Goal: Task Accomplishment & Management: Manage account settings

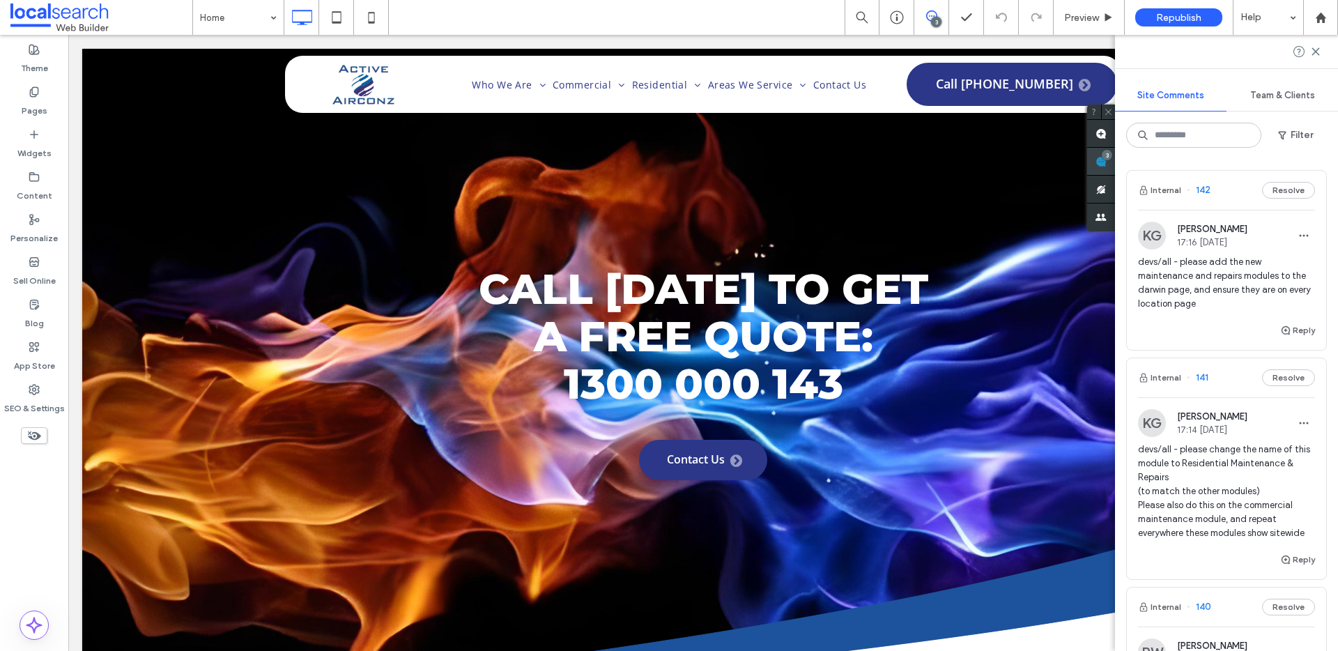
click at [1112, 154] on div "3" at bounding box center [1106, 155] width 10 height 10
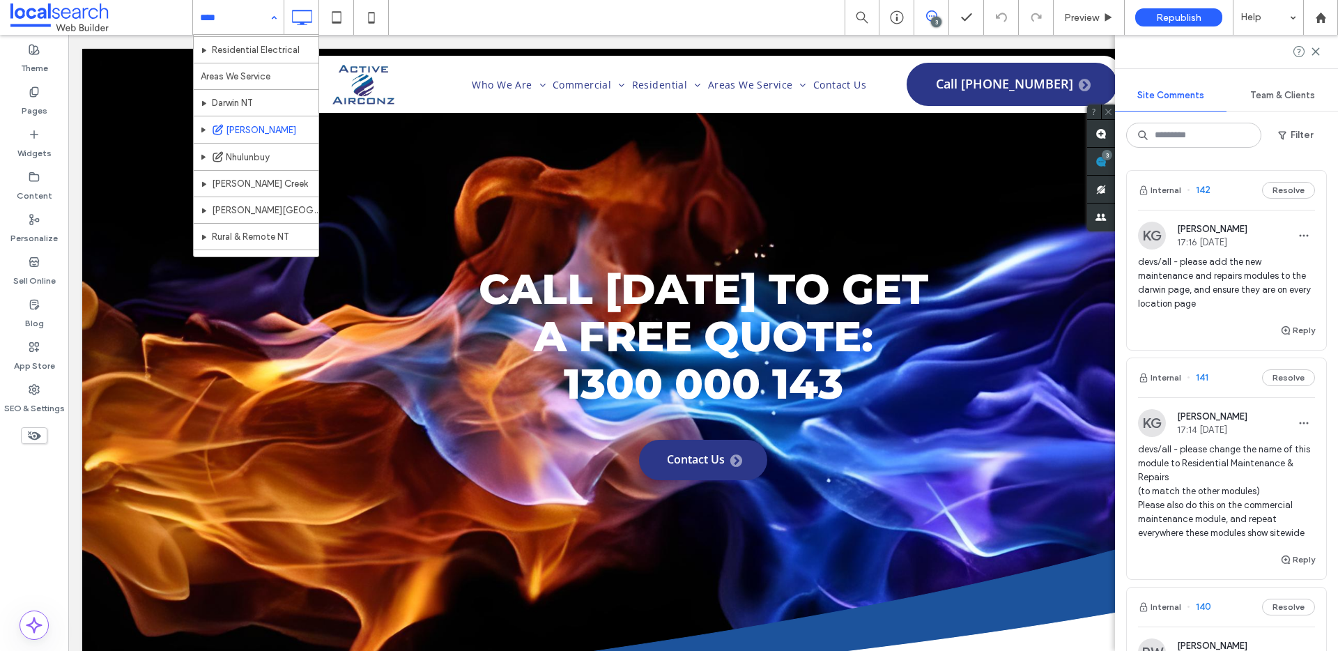
scroll to position [230, 0]
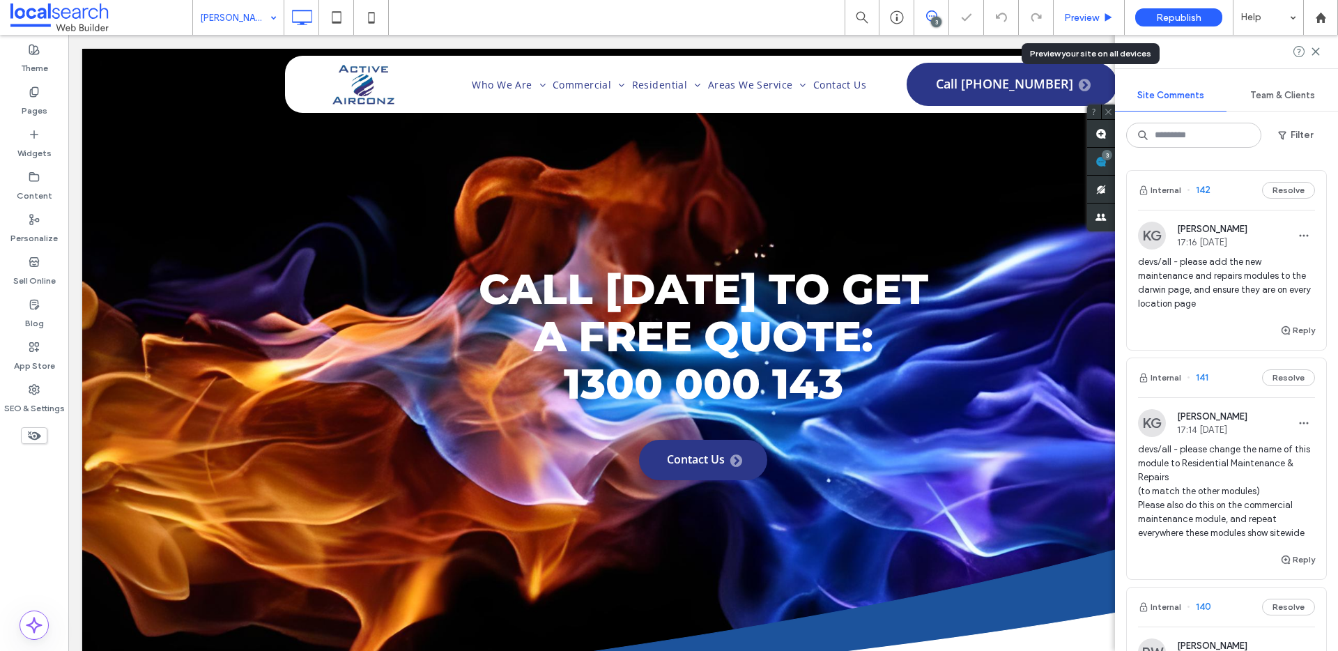
click at [1083, 16] on span "Preview" at bounding box center [1081, 18] width 35 height 12
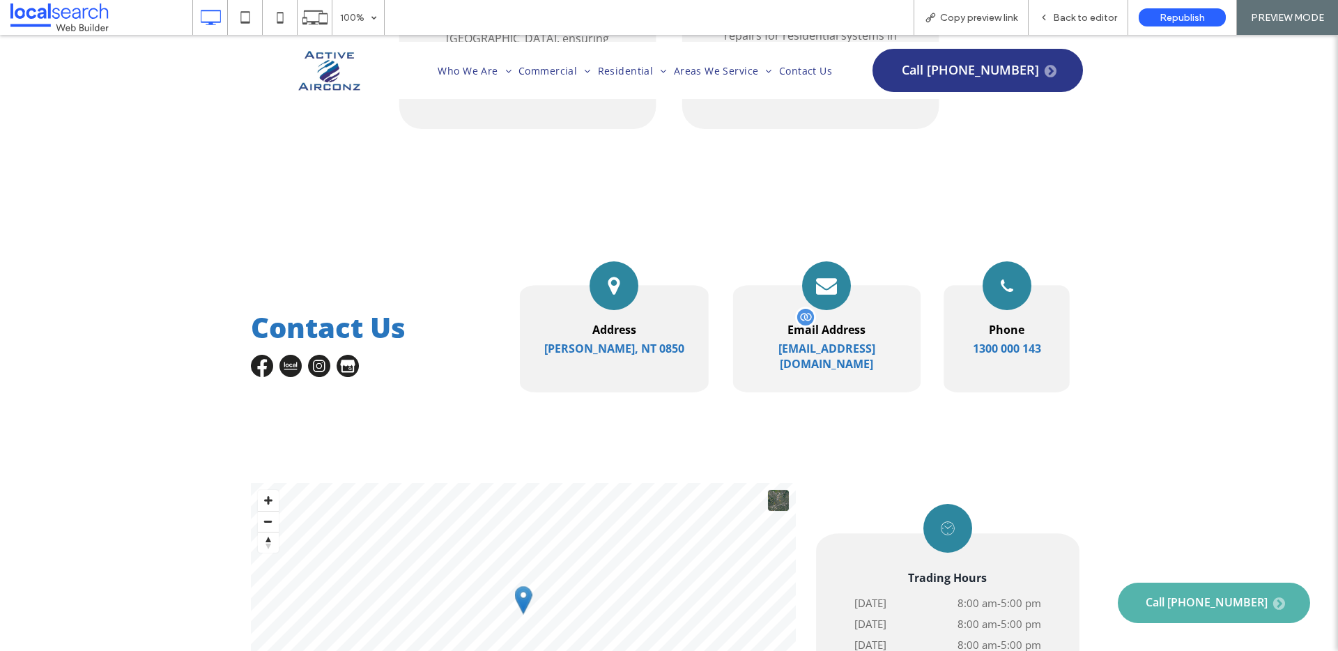
scroll to position [3367, 0]
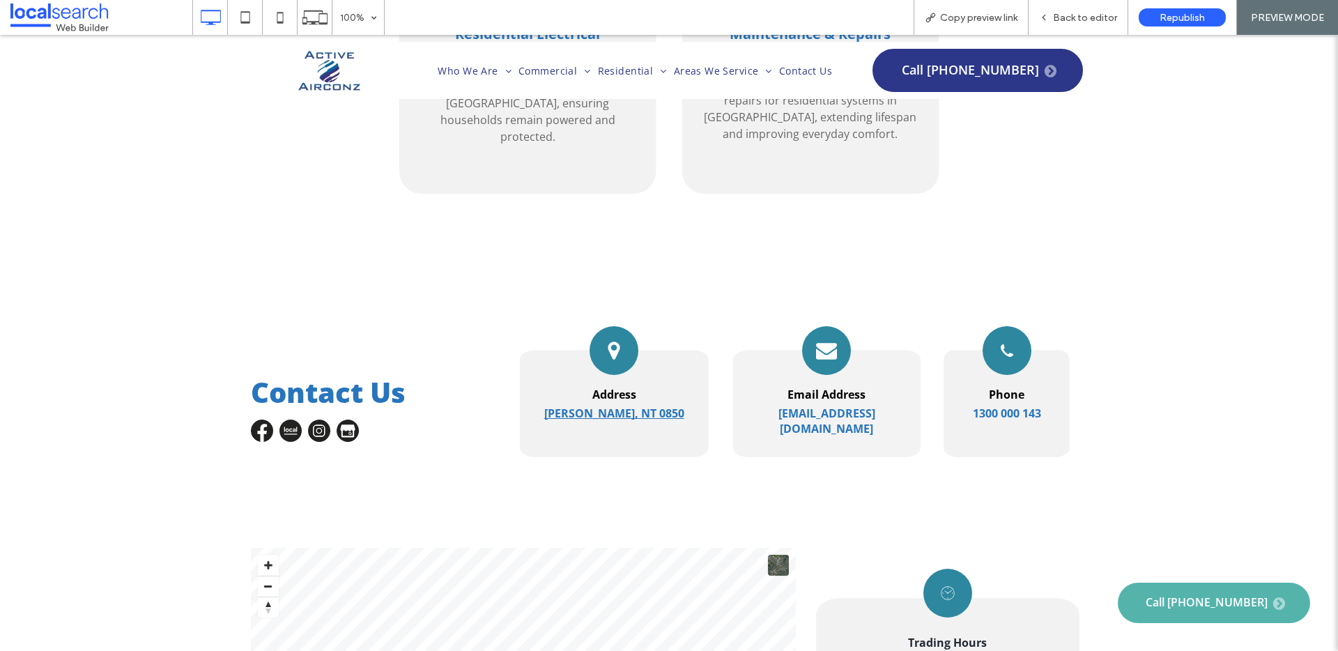
click at [649, 405] on strong "[PERSON_NAME], NT 0850" at bounding box center [614, 412] width 140 height 15
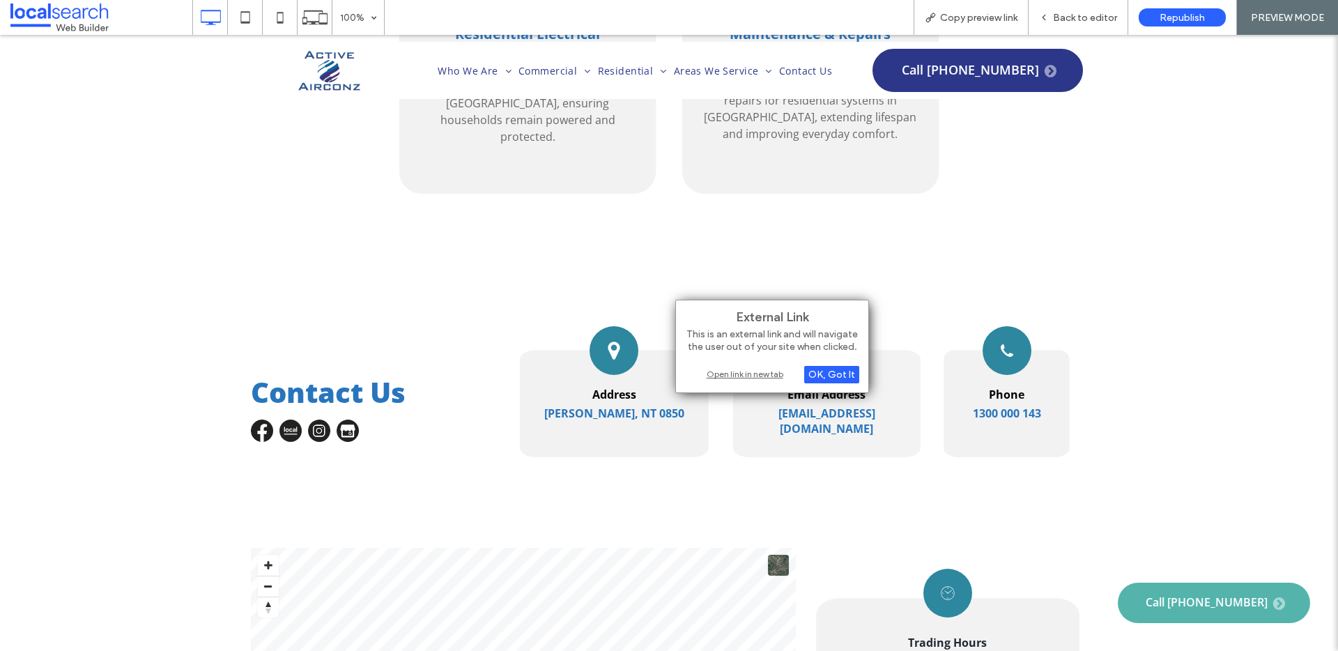
click at [702, 369] on div "Open link in new tab" at bounding box center [772, 373] width 174 height 15
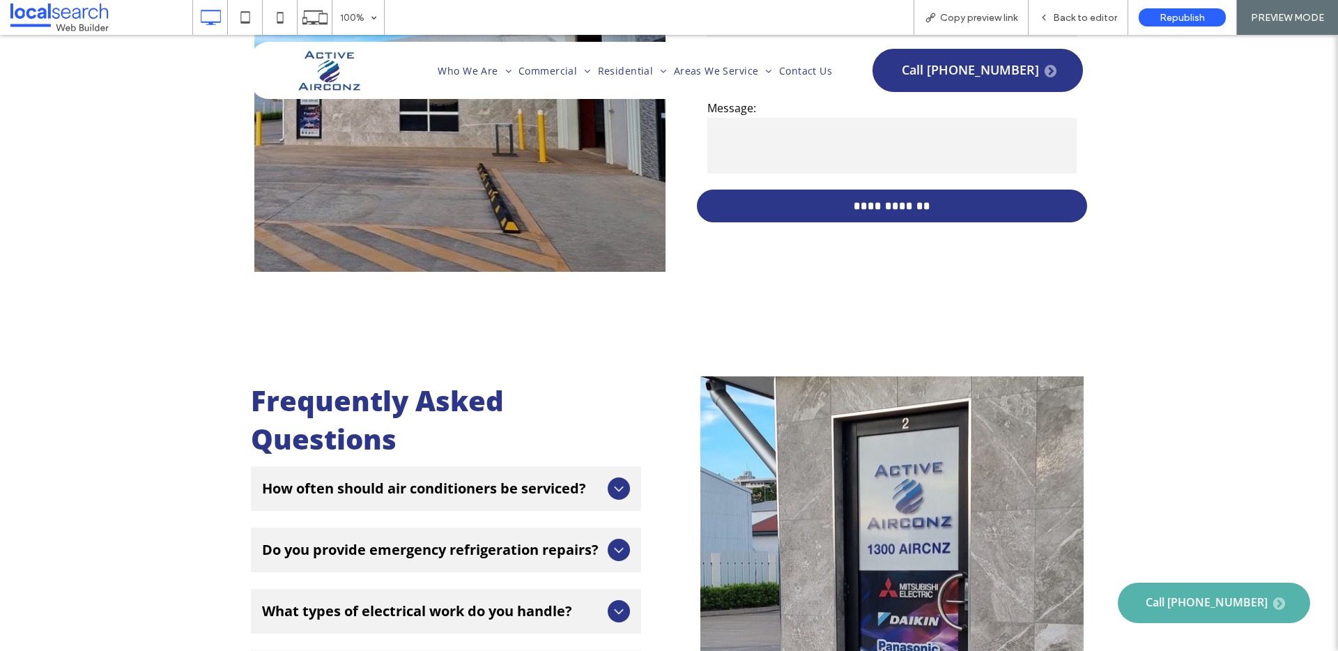
scroll to position [4536, 0]
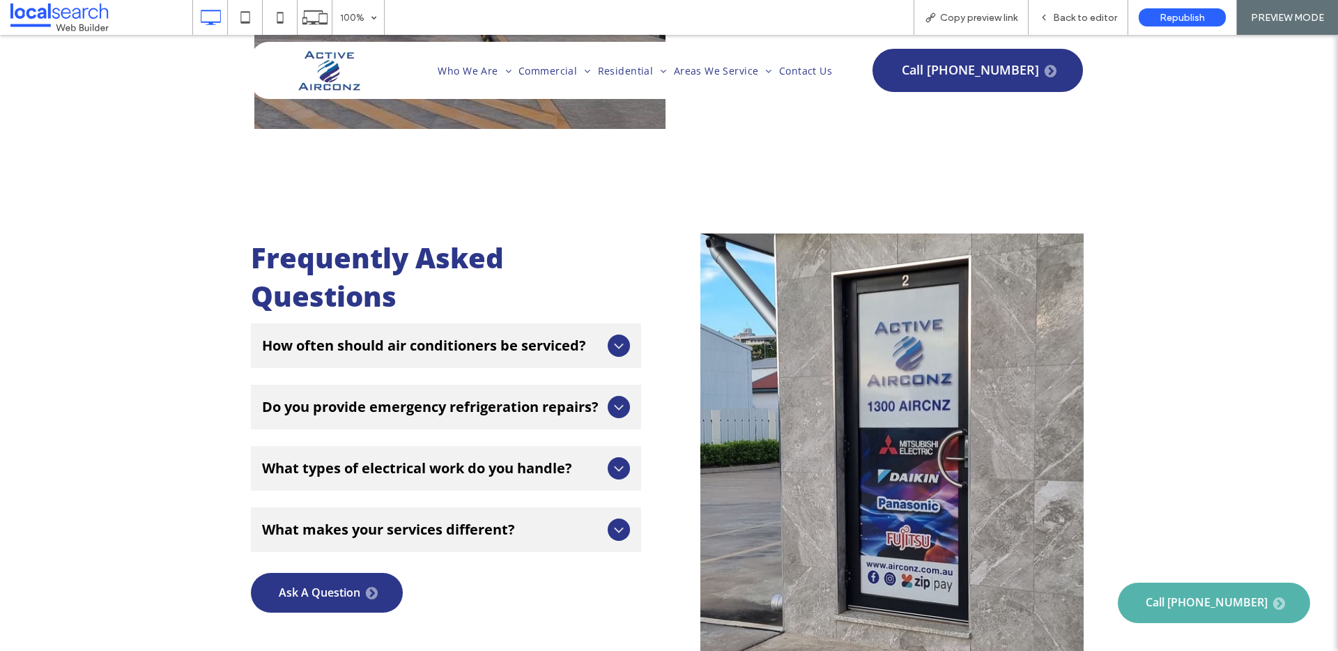
click at [619, 337] on icon at bounding box center [618, 345] width 17 height 17
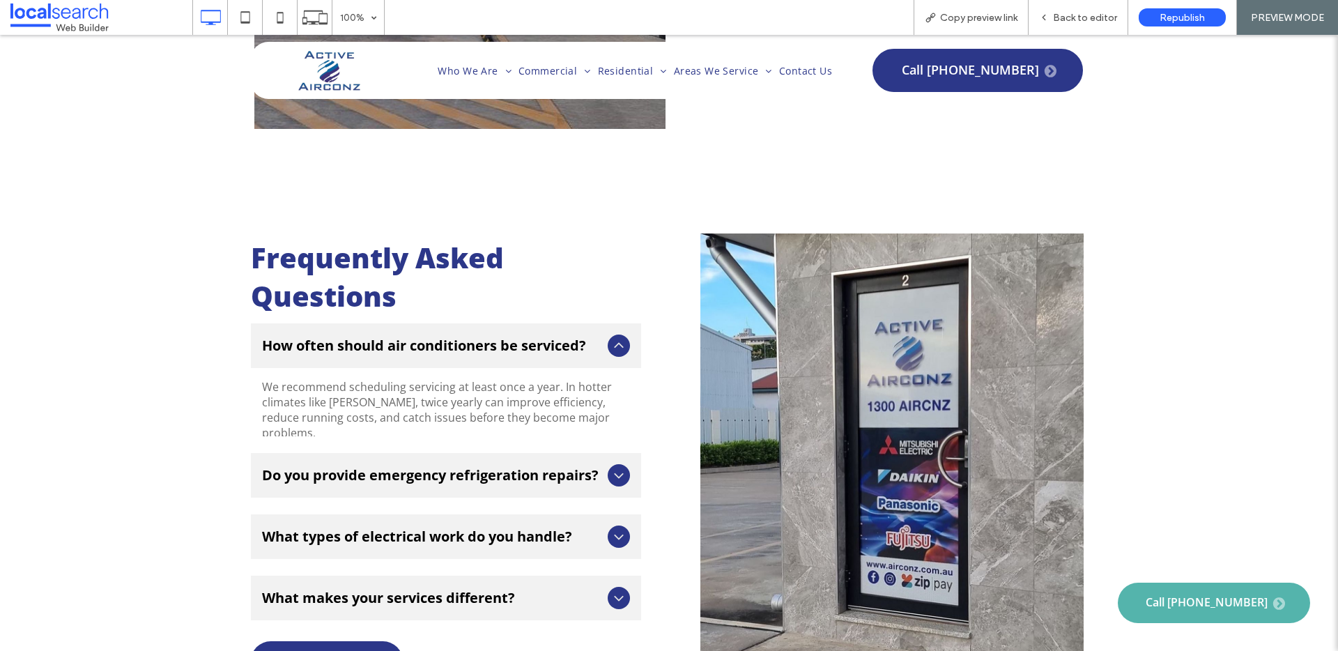
click at [616, 337] on icon at bounding box center [618, 345] width 17 height 17
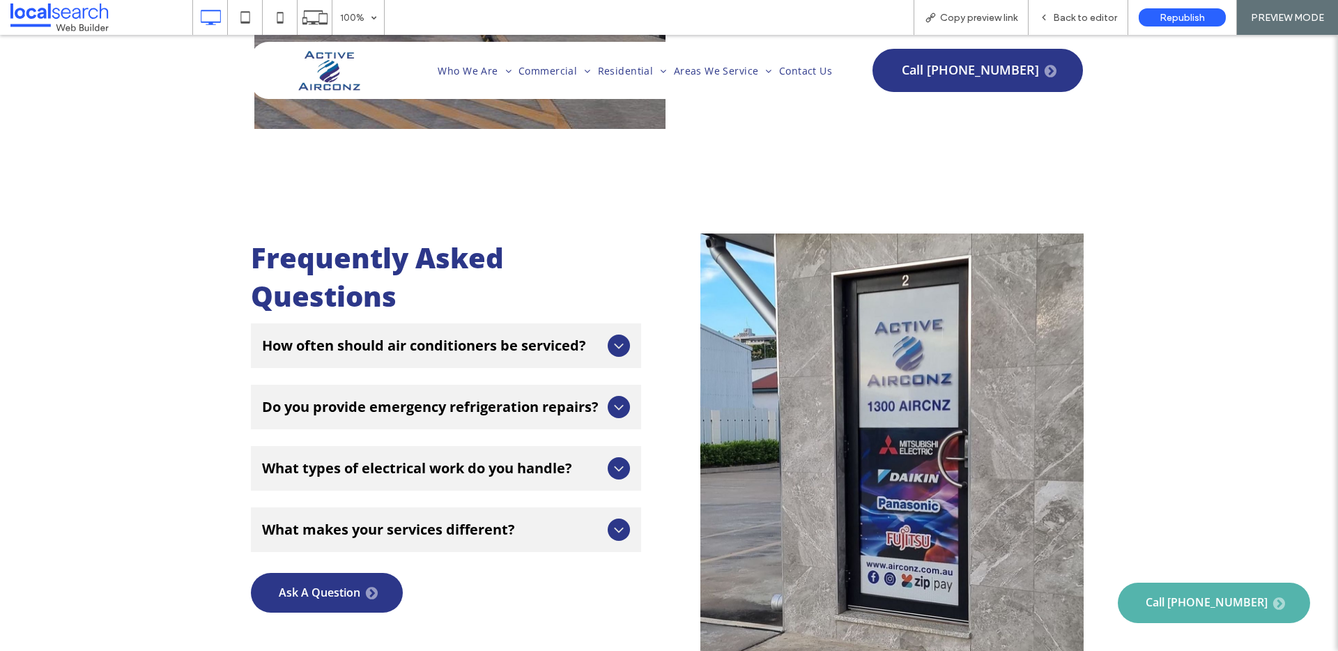
click at [598, 385] on div "Do you provide emergency refrigeration repairs?" at bounding box center [446, 407] width 390 height 45
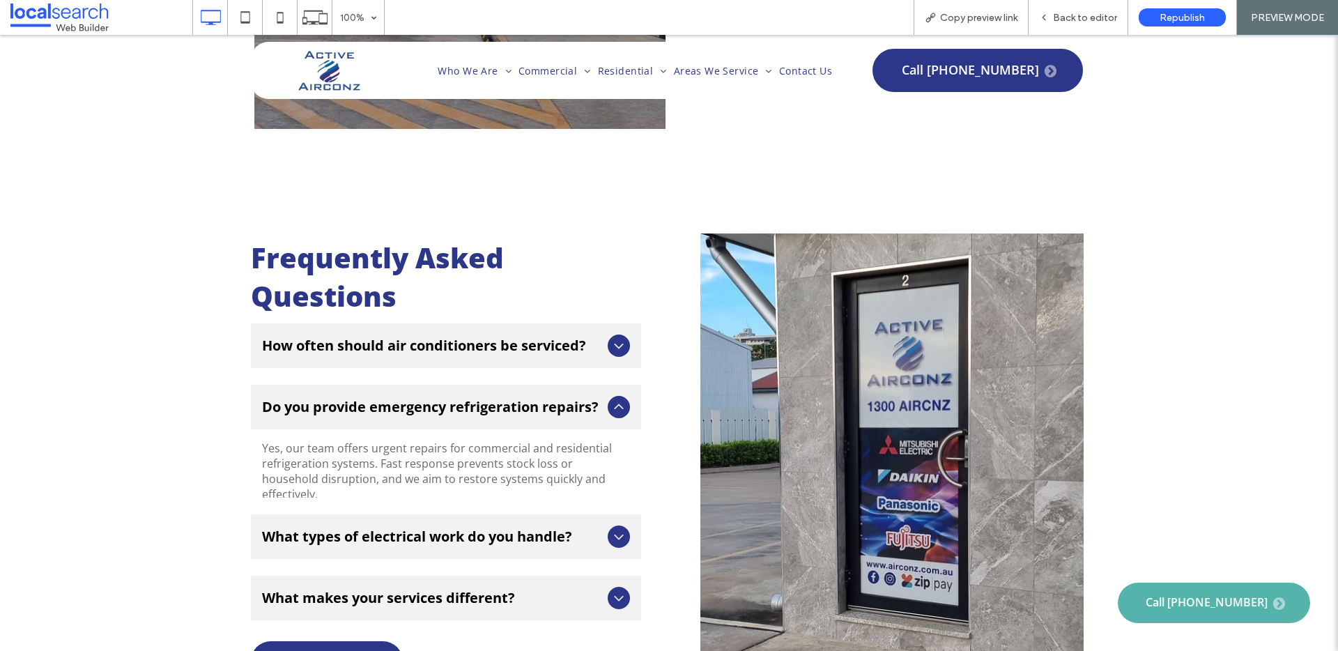
click at [610, 399] on icon at bounding box center [618, 407] width 17 height 17
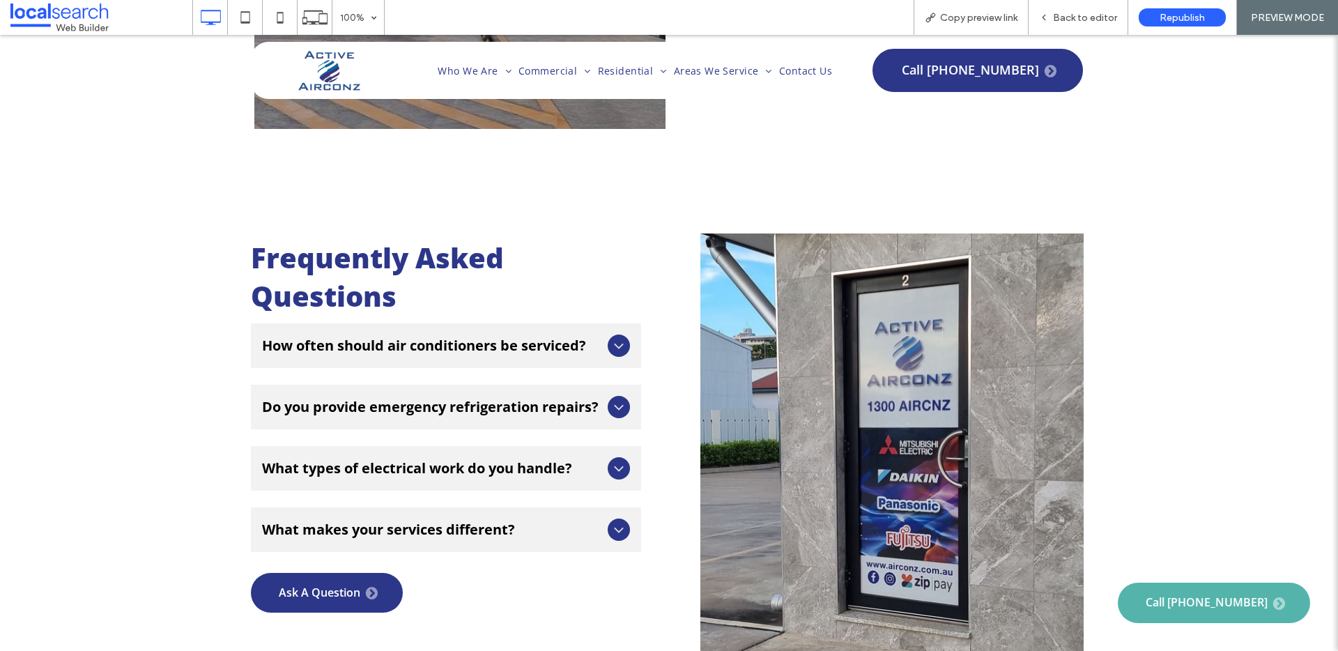
click at [610, 460] on icon at bounding box center [618, 468] width 17 height 17
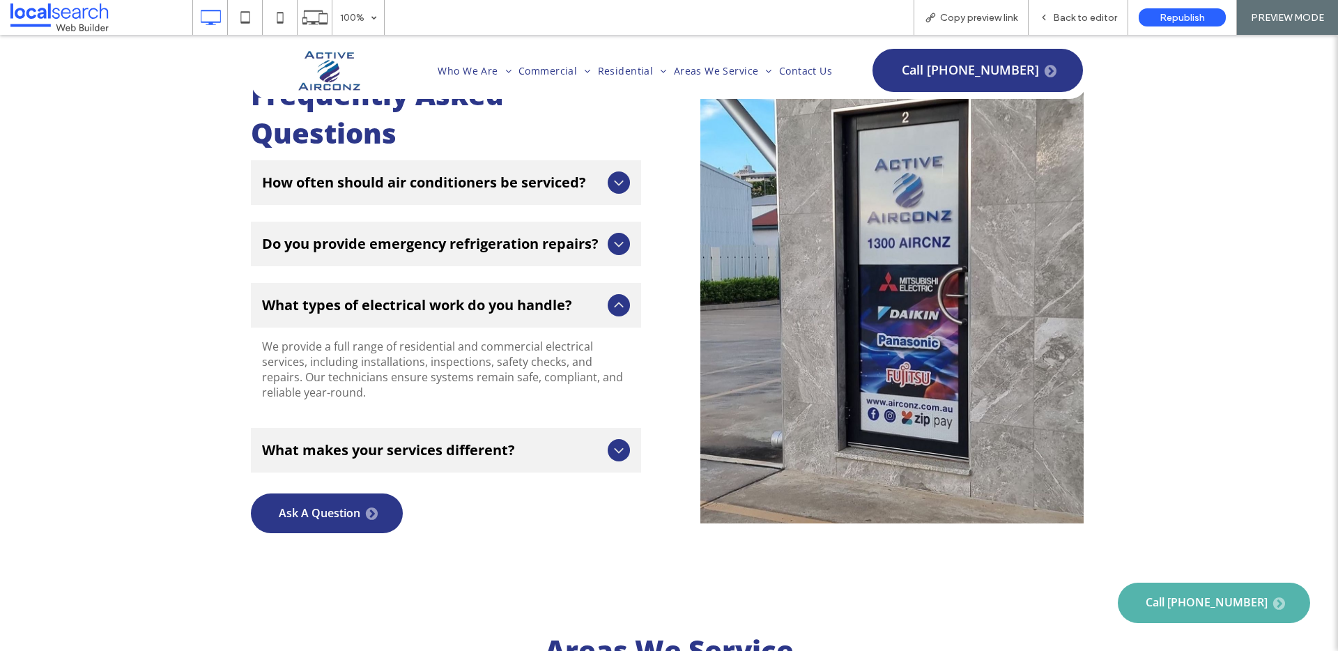
scroll to position [4704, 0]
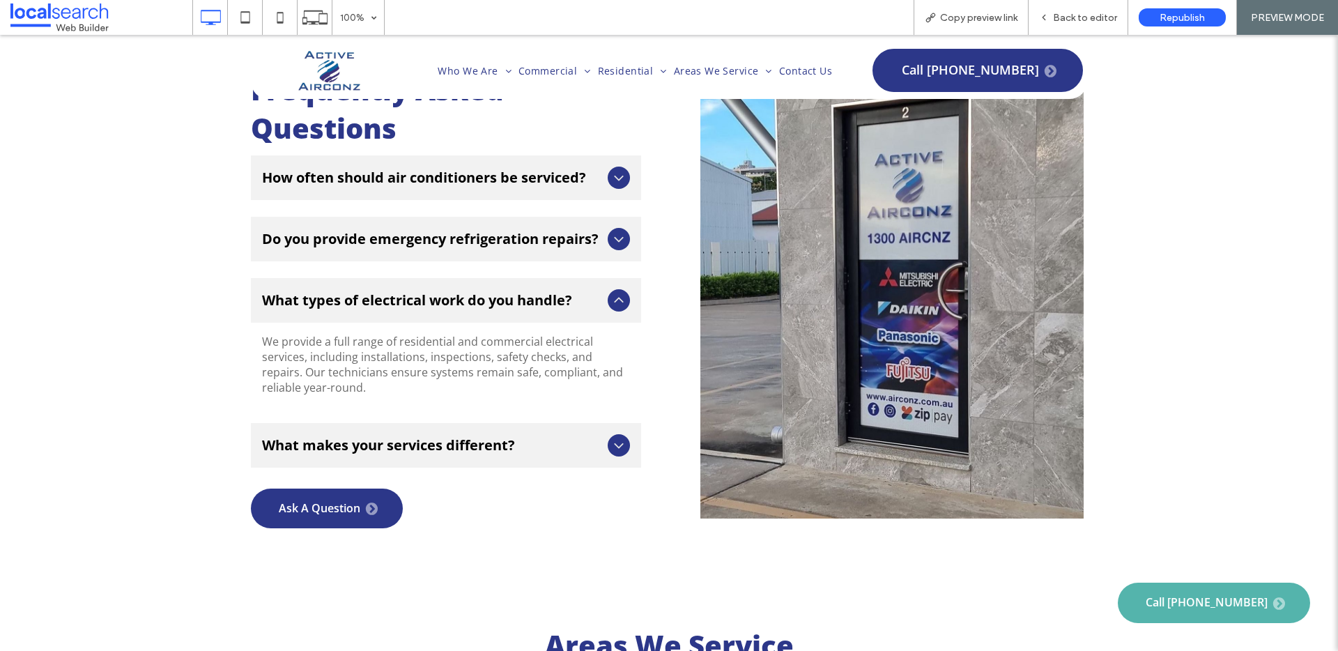
click at [610, 292] on icon at bounding box center [618, 300] width 17 height 17
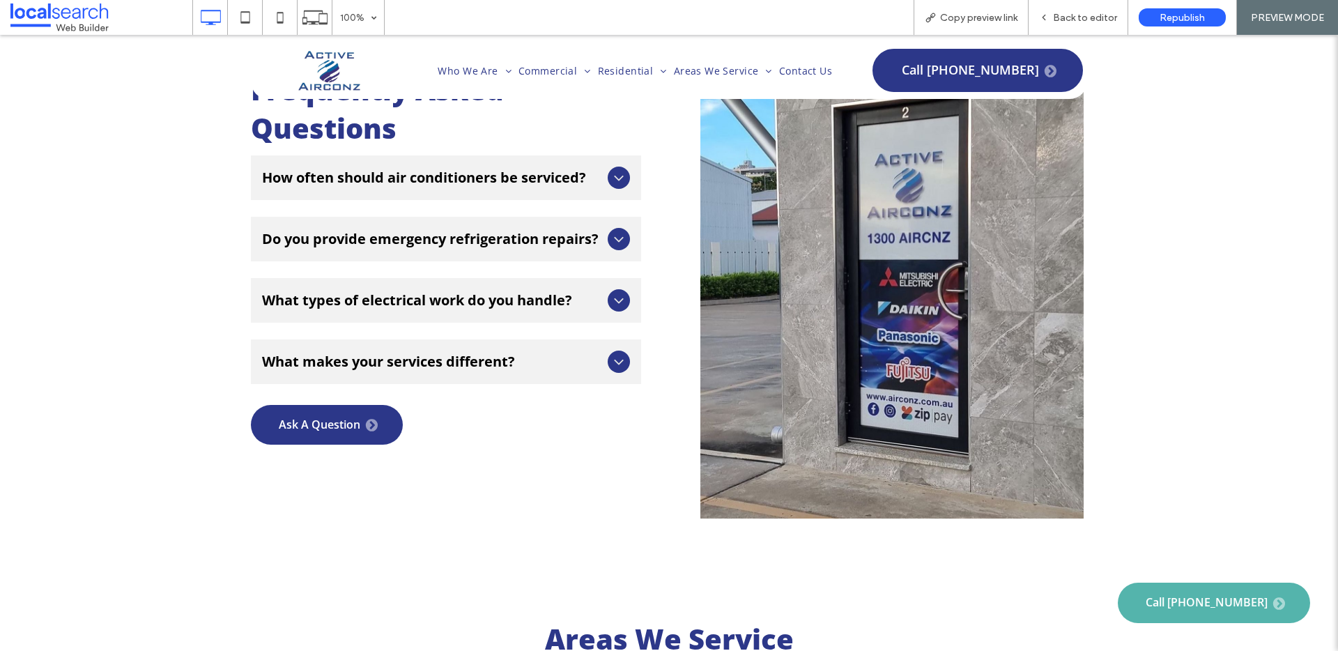
click at [610, 353] on icon at bounding box center [618, 361] width 17 height 17
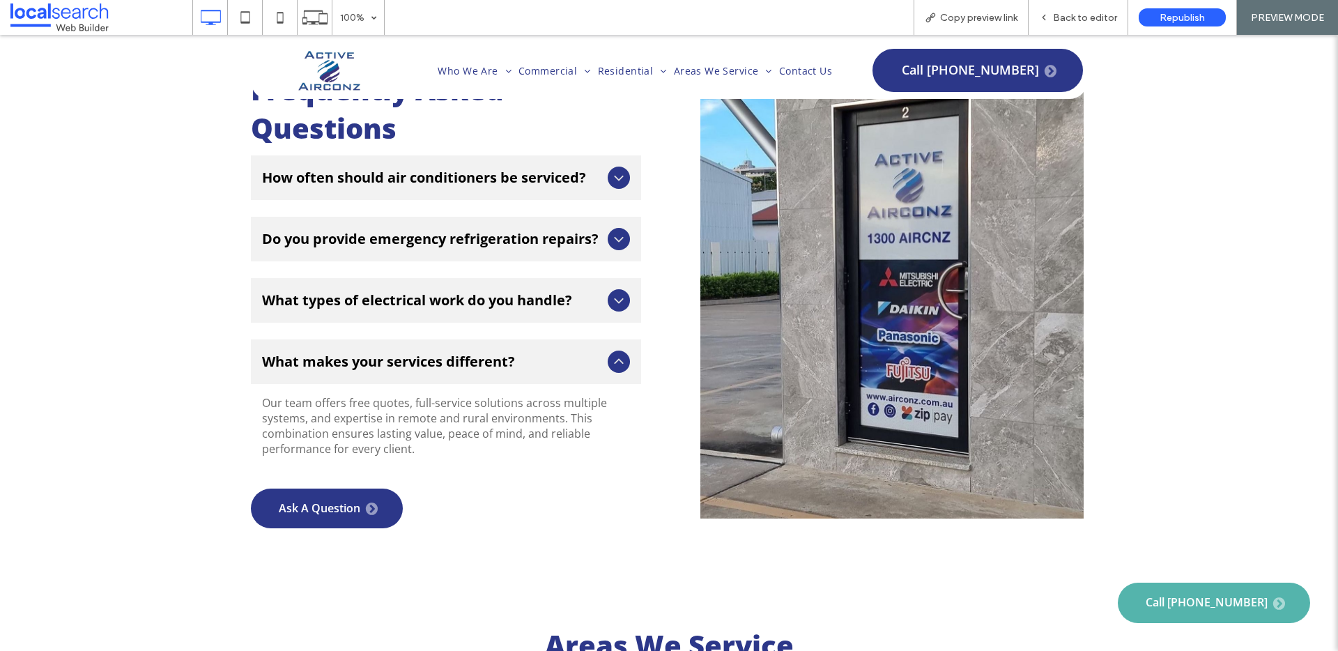
click at [610, 353] on icon at bounding box center [618, 361] width 17 height 17
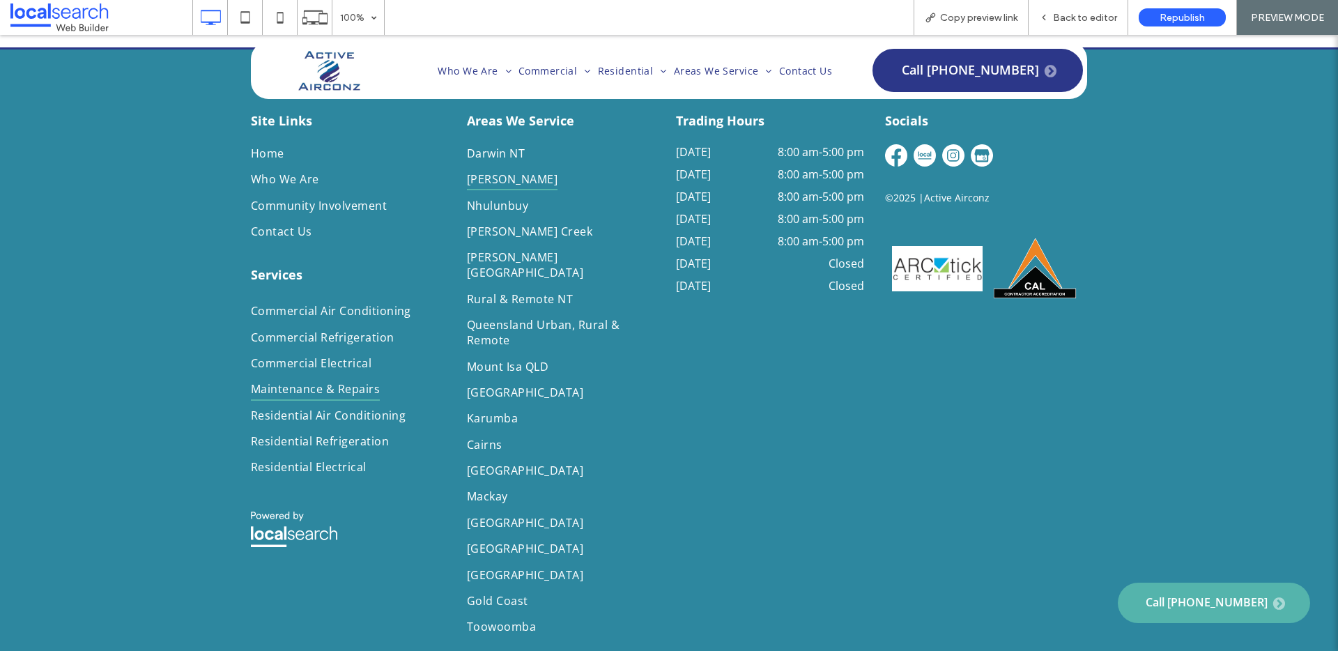
scroll to position [10, 0]
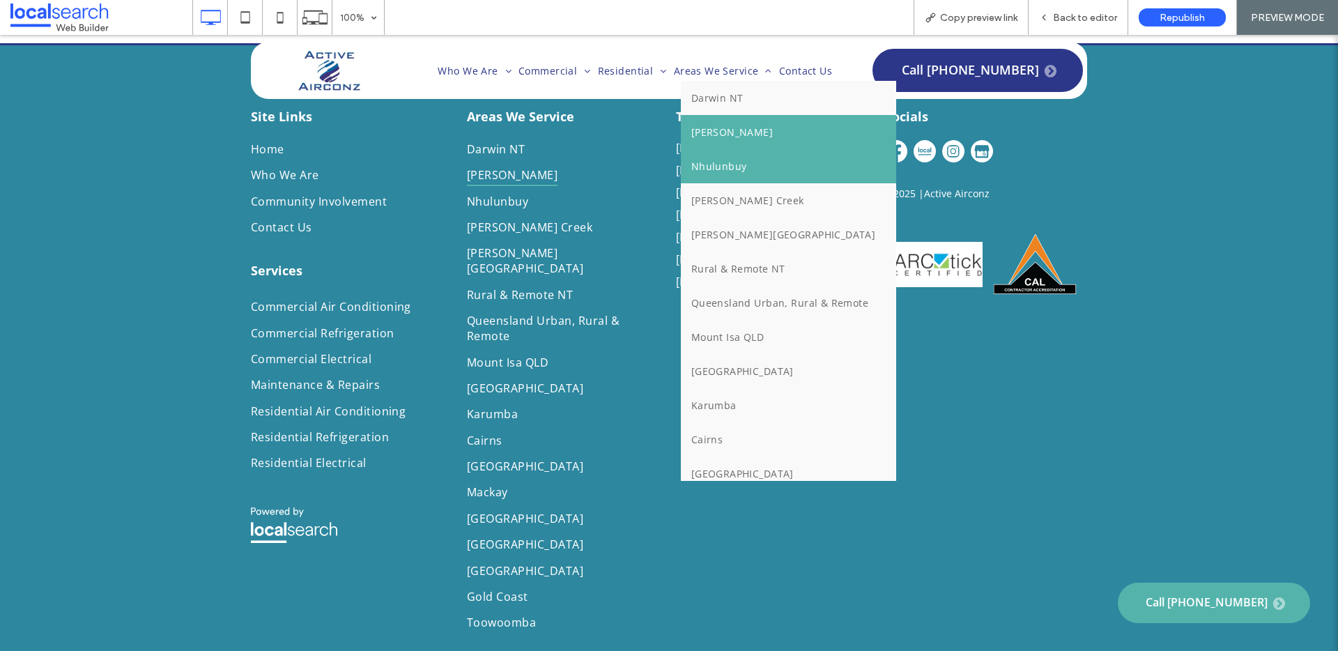
click at [697, 162] on span "Nhulunbuy" at bounding box center [719, 166] width 56 height 13
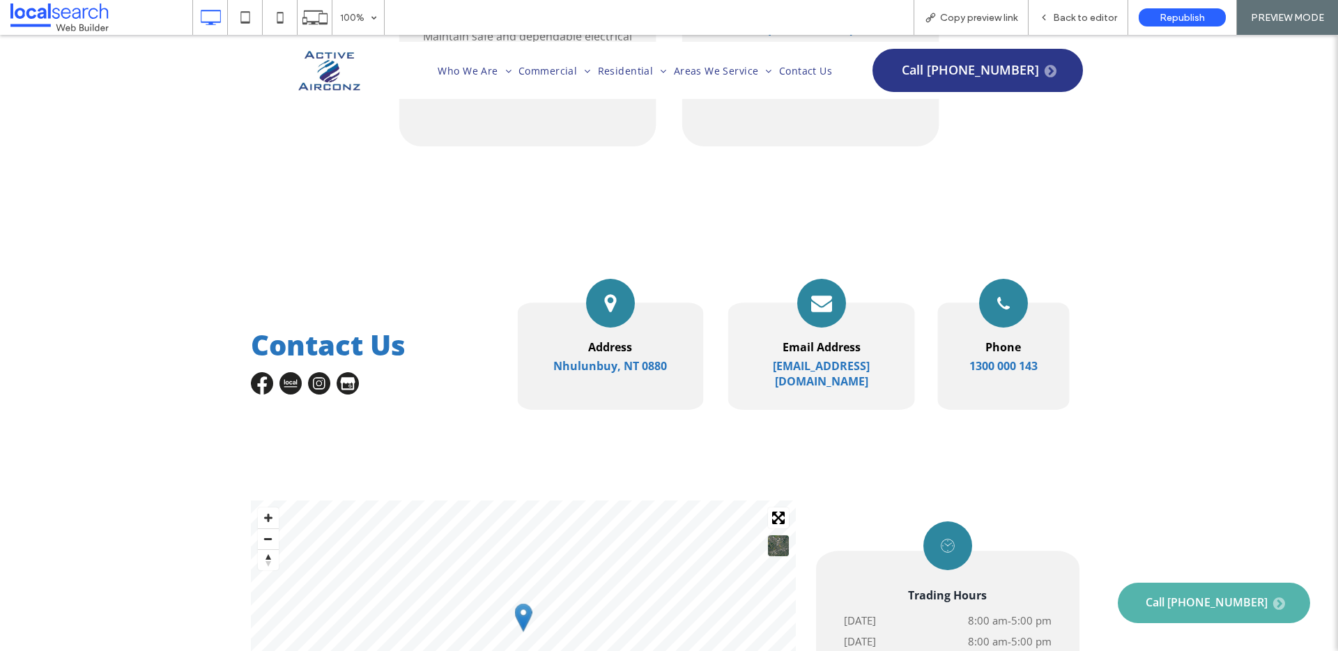
scroll to position [3340, 0]
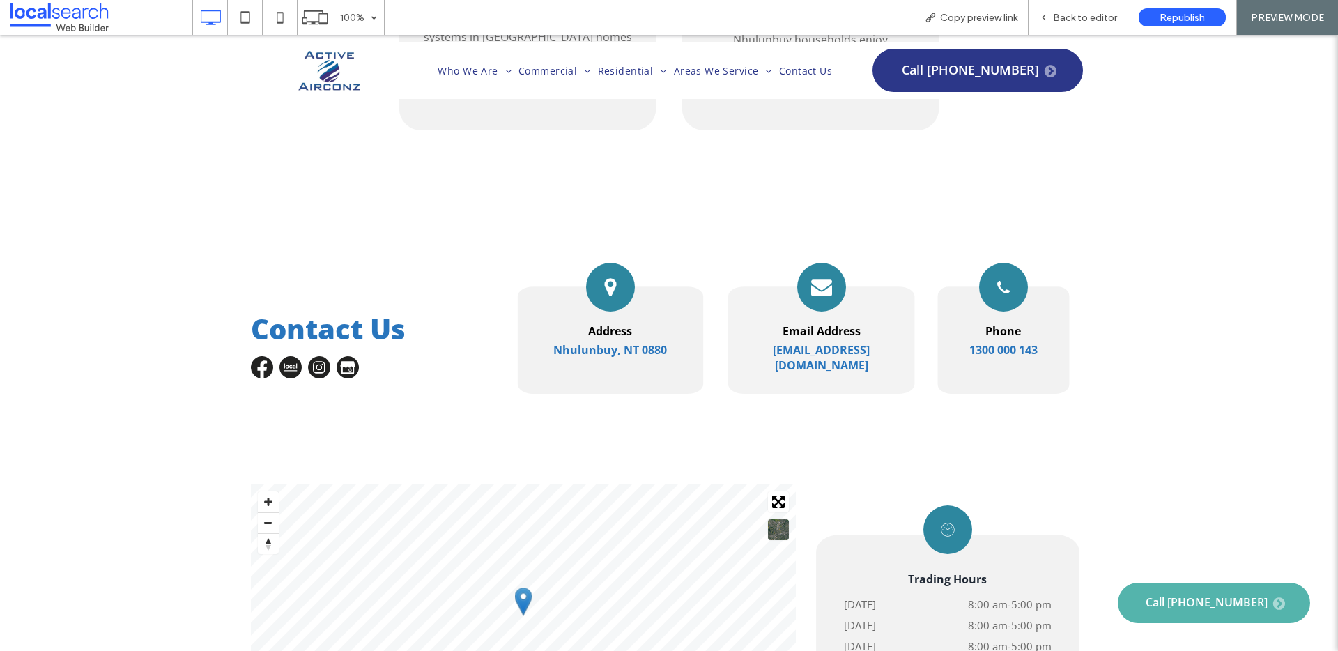
click at [572, 342] on strong "Nhulunbuy, NT 0880" at bounding box center [610, 349] width 114 height 15
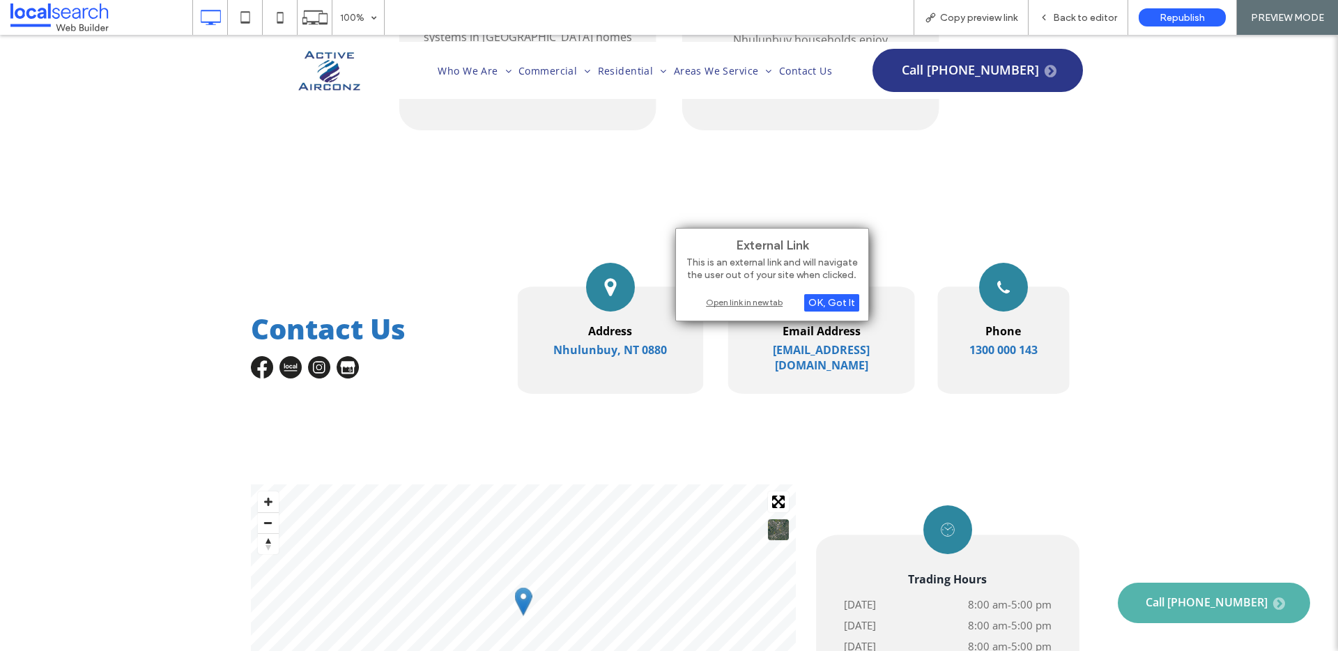
click at [722, 297] on div "Open link in new tab" at bounding box center [772, 302] width 174 height 15
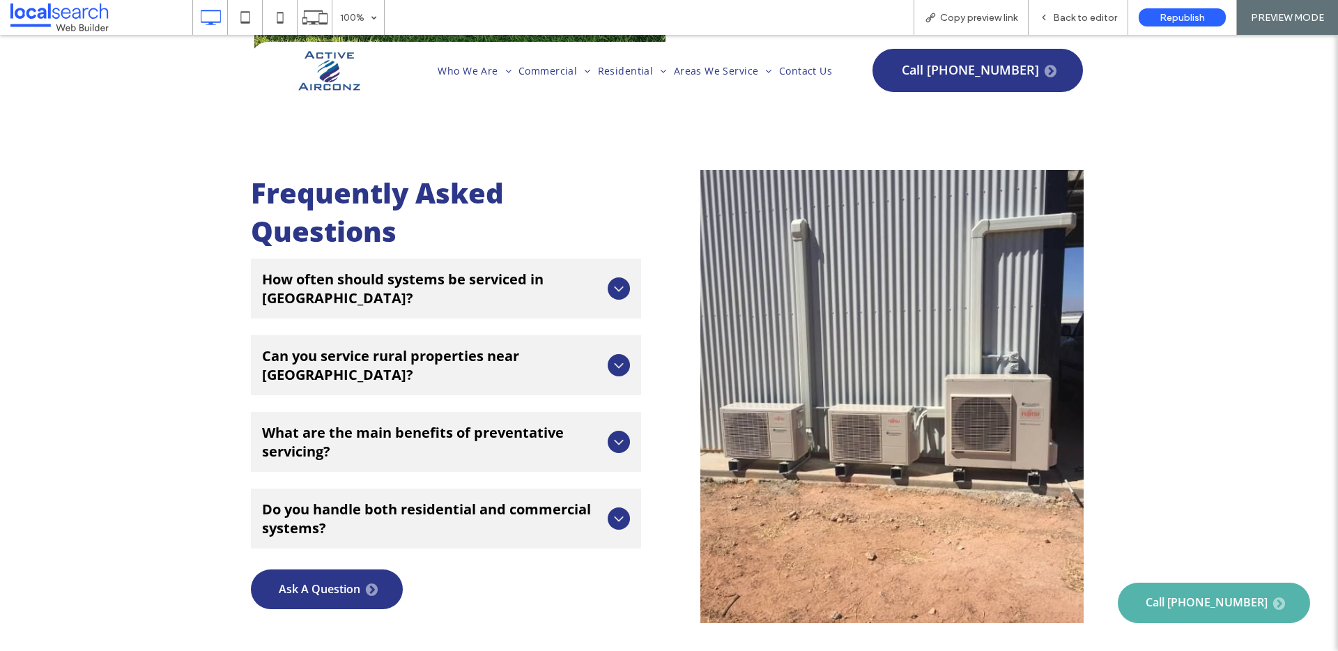
scroll to position [4509, 0]
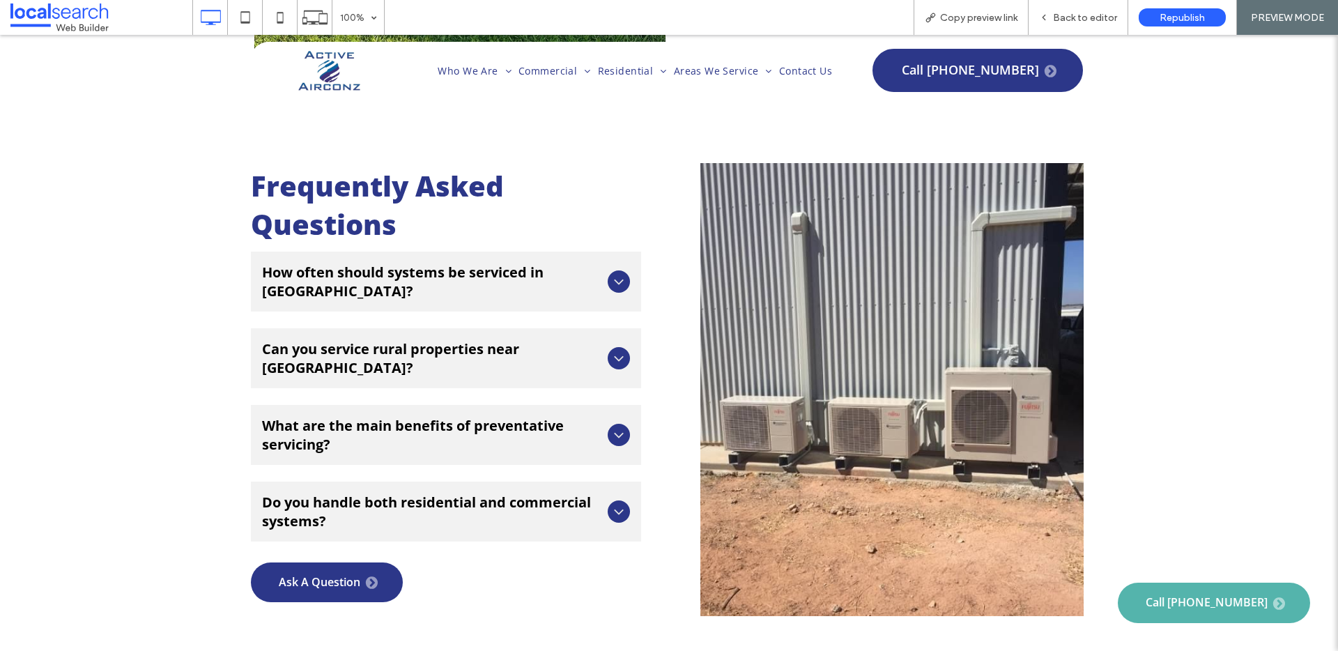
click at [628, 252] on div "How often should systems be serviced in [GEOGRAPHIC_DATA]?" at bounding box center [446, 282] width 390 height 60
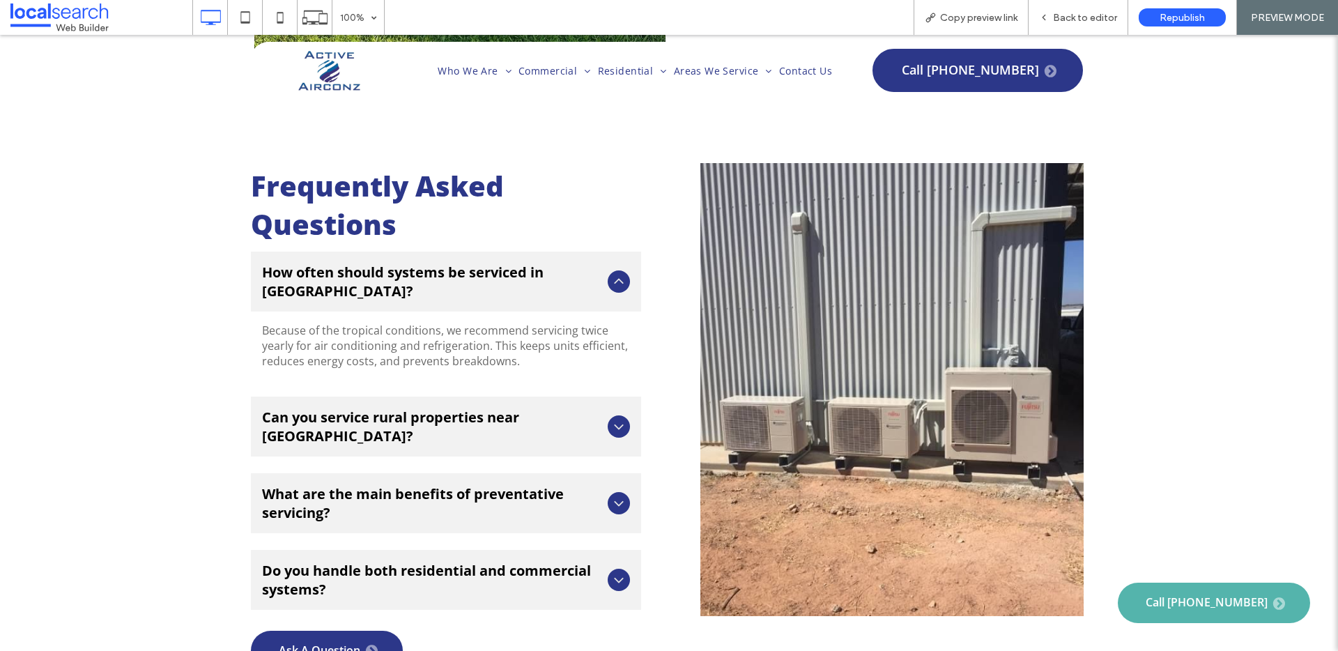
click at [620, 273] on icon at bounding box center [618, 281] width 17 height 17
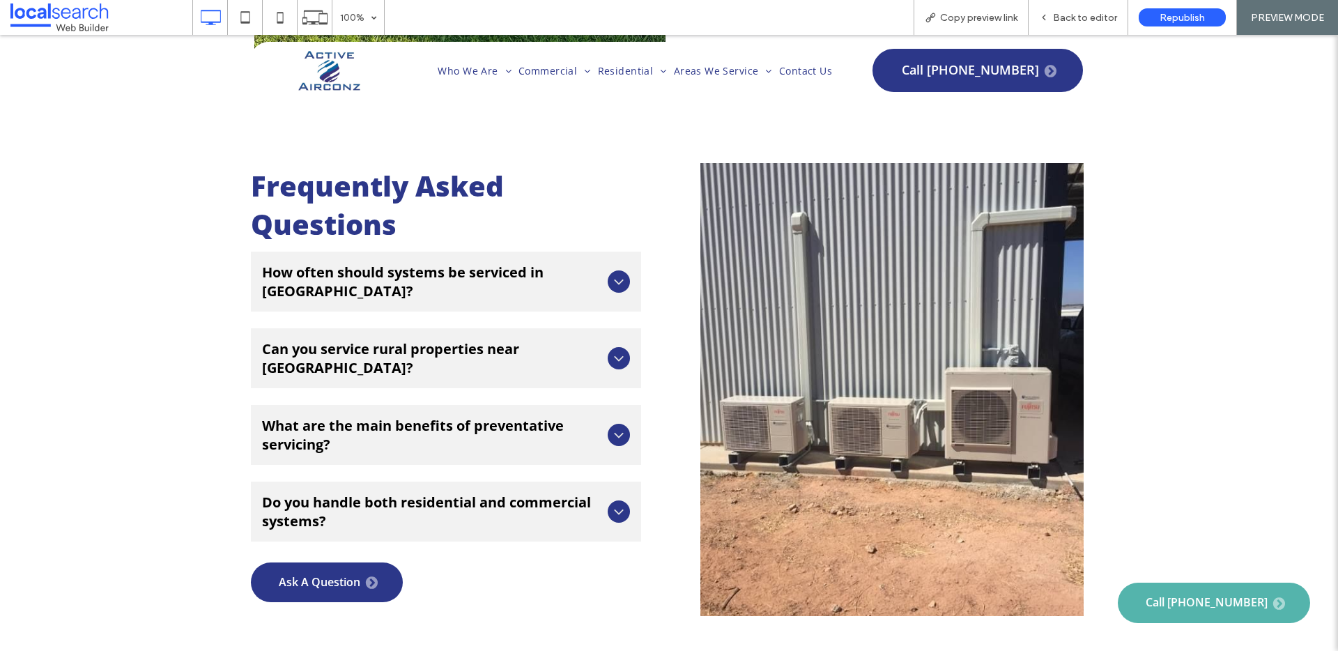
click at [595, 339] on span "Can you service rural properties near [GEOGRAPHIC_DATA]?" at bounding box center [432, 358] width 340 height 38
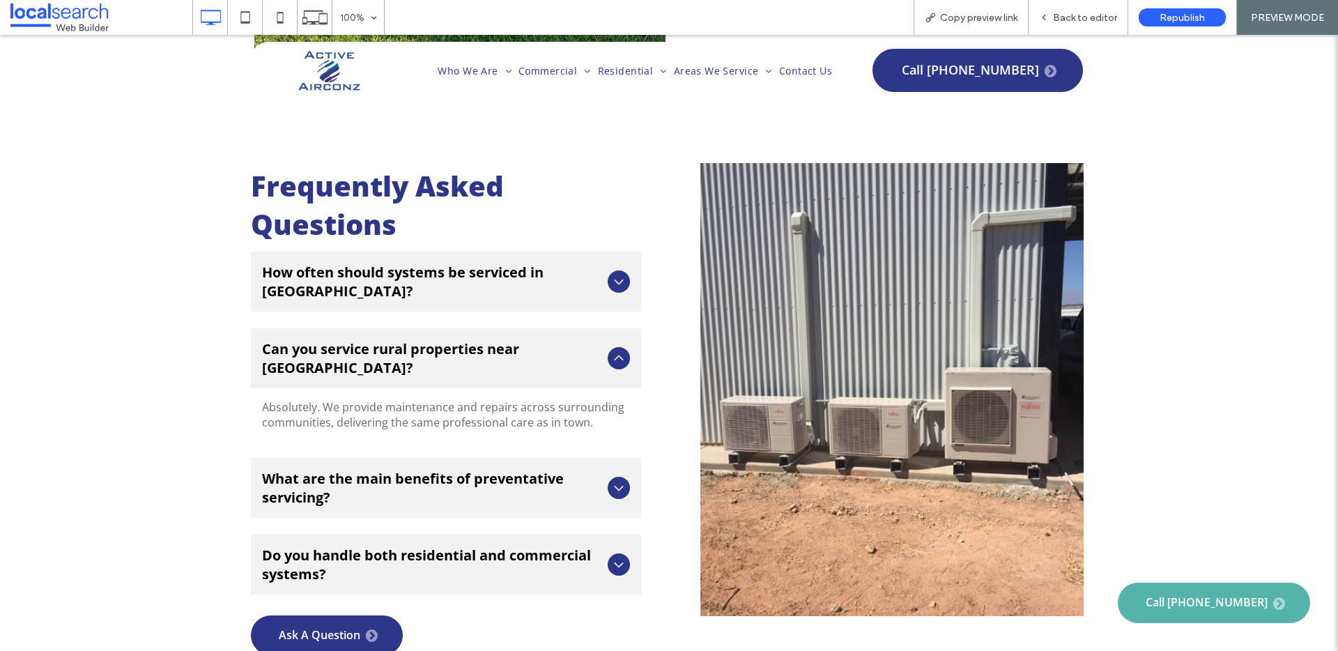
click at [594, 339] on span "Can you service rural properties near [GEOGRAPHIC_DATA]?" at bounding box center [432, 358] width 340 height 38
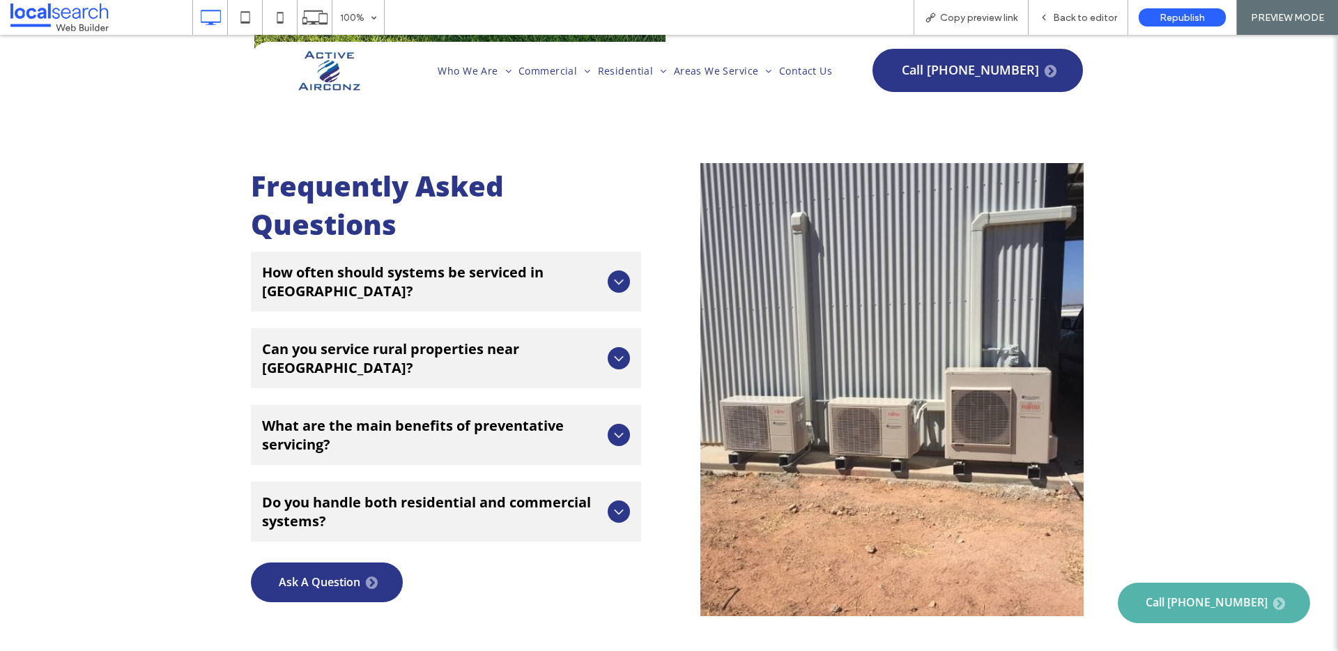
click at [570, 405] on div "What are the main benefits of preventative servicing?" at bounding box center [446, 435] width 390 height 60
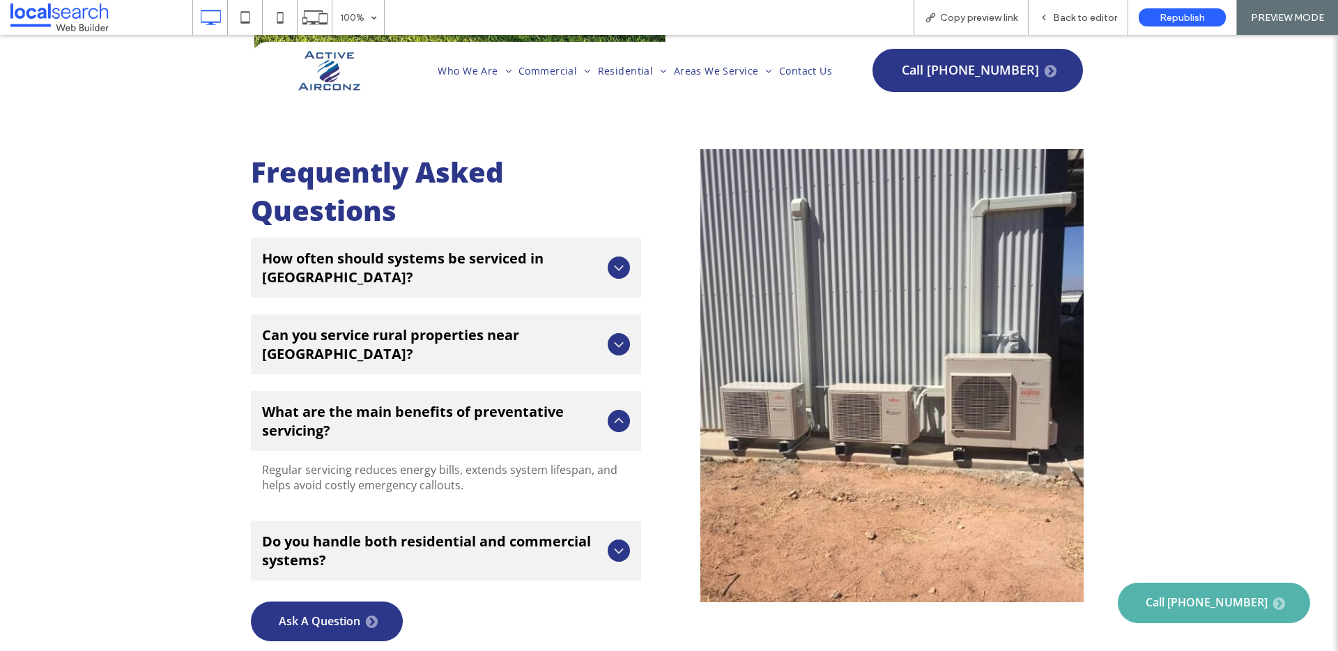
scroll to position [4609, 0]
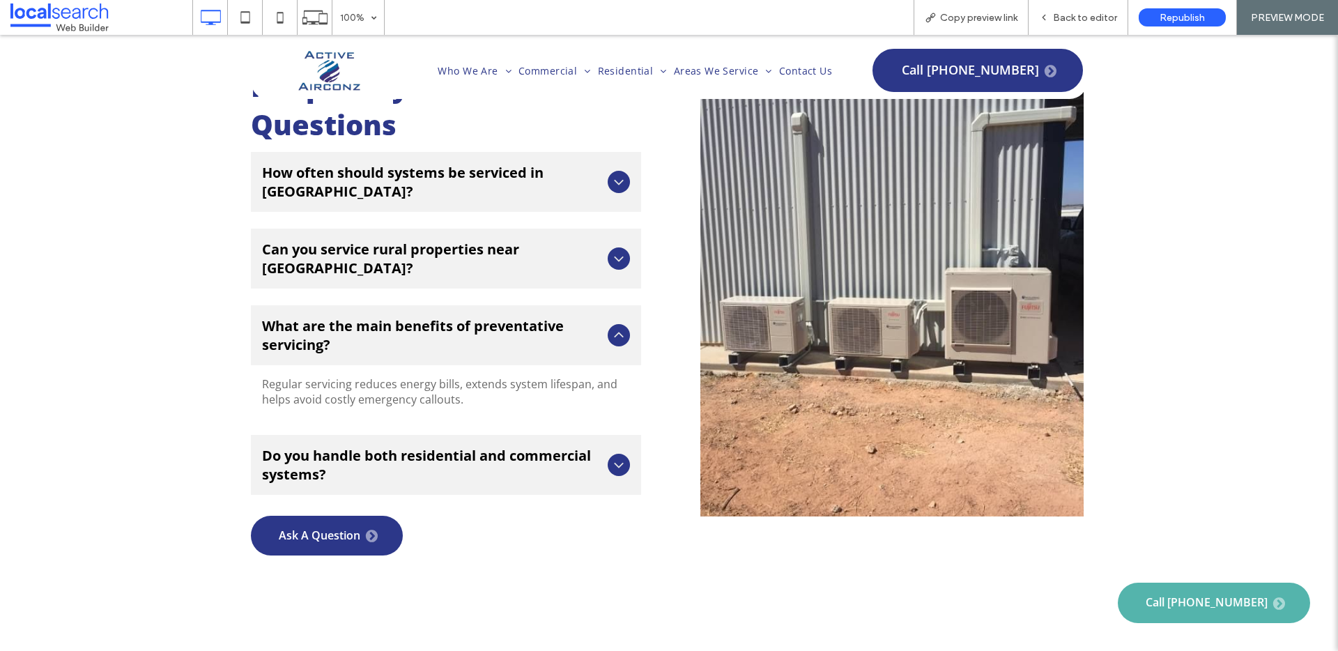
click at [591, 316] on span "What are the main benefits of preventative servicing?" at bounding box center [432, 335] width 340 height 38
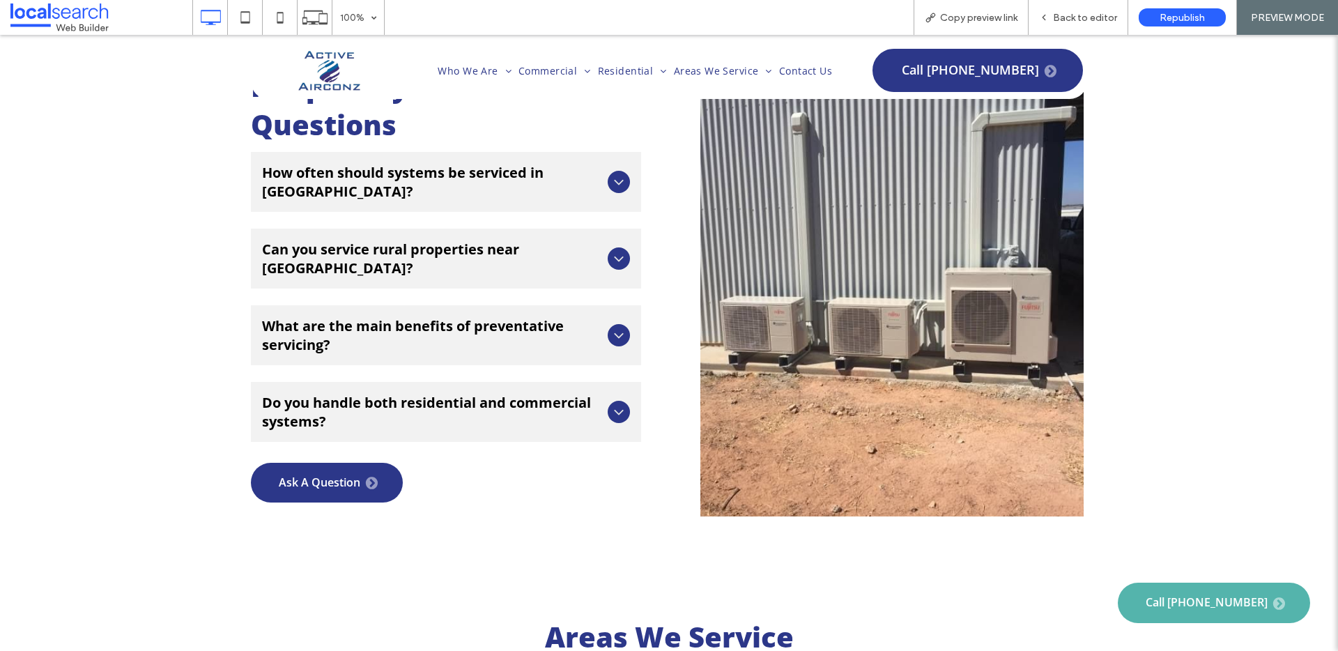
click at [578, 393] on span "Do you handle both residential and commercial systems?" at bounding box center [432, 412] width 340 height 38
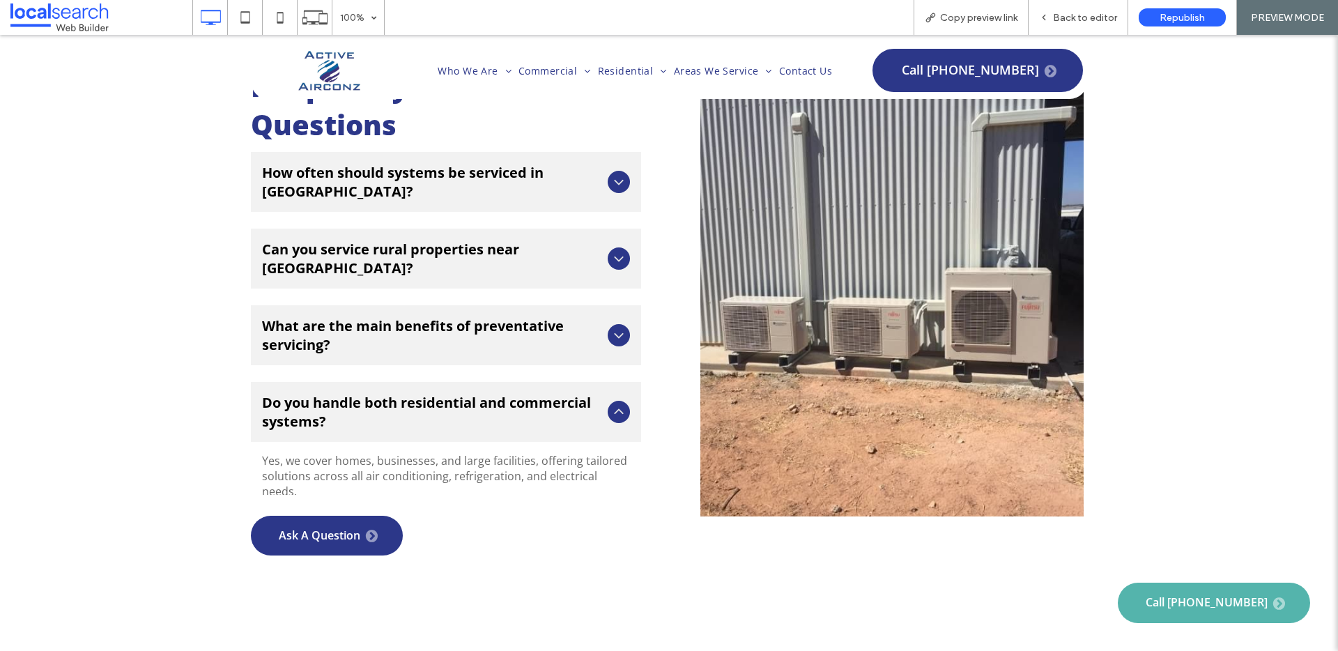
click at [587, 393] on span "Do you handle both residential and commercial systems?" at bounding box center [432, 412] width 340 height 38
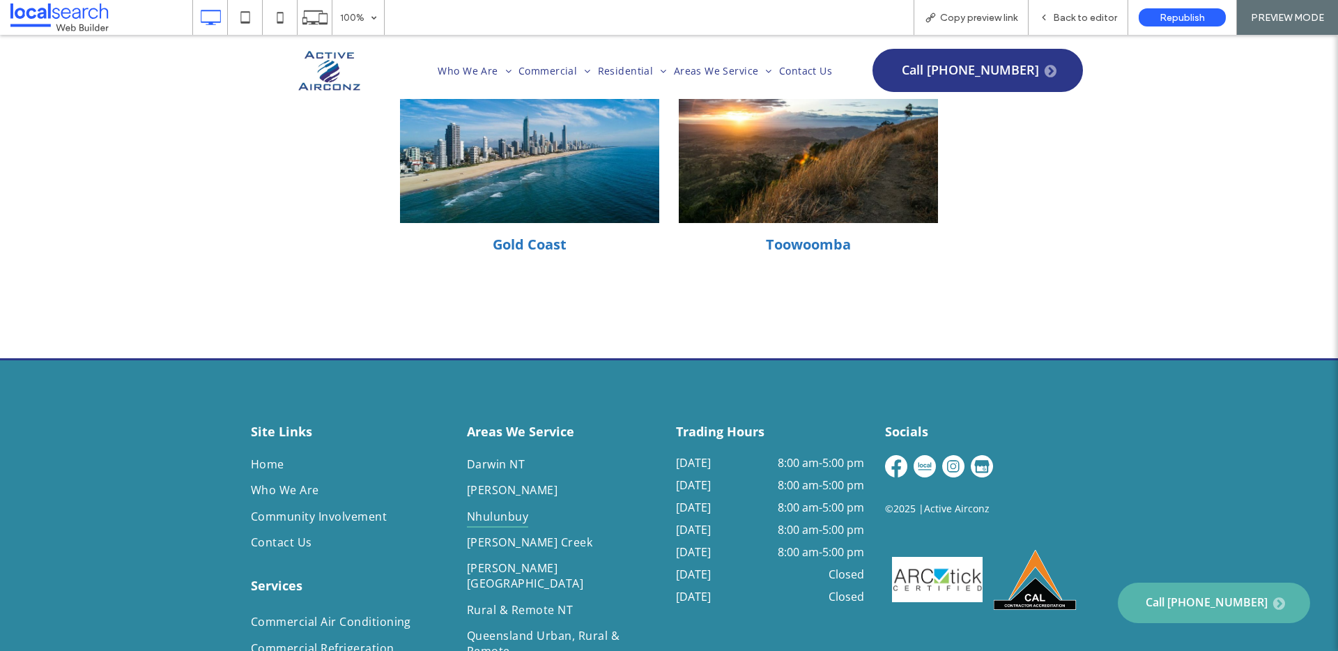
scroll to position [6618, 0]
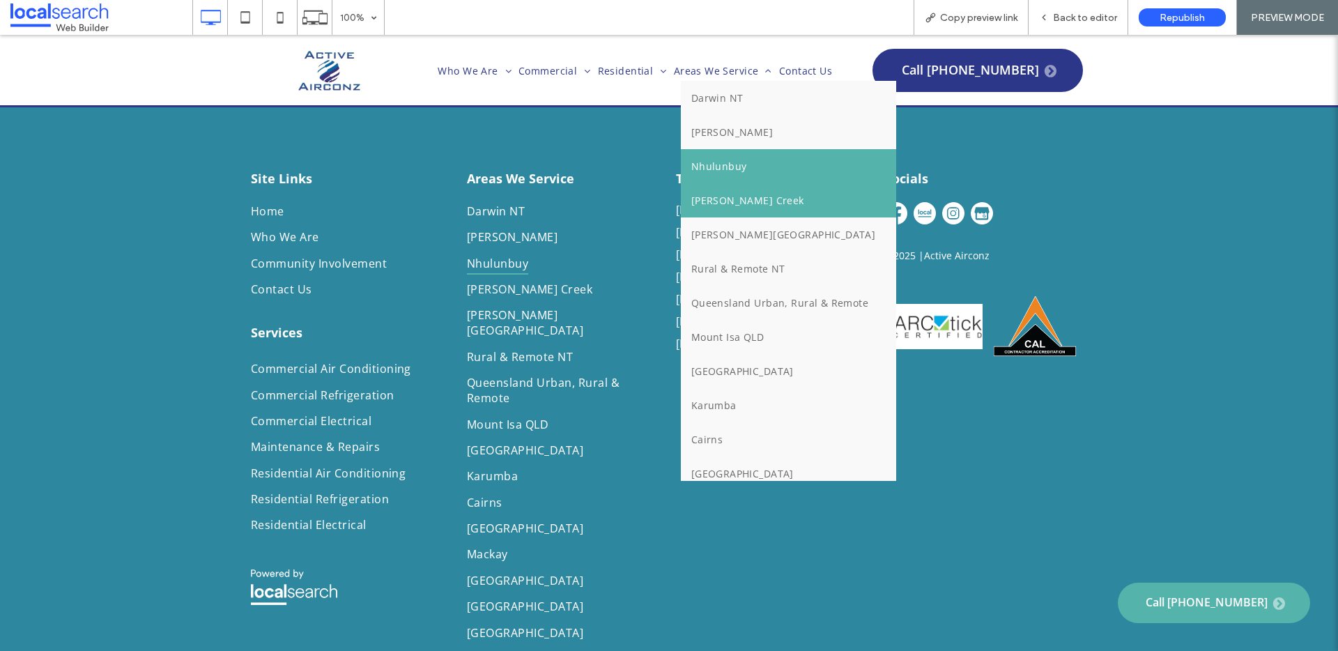
click at [738, 192] on link "[PERSON_NAME] Creek" at bounding box center [789, 200] width 216 height 34
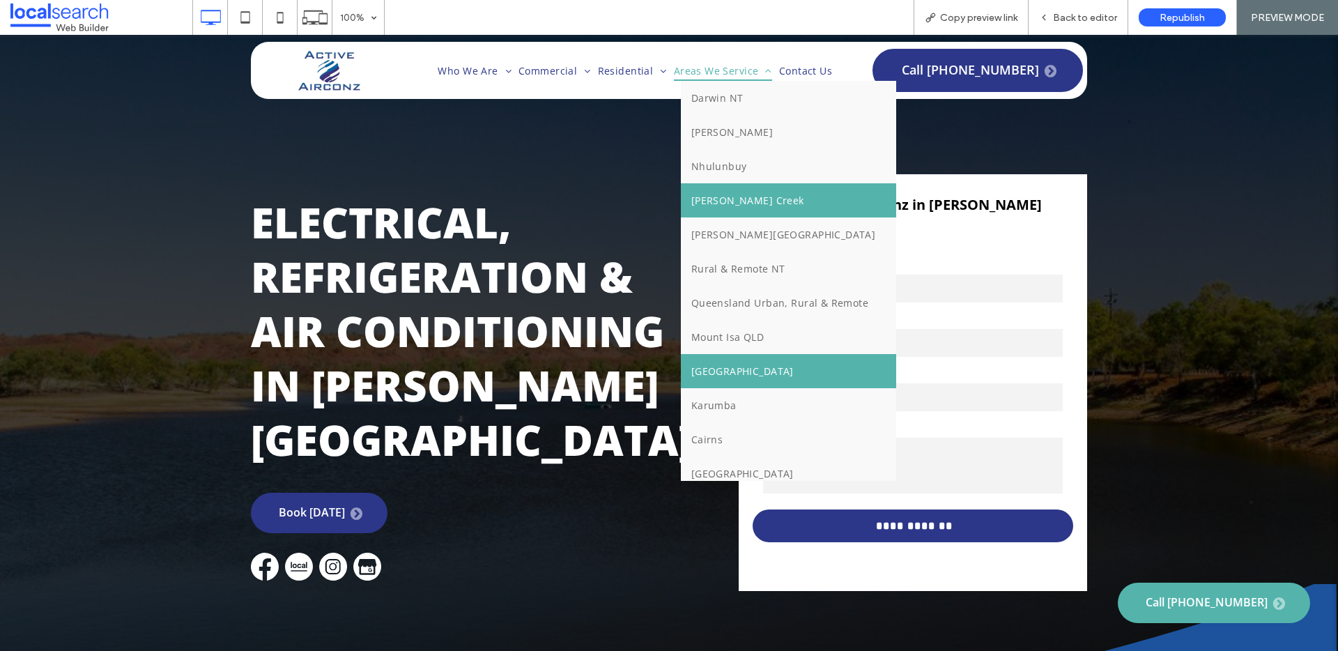
click at [713, 364] on span "[GEOGRAPHIC_DATA]" at bounding box center [742, 370] width 102 height 13
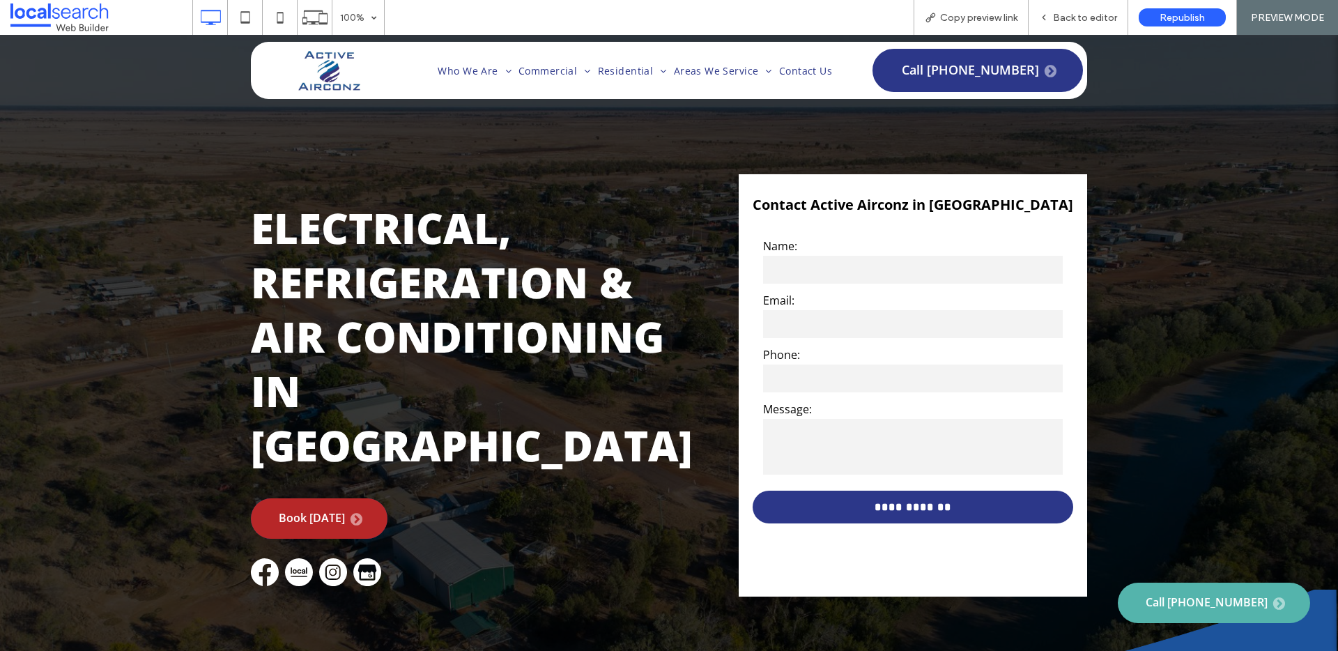
click at [316, 512] on span "Book [DATE]" at bounding box center [321, 518] width 84 height 13
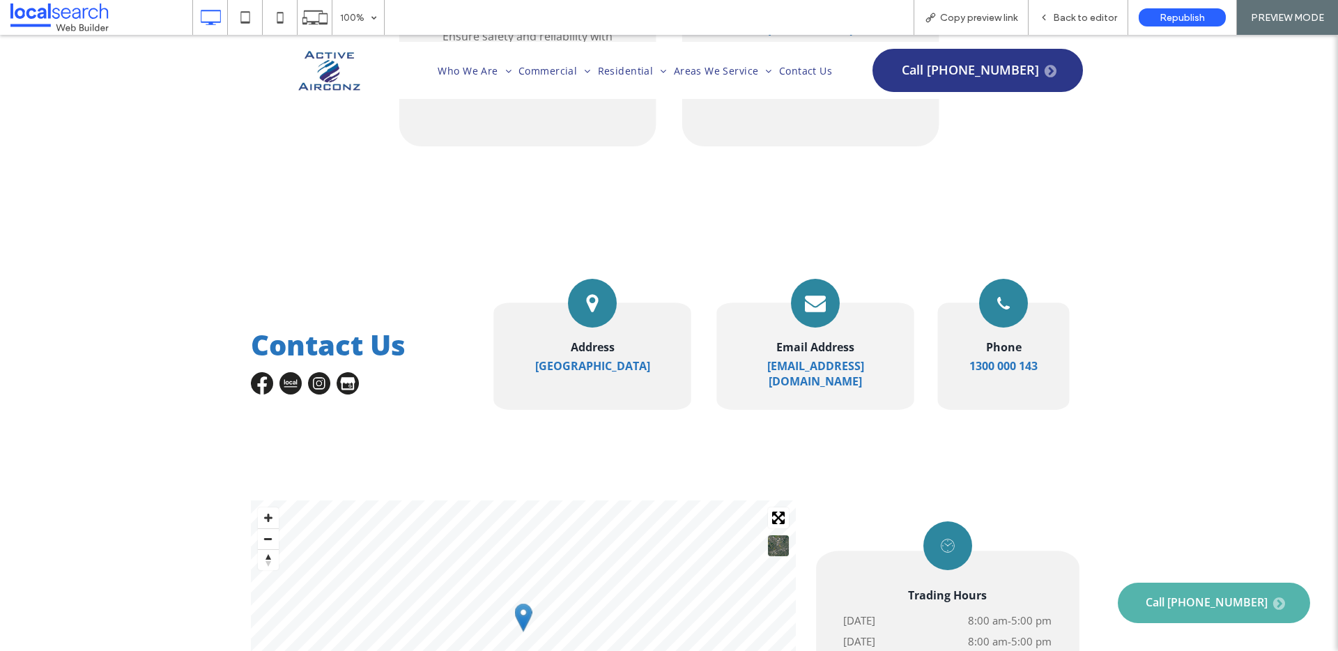
scroll to position [3333, 0]
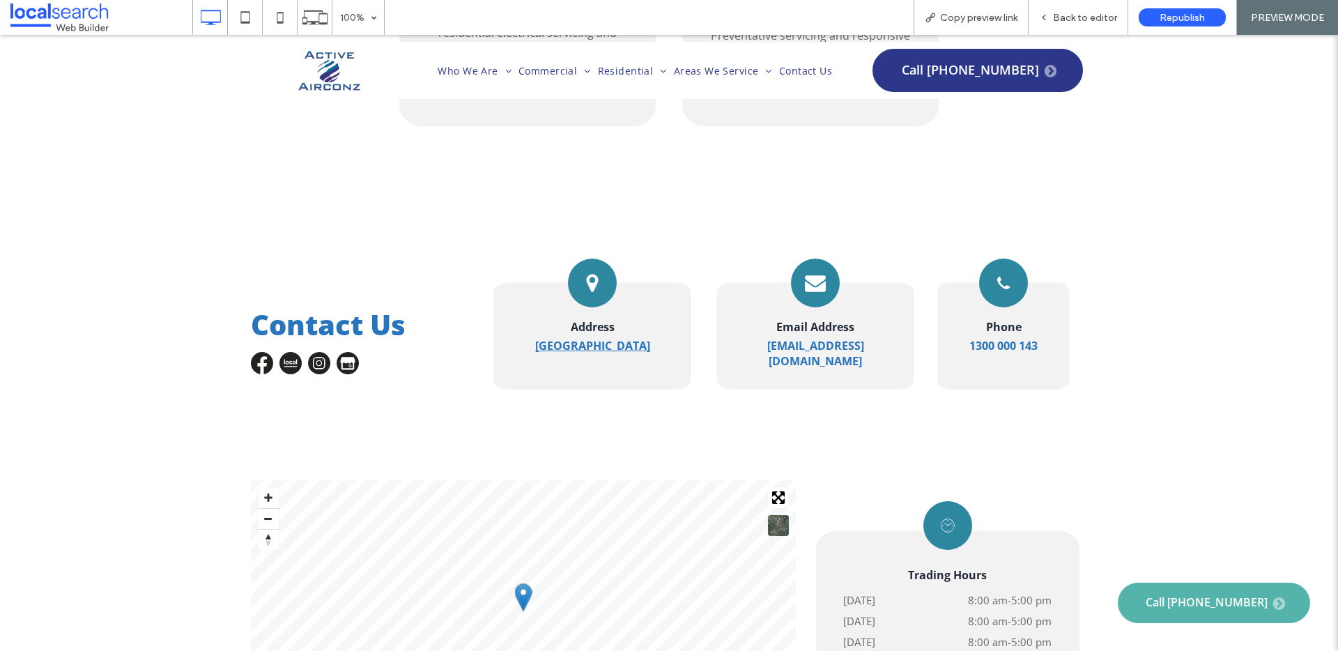
click at [642, 338] on strong "[GEOGRAPHIC_DATA]" at bounding box center [592, 345] width 115 height 15
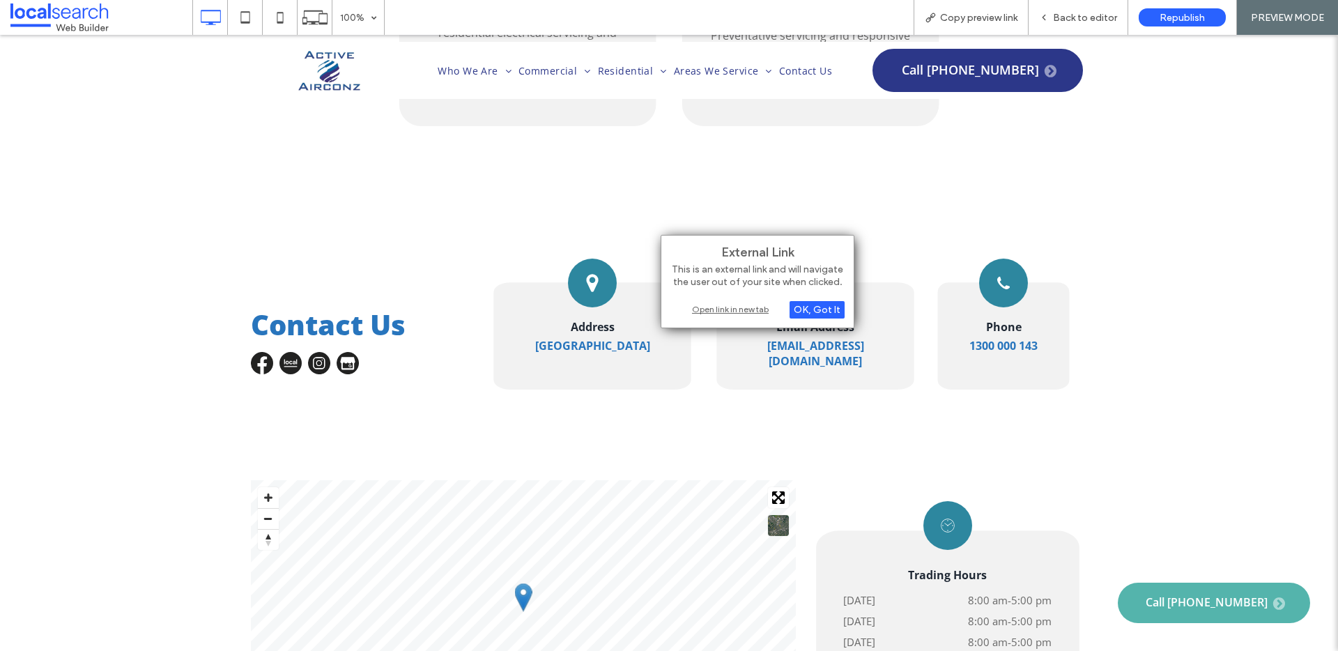
click at [688, 304] on div "Open link in new tab" at bounding box center [757, 309] width 174 height 15
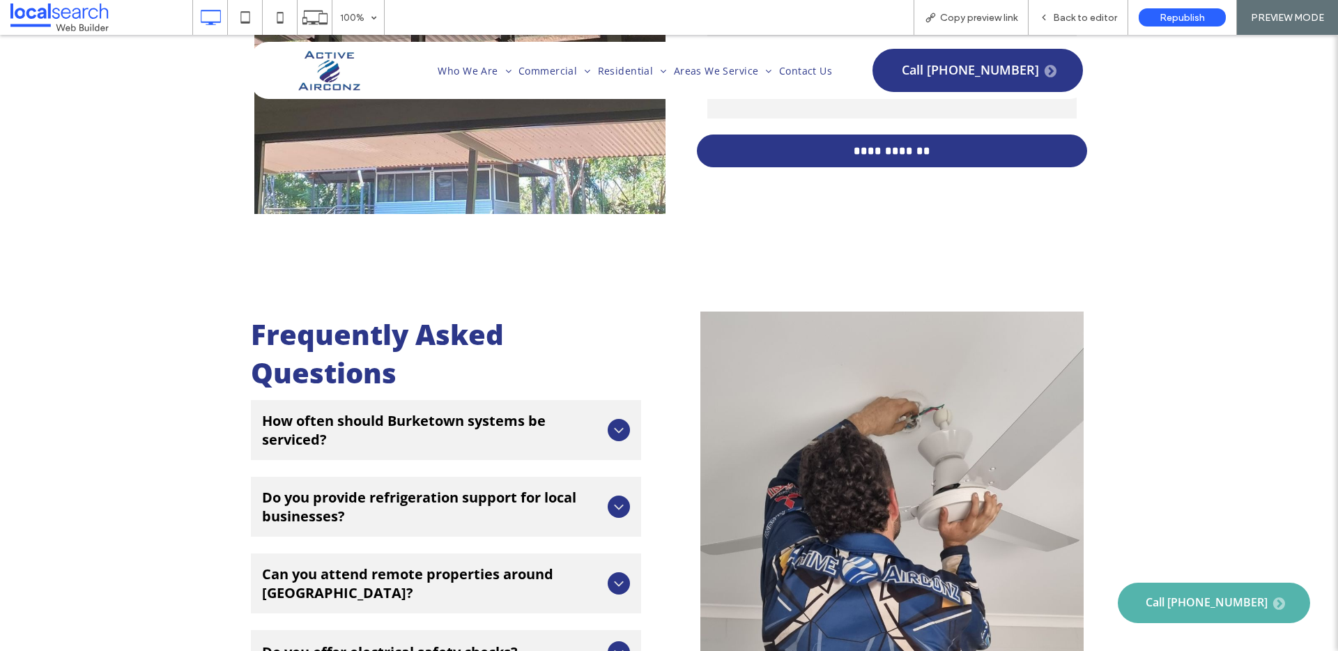
scroll to position [4425, 0]
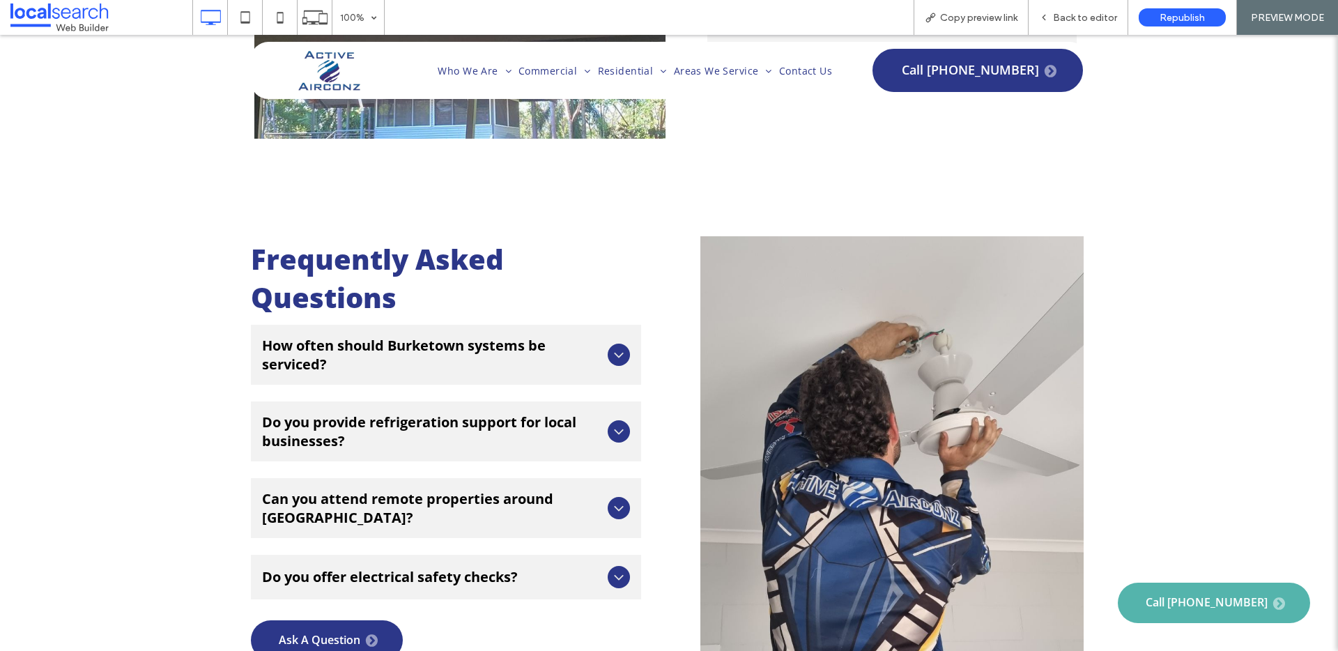
click at [608, 343] on div at bounding box center [619, 354] width 22 height 22
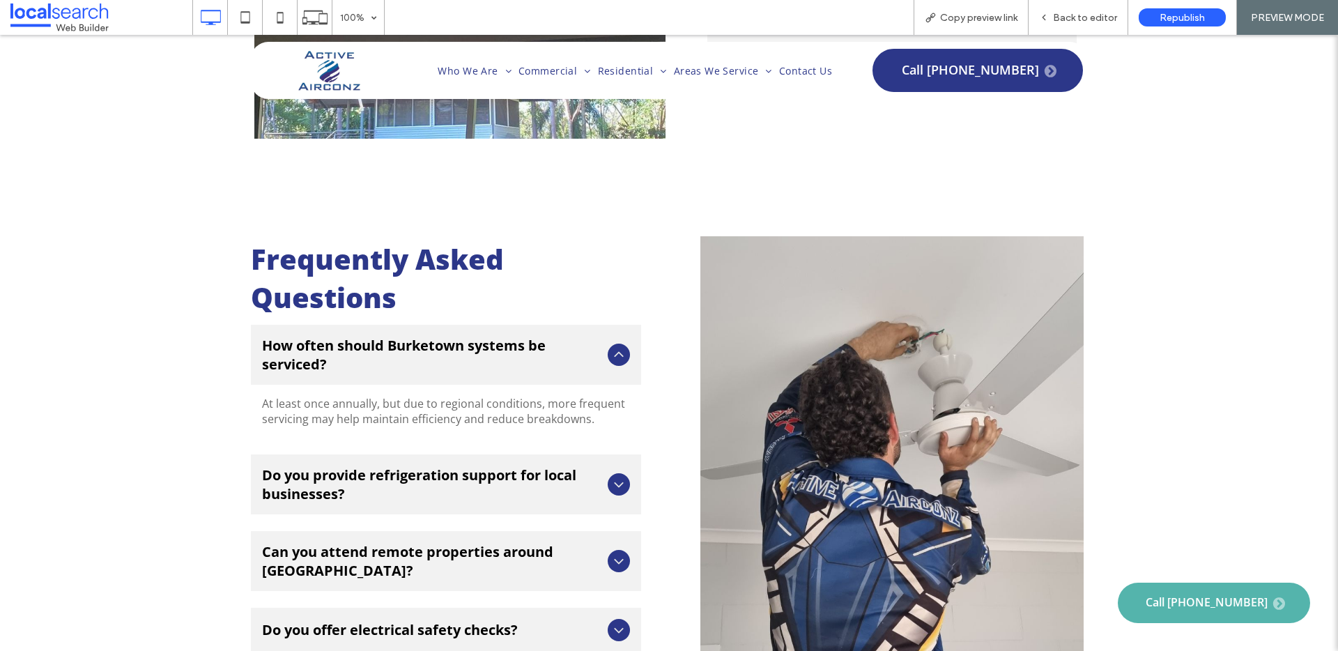
click at [608, 343] on div at bounding box center [619, 354] width 22 height 22
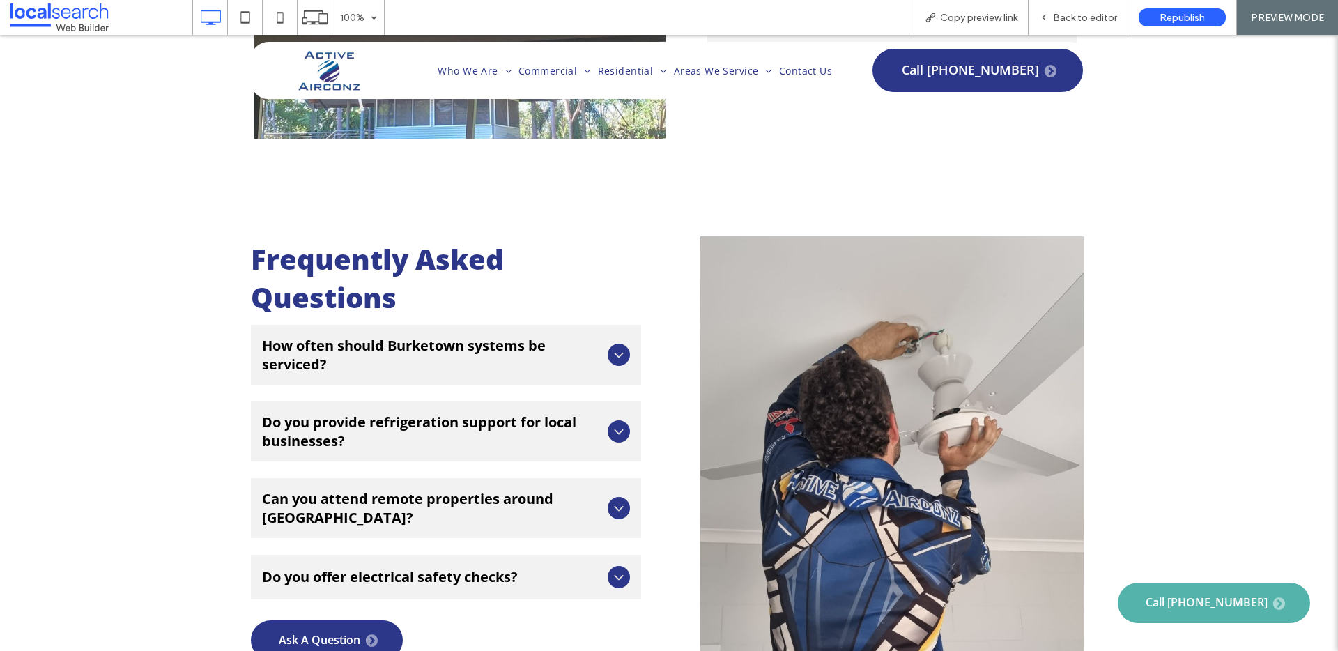
click at [599, 325] on div "How often should Burketown systems be serviced?" at bounding box center [446, 355] width 390 height 60
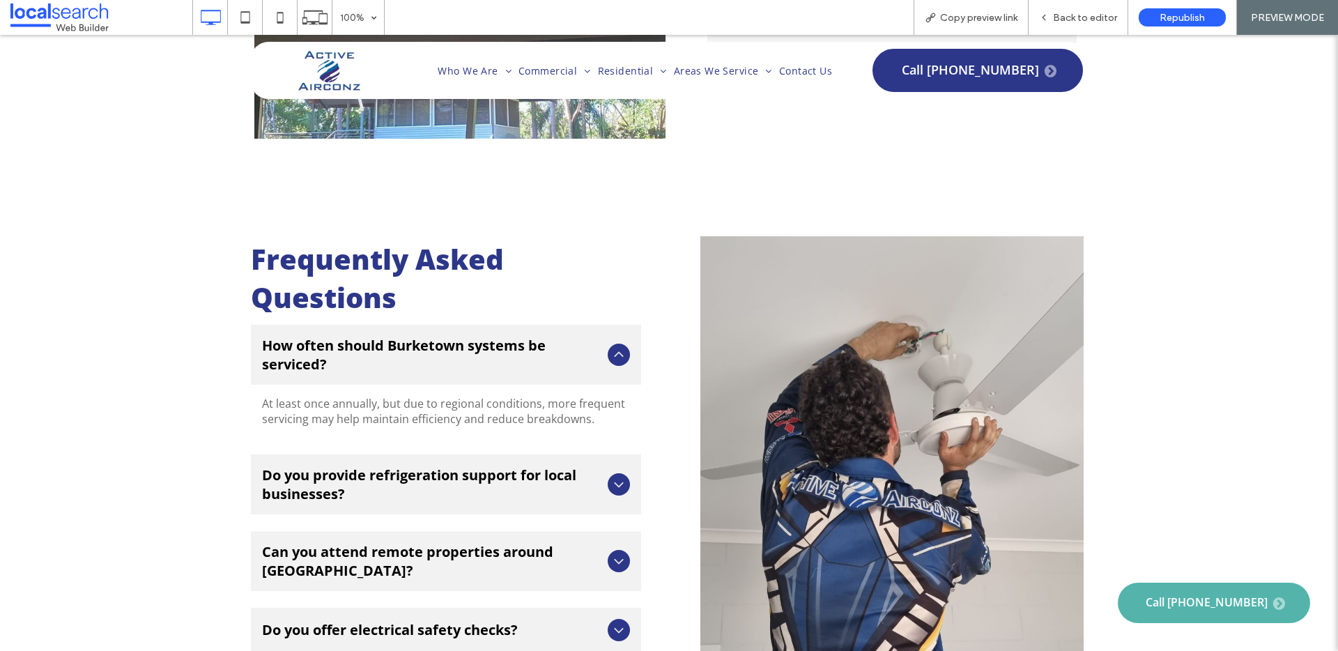
click at [614, 346] on icon at bounding box center [618, 354] width 17 height 17
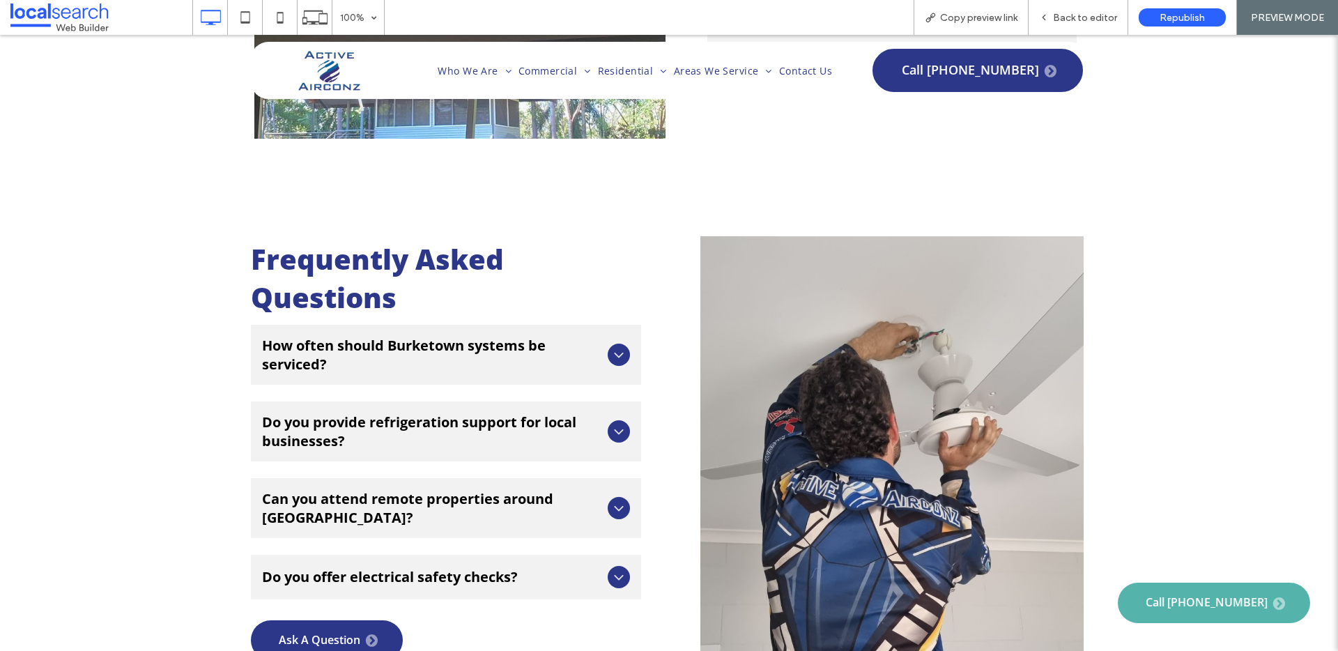
click at [598, 401] on div "Do you provide refrigeration support for local businesses?" at bounding box center [446, 431] width 390 height 60
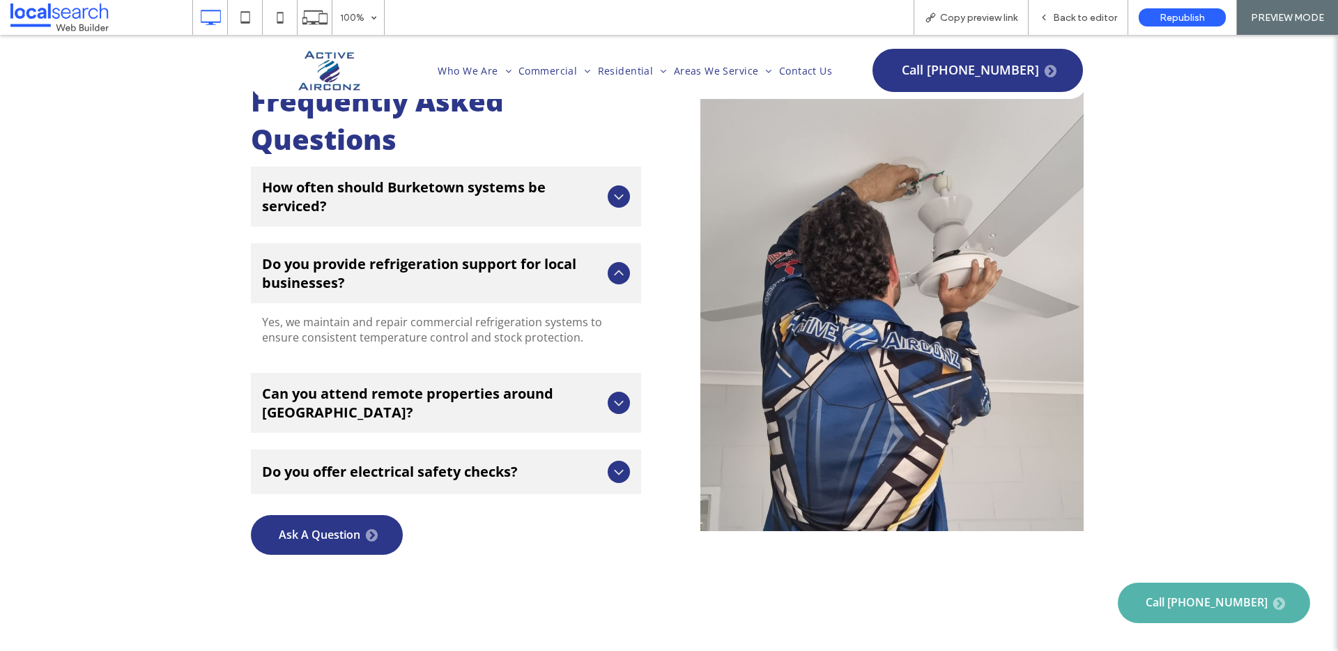
scroll to position [4608, 0]
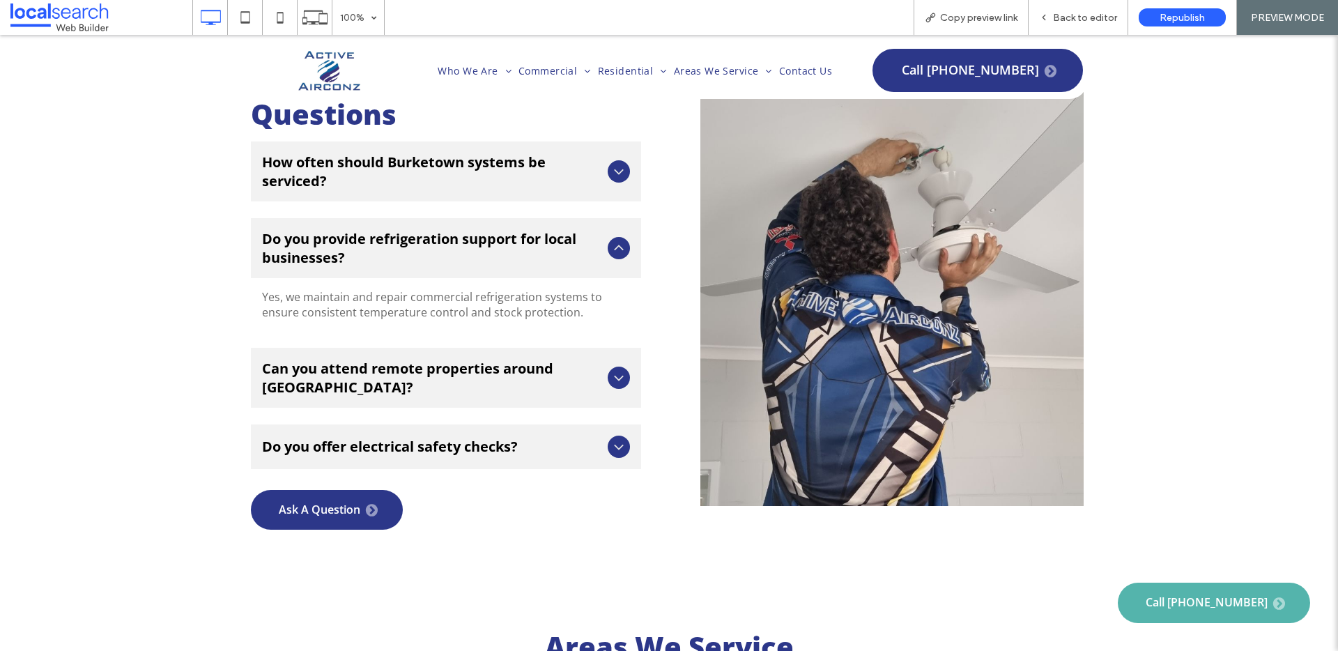
click at [619, 240] on icon at bounding box center [618, 248] width 17 height 17
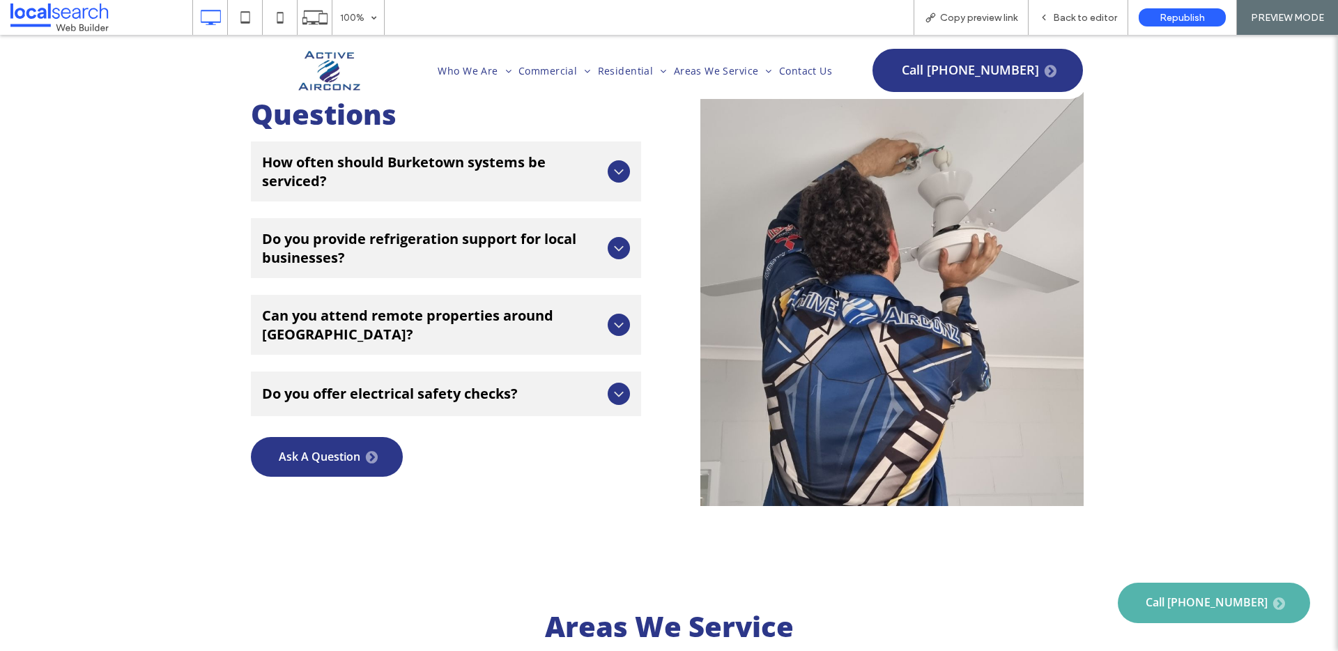
click at [612, 295] on div "Can you attend remote properties around [GEOGRAPHIC_DATA]?" at bounding box center [446, 325] width 390 height 60
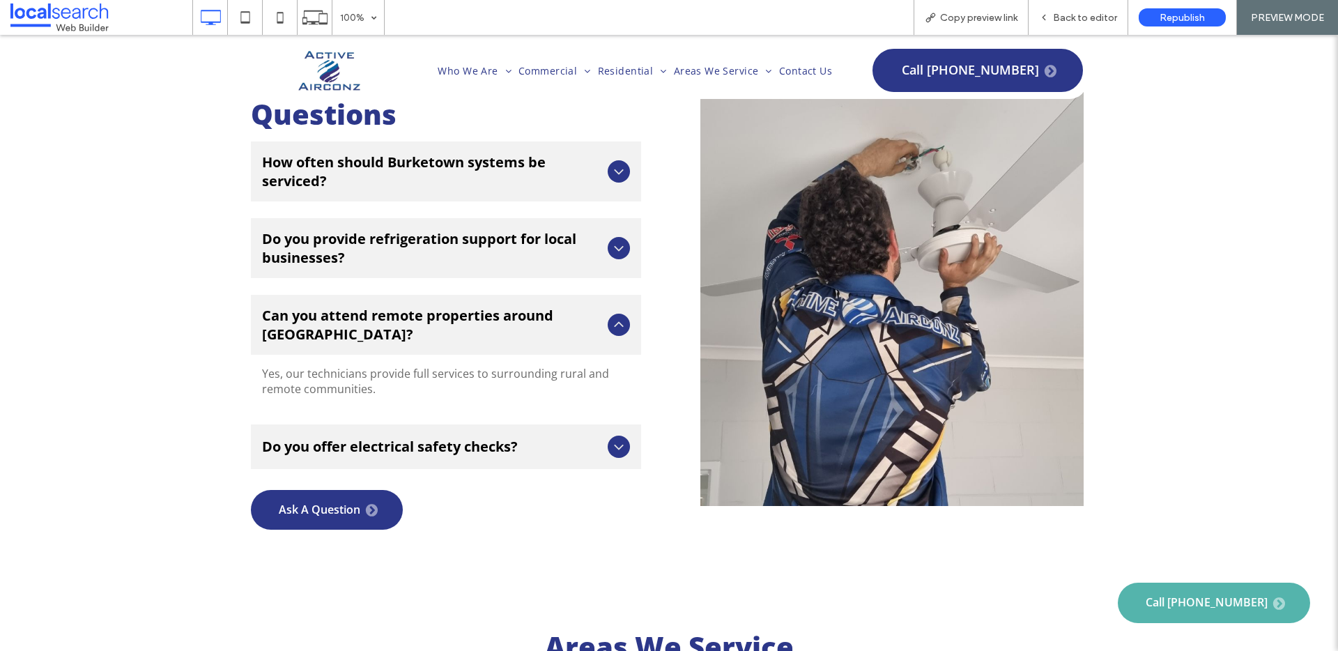
click at [610, 295] on div "Can you attend remote properties around [GEOGRAPHIC_DATA]?" at bounding box center [446, 325] width 390 height 60
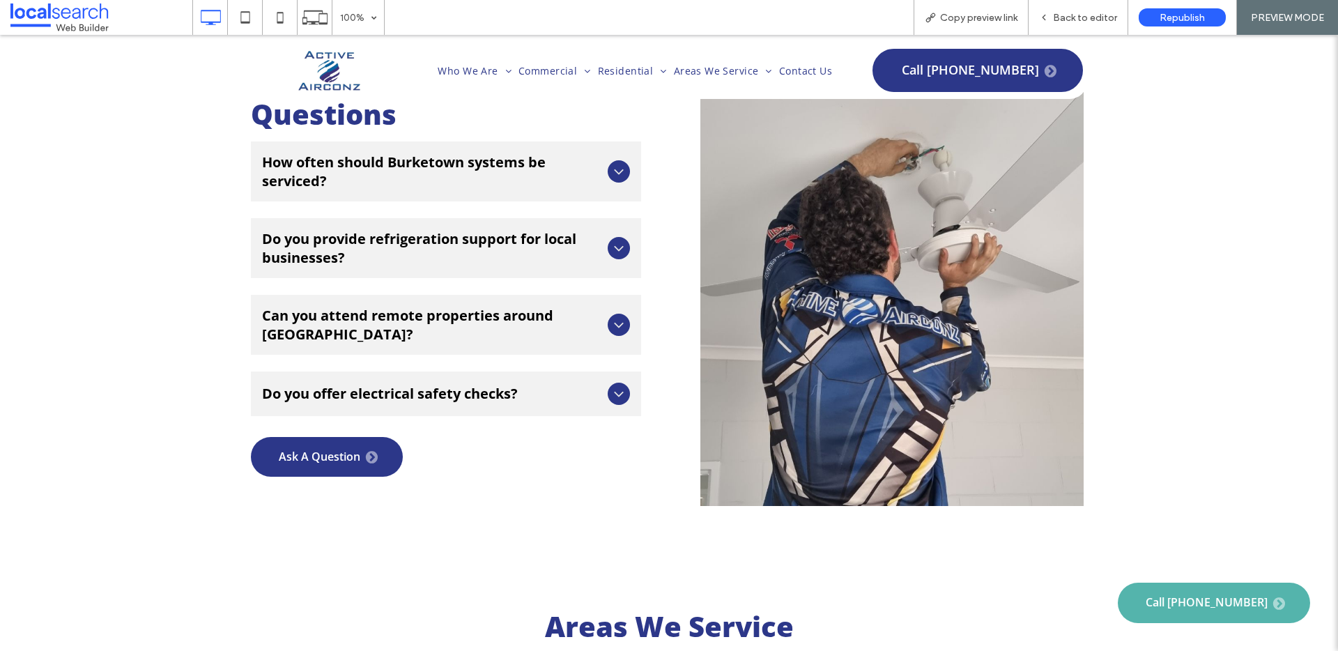
click at [598, 371] on div "Do you offer electrical safety checks?" at bounding box center [446, 393] width 390 height 45
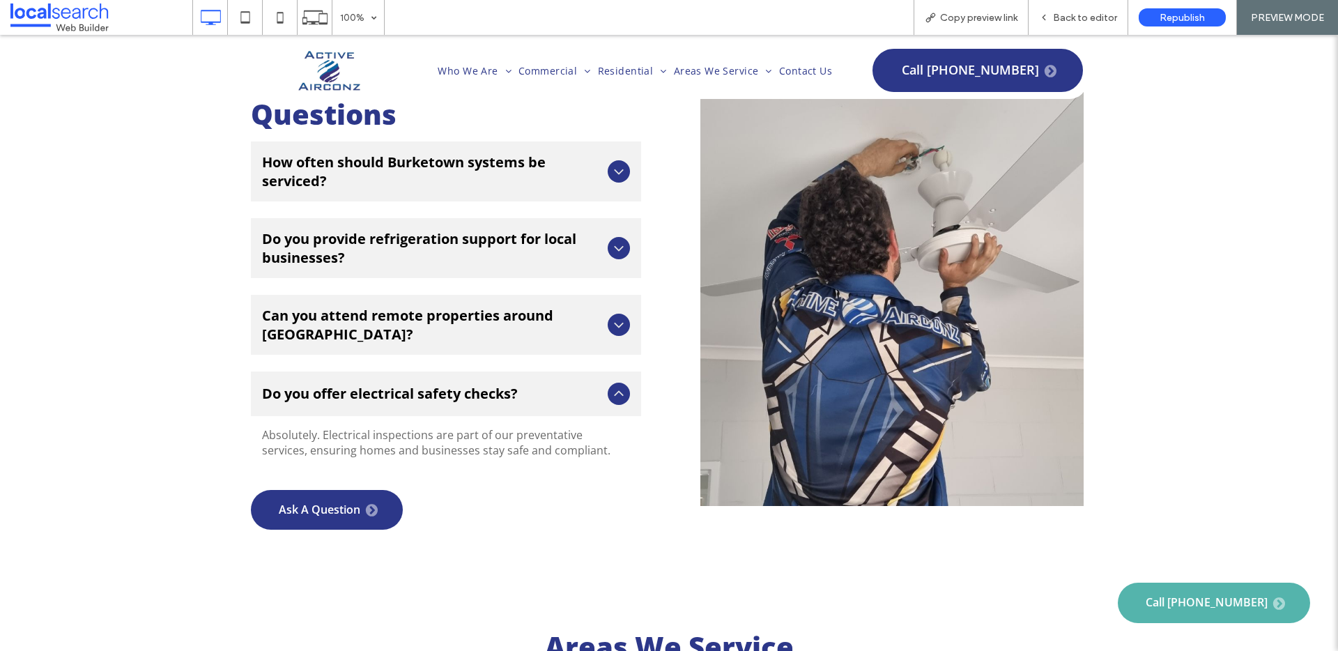
click at [598, 371] on div "Do you offer electrical safety checks?" at bounding box center [446, 393] width 390 height 45
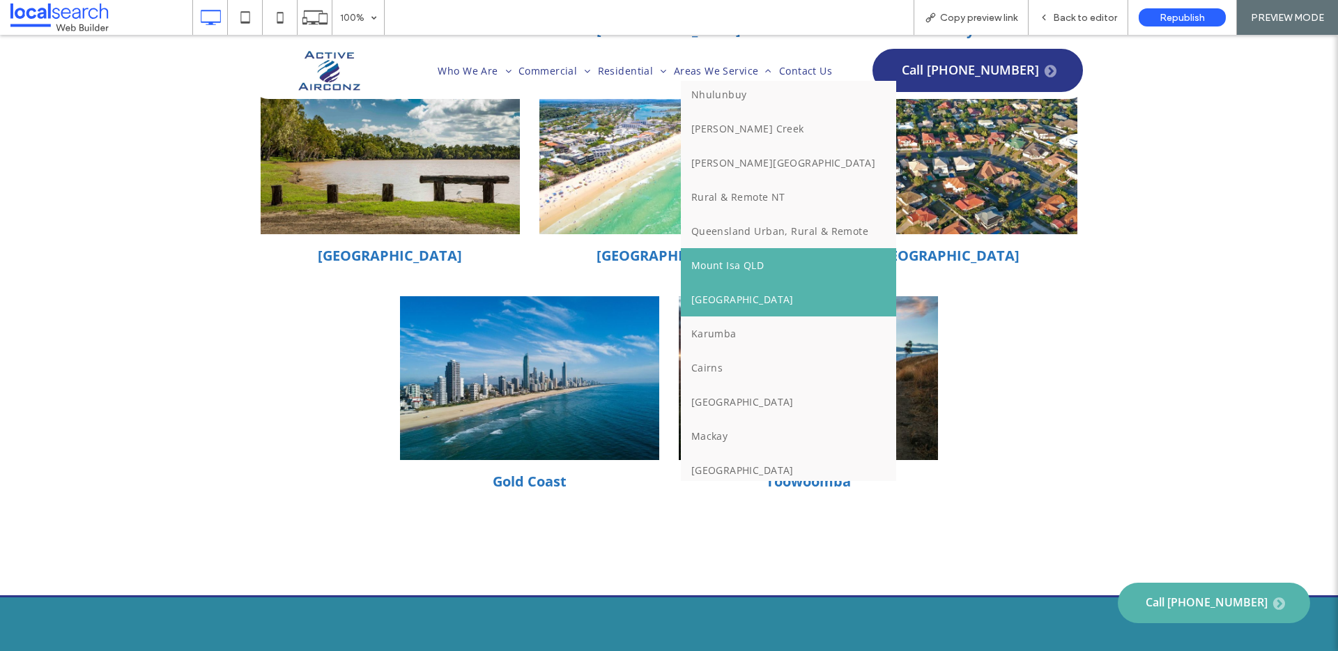
scroll to position [98, 0]
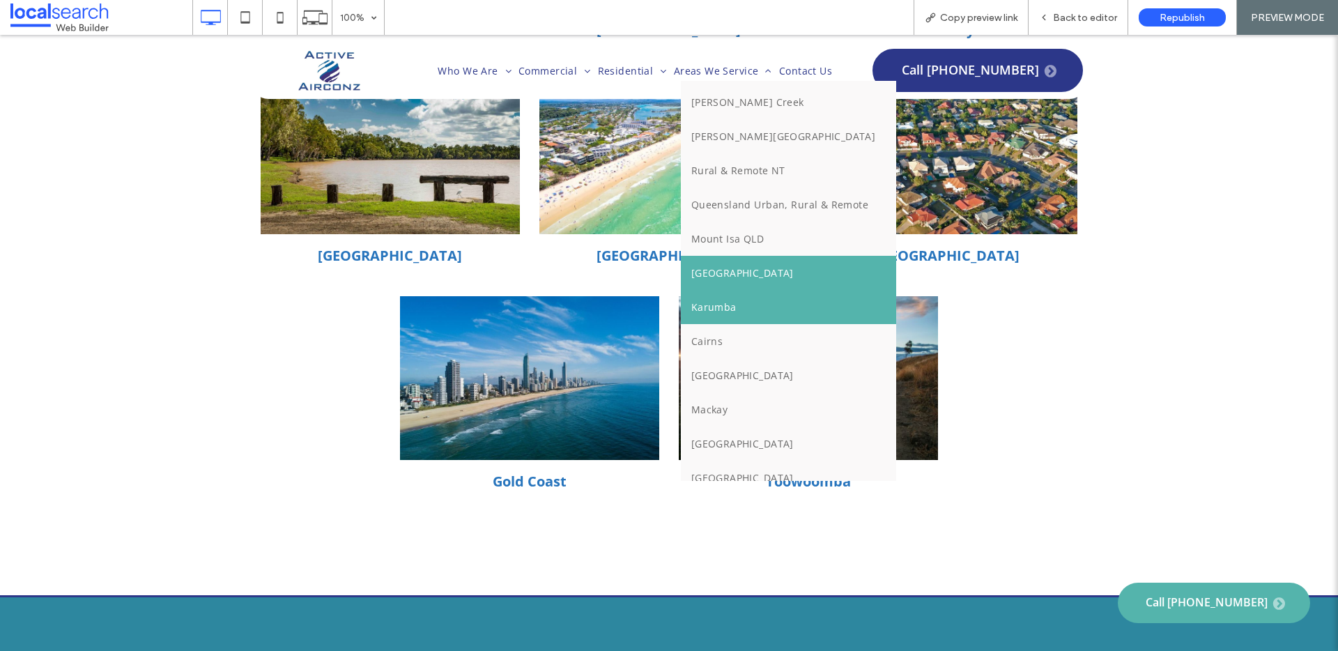
drag, startPoint x: 708, startPoint y: 300, endPoint x: 702, endPoint y: 328, distance: 29.1
click at [708, 300] on span "Karumba" at bounding box center [713, 306] width 45 height 13
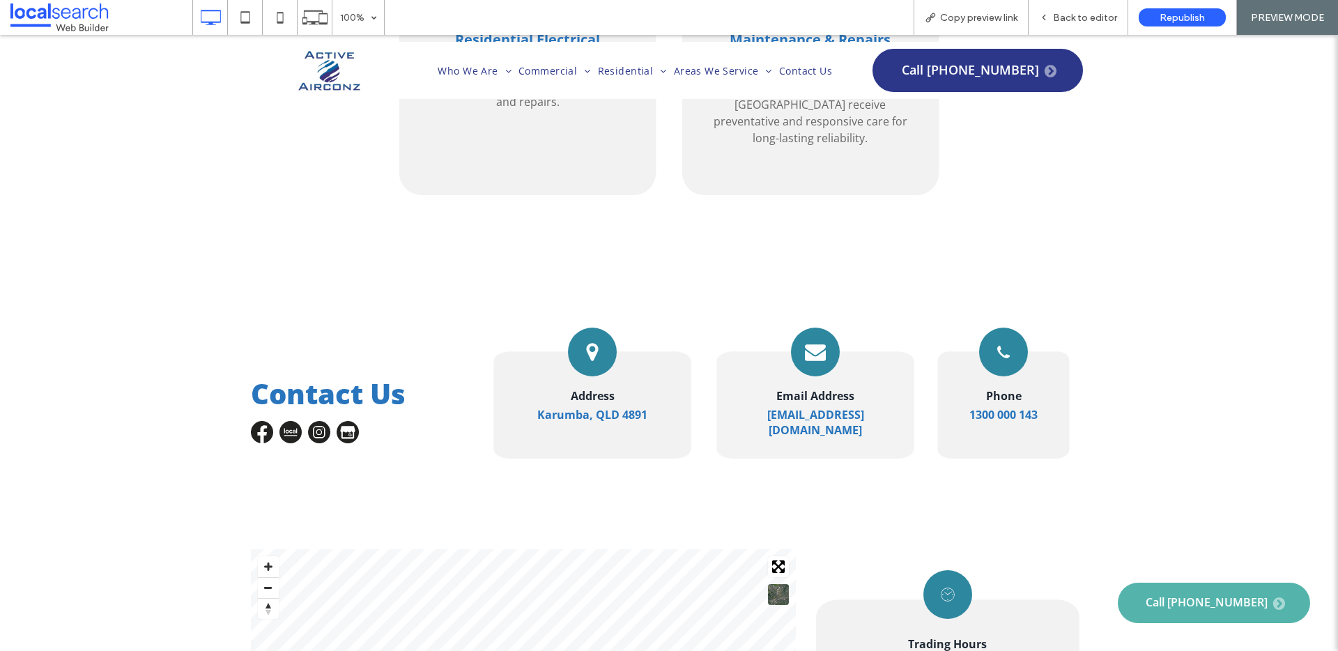
scroll to position [3242, 0]
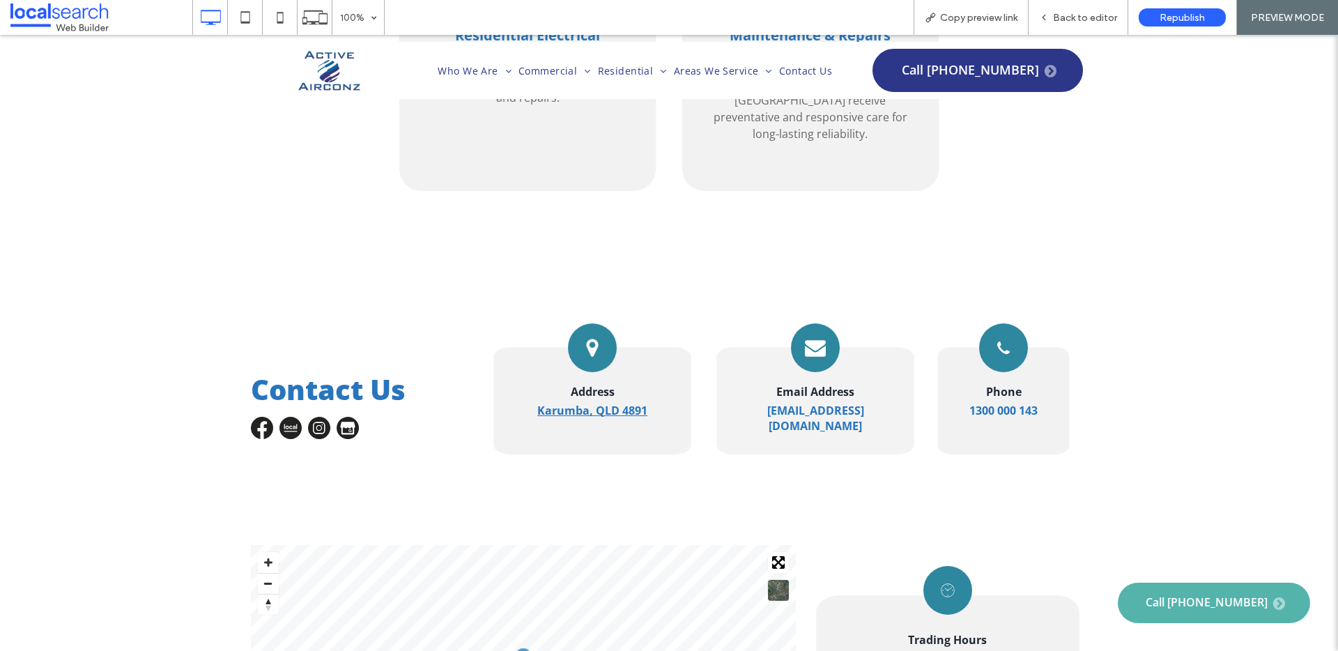
click at [605, 403] on strong "Karumba, QLD 4891" at bounding box center [592, 410] width 110 height 15
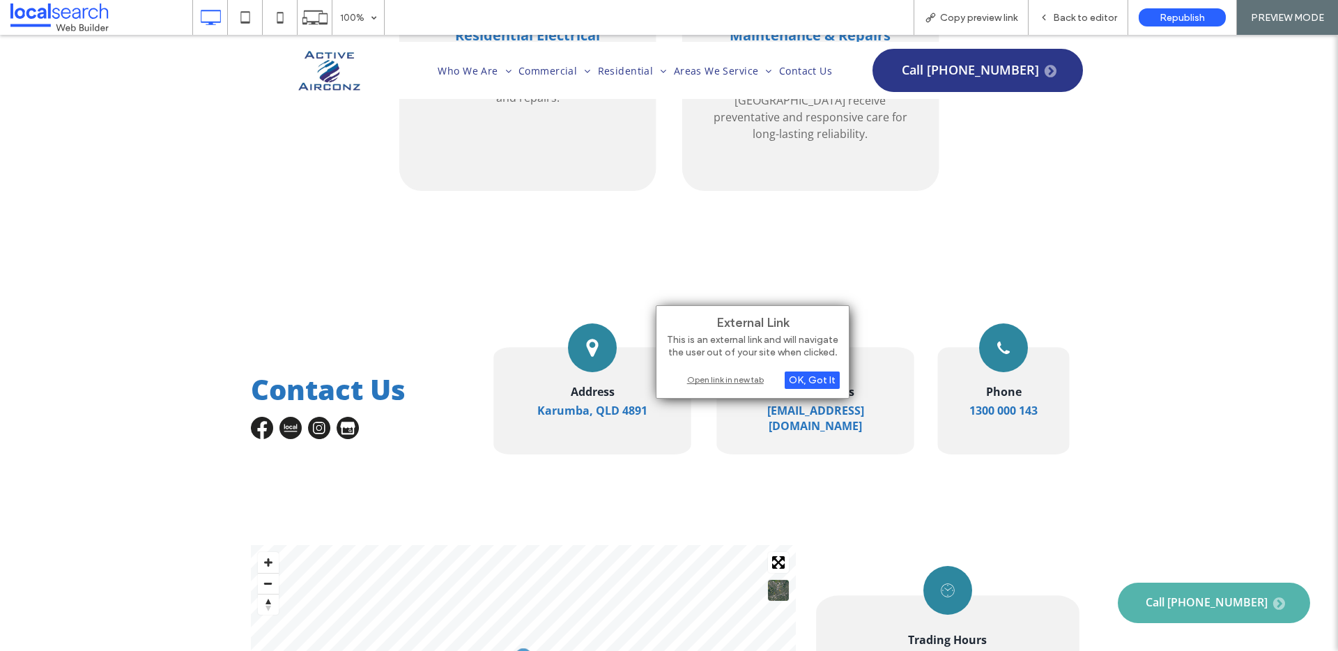
click at [697, 373] on div "Open link in new tab" at bounding box center [752, 379] width 174 height 15
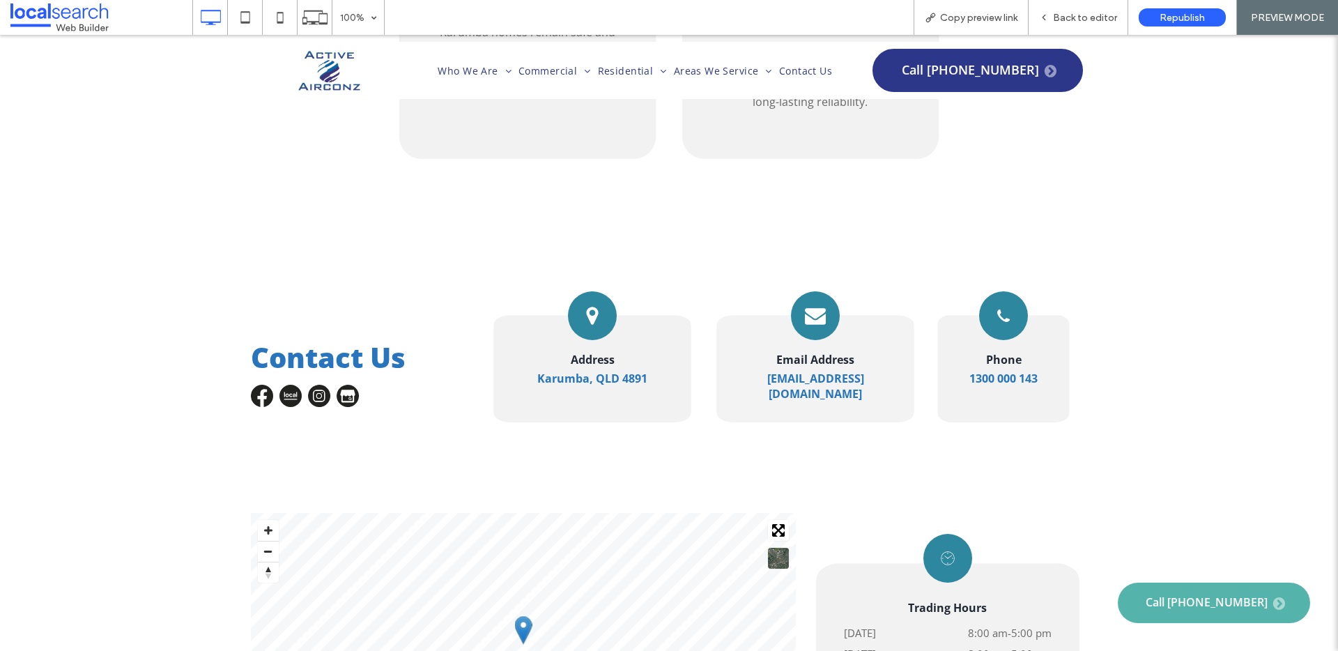
scroll to position [3359, 0]
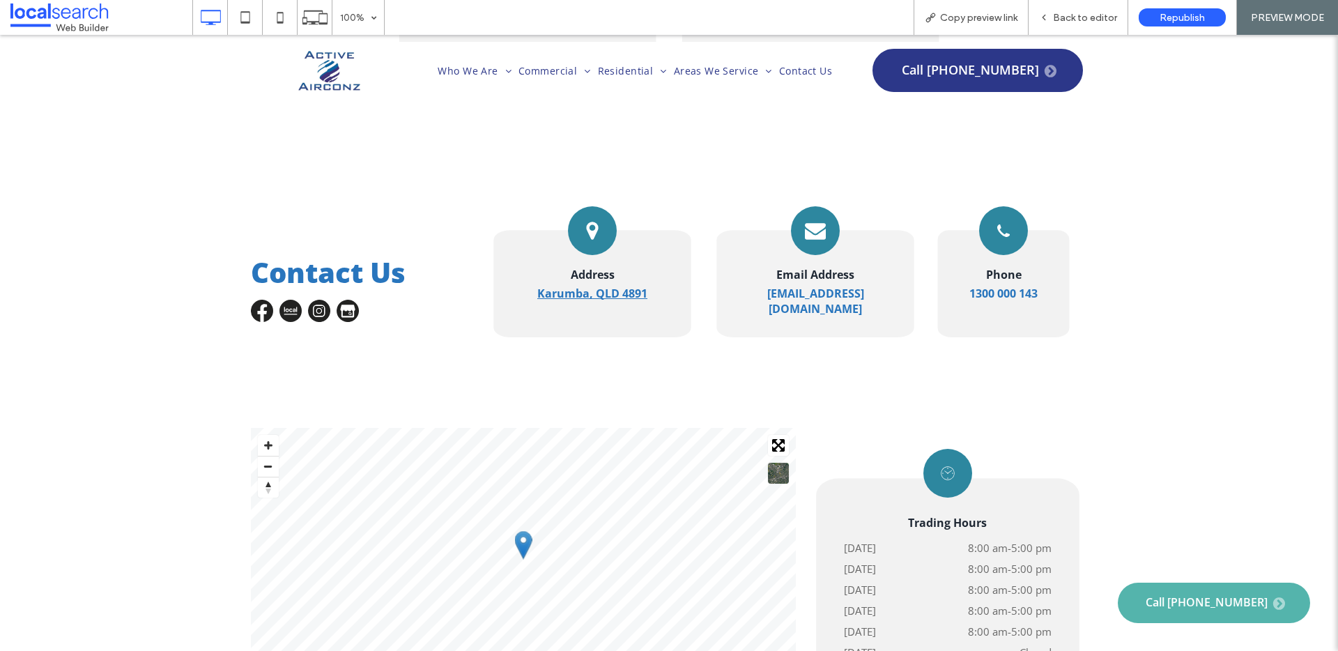
click at [546, 286] on strong "Karumba, QLD 4891" at bounding box center [592, 293] width 110 height 15
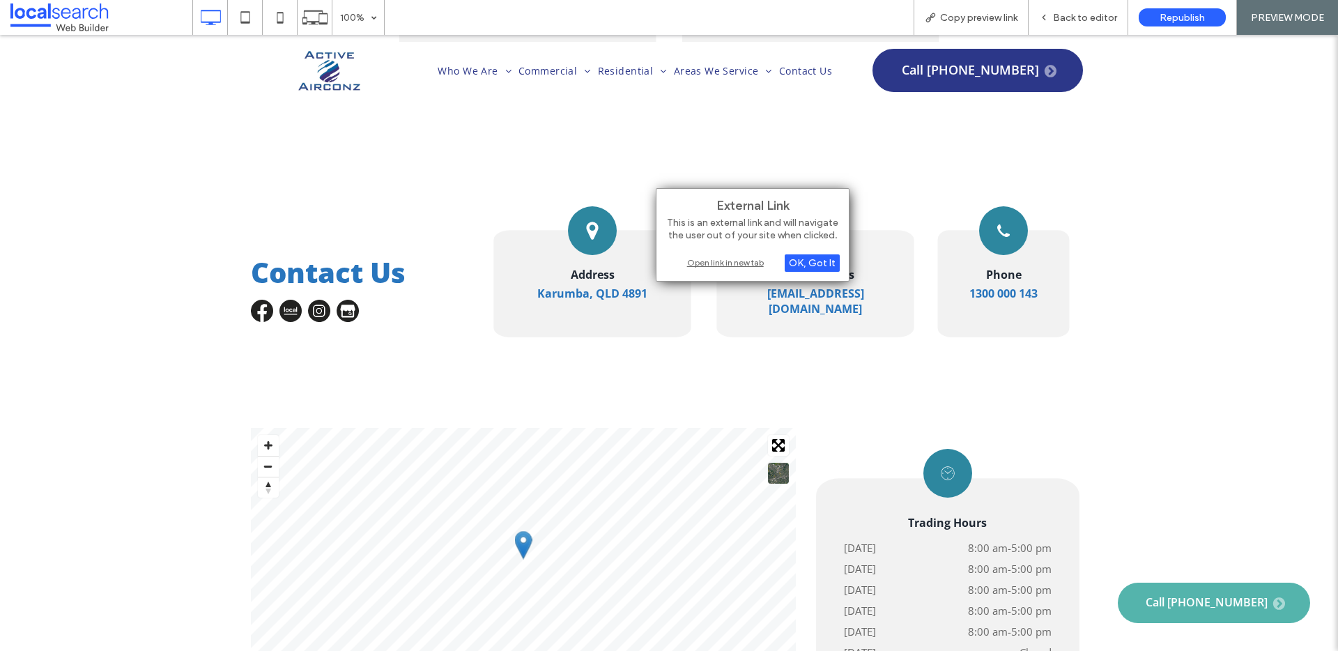
click at [722, 263] on div "Open link in new tab" at bounding box center [752, 262] width 174 height 15
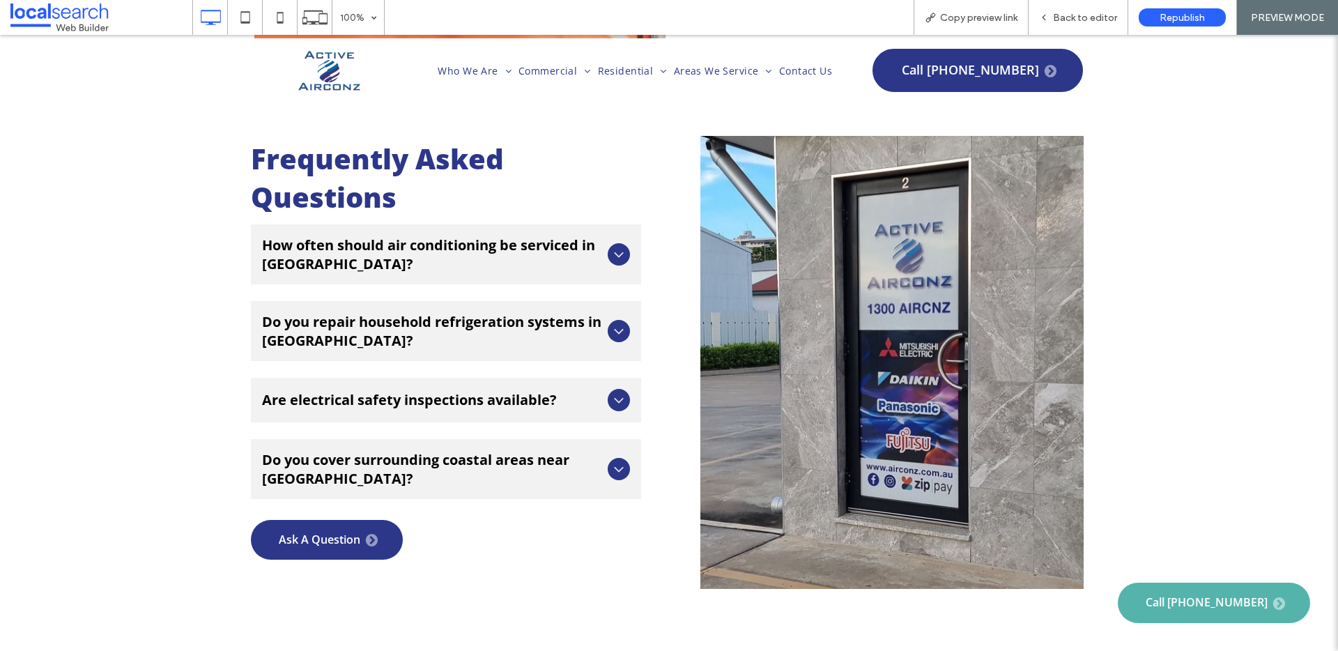
scroll to position [4496, 0]
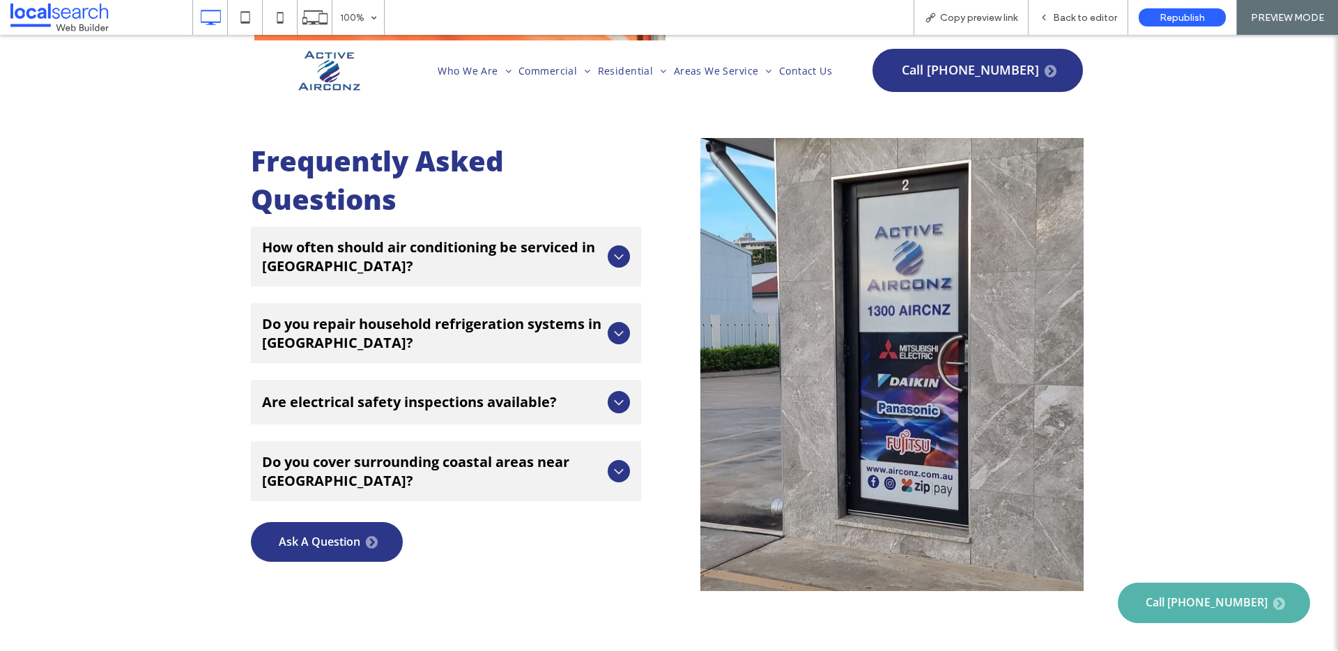
click at [623, 245] on div at bounding box center [619, 256] width 22 height 22
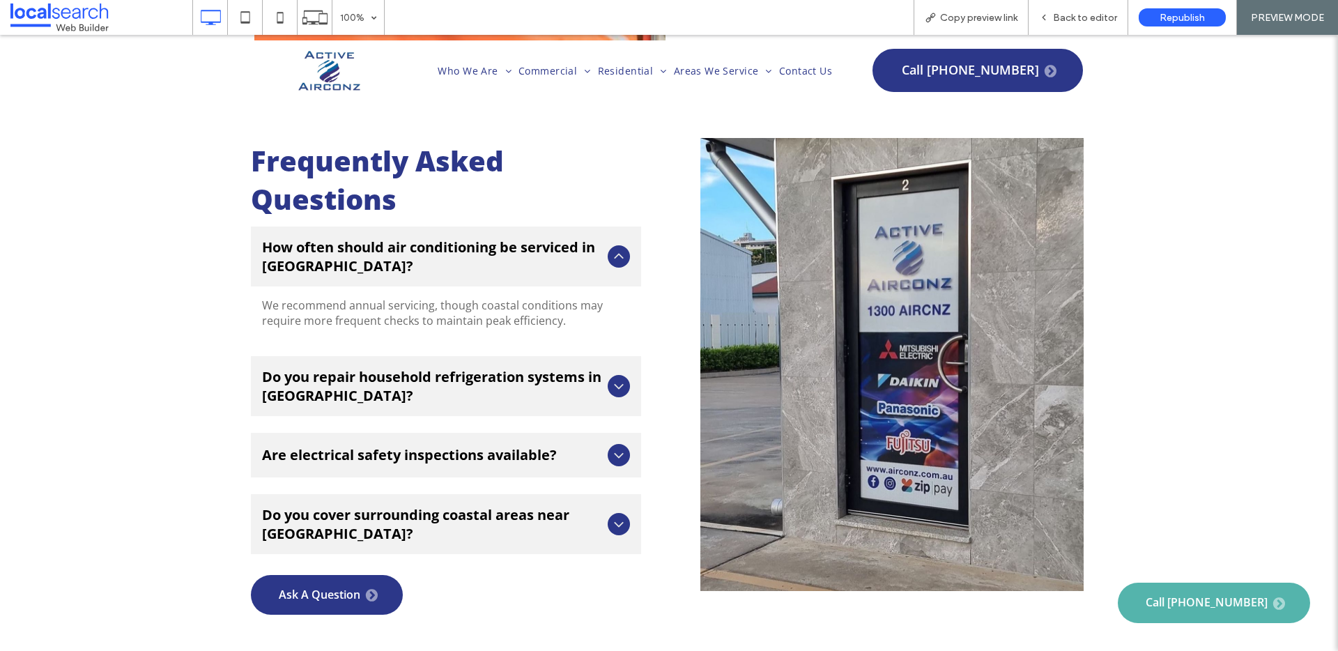
scroll to position [4473, 0]
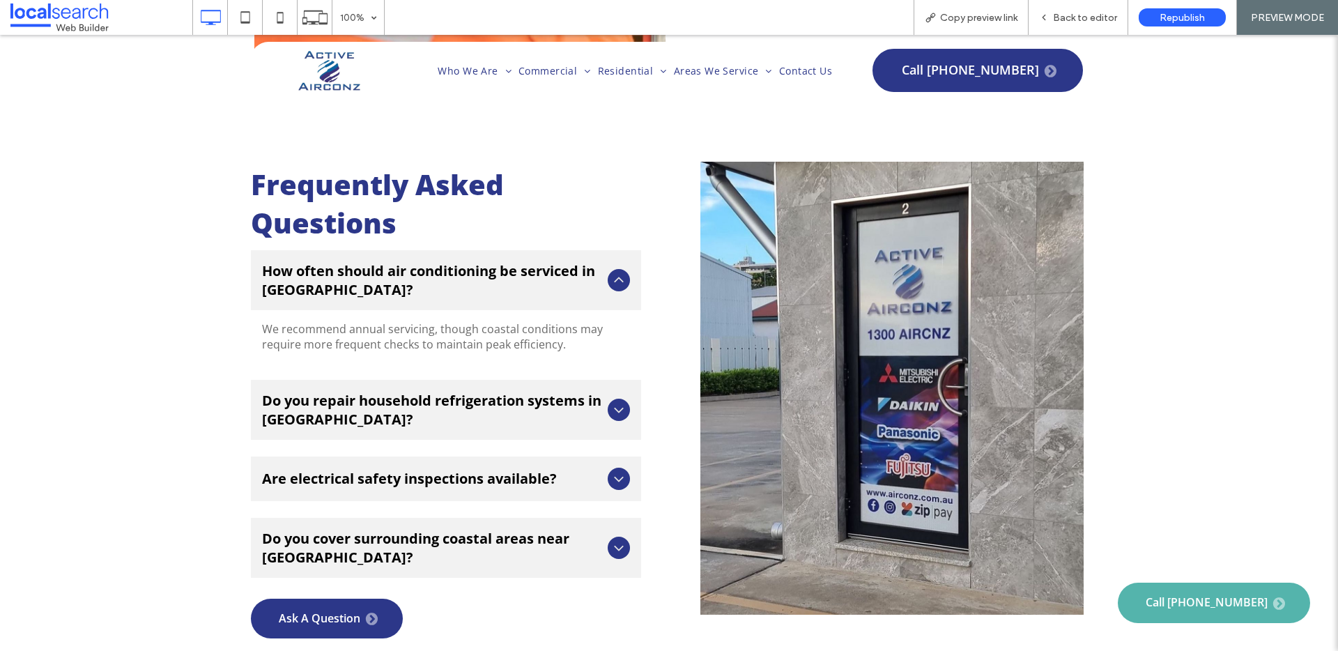
click at [614, 277] on icon at bounding box center [618, 280] width 9 height 6
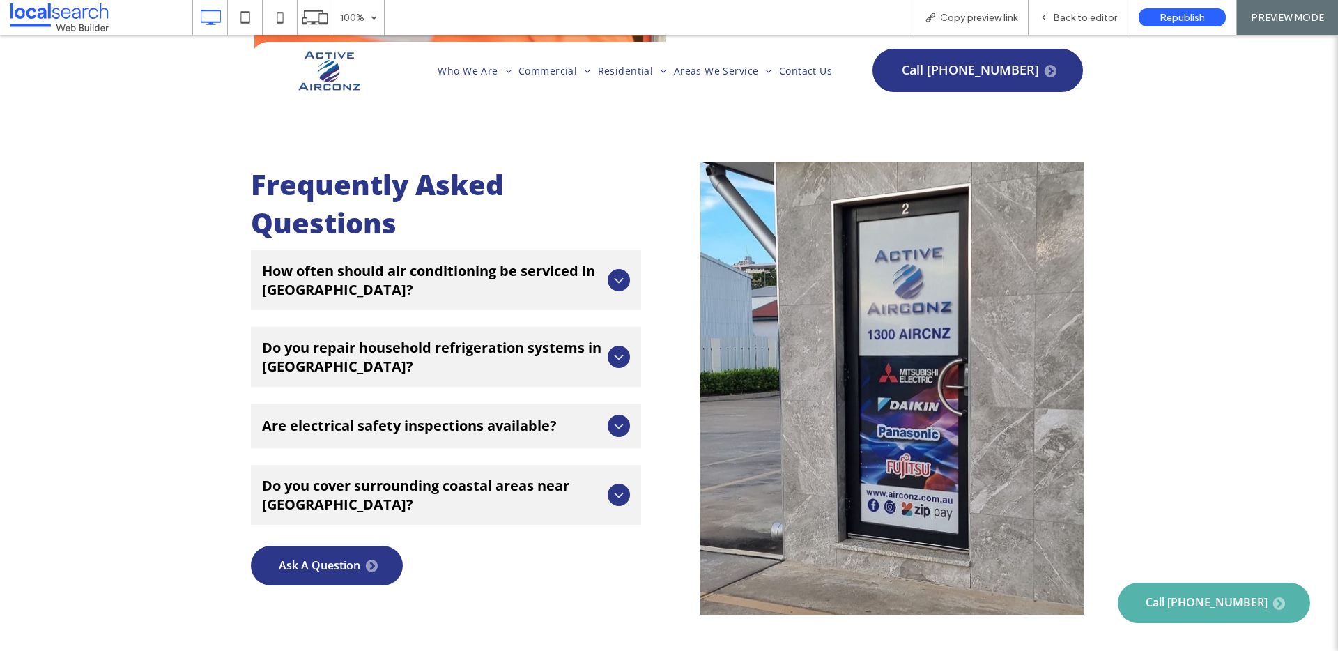
click at [589, 338] on span "Do you repair household refrigeration systems in [GEOGRAPHIC_DATA]?" at bounding box center [432, 357] width 340 height 38
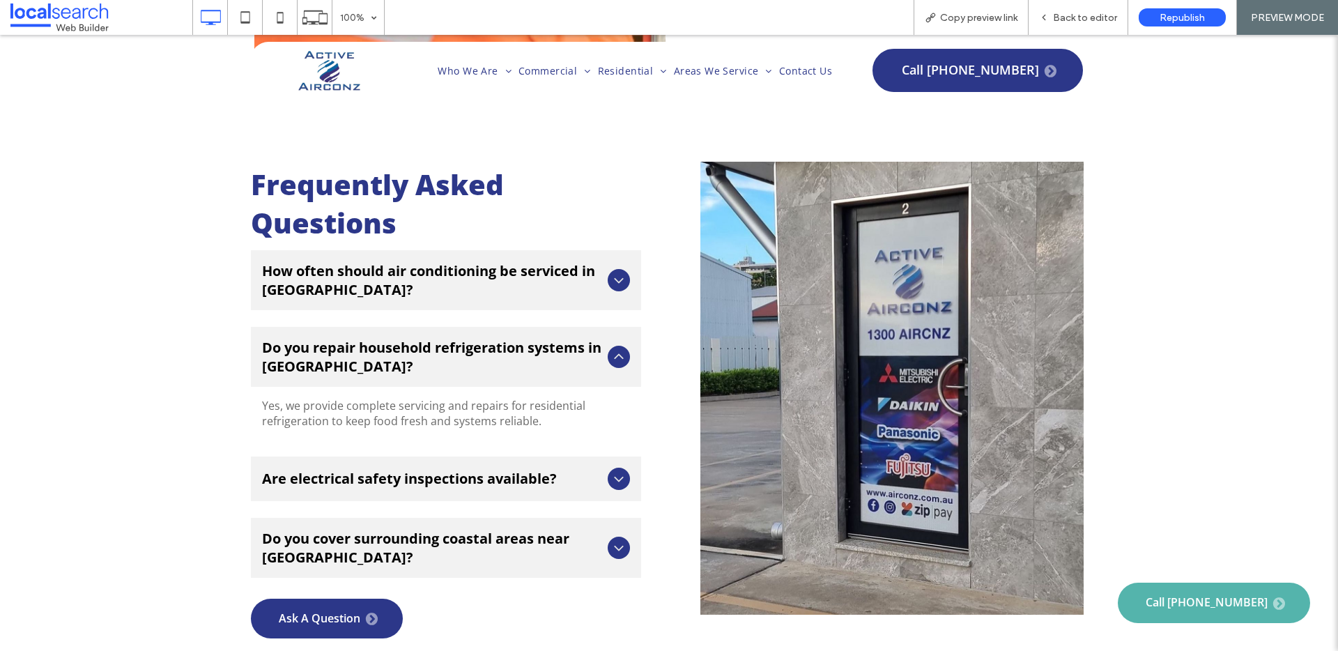
click at [589, 338] on span "Do you repair household refrigeration systems in [GEOGRAPHIC_DATA]?" at bounding box center [432, 357] width 340 height 38
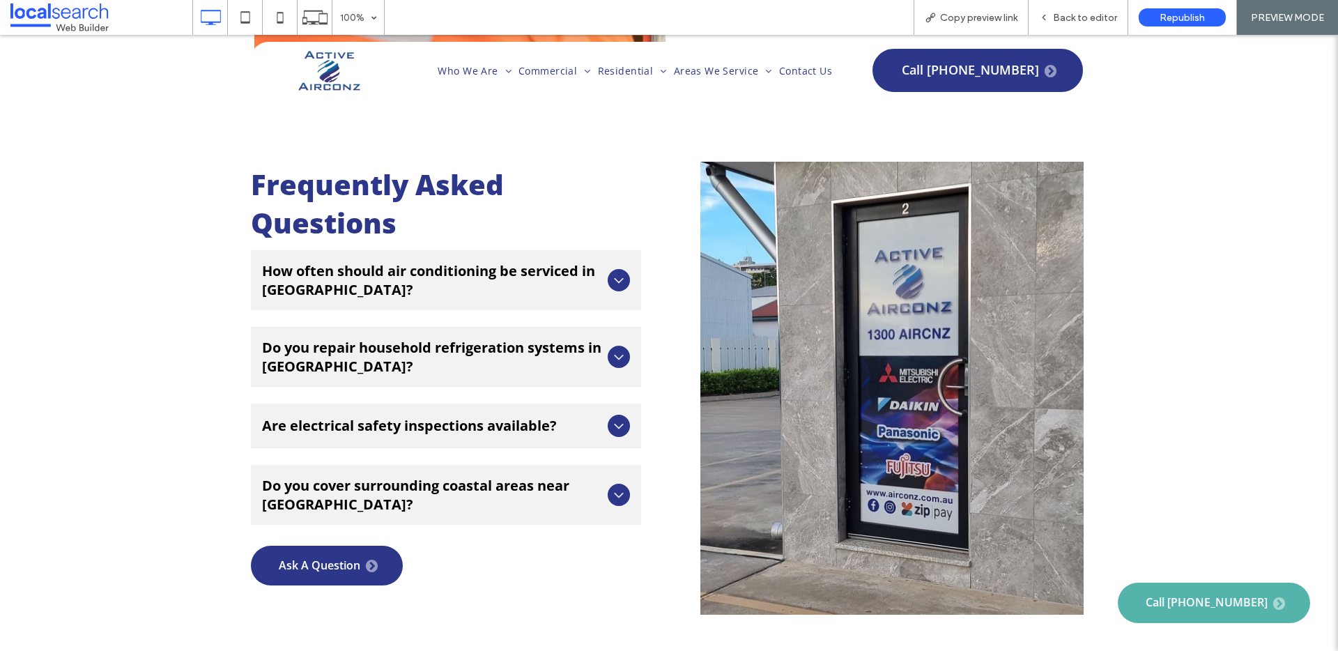
click at [589, 403] on div "Are electrical safety inspections available?" at bounding box center [446, 425] width 390 height 45
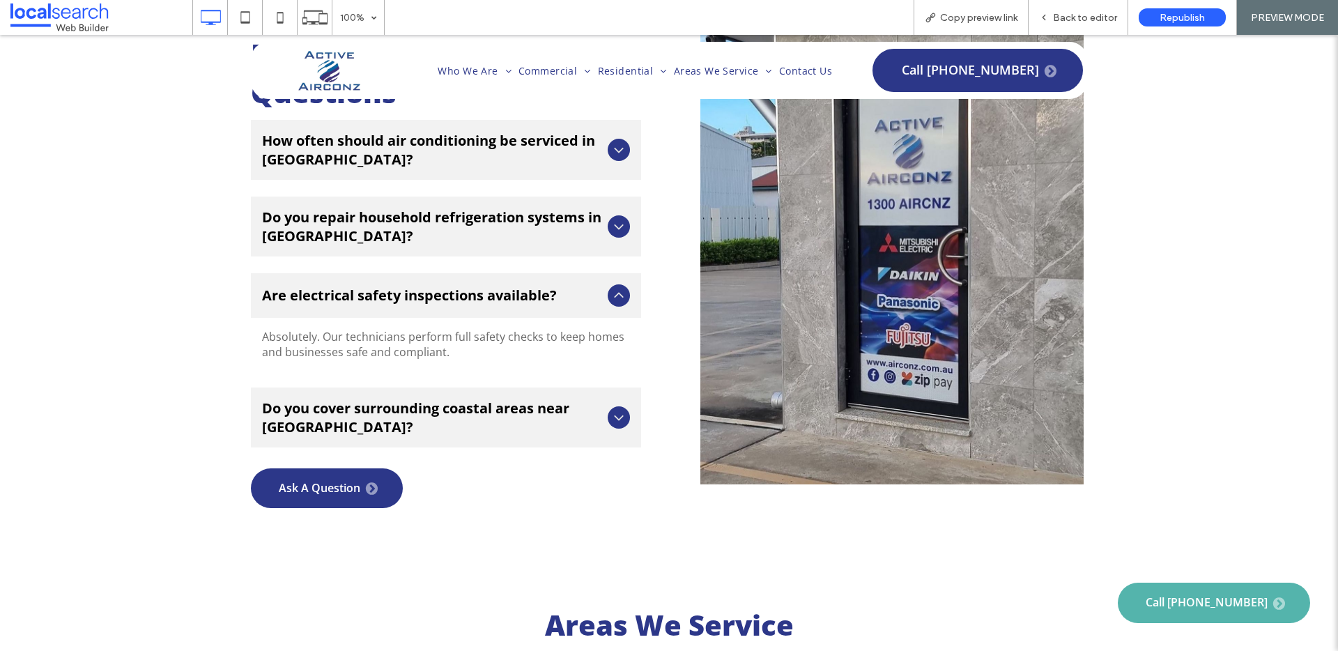
scroll to position [4669, 0]
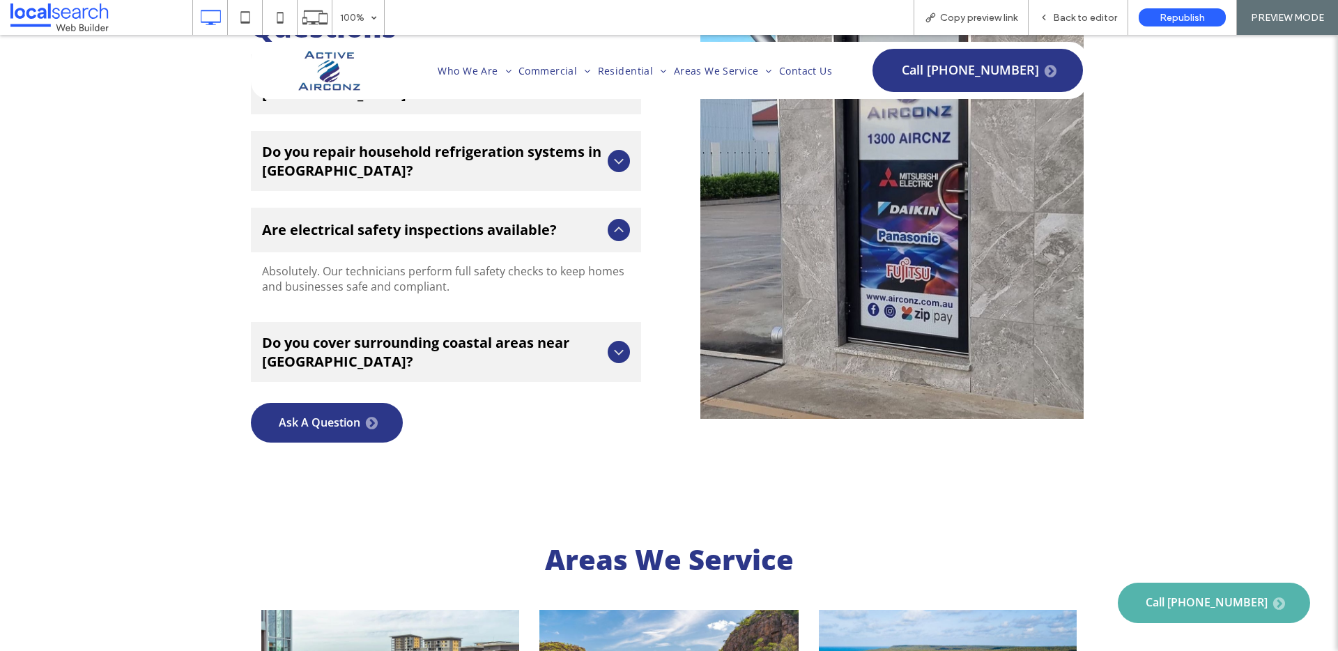
click at [625, 208] on div "Are electrical safety inspections available?" at bounding box center [446, 230] width 390 height 45
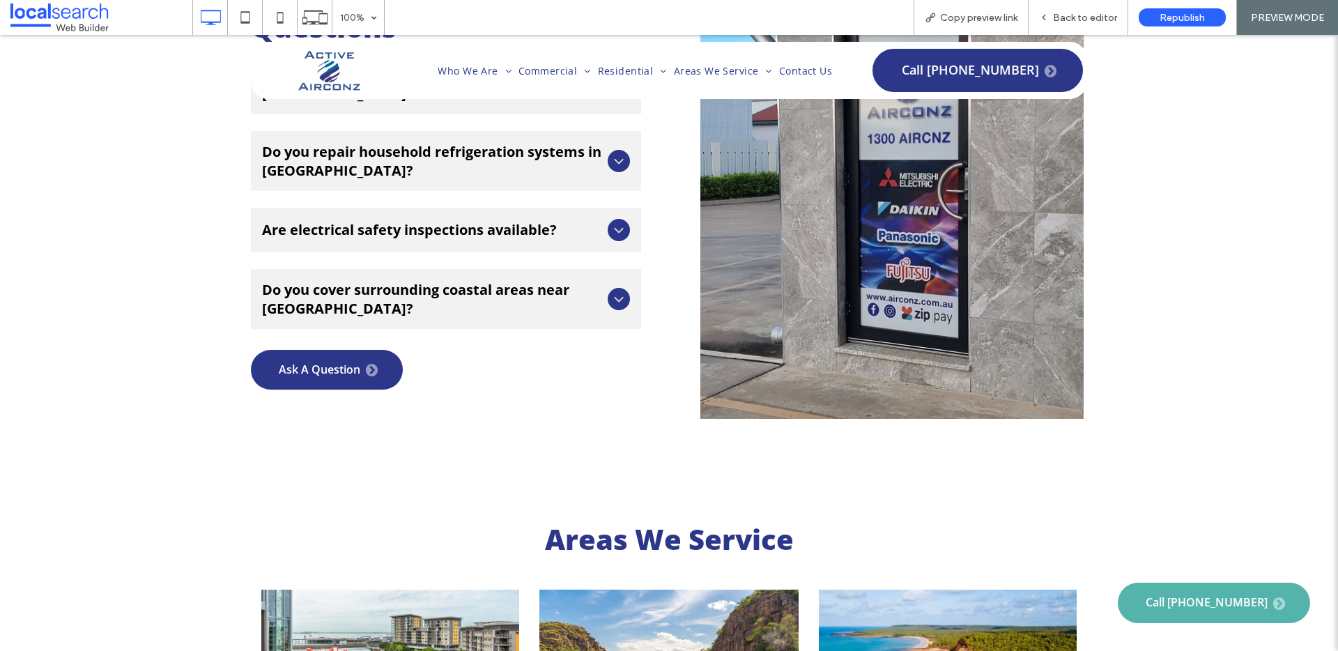
click at [610, 291] on icon at bounding box center [618, 299] width 17 height 17
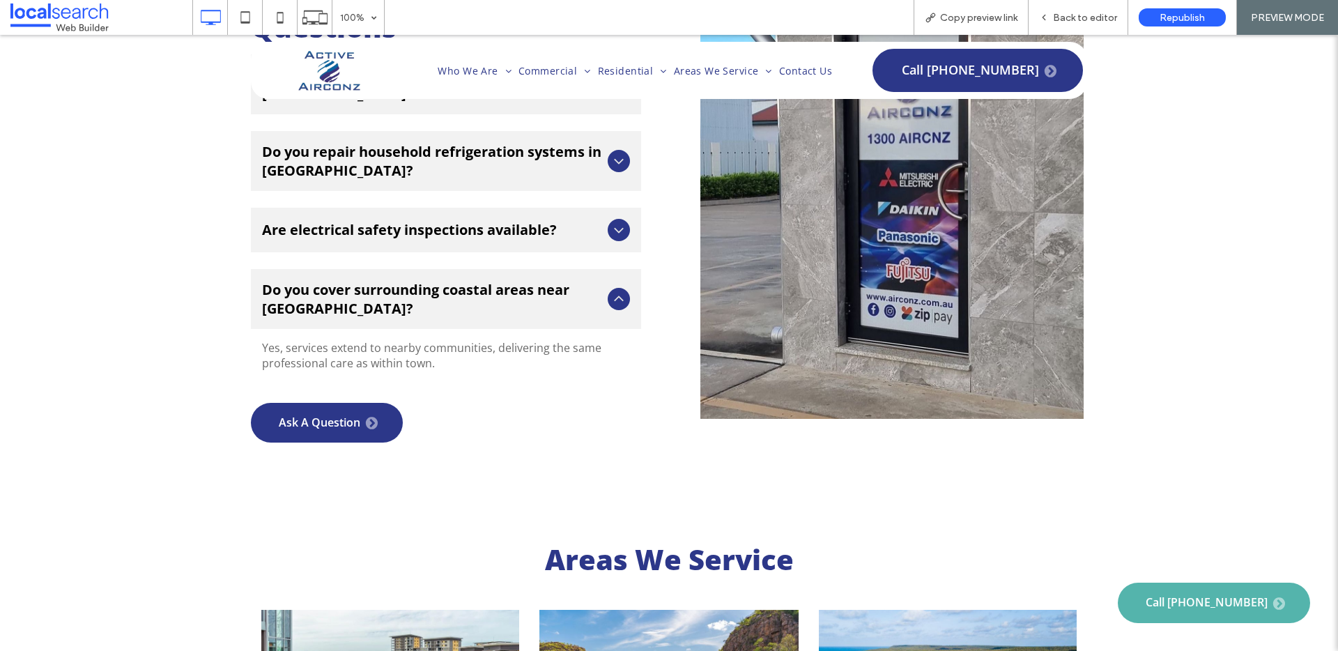
click at [610, 291] on icon at bounding box center [618, 299] width 17 height 17
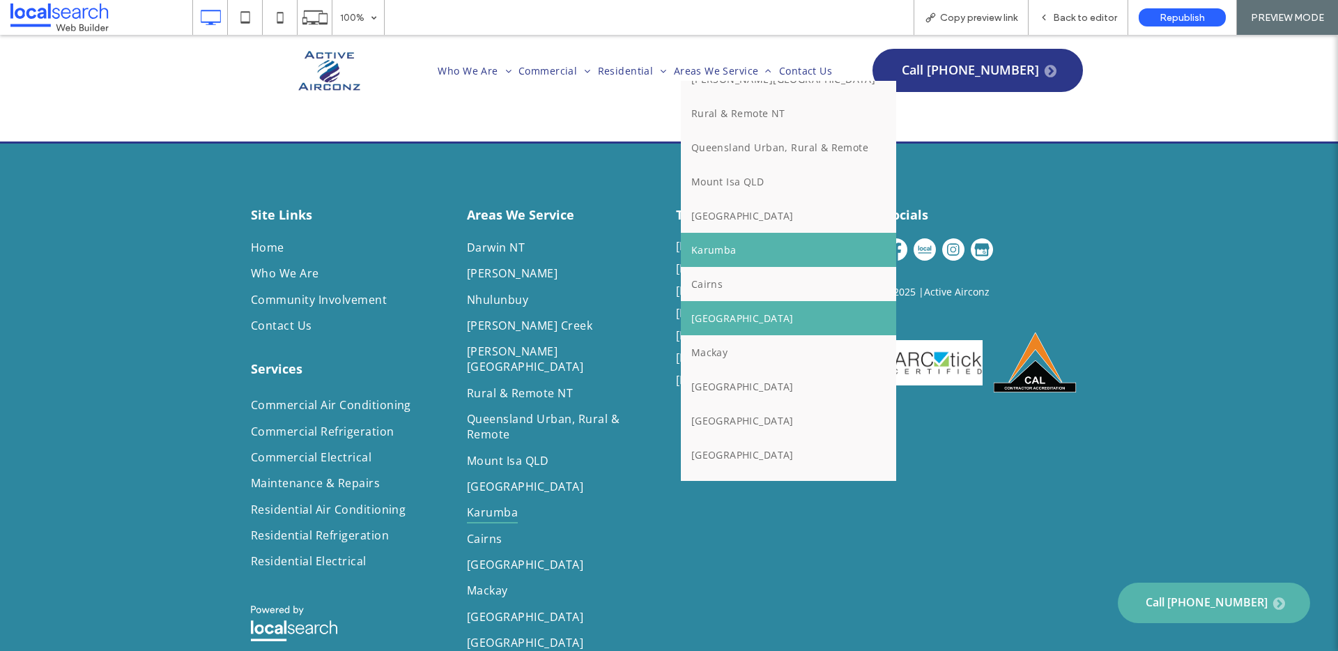
scroll to position [209, 0]
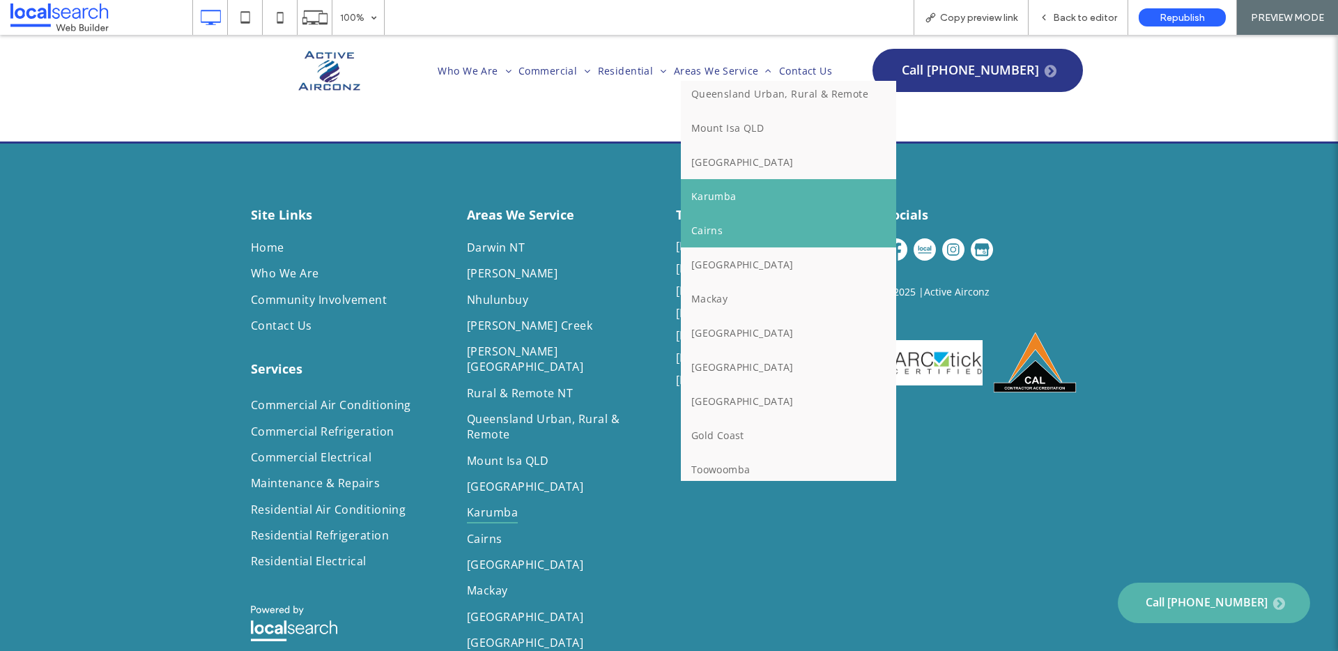
click at [749, 234] on link "Cairns" at bounding box center [789, 230] width 216 height 34
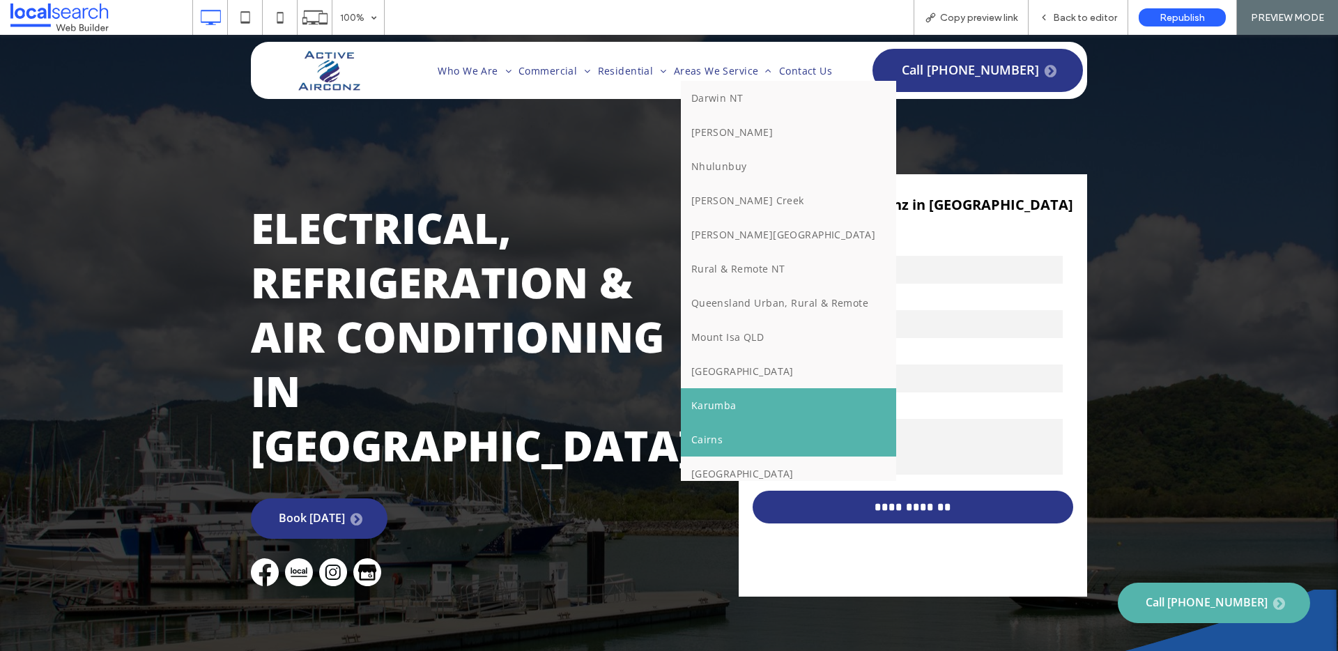
click at [705, 401] on span "Karumba" at bounding box center [713, 405] width 45 height 13
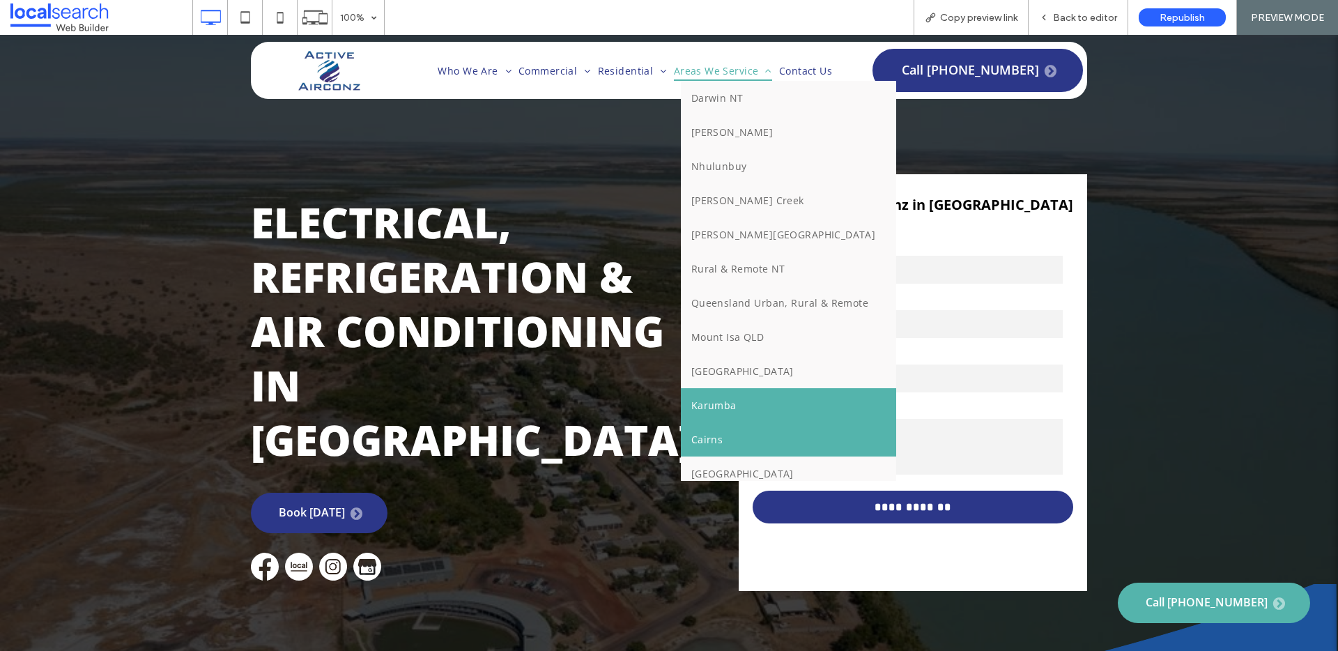
click at [704, 433] on span "Cairns" at bounding box center [707, 439] width 32 height 13
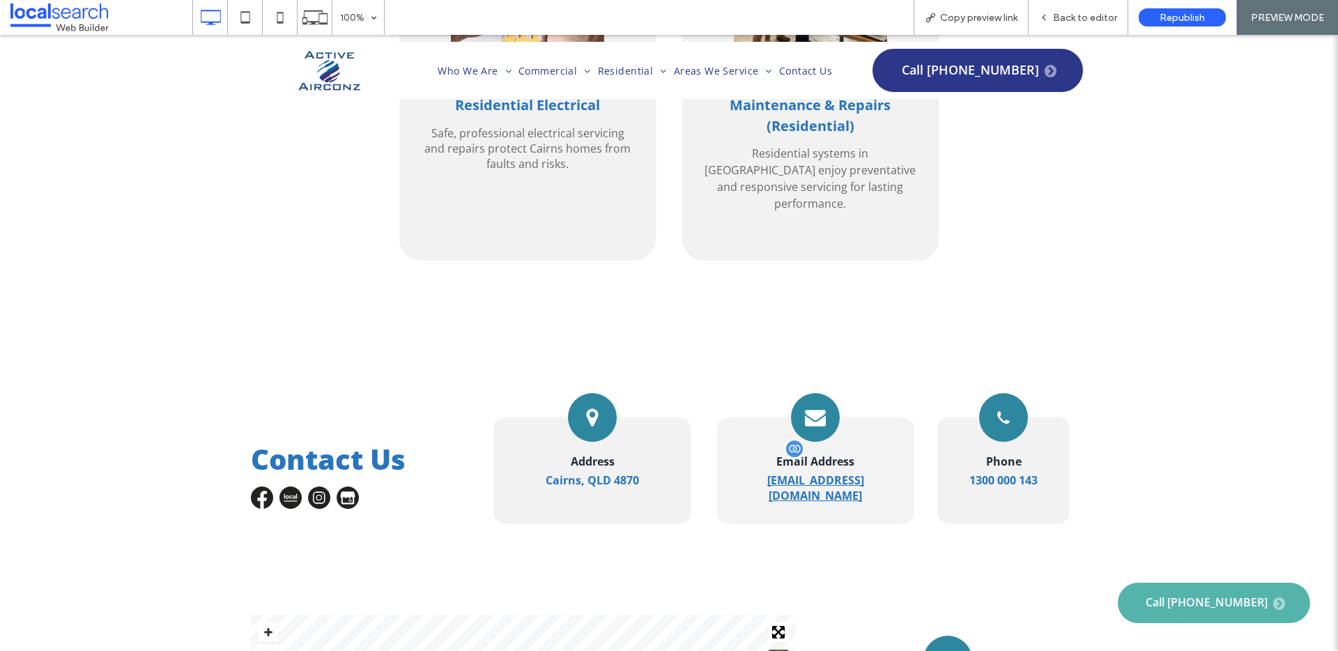
scroll to position [3265, 0]
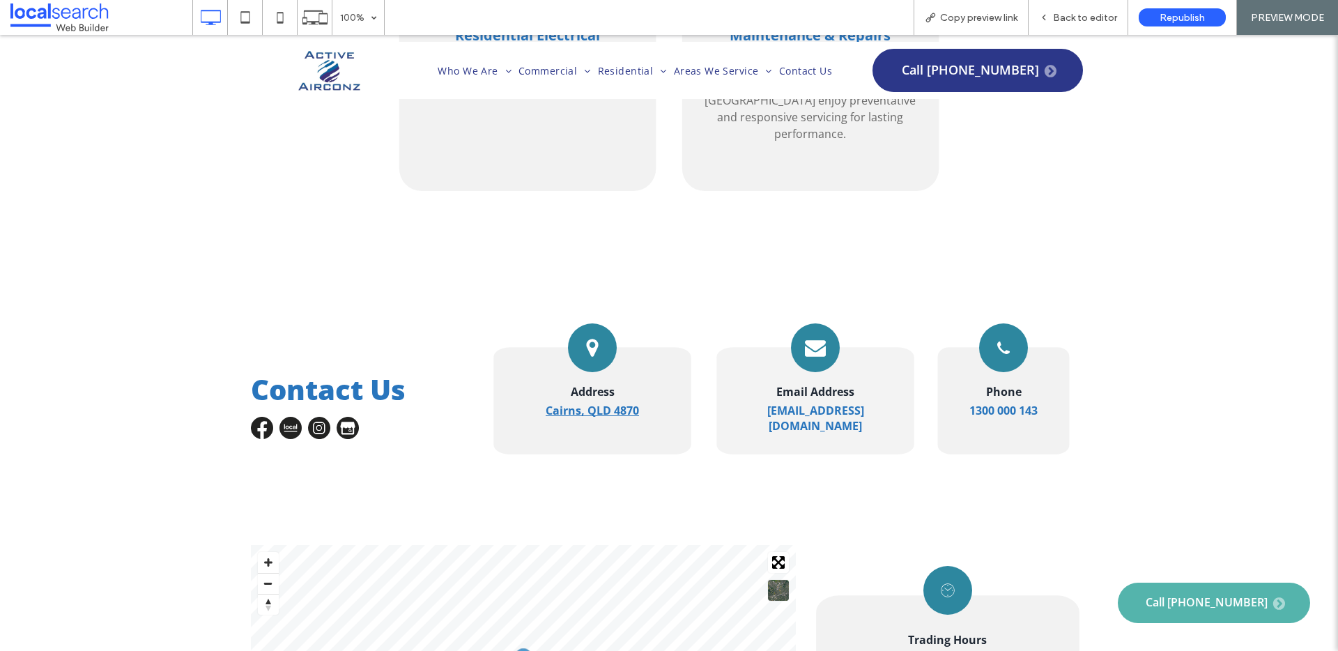
click at [596, 403] on strong "Cairns, QLD 4870" at bounding box center [592, 410] width 93 height 15
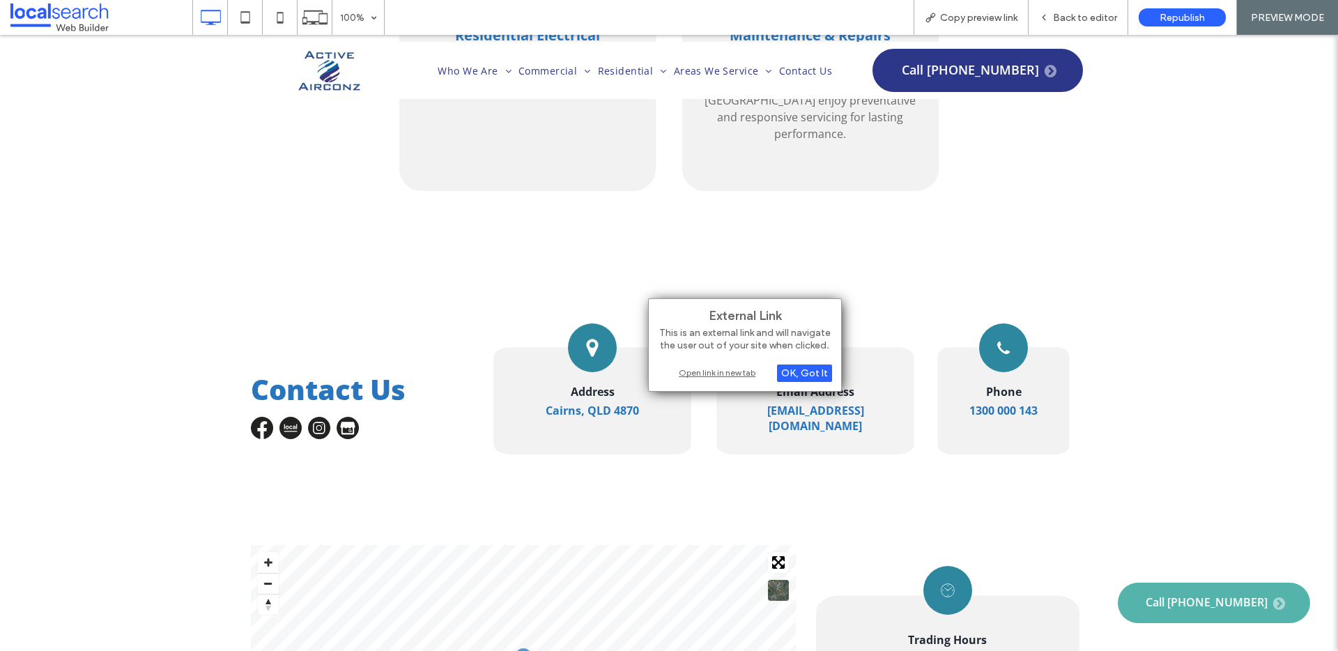
click at [685, 369] on div "Open link in new tab" at bounding box center [745, 372] width 174 height 15
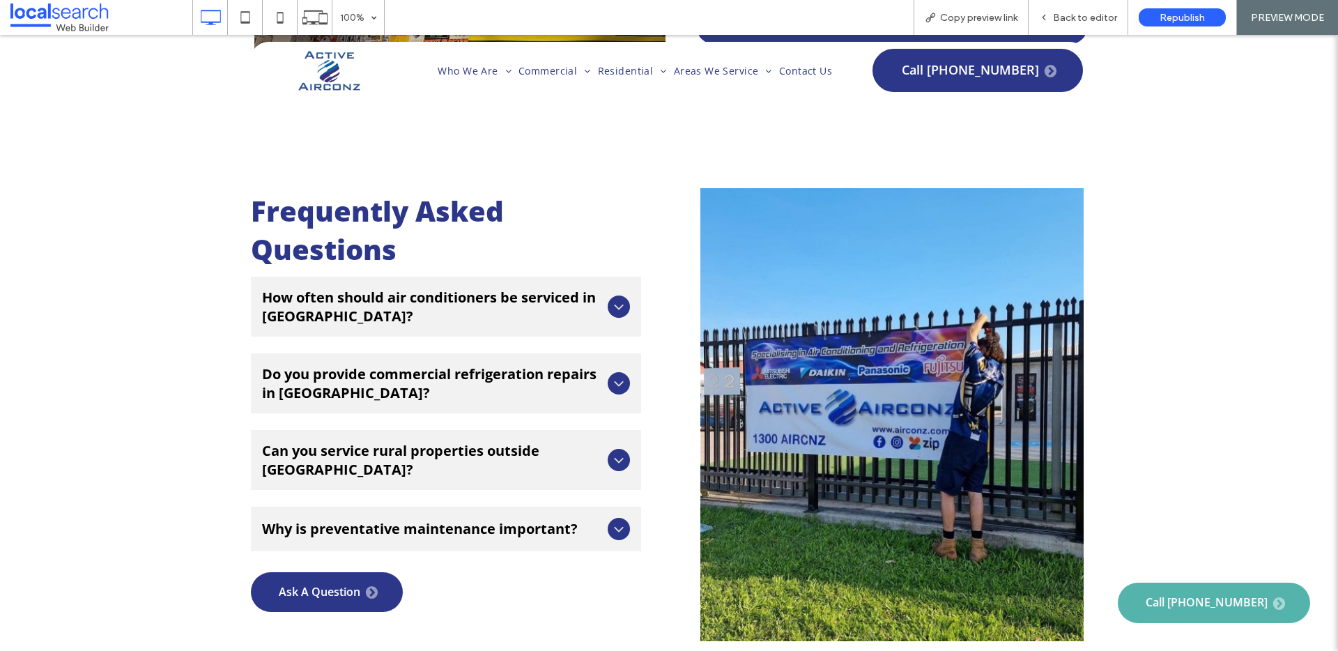
scroll to position [4472, 0]
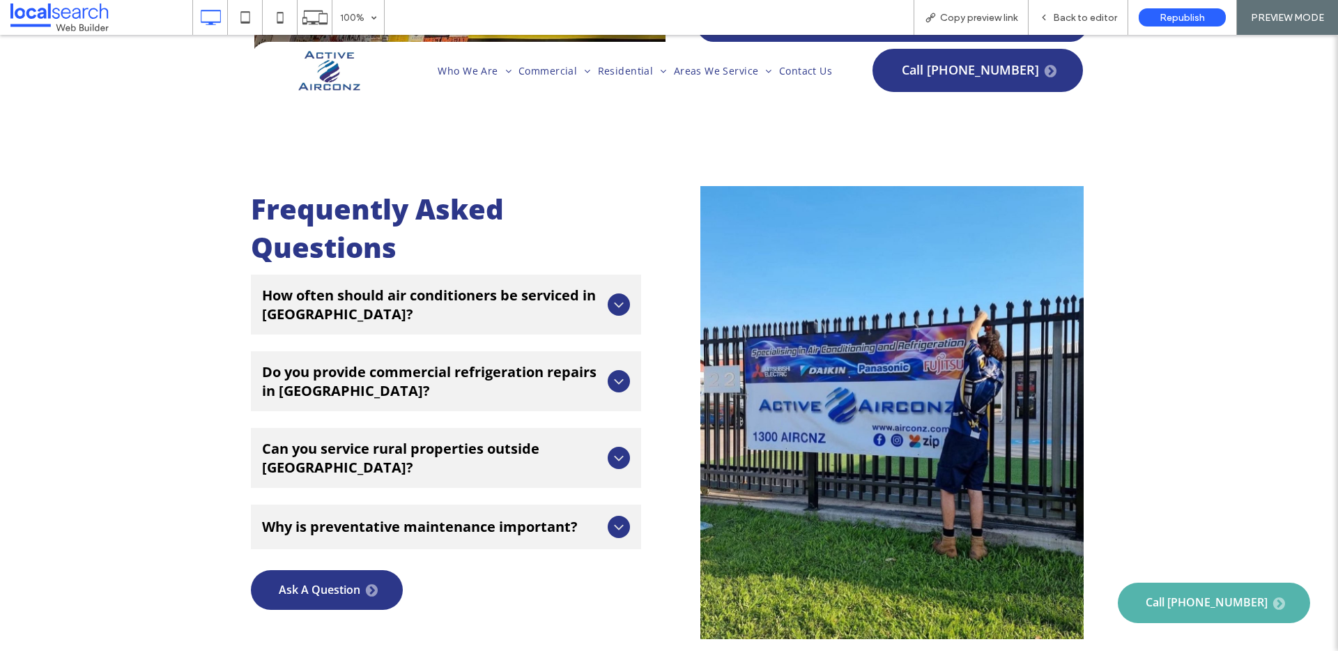
click at [617, 302] on icon at bounding box center [618, 305] width 9 height 6
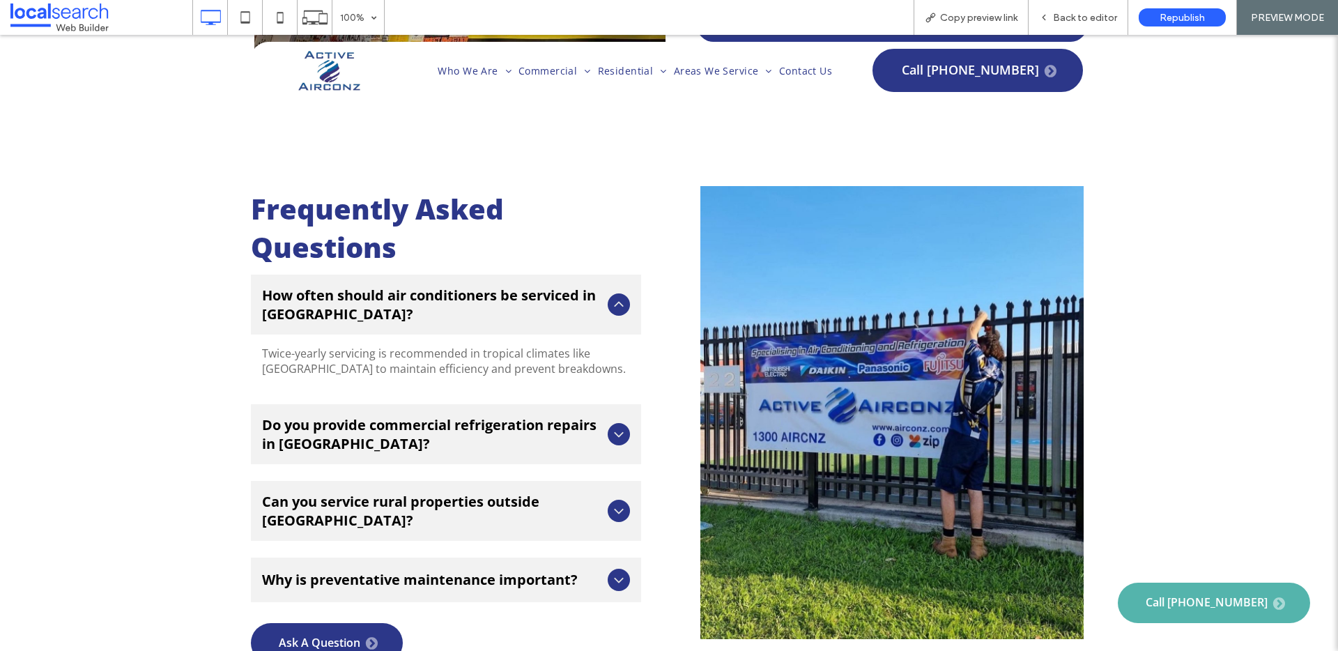
click at [615, 296] on icon at bounding box center [618, 304] width 17 height 17
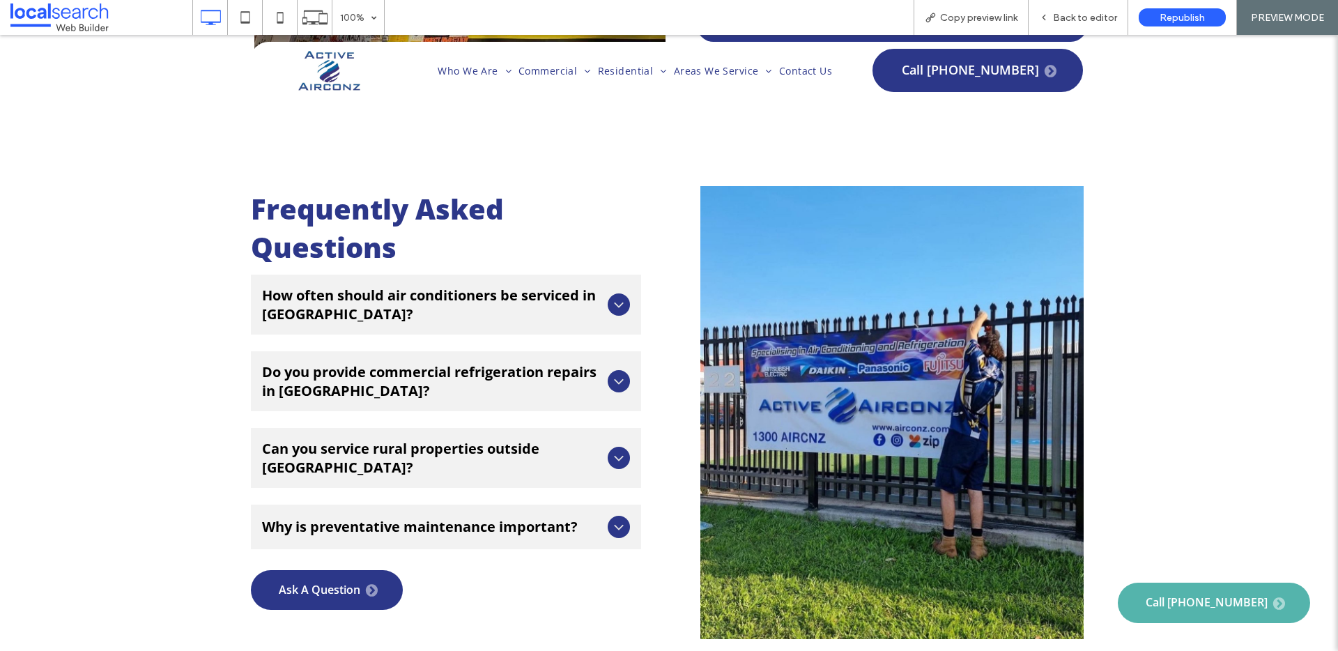
click at [610, 373] on icon at bounding box center [618, 381] width 17 height 17
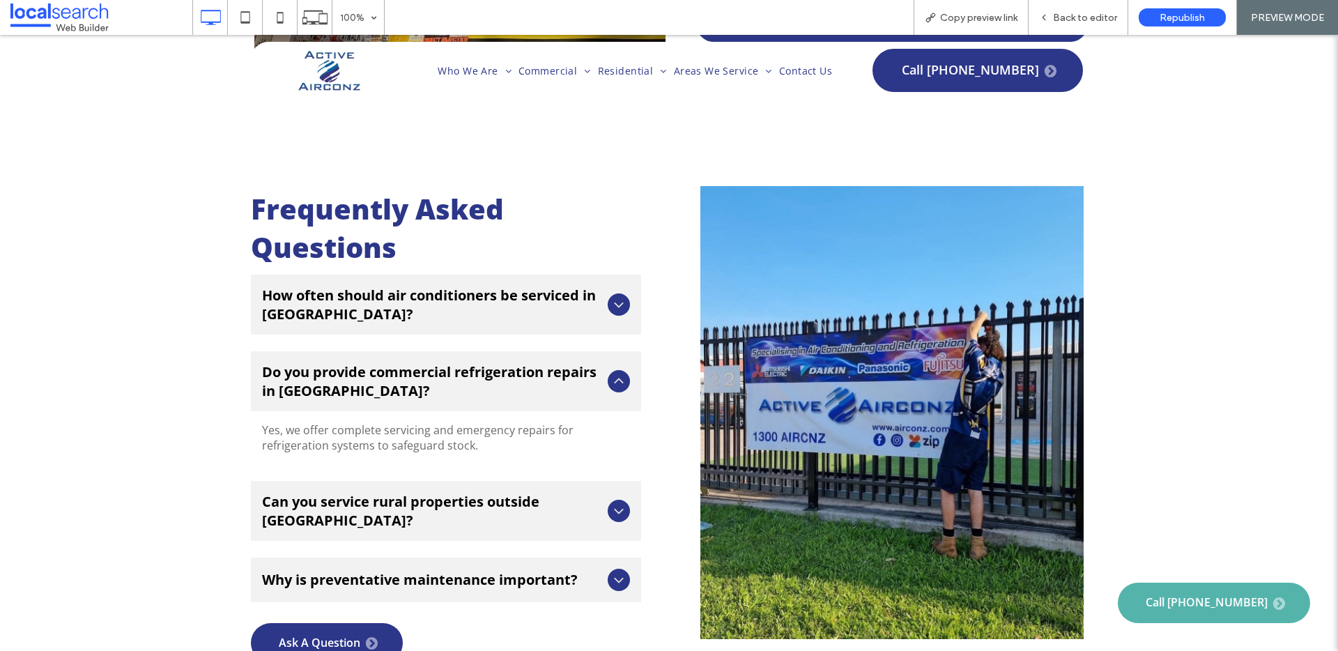
click at [610, 373] on icon at bounding box center [618, 381] width 17 height 17
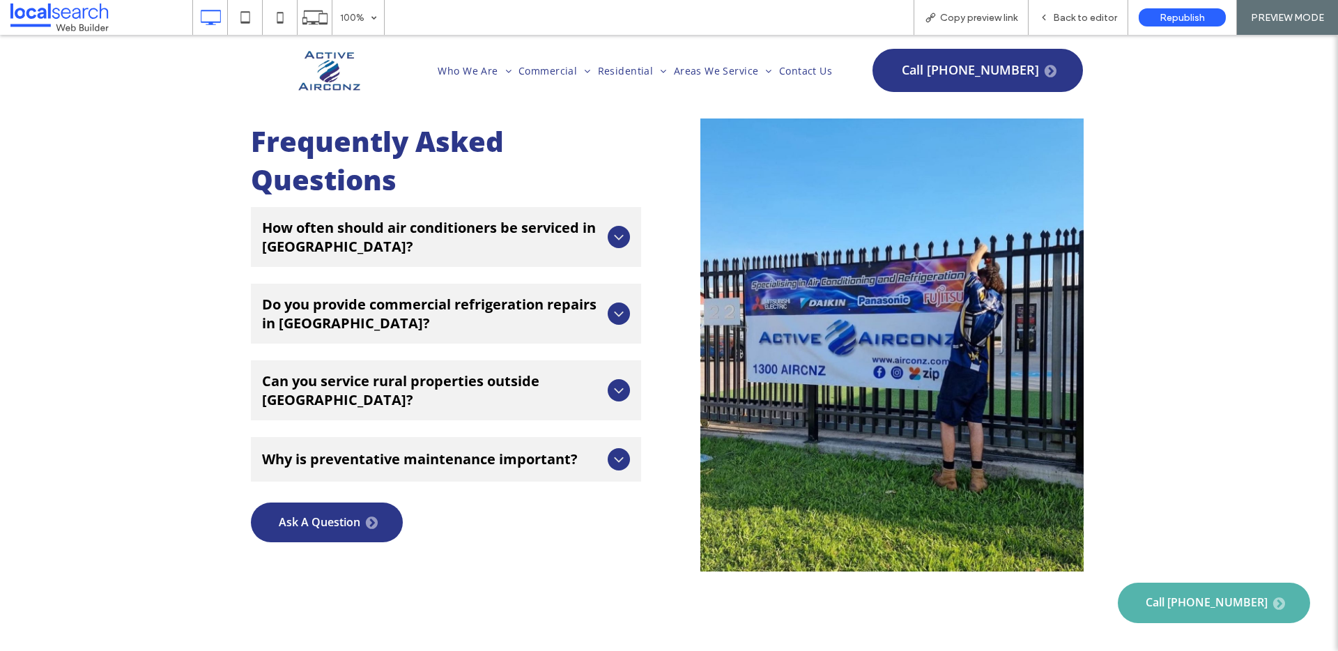
scroll to position [4552, 0]
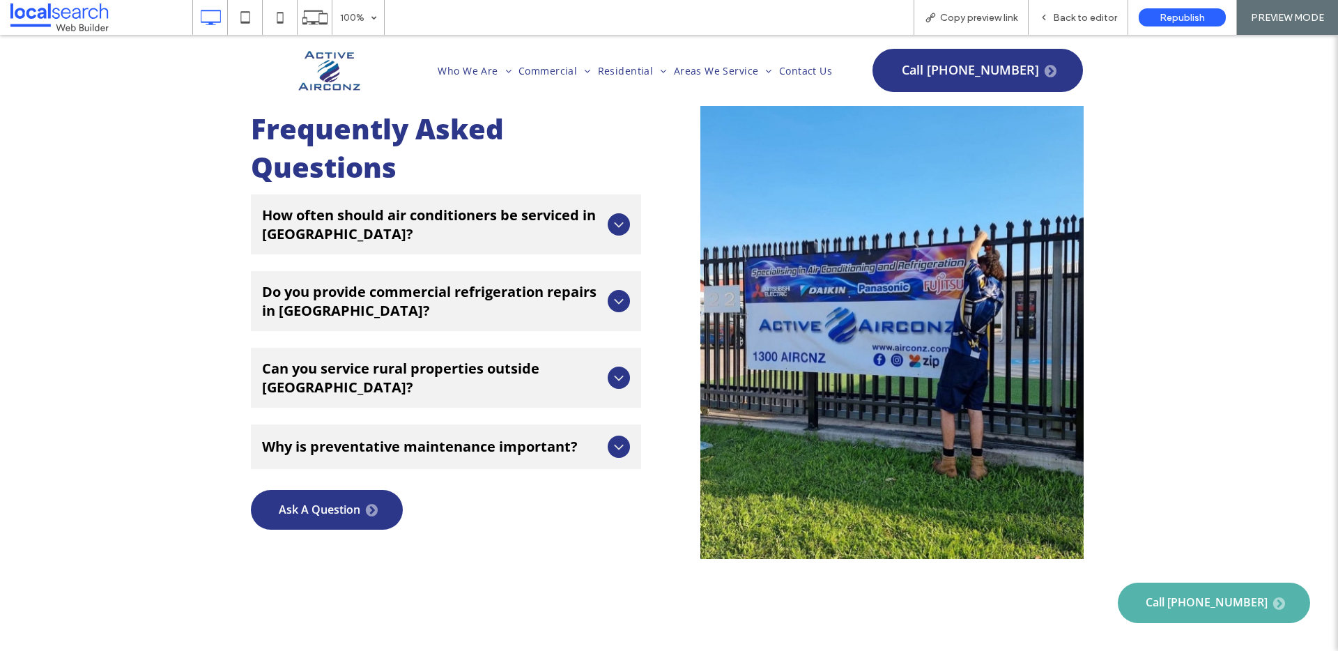
click at [605, 348] on div "Can you service rural properties outside [GEOGRAPHIC_DATA]?" at bounding box center [446, 378] width 390 height 60
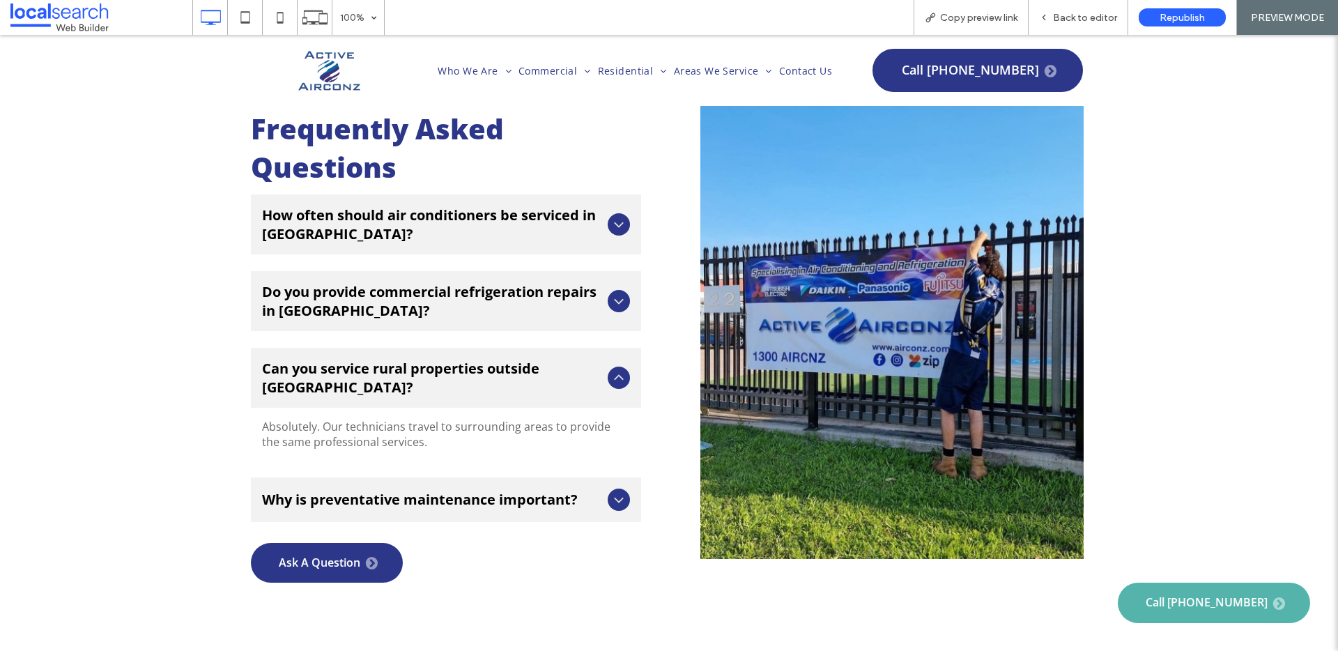
click at [610, 369] on icon at bounding box center [618, 377] width 17 height 17
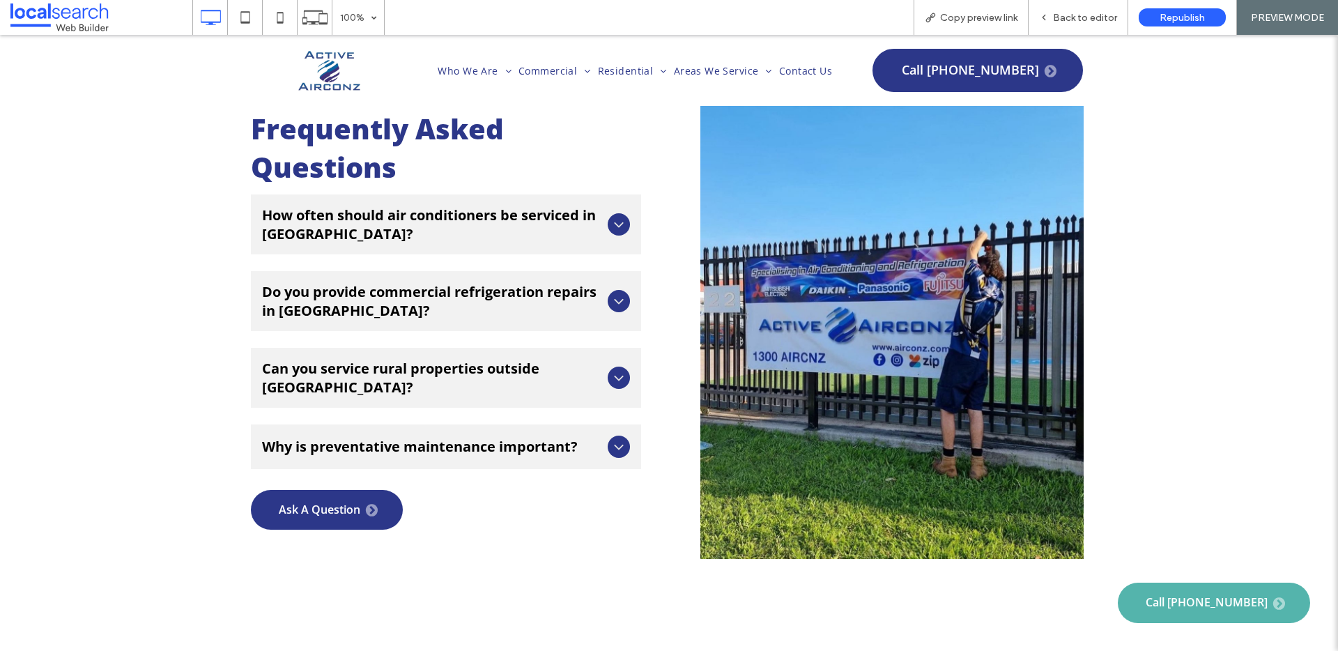
click at [610, 438] on icon at bounding box center [618, 446] width 17 height 17
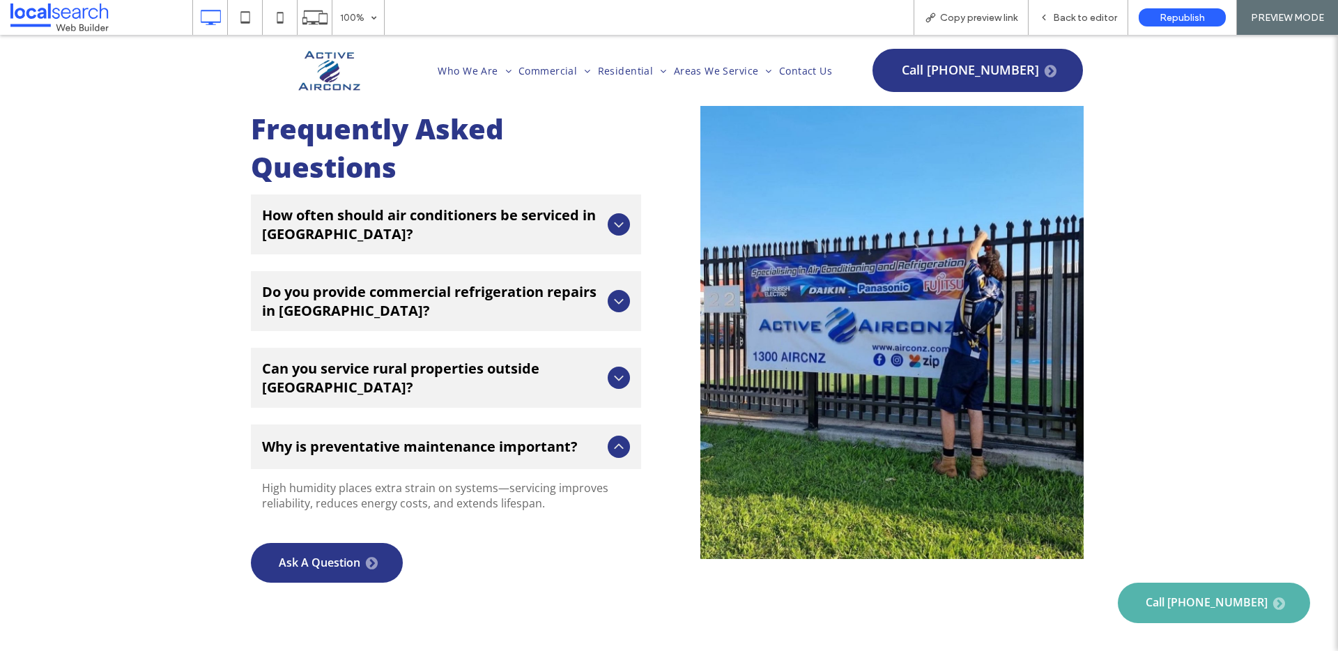
click at [614, 438] on icon at bounding box center [618, 446] width 17 height 17
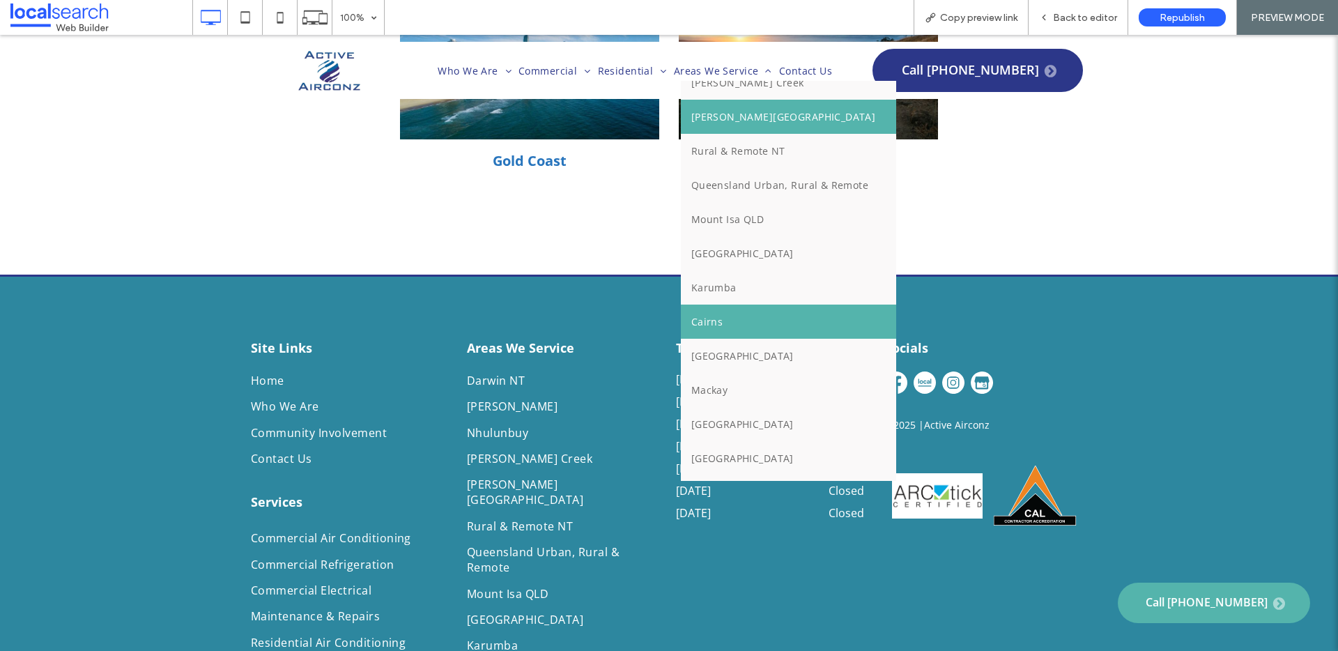
scroll to position [125, 0]
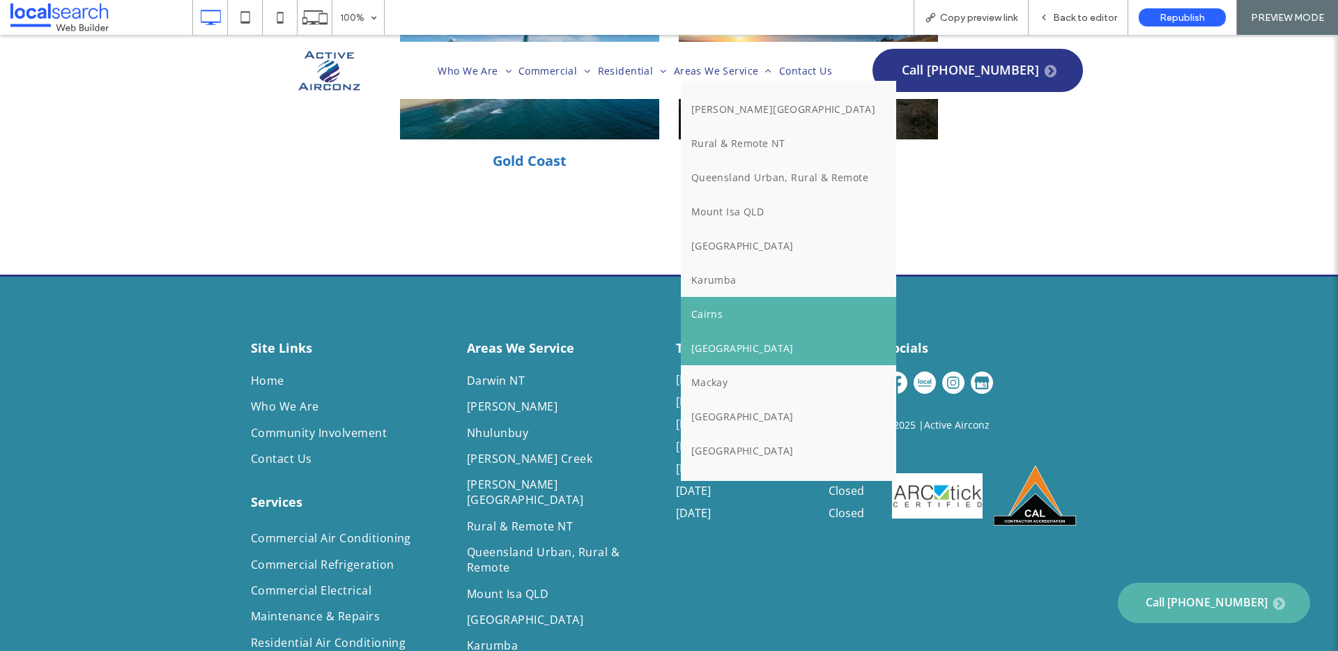
click at [691, 341] on span "[GEOGRAPHIC_DATA]" at bounding box center [742, 347] width 102 height 13
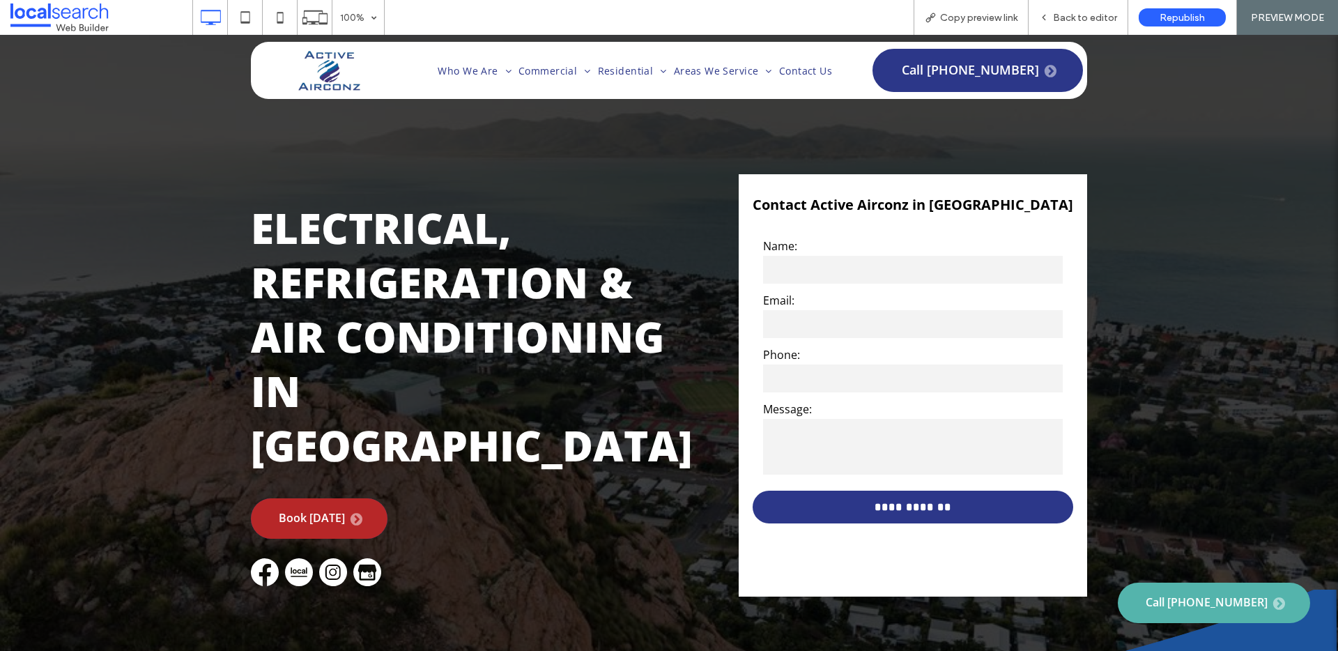
click at [307, 512] on span "Book [DATE]" at bounding box center [321, 518] width 84 height 13
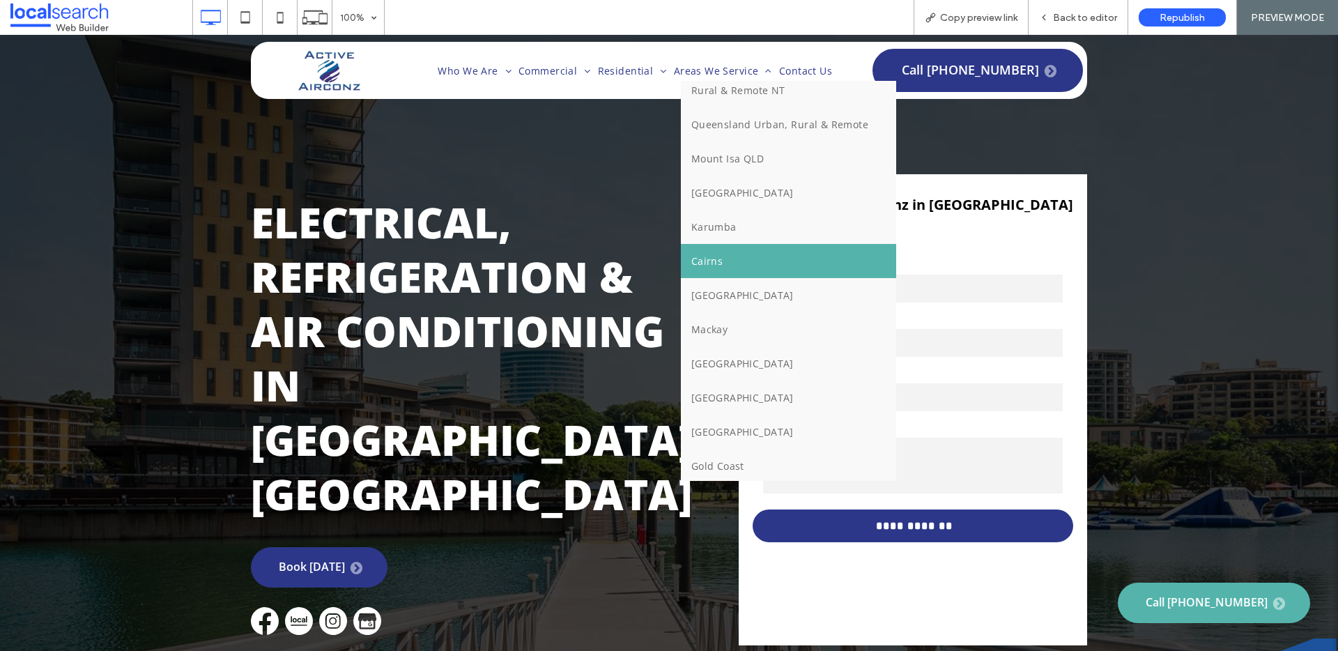
scroll to position [183, 0]
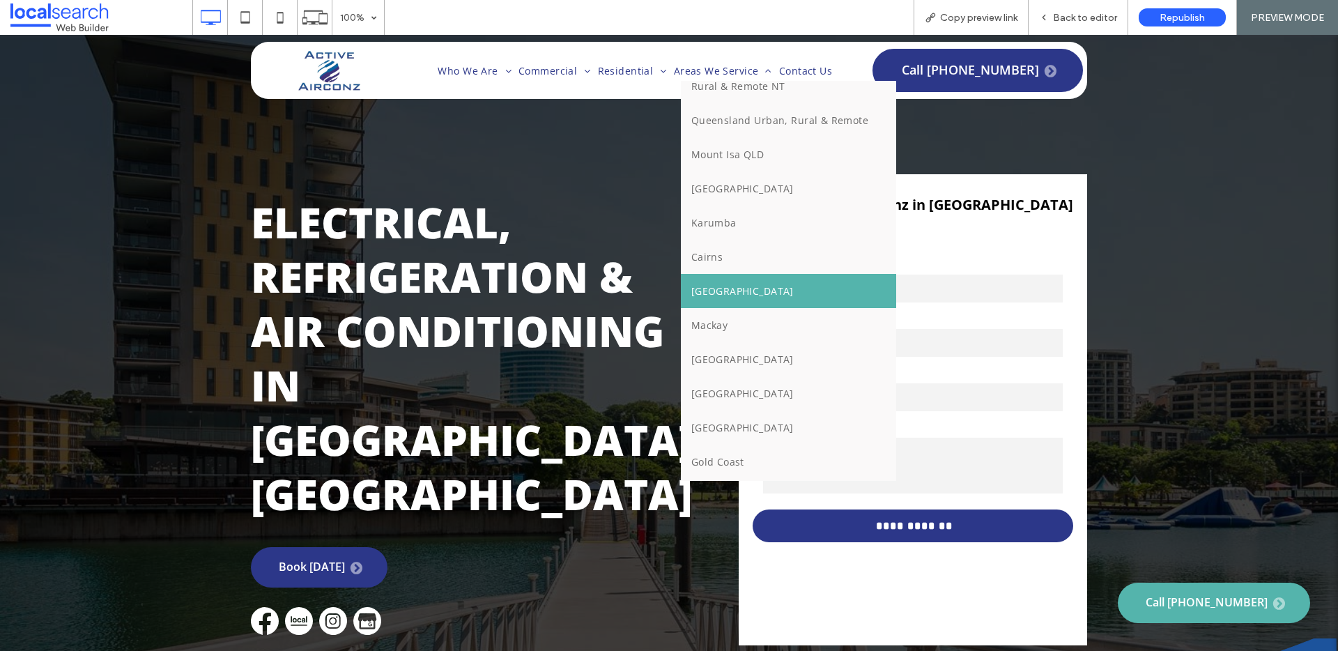
click at [714, 274] on link "[GEOGRAPHIC_DATA]" at bounding box center [789, 291] width 216 height 34
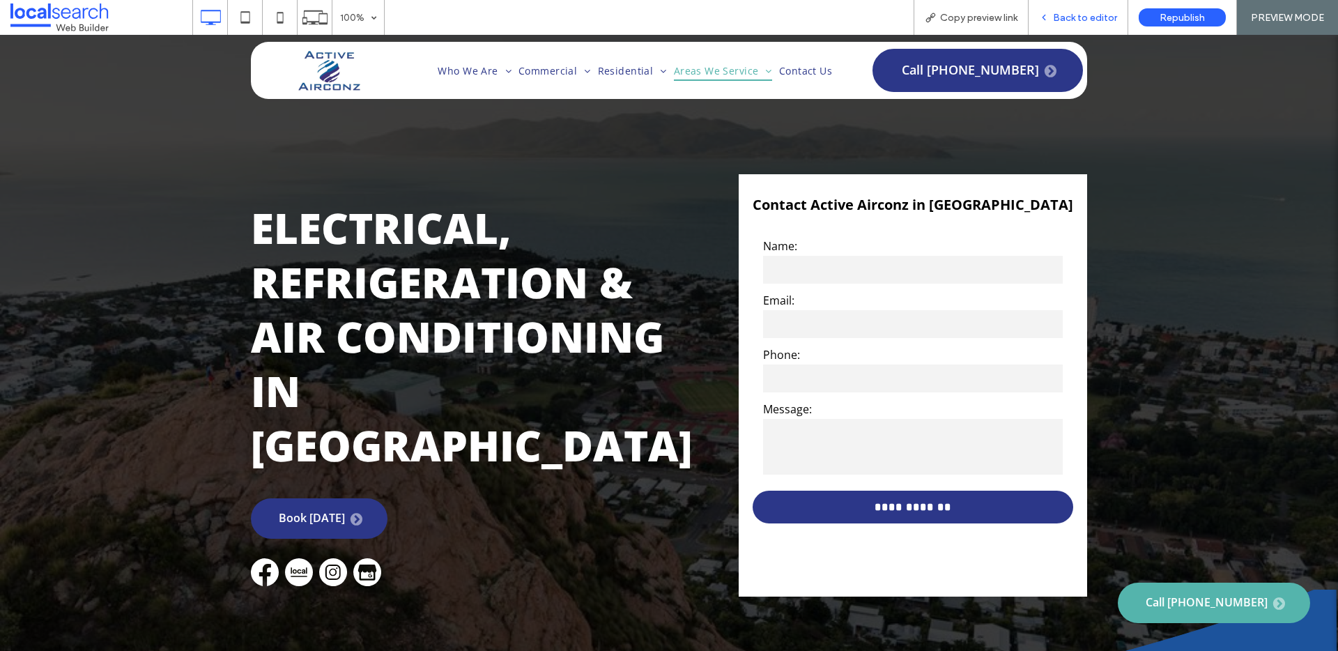
click at [1095, 12] on span "Back to editor" at bounding box center [1085, 18] width 64 height 12
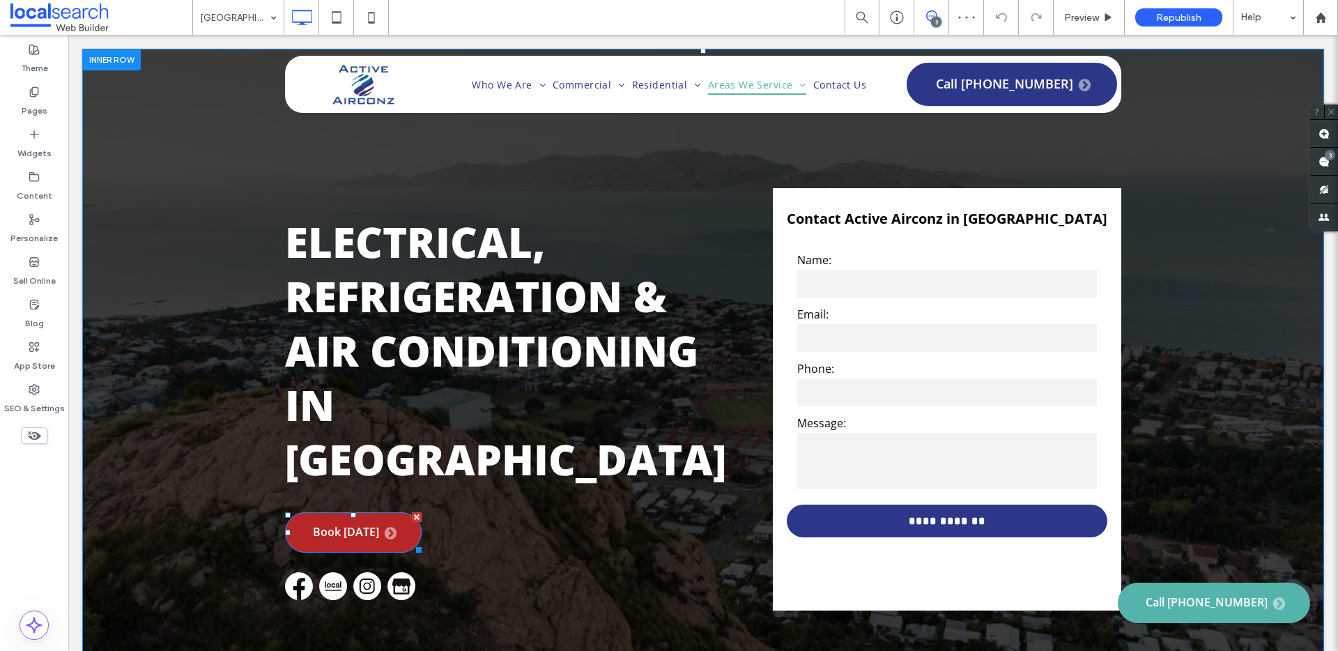
click at [390, 512] on link "Book [DATE]" at bounding box center [353, 532] width 137 height 40
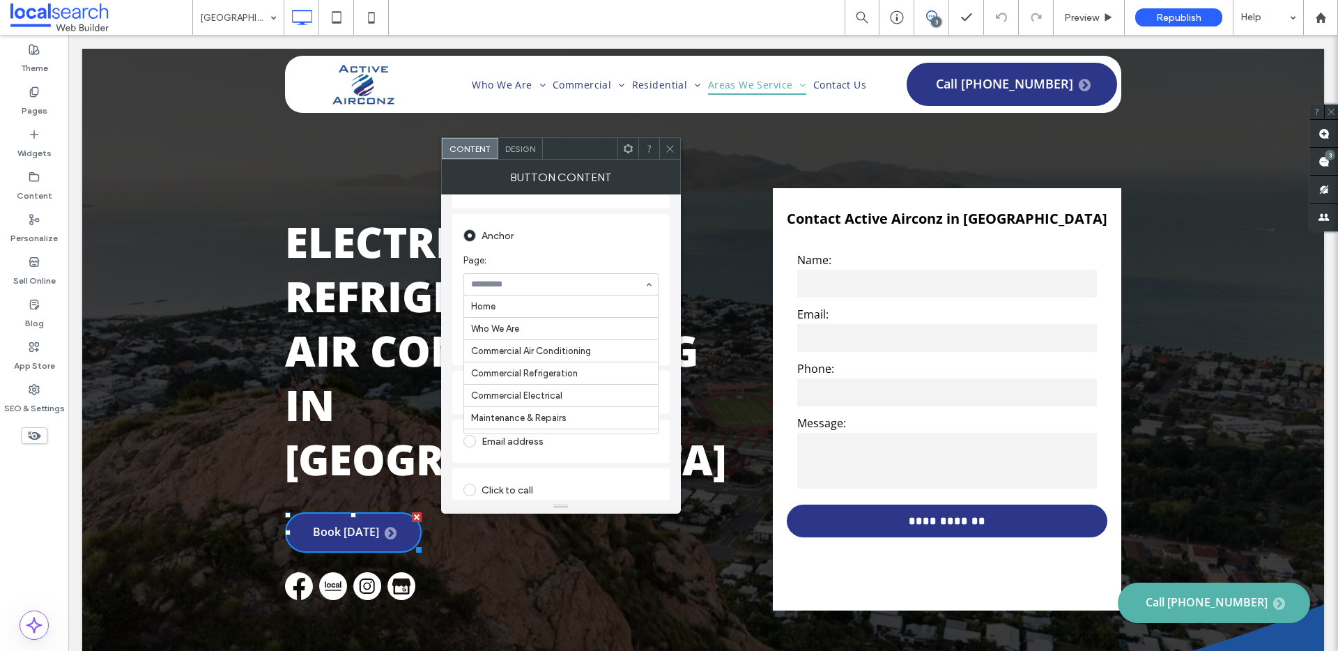
scroll to position [223, 0]
click at [649, 287] on div "Darwin NT" at bounding box center [560, 284] width 195 height 22
drag, startPoint x: 672, startPoint y: 152, endPoint x: 679, endPoint y: 146, distance: 8.4
click at [672, 152] on icon at bounding box center [670, 149] width 10 height 10
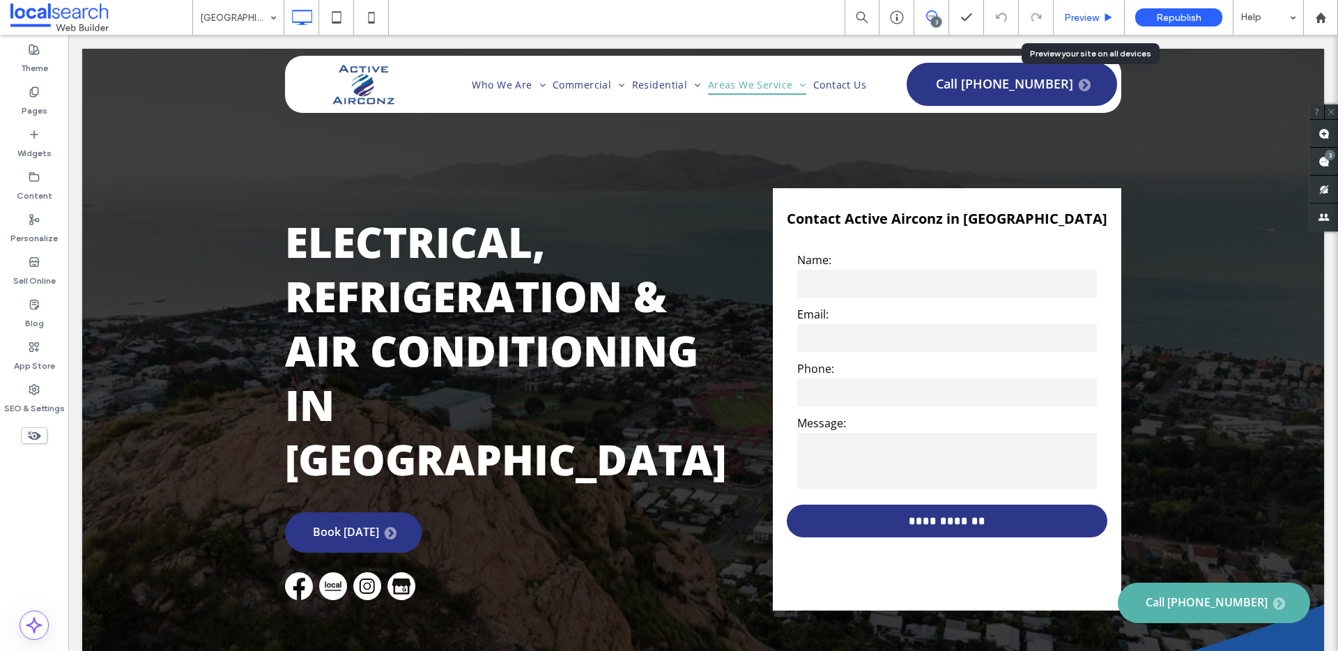
click at [1085, 9] on div "Preview" at bounding box center [1088, 17] width 71 height 35
drag, startPoint x: 1097, startPoint y: 22, endPoint x: 796, endPoint y: 7, distance: 301.3
click at [1097, 22] on span "Preview" at bounding box center [1081, 18] width 35 height 12
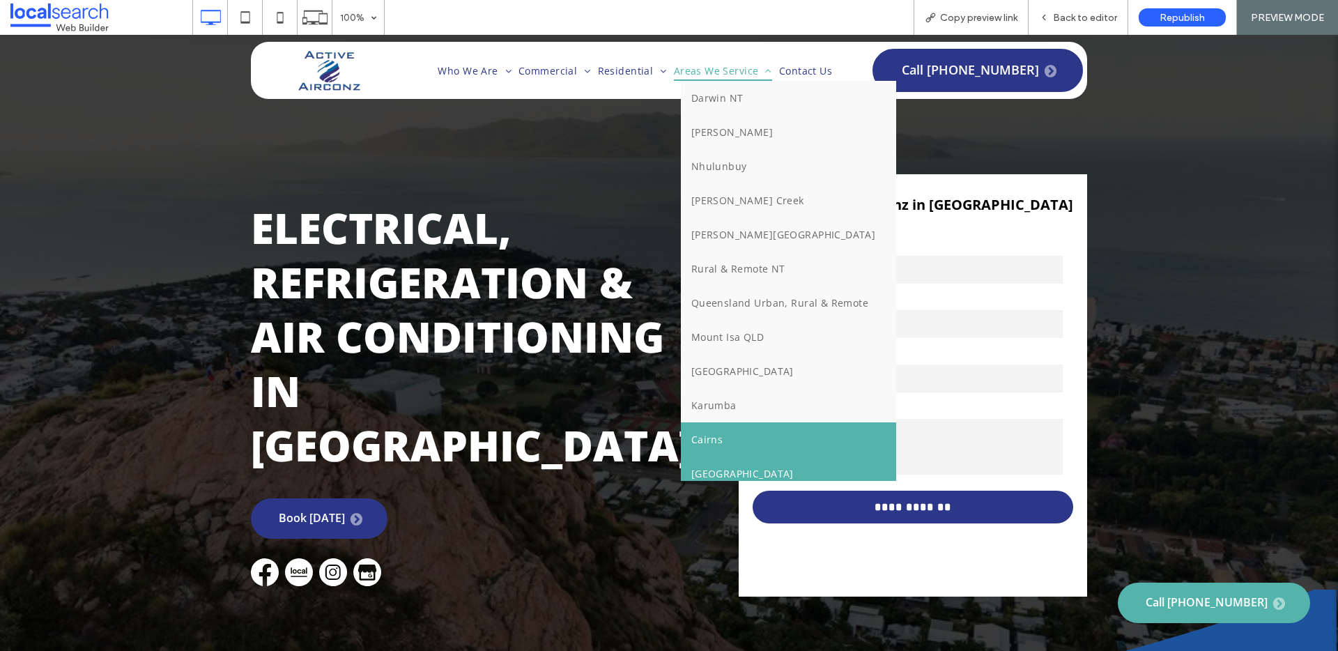
drag, startPoint x: 688, startPoint y: 432, endPoint x: 690, endPoint y: 465, distance: 33.5
click at [691, 433] on span "Cairns" at bounding box center [707, 439] width 32 height 13
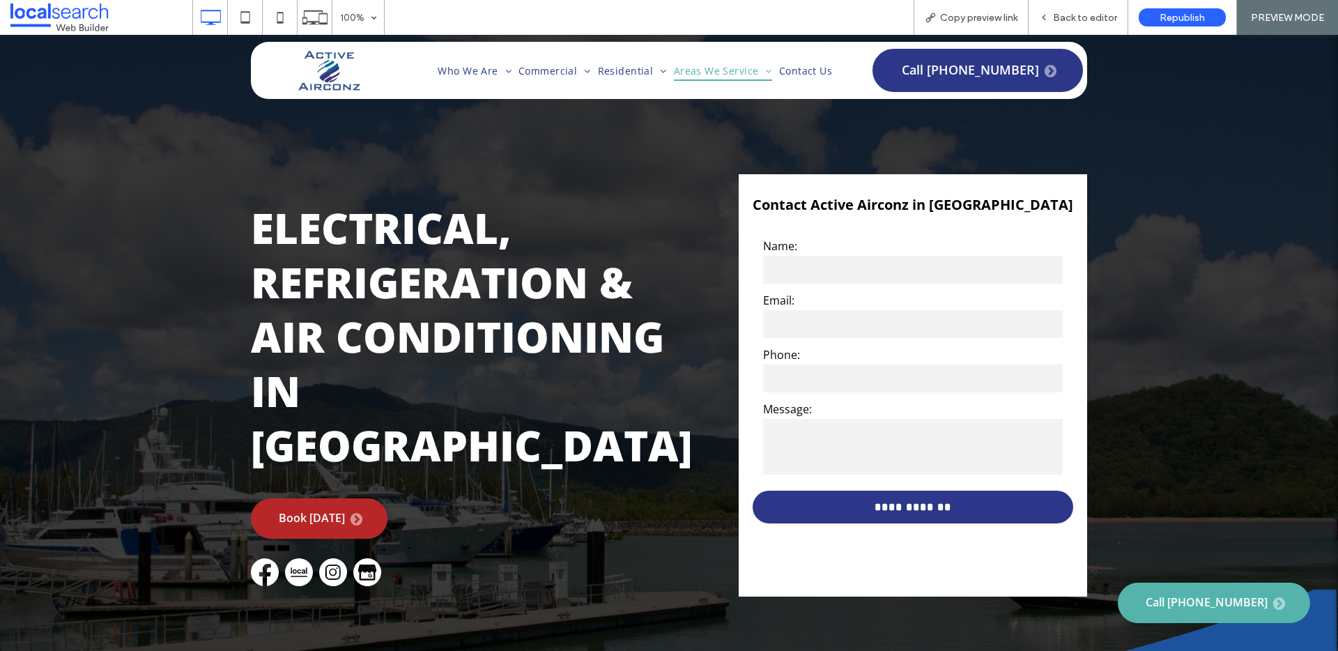
click at [350, 498] on link "Book [DATE]" at bounding box center [319, 518] width 137 height 40
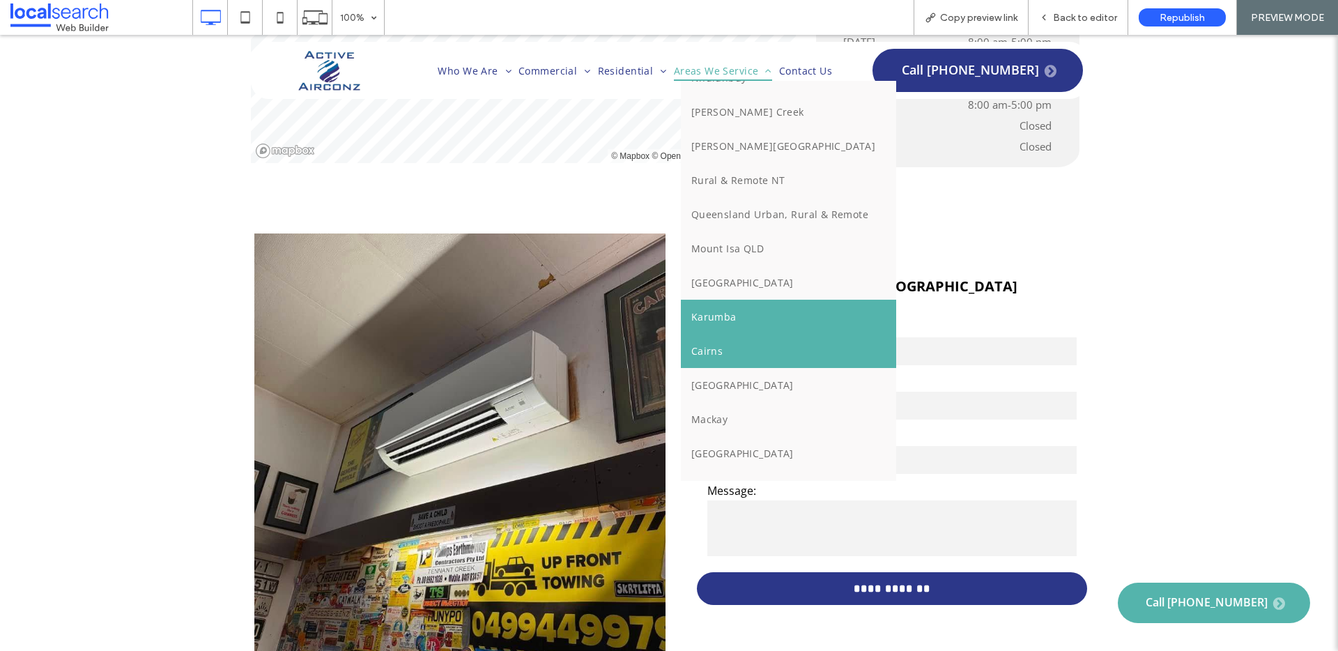
scroll to position [104, 0]
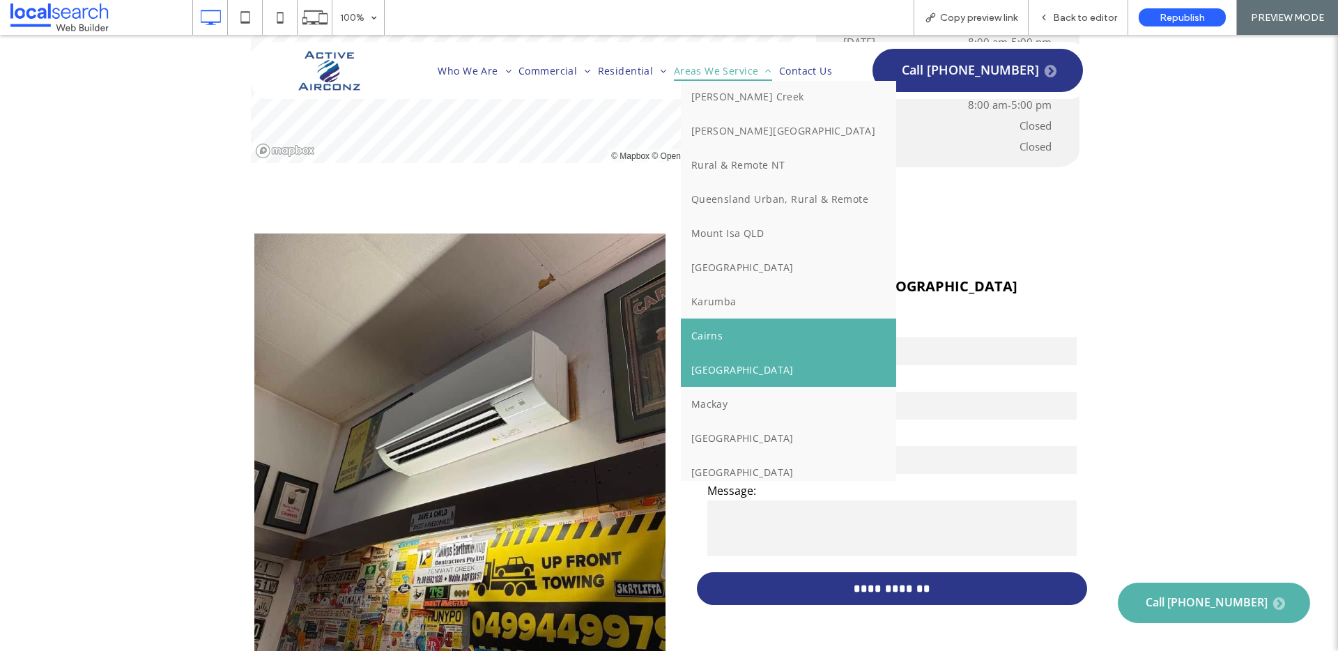
click at [681, 359] on link "[GEOGRAPHIC_DATA]" at bounding box center [789, 370] width 216 height 34
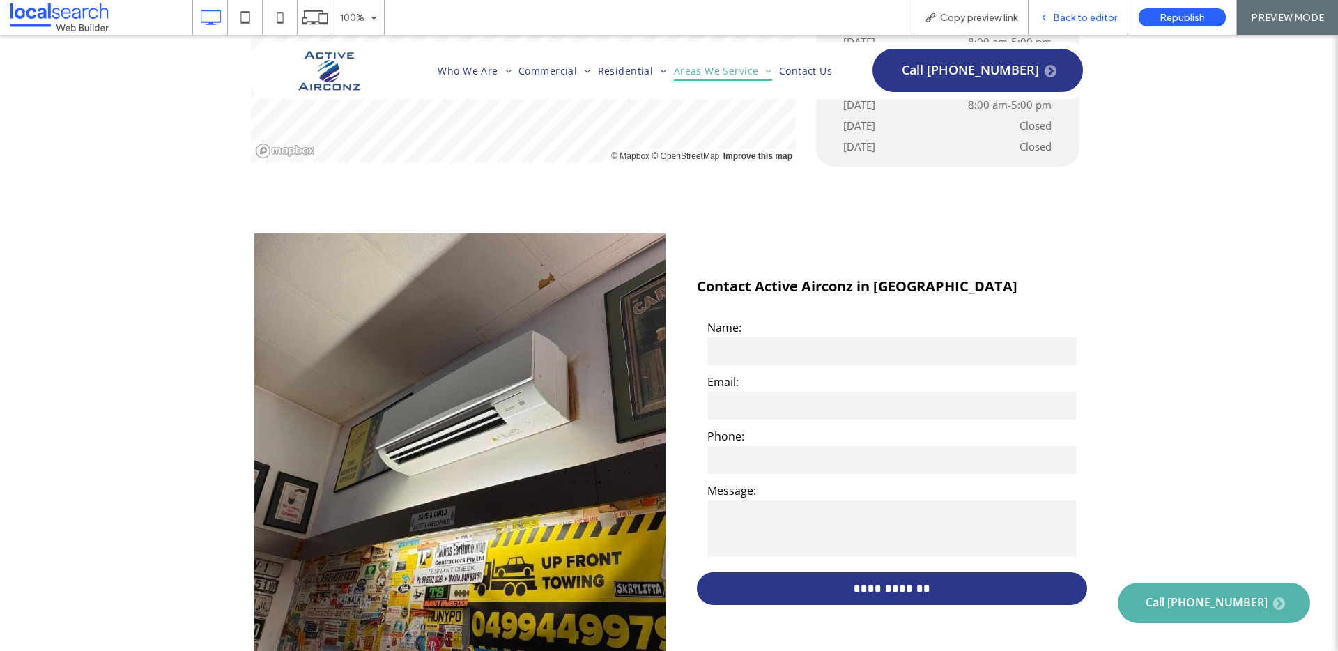
click at [1067, 23] on div "Back to editor" at bounding box center [1078, 17] width 100 height 35
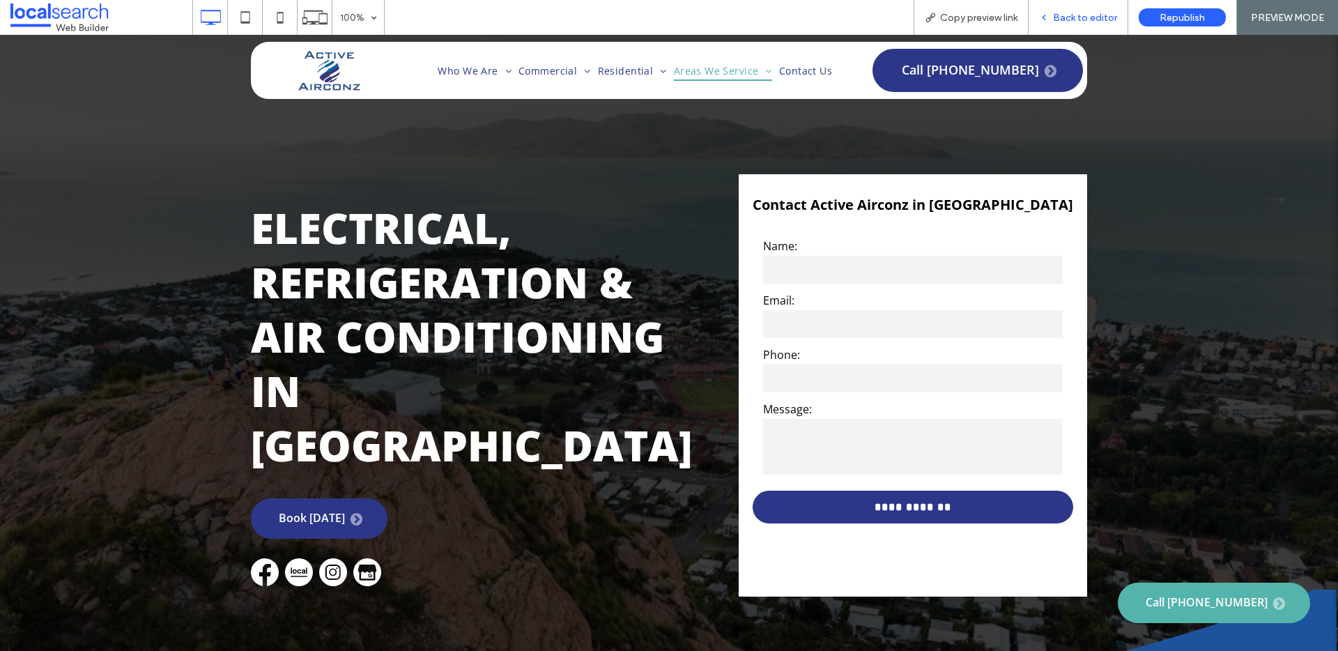
click at [1067, 23] on div "Back to editor" at bounding box center [1078, 17] width 100 height 35
click at [1099, 19] on span "Back to editor" at bounding box center [1085, 18] width 64 height 12
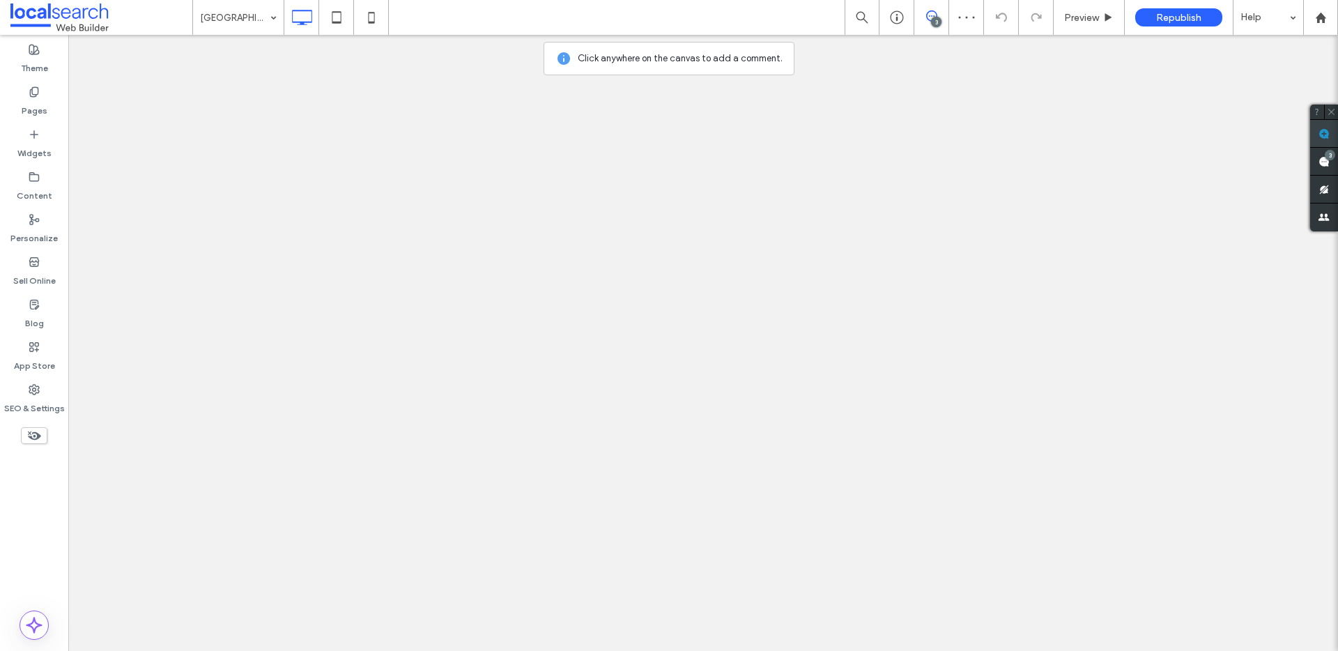
click at [1320, 129] on use at bounding box center [1323, 133] width 11 height 11
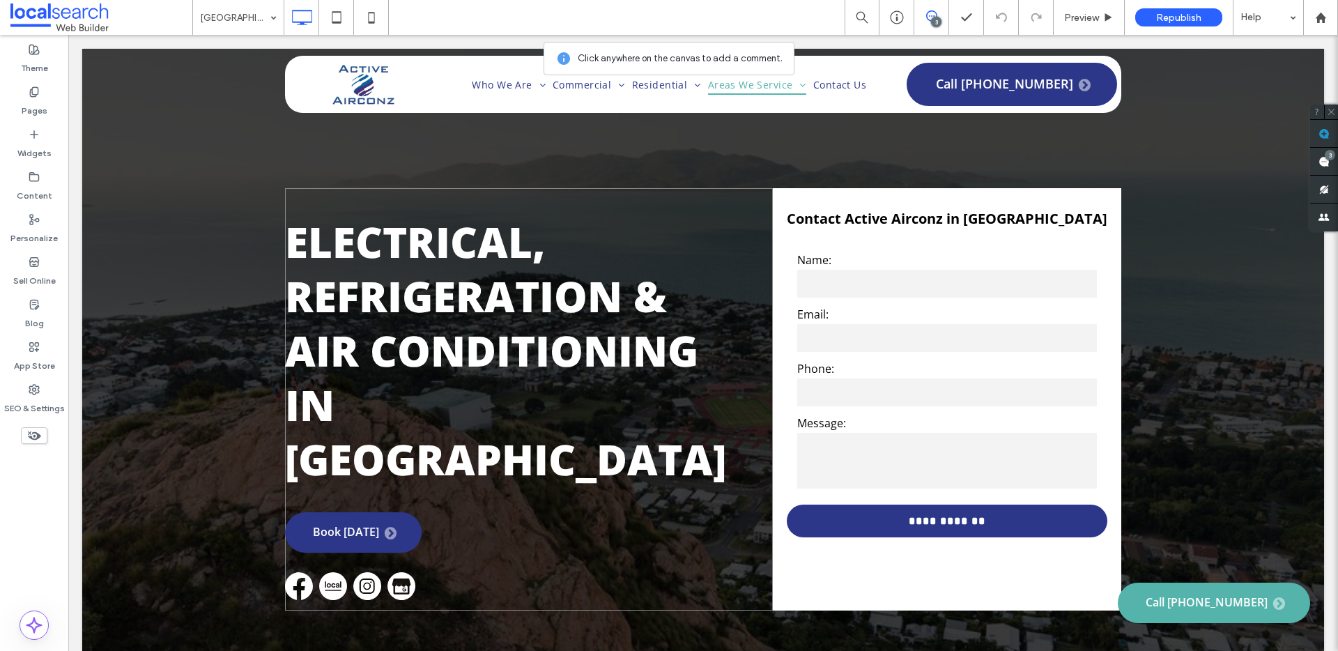
click at [427, 486] on div "Electrical, Refrigeration & Air Conditioning in townsville Book Today Click To …" at bounding box center [529, 399] width 488 height 422
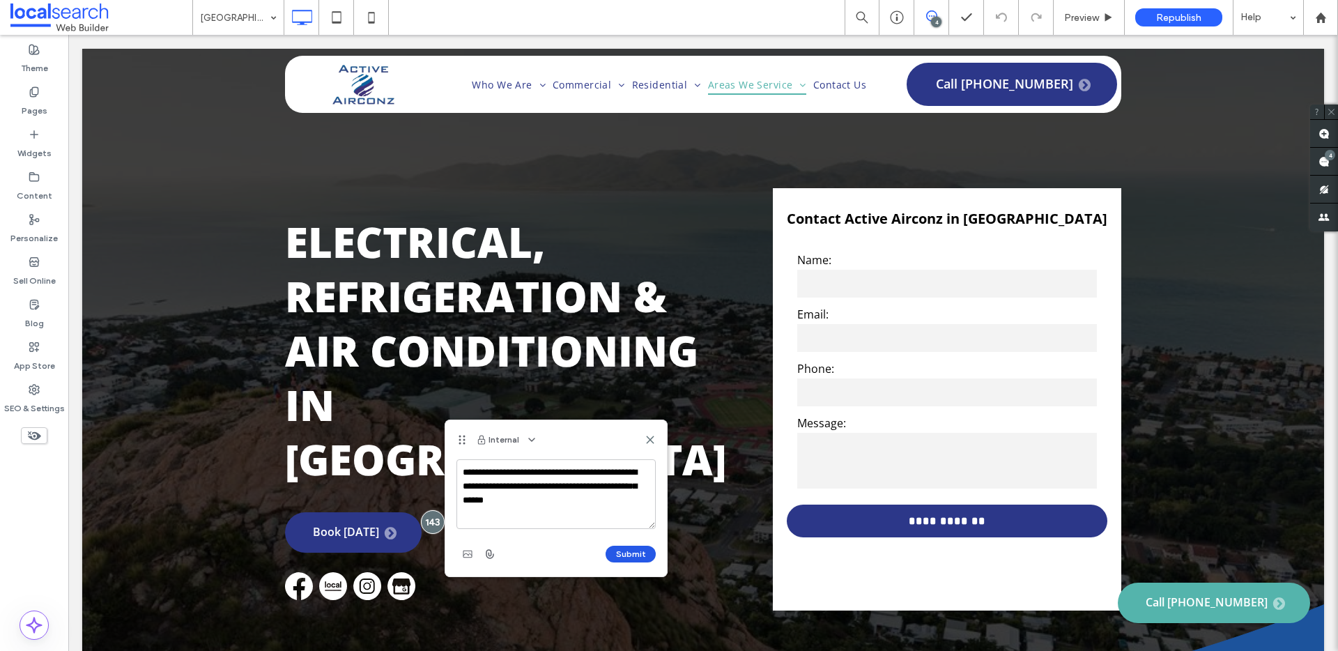
type textarea "**********"
click at [614, 552] on button "Submit" at bounding box center [630, 554] width 50 height 17
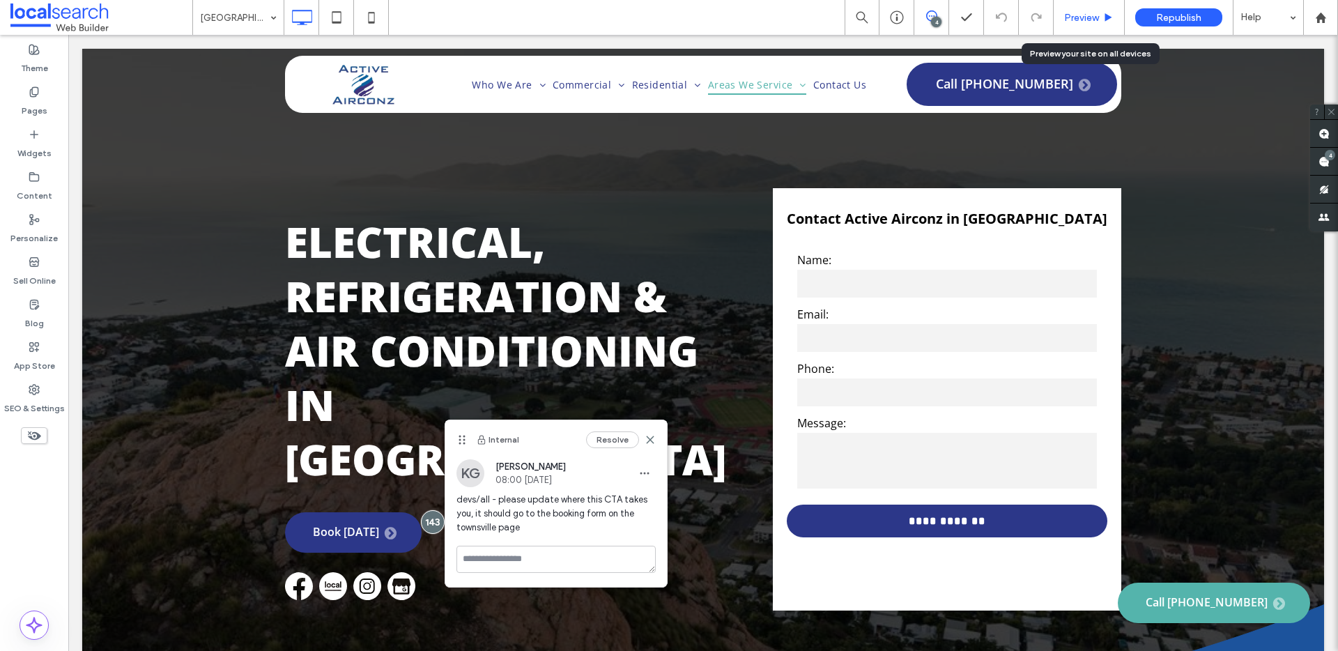
click at [1075, 12] on span "Preview" at bounding box center [1081, 18] width 35 height 12
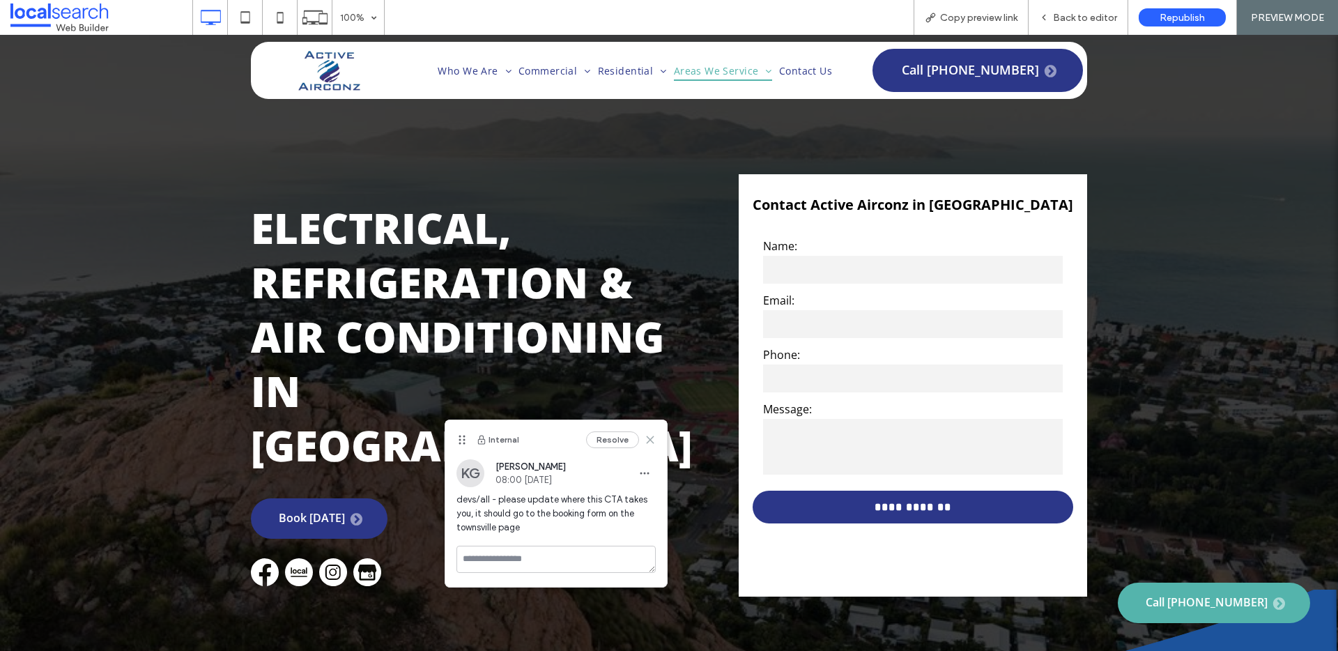
click at [649, 438] on icon at bounding box center [649, 439] width 11 height 11
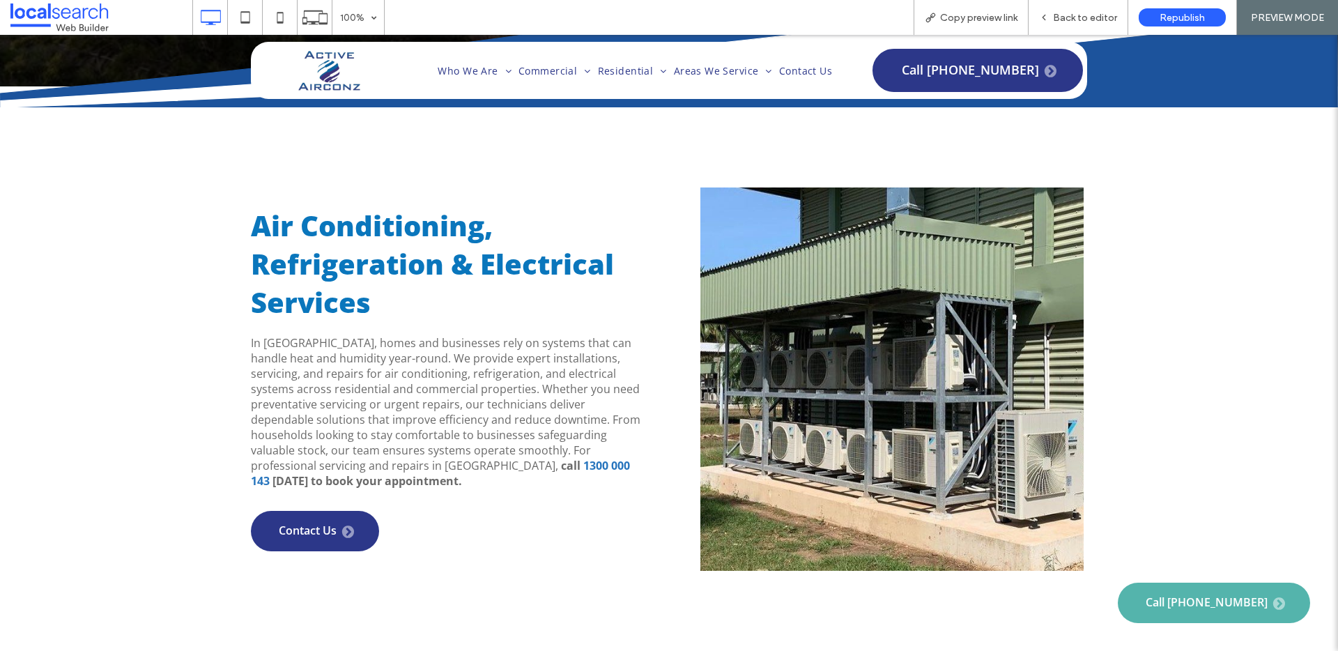
scroll to position [759, 0]
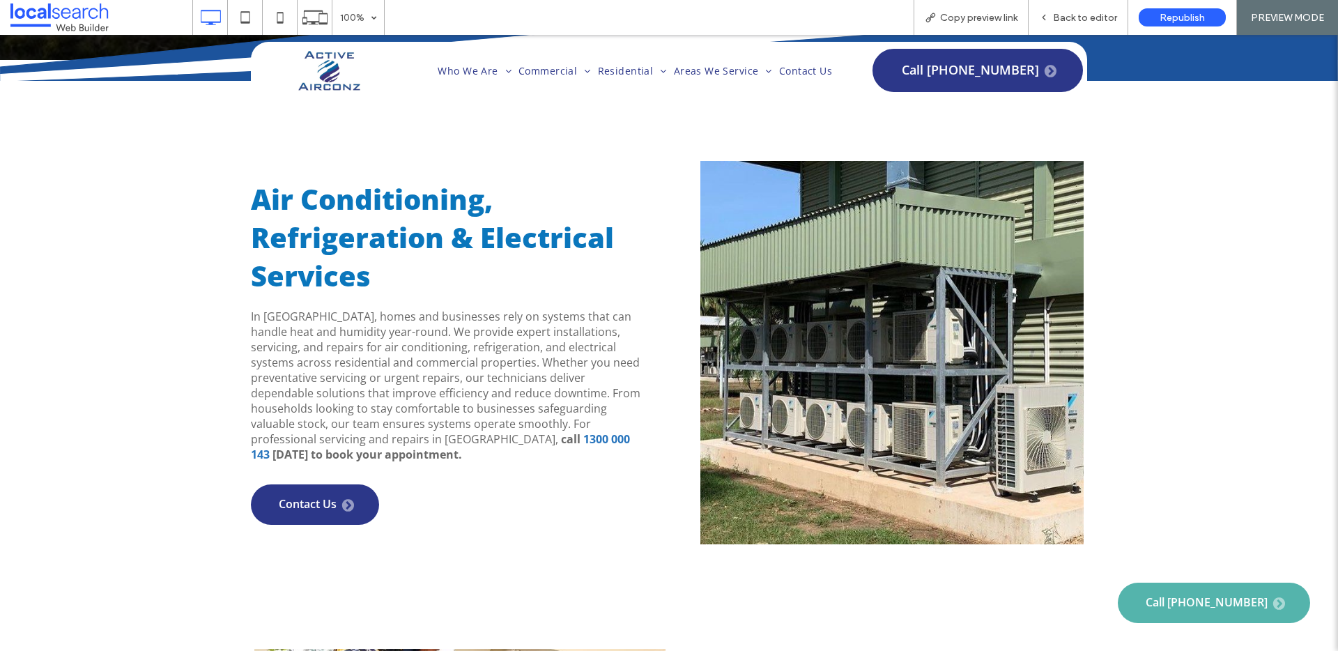
click at [178, 198] on div "Air Conditioning, Refrigeration & Electrical Services In Townsville, homes and …" at bounding box center [669, 359] width 1338 height 557
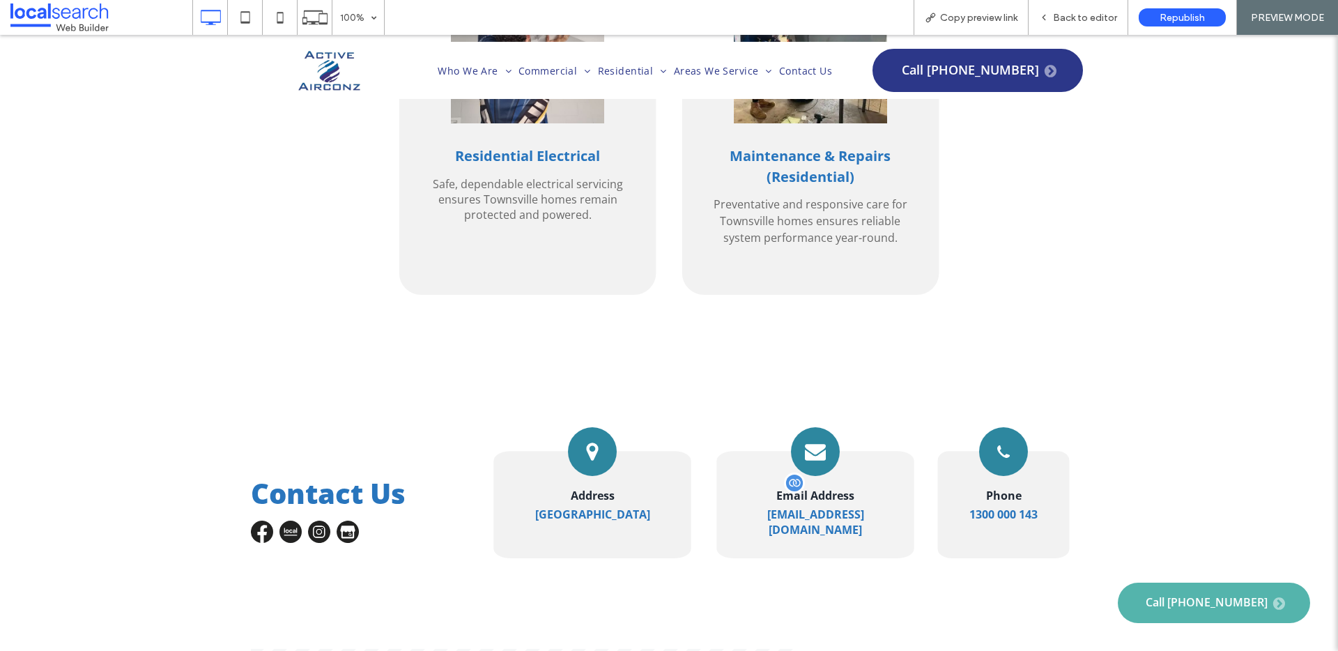
scroll to position [3183, 0]
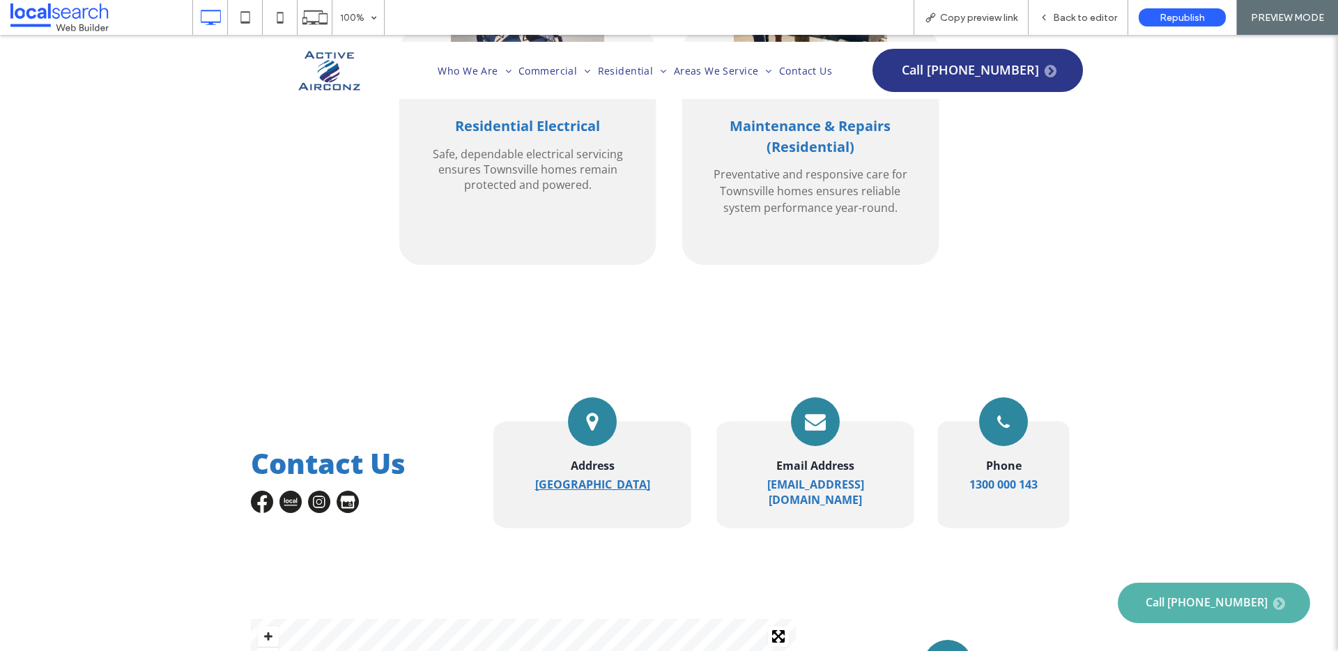
click at [587, 477] on strong "[GEOGRAPHIC_DATA]" at bounding box center [592, 484] width 115 height 15
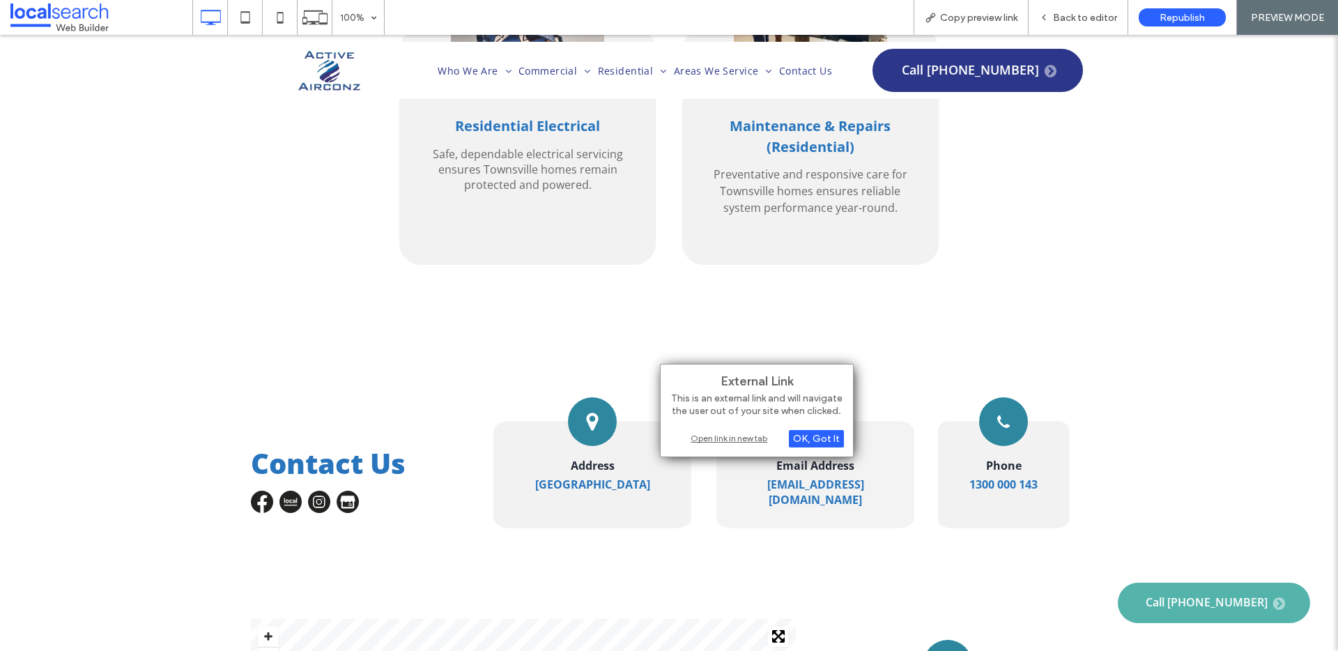
click at [726, 437] on div "Open link in new tab" at bounding box center [757, 438] width 174 height 15
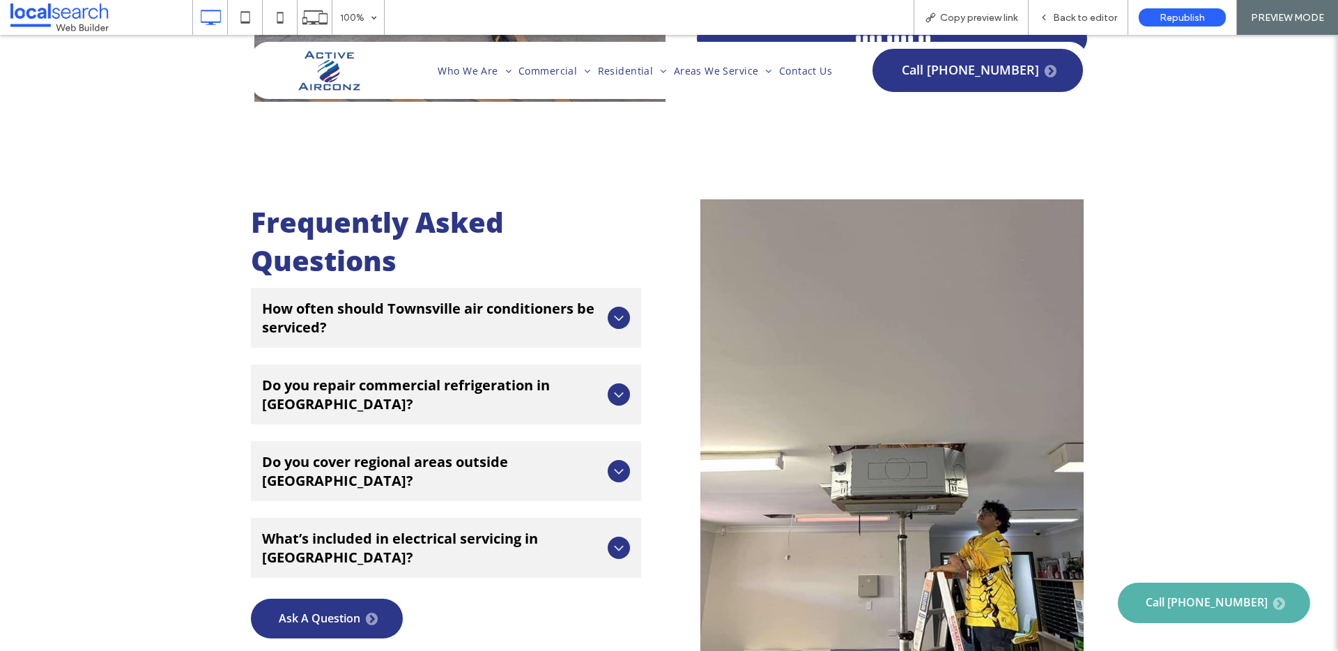
scroll to position [4451, 0]
click at [595, 298] on span "How often should Townsville air conditioners be serviced?" at bounding box center [432, 317] width 340 height 38
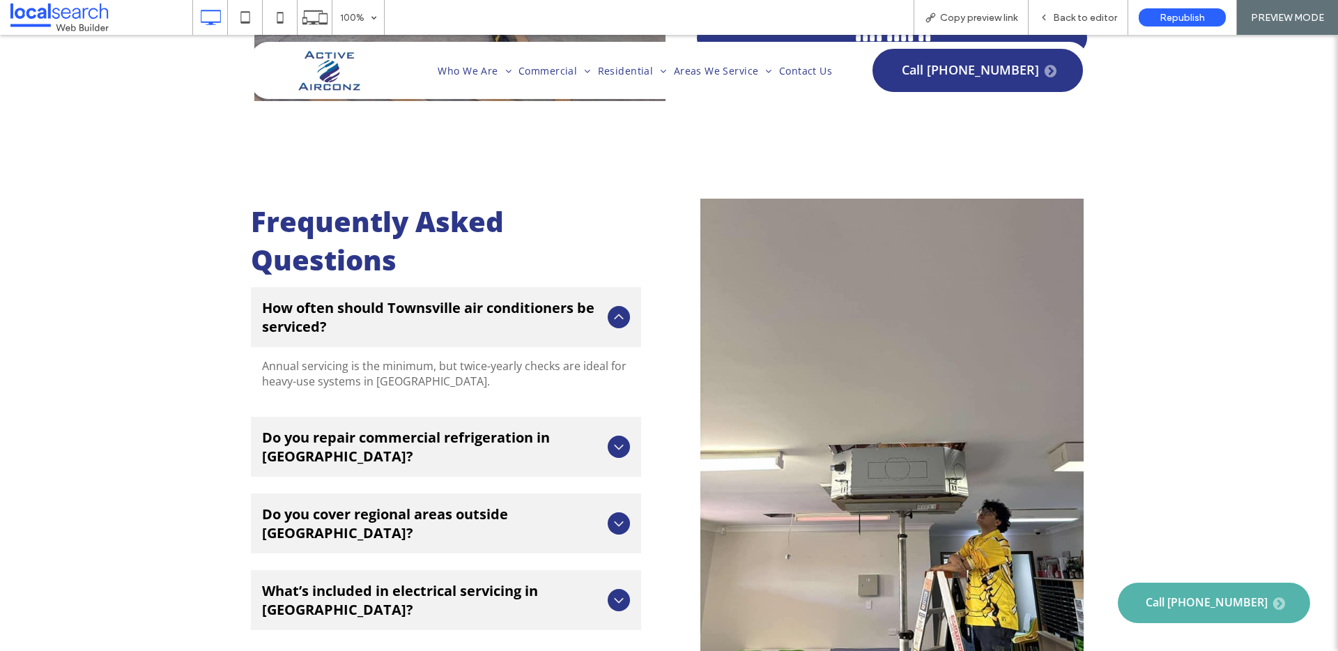
click at [612, 309] on icon at bounding box center [618, 317] width 17 height 17
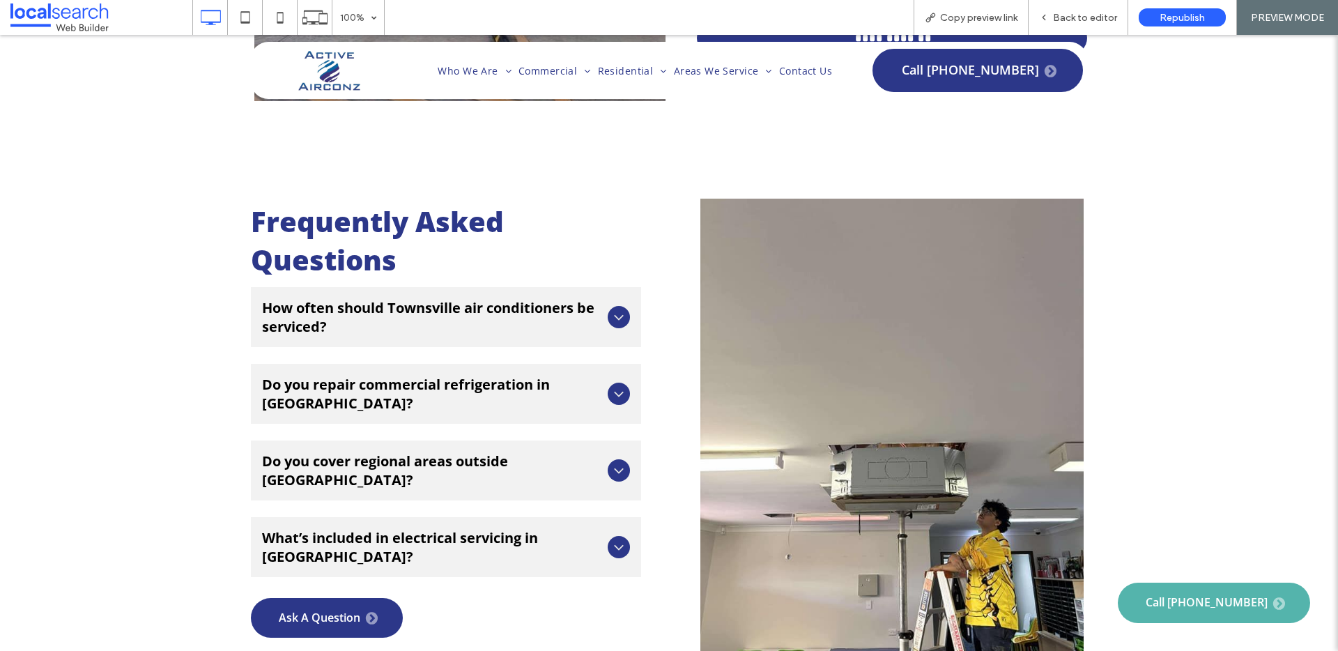
click at [571, 375] on span "Do you repair commercial refrigeration in [GEOGRAPHIC_DATA]?" at bounding box center [432, 394] width 340 height 38
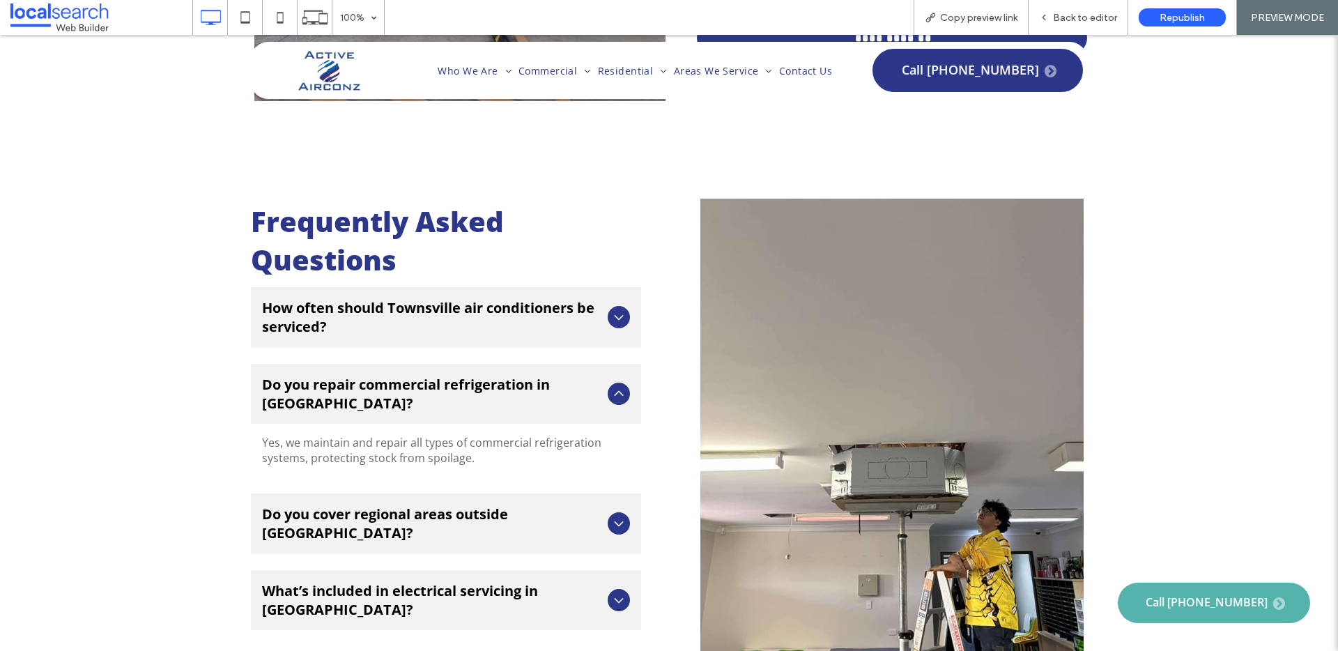
click at [615, 385] on icon at bounding box center [618, 393] width 17 height 17
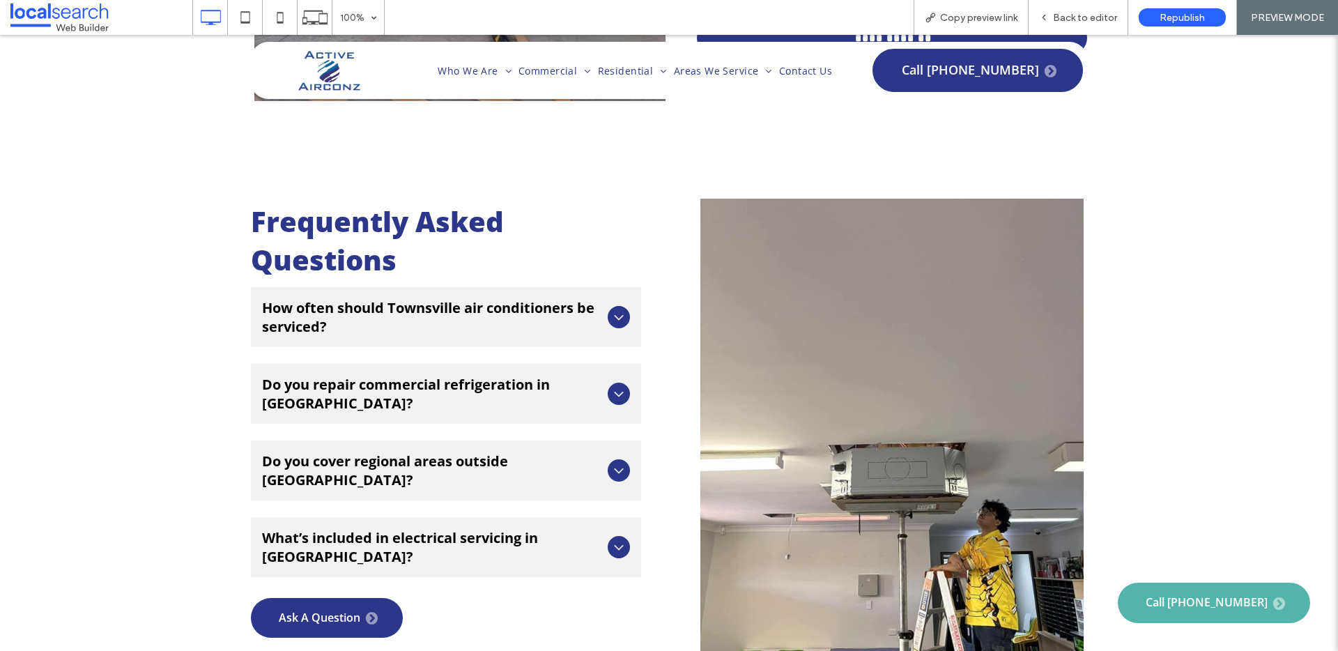
click at [594, 440] on div "Do you cover regional areas outside [GEOGRAPHIC_DATA]?" at bounding box center [446, 470] width 390 height 60
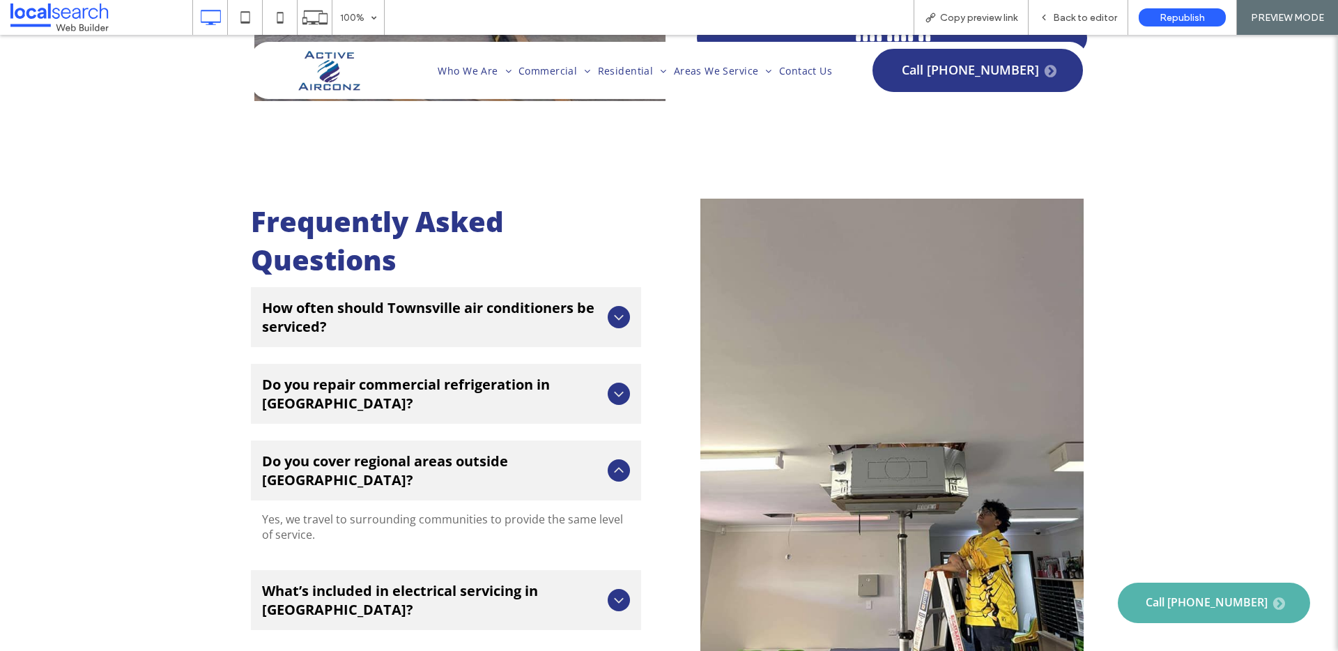
click at [594, 440] on div "Do you cover regional areas outside [GEOGRAPHIC_DATA]?" at bounding box center [446, 470] width 390 height 60
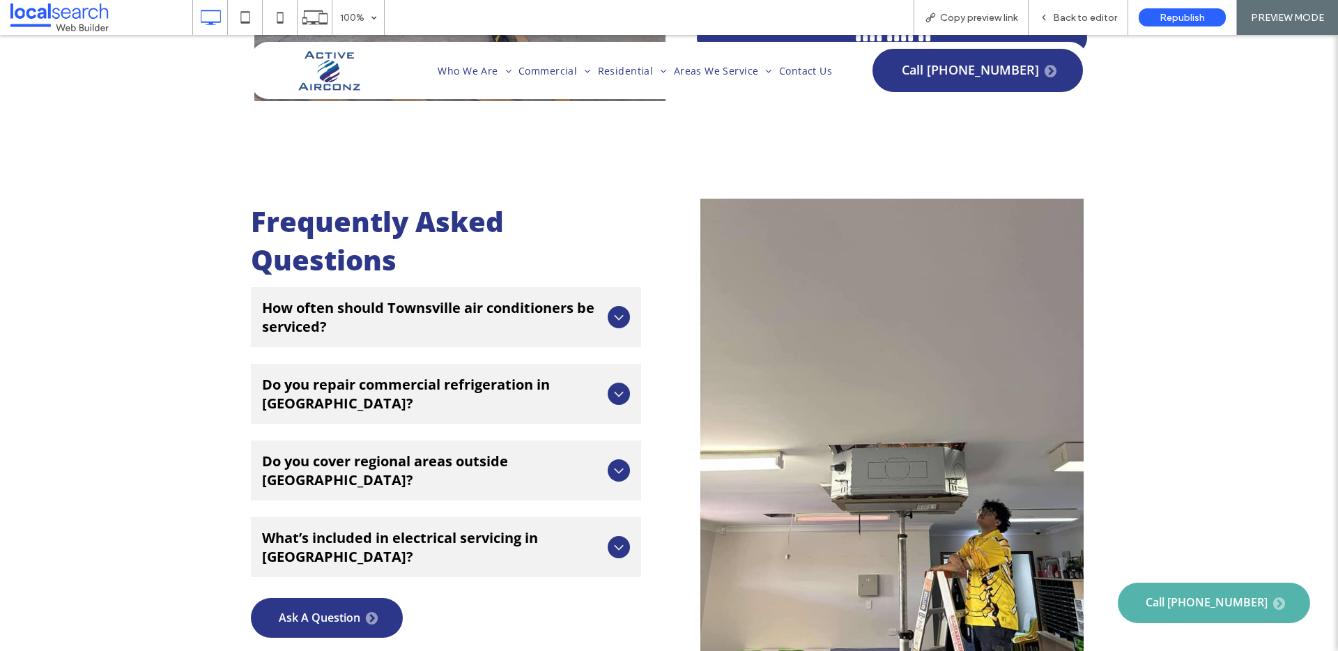
click at [594, 517] on div "What’s included in electrical servicing in [GEOGRAPHIC_DATA]?" at bounding box center [446, 547] width 390 height 60
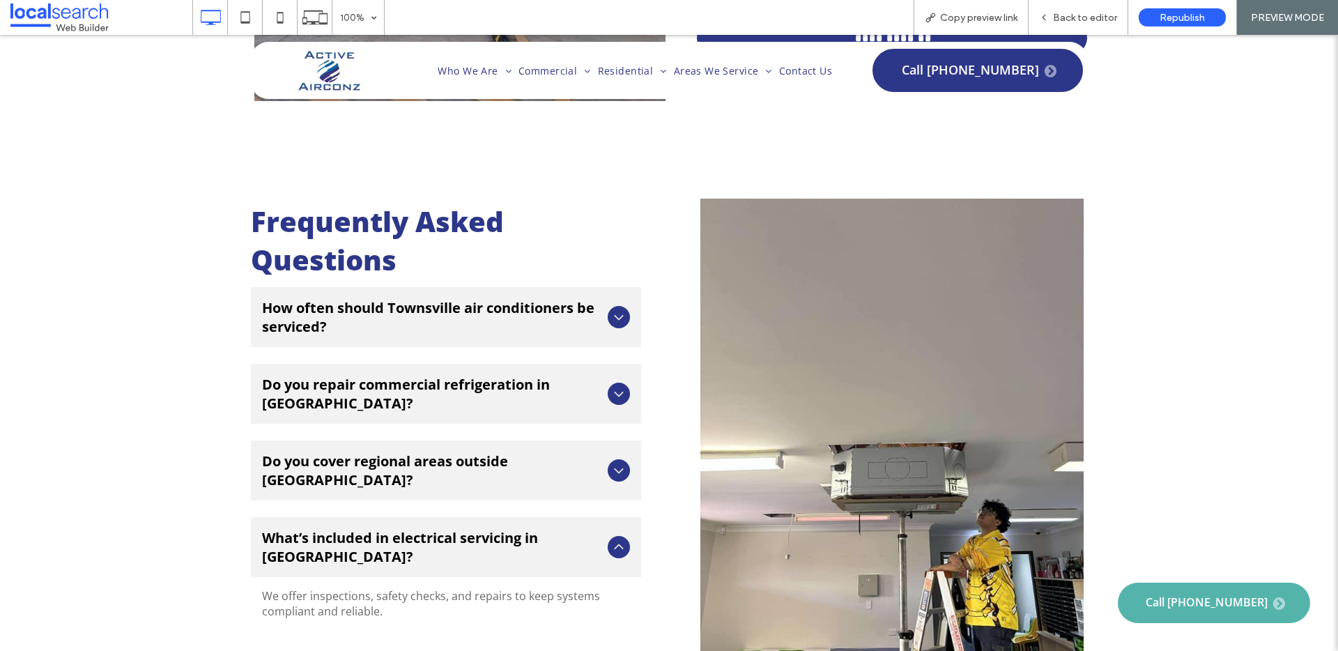
click at [589, 528] on span "What’s included in electrical servicing in [GEOGRAPHIC_DATA]?" at bounding box center [432, 547] width 340 height 38
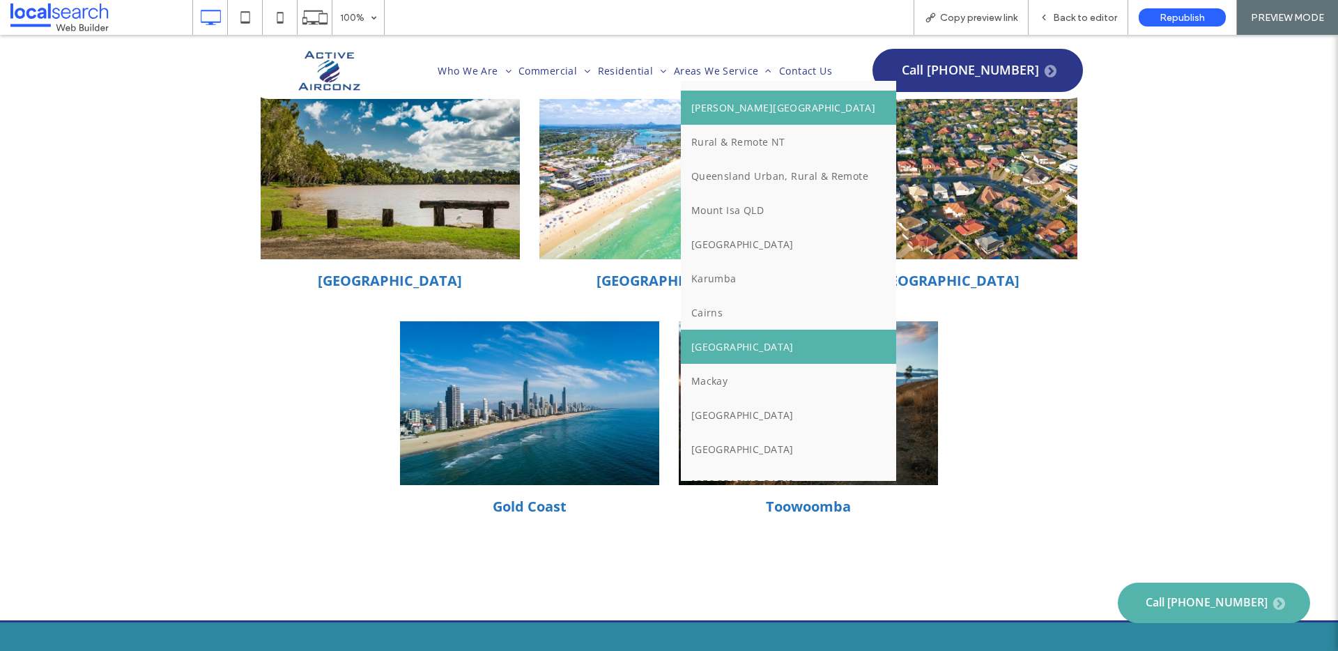
scroll to position [128, 0]
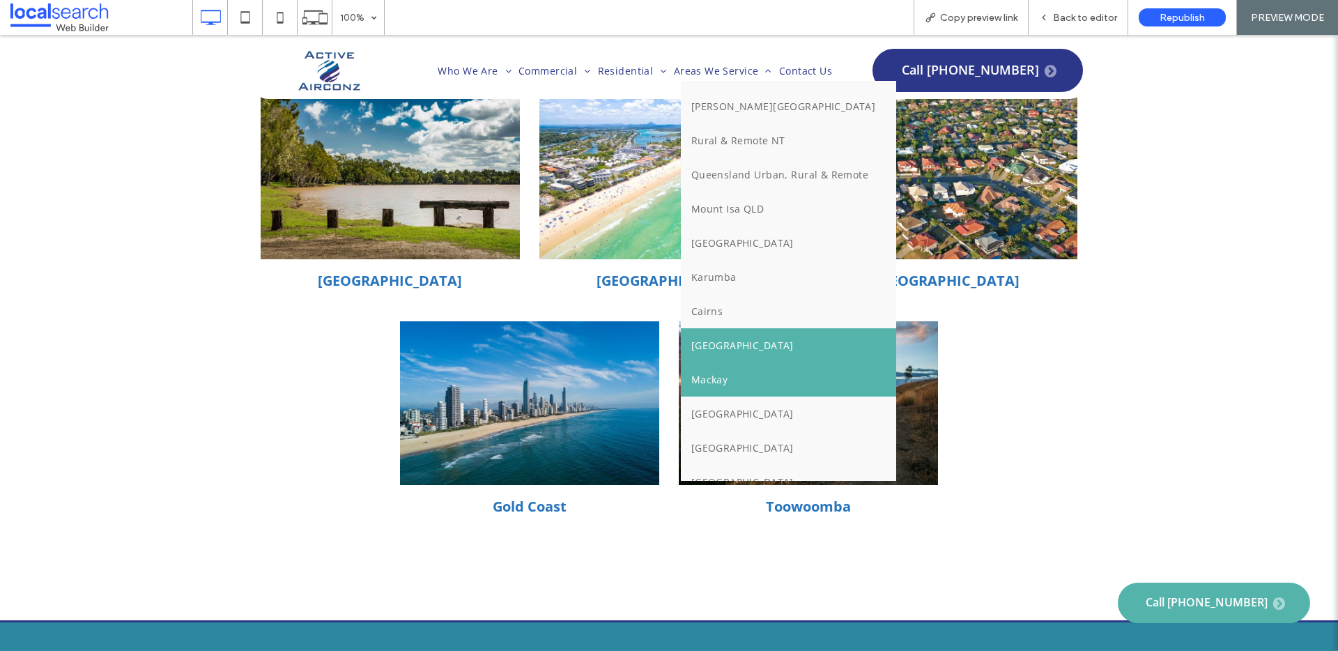
drag, startPoint x: 748, startPoint y: 377, endPoint x: 731, endPoint y: 403, distance: 31.7
click at [748, 377] on link "Mackay" at bounding box center [789, 379] width 216 height 34
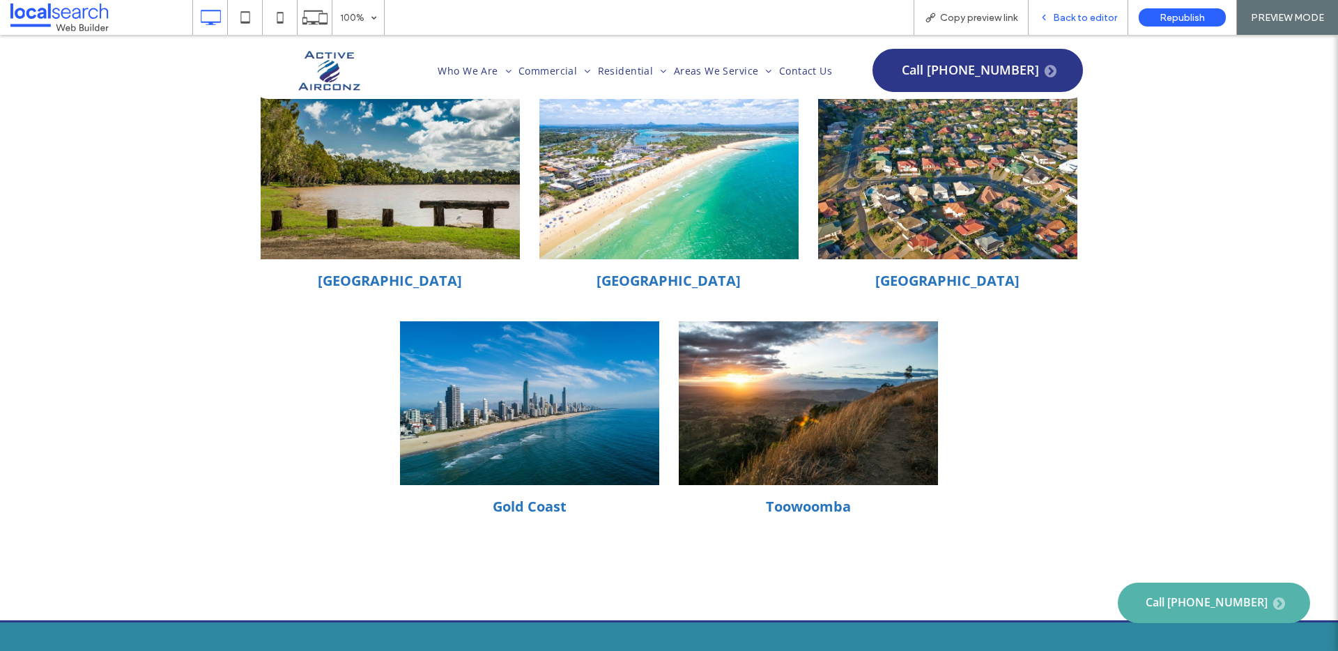
click at [1076, 12] on span "Back to editor" at bounding box center [1085, 18] width 64 height 12
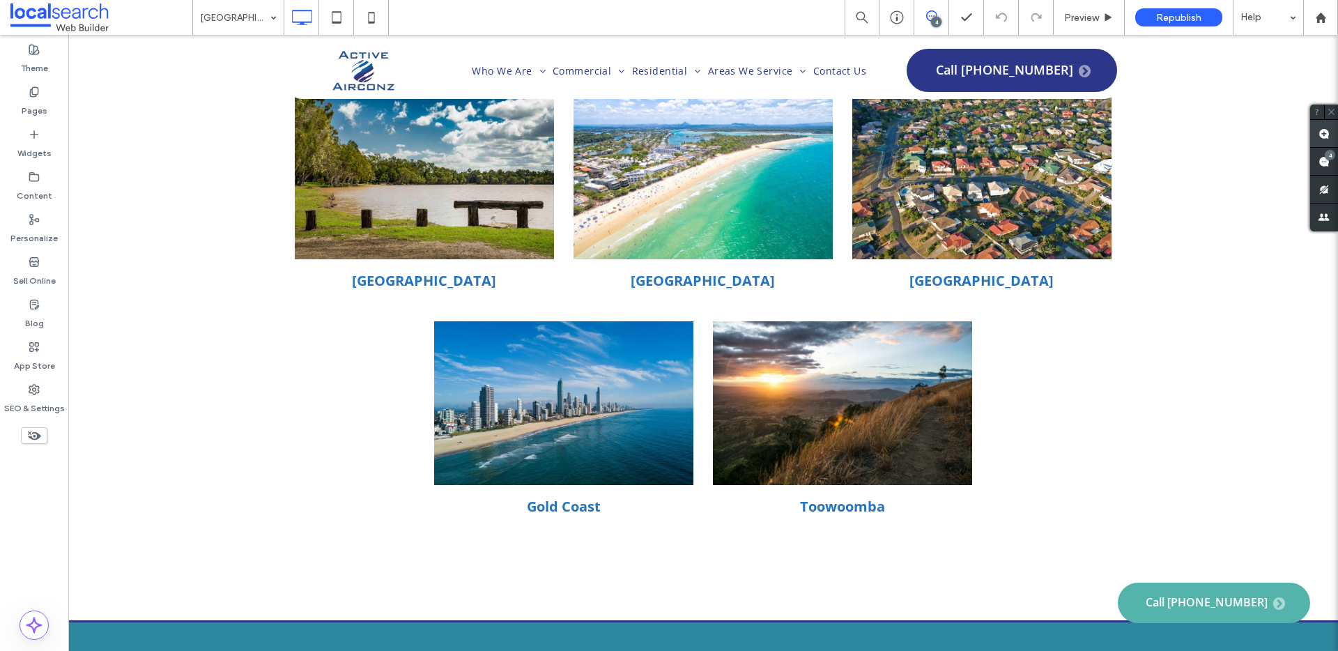
click at [1326, 131] on use at bounding box center [1323, 133] width 11 height 11
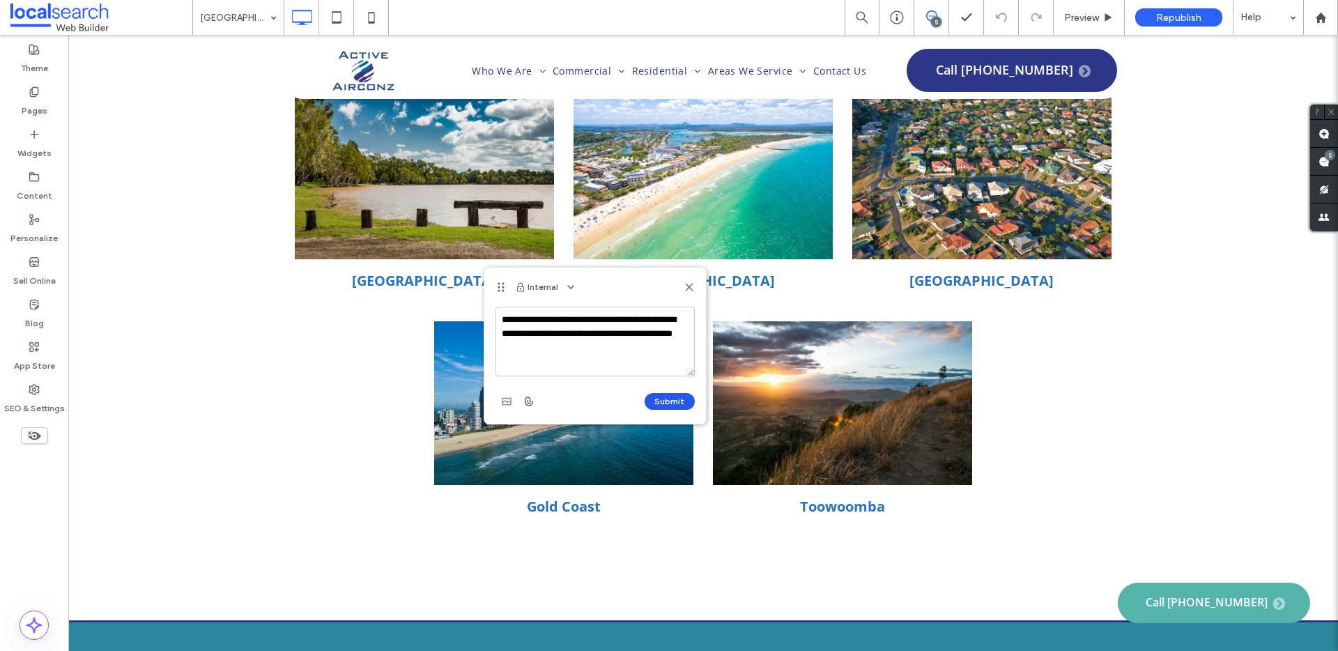
type textarea "**********"
click at [656, 398] on button "Submit" at bounding box center [669, 401] width 50 height 17
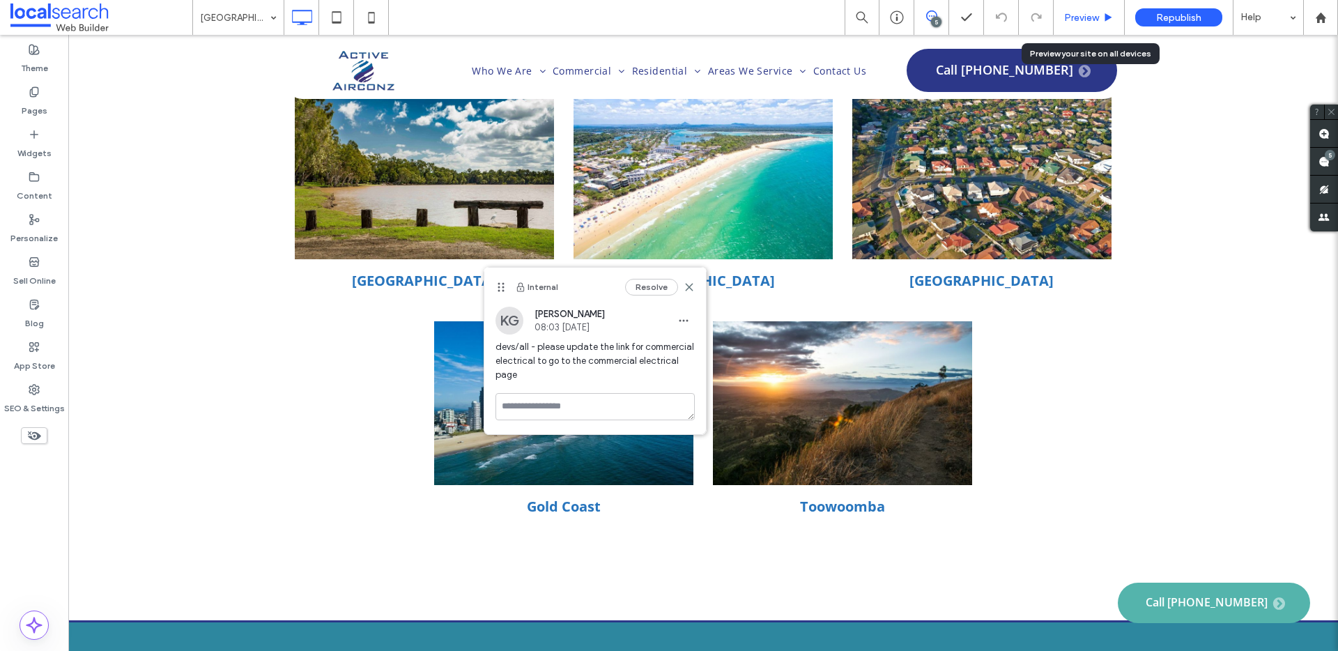
click at [1090, 13] on span "Preview" at bounding box center [1081, 18] width 35 height 12
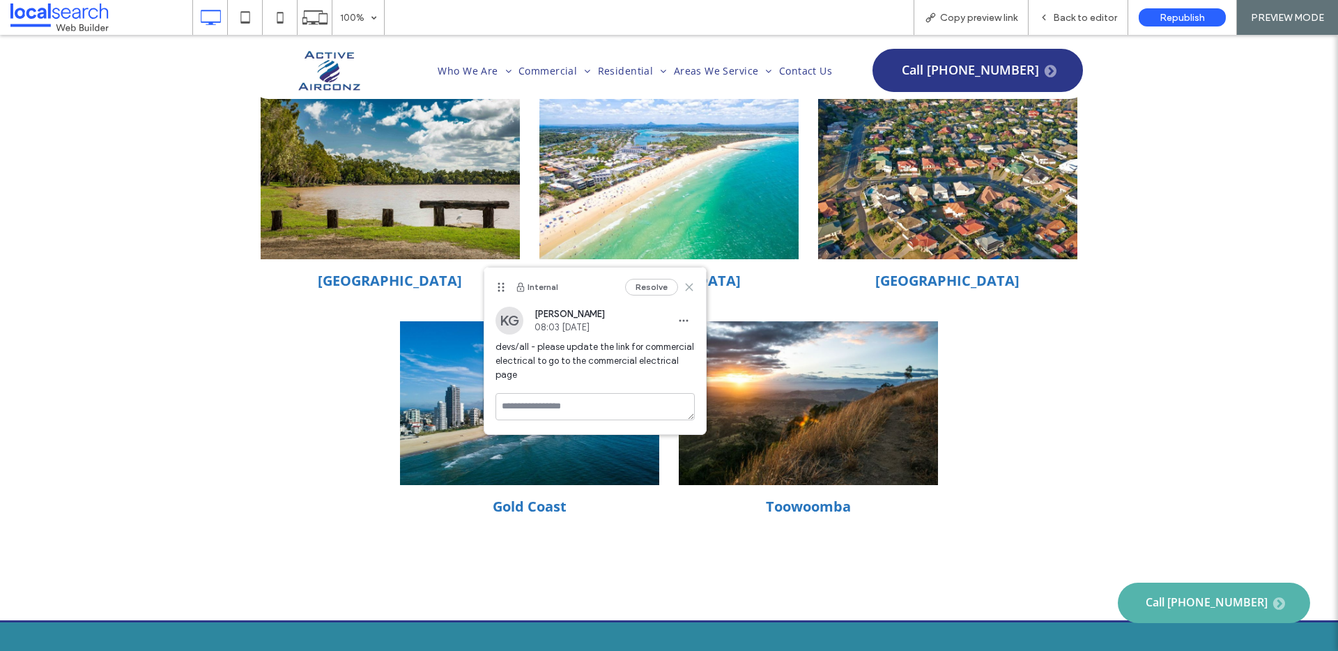
click at [689, 284] on icon at bounding box center [688, 286] width 11 height 11
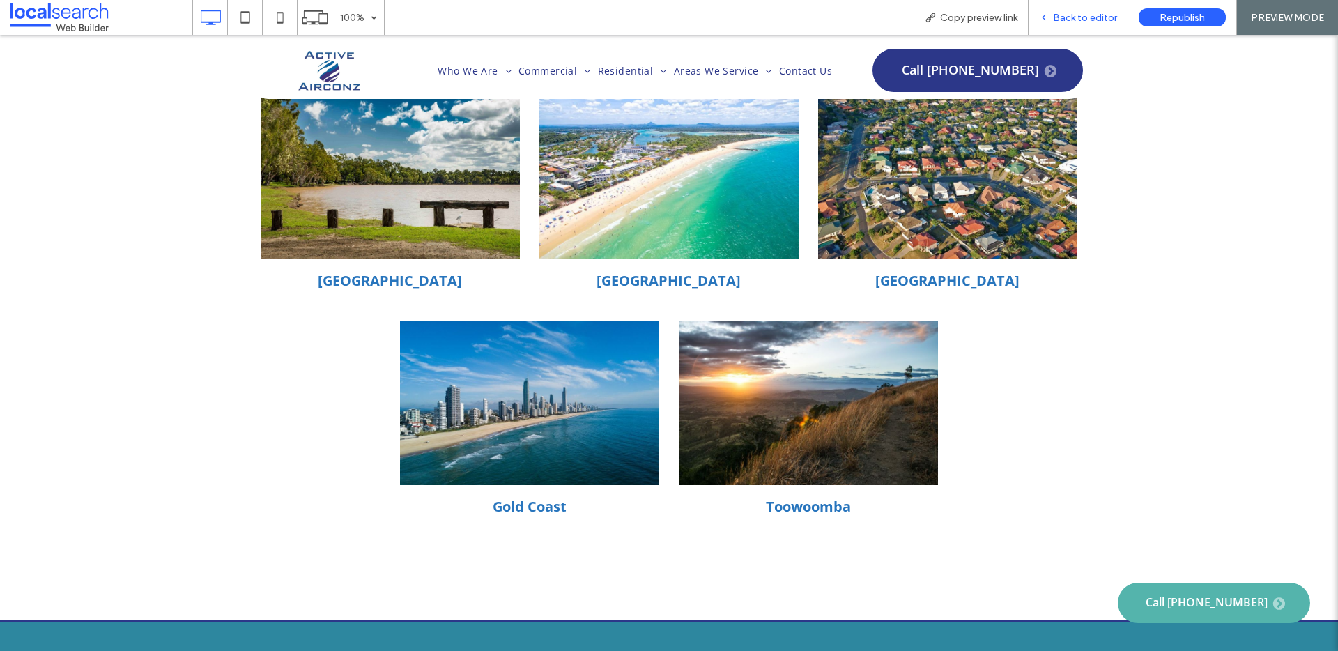
click at [1079, 15] on span "Back to editor" at bounding box center [1085, 18] width 64 height 12
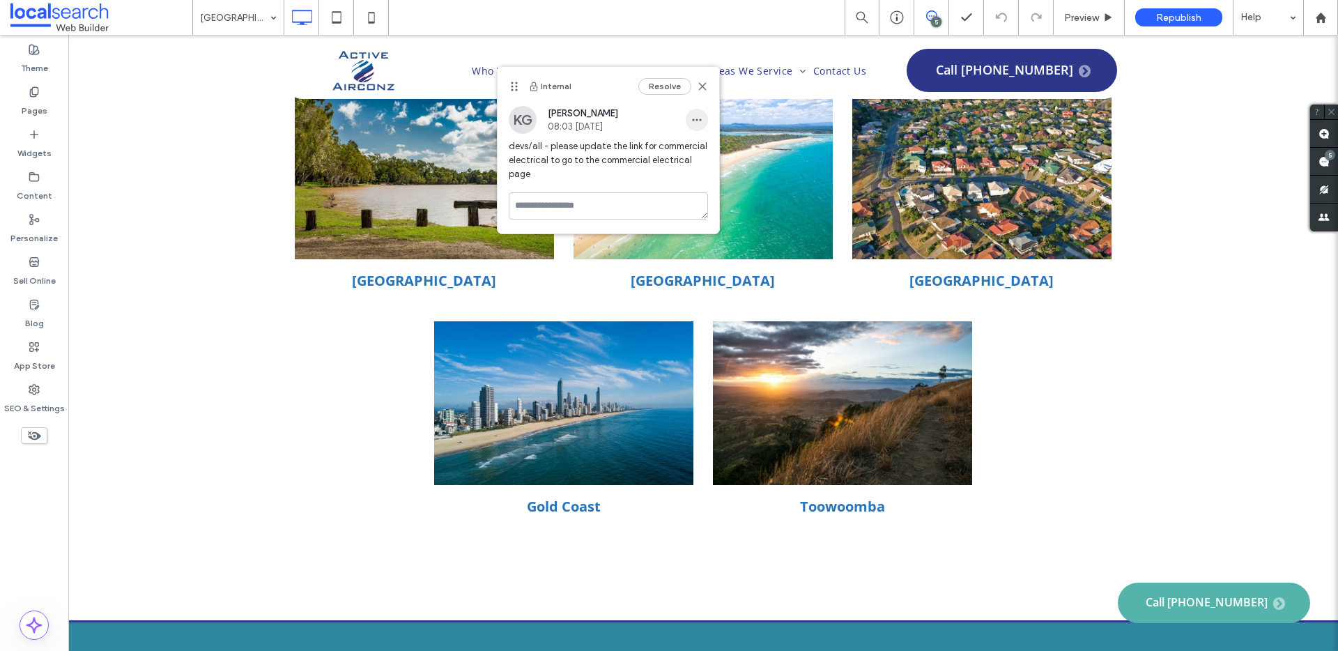
click at [693, 119] on use "button" at bounding box center [696, 119] width 9 height 2
click at [704, 176] on span "Delete" at bounding box center [710, 183] width 26 height 14
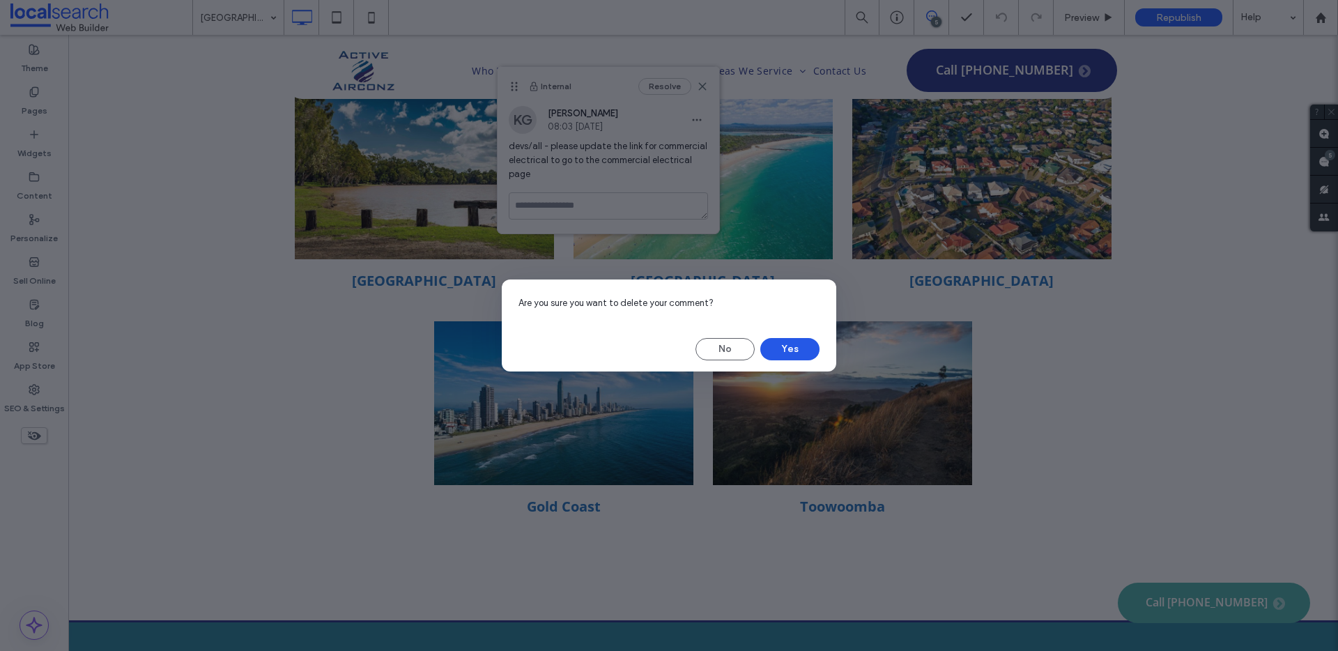
click at [798, 348] on button "Yes" at bounding box center [789, 349] width 59 height 22
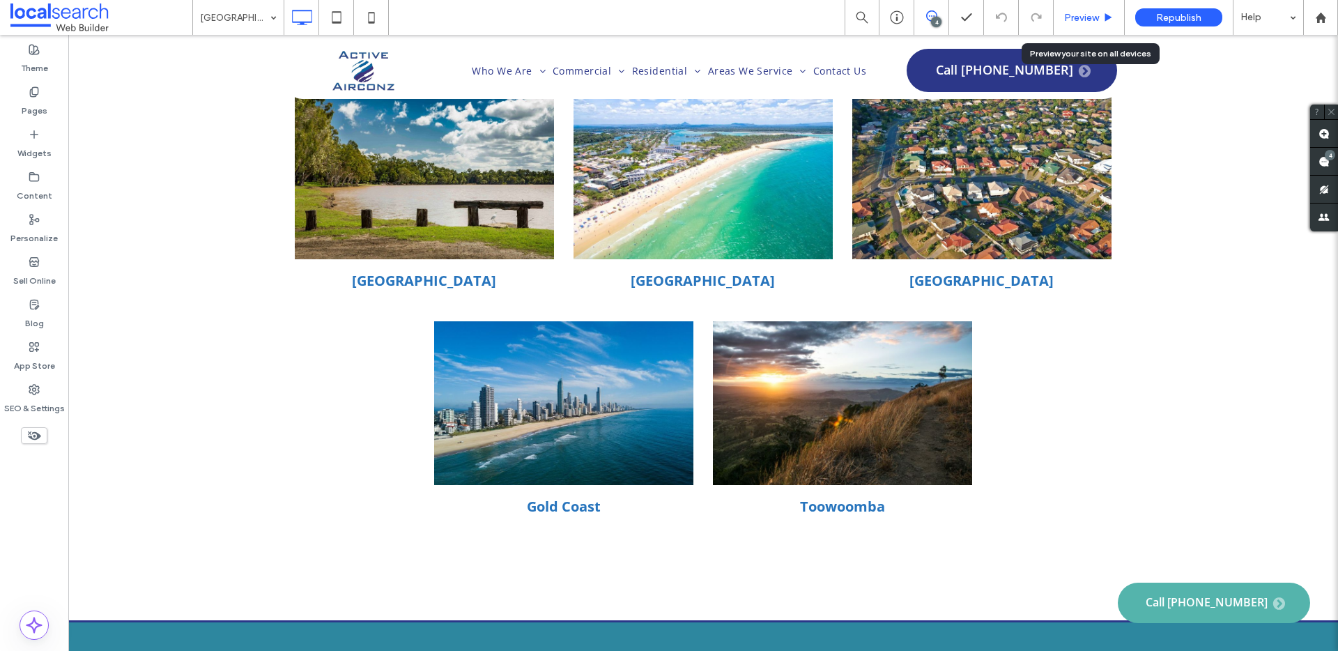
click at [1075, 27] on div "Preview" at bounding box center [1088, 17] width 71 height 35
click at [1069, 24] on div "Preview" at bounding box center [1088, 17] width 71 height 35
click at [1083, 17] on span "Preview" at bounding box center [1081, 18] width 35 height 12
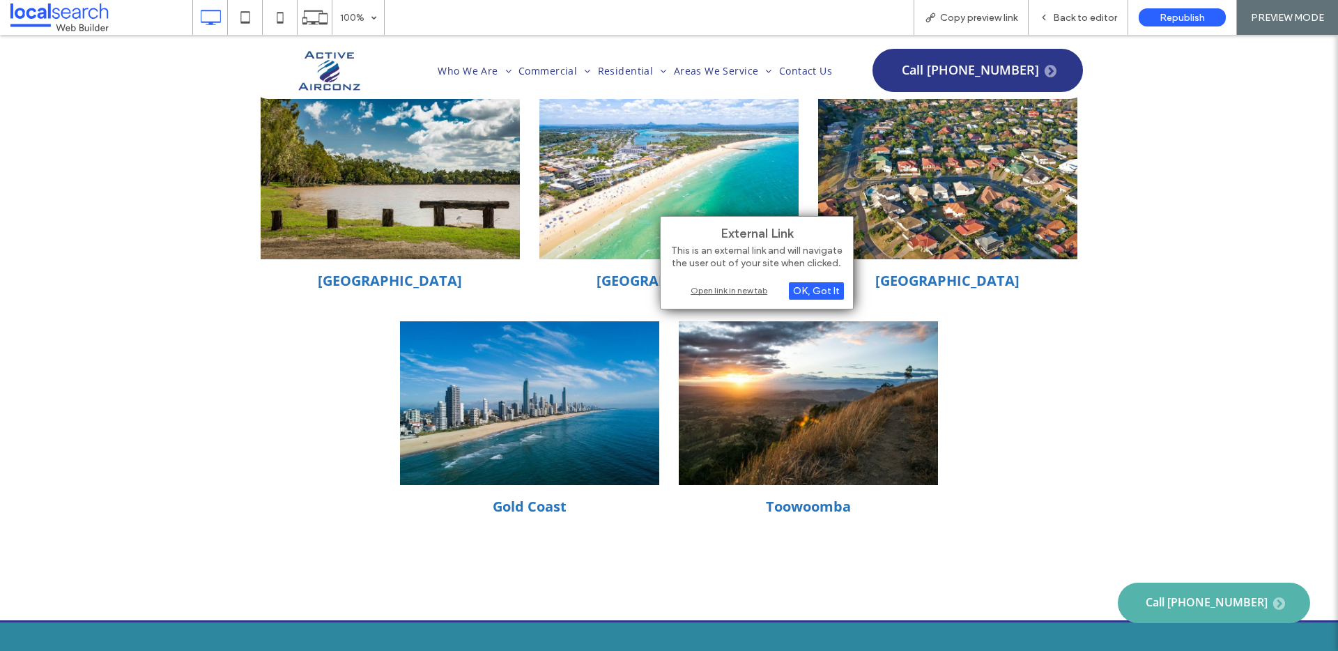
click at [714, 287] on div "Open link in new tab" at bounding box center [757, 290] width 174 height 15
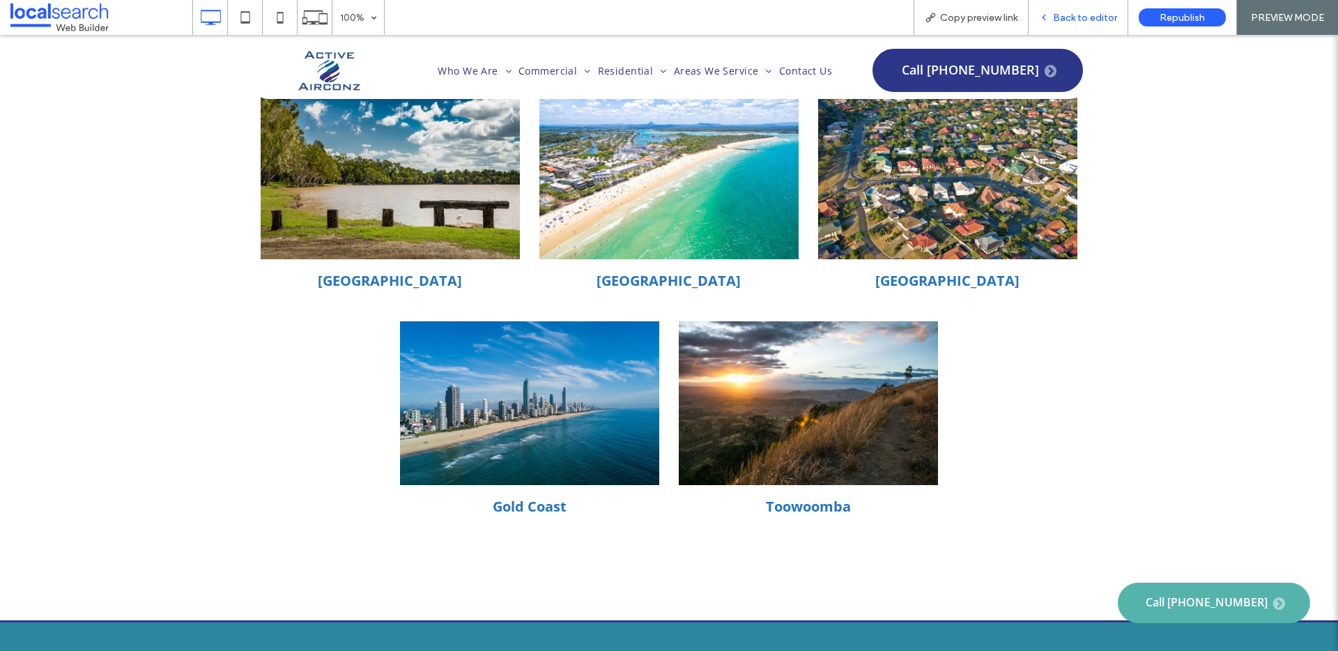
click at [1084, 23] on span "Back to editor" at bounding box center [1085, 18] width 64 height 12
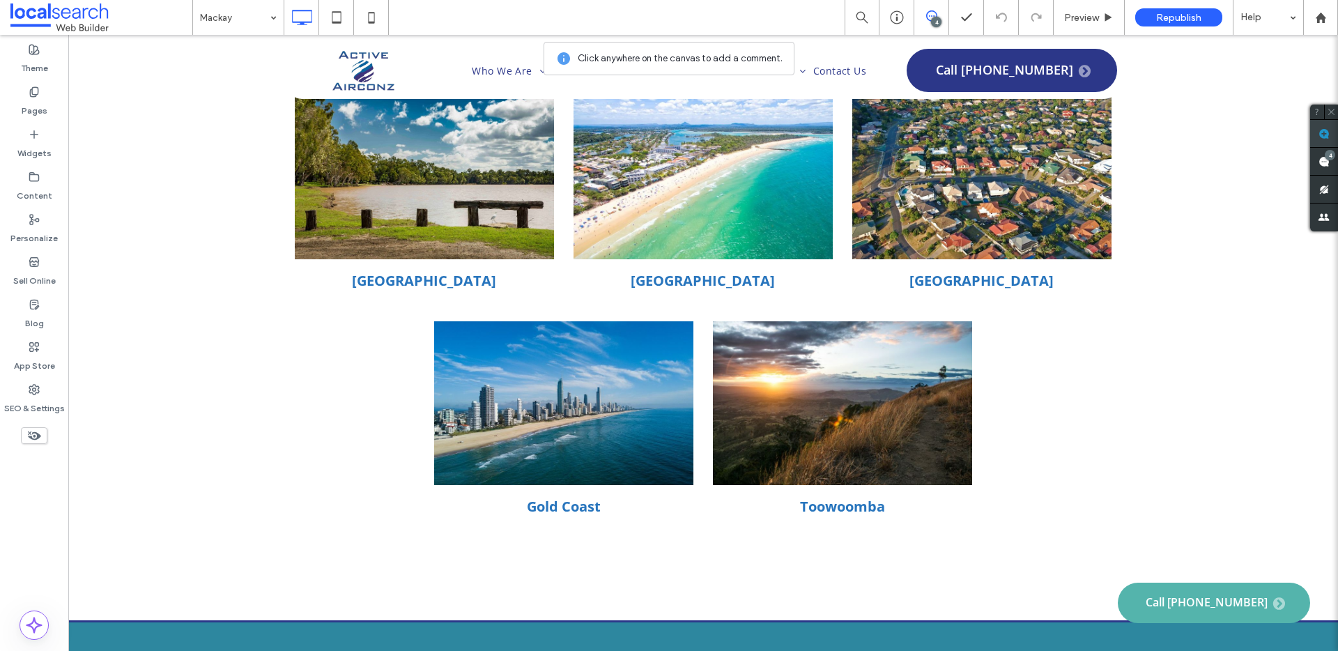
click at [1331, 133] on span at bounding box center [1324, 133] width 28 height 27
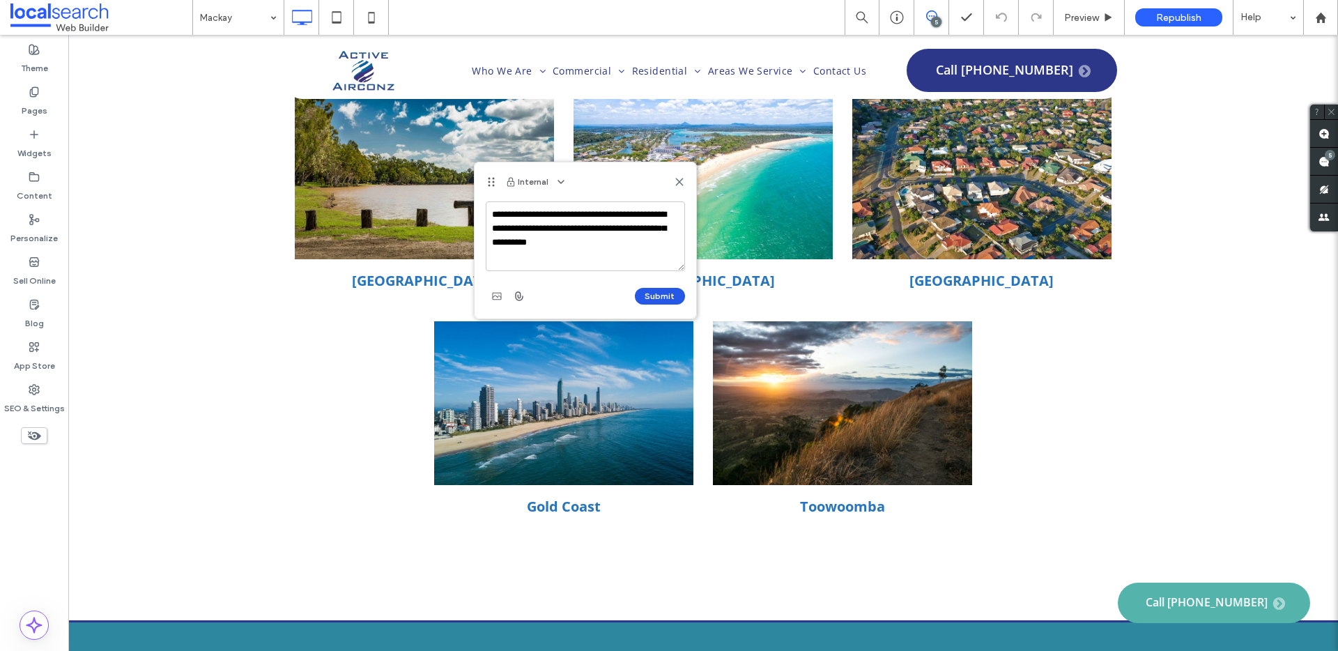
type textarea "**********"
click at [640, 291] on button "Submit" at bounding box center [660, 296] width 50 height 17
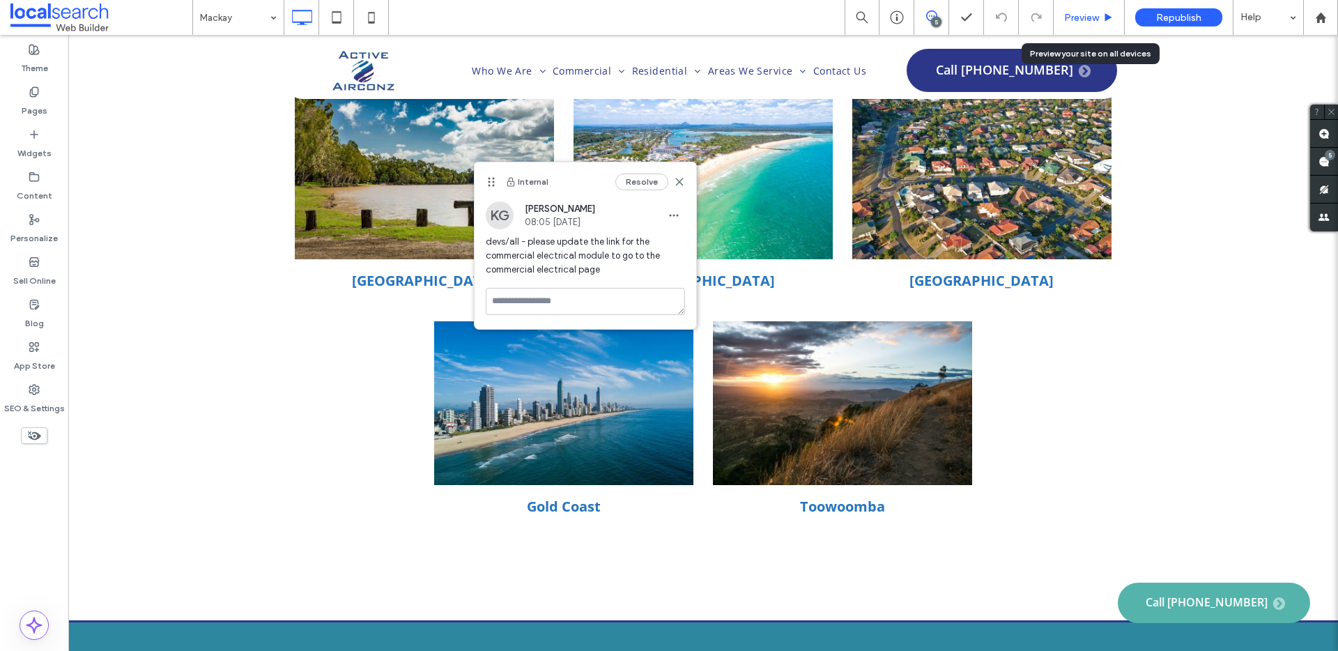
click at [1105, 16] on use at bounding box center [1108, 17] width 7 height 8
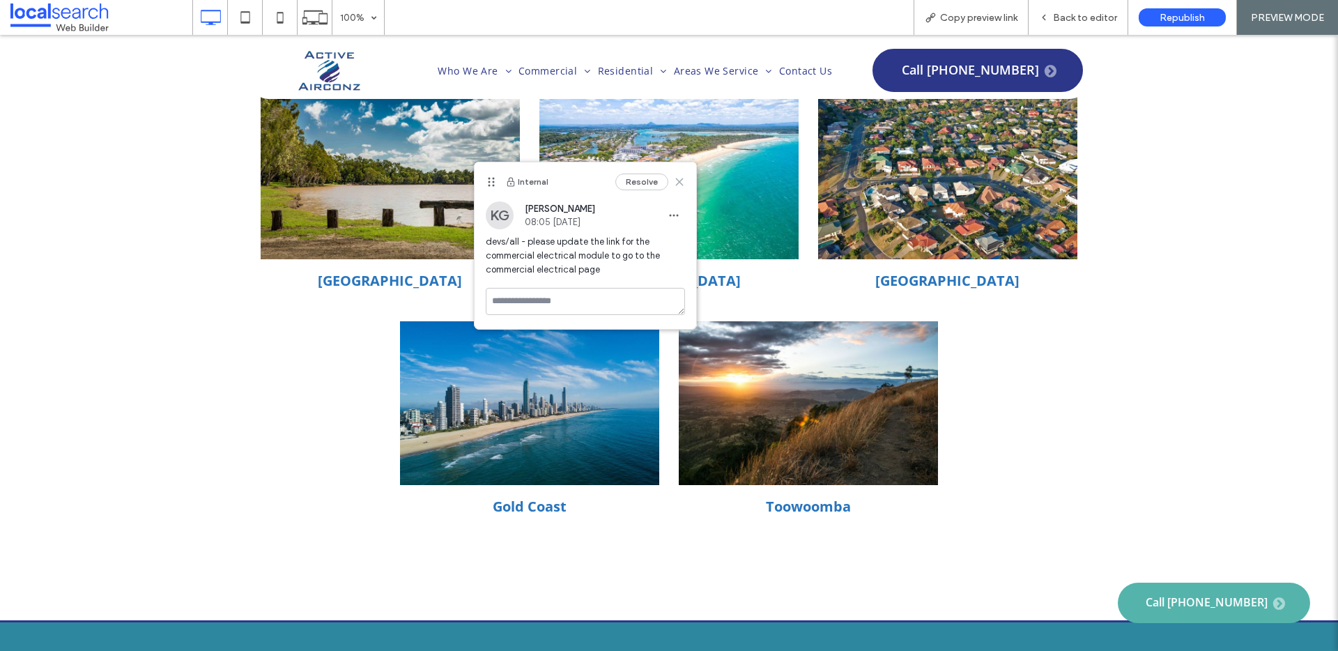
click at [678, 182] on icon at bounding box center [679, 181] width 11 height 11
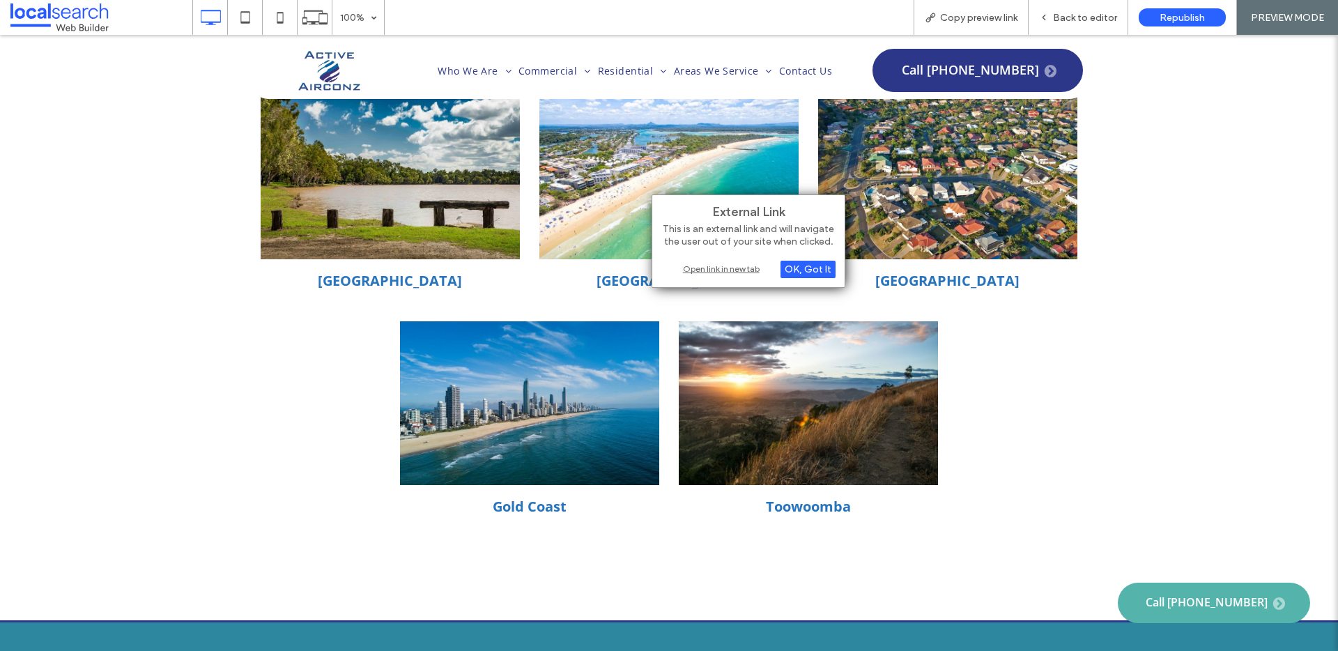
click at [701, 273] on div "Open link in new tab" at bounding box center [748, 268] width 174 height 15
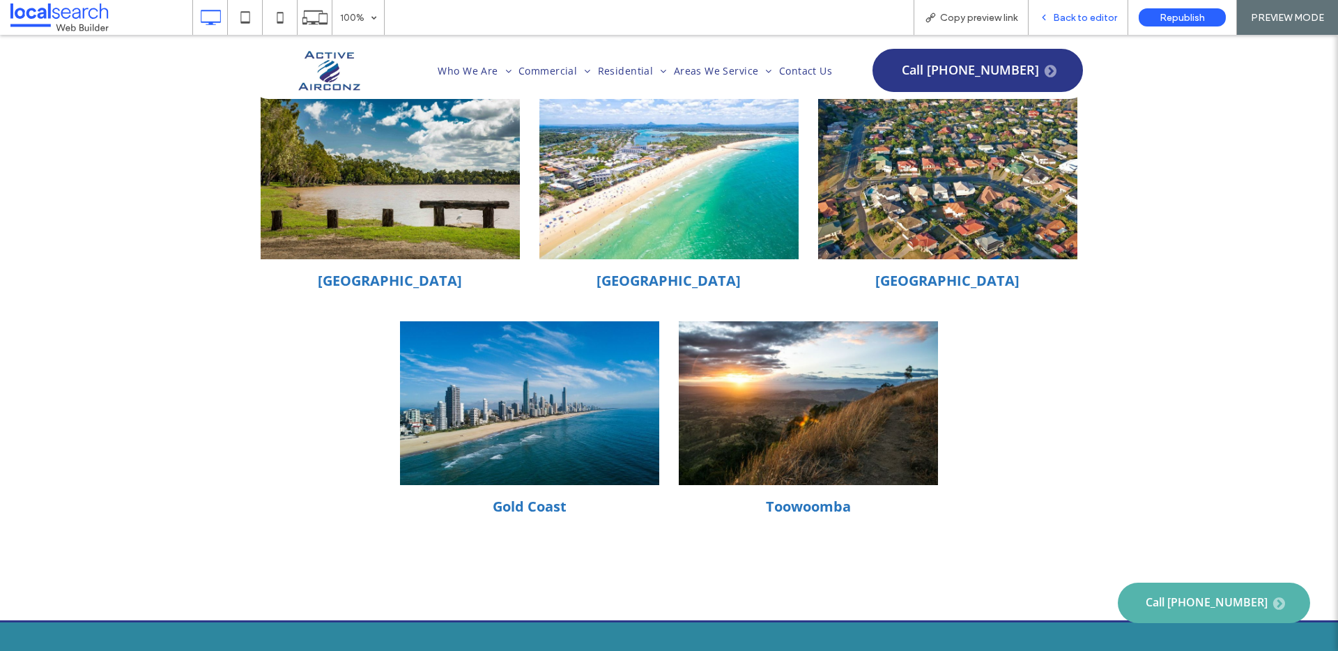
click at [1070, 26] on div "Back to editor" at bounding box center [1078, 17] width 100 height 35
click at [1074, 13] on span "Back to editor" at bounding box center [1085, 18] width 64 height 12
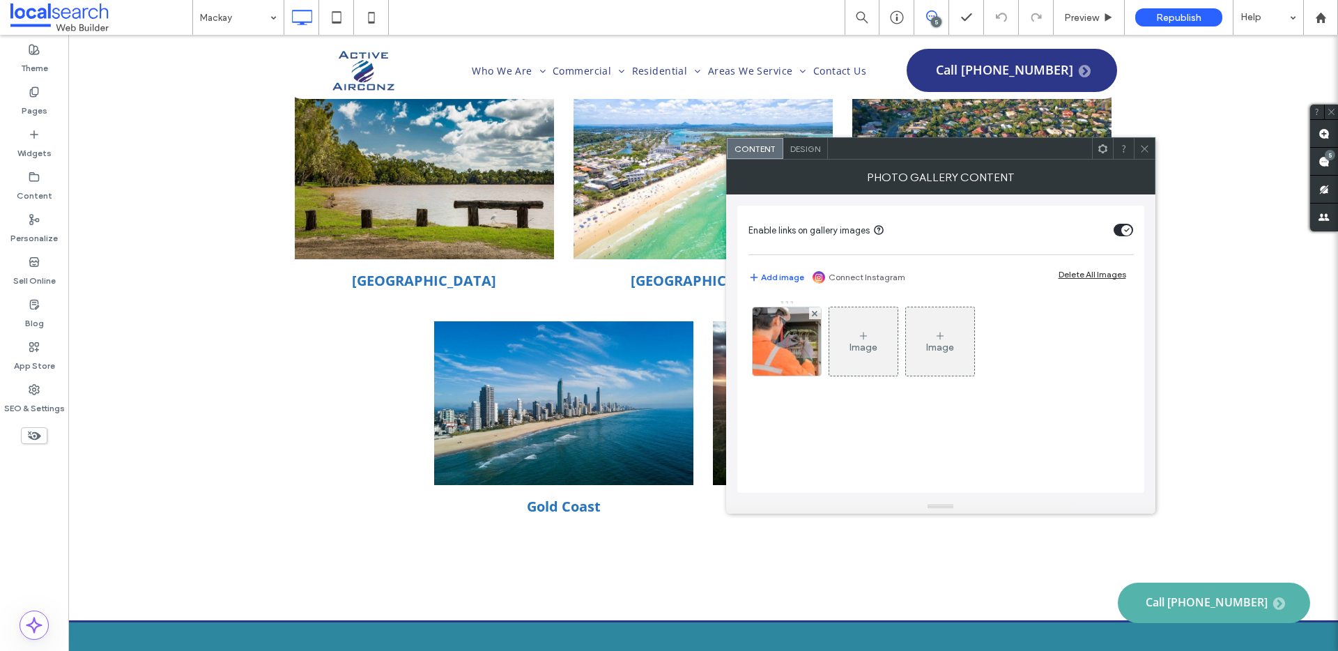
drag, startPoint x: 798, startPoint y: 351, endPoint x: 915, endPoint y: 365, distance: 117.9
click at [798, 351] on div at bounding box center [786, 341] width 68 height 68
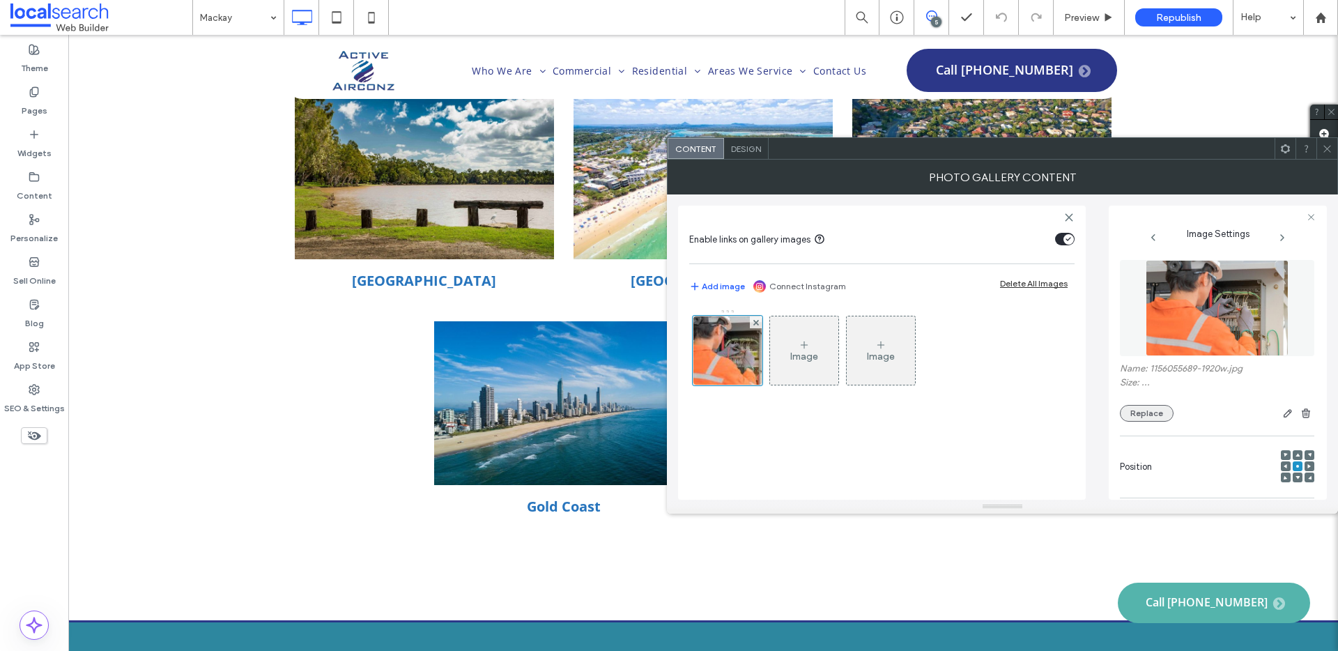
click at [1129, 421] on div "Name: 1156055689-1920w.jpg Size: ... Replace" at bounding box center [1217, 341] width 194 height 176
click at [1132, 419] on button "Replace" at bounding box center [1147, 413] width 54 height 17
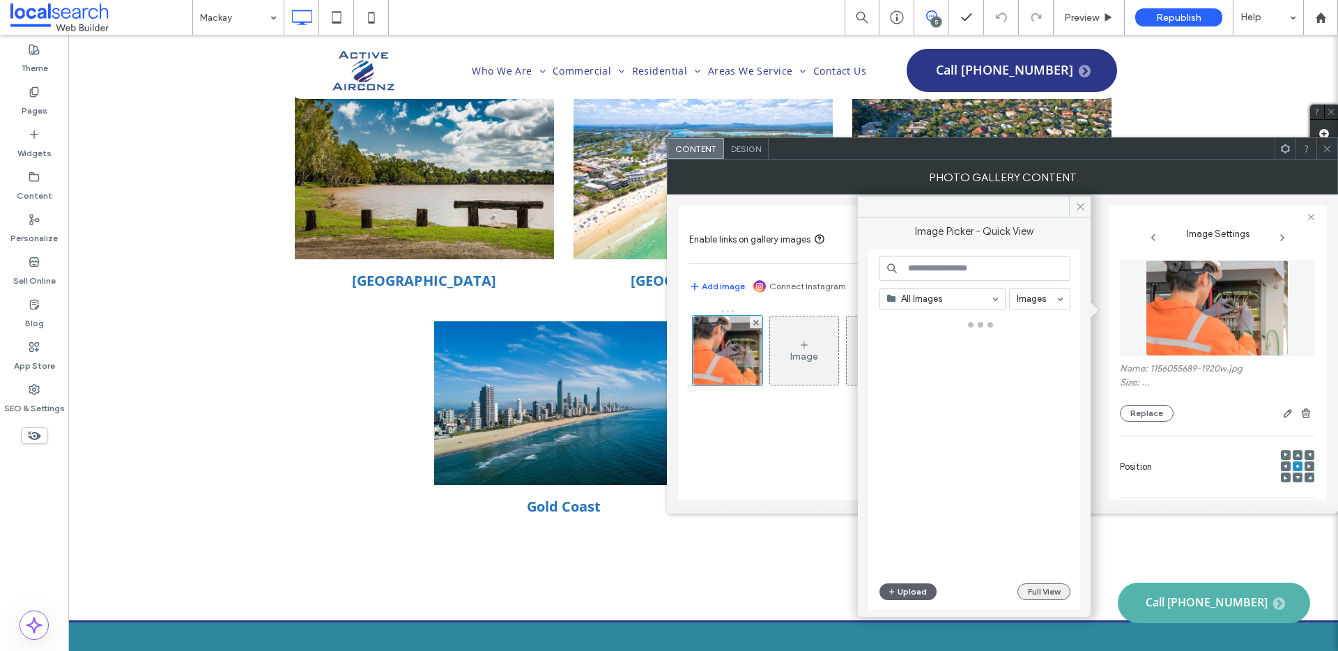
click at [1029, 594] on button "Full View" at bounding box center [1043, 591] width 53 height 17
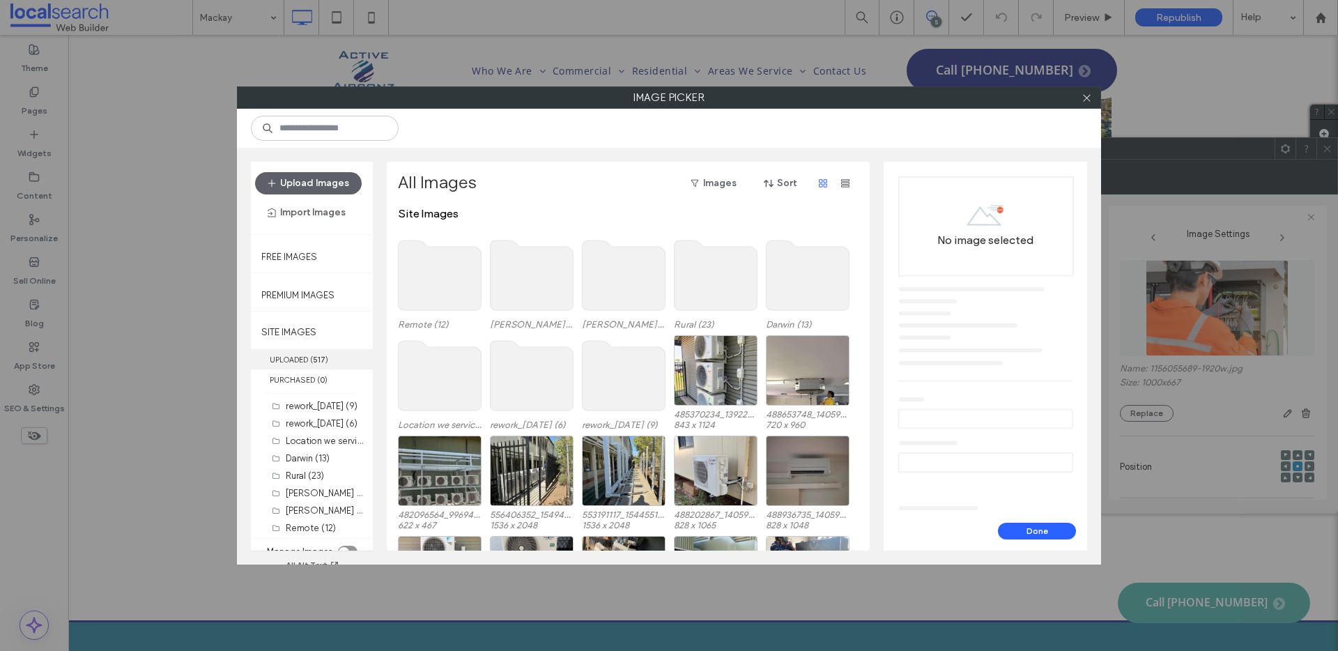
click at [320, 359] on b "517" at bounding box center [319, 360] width 13 height 10
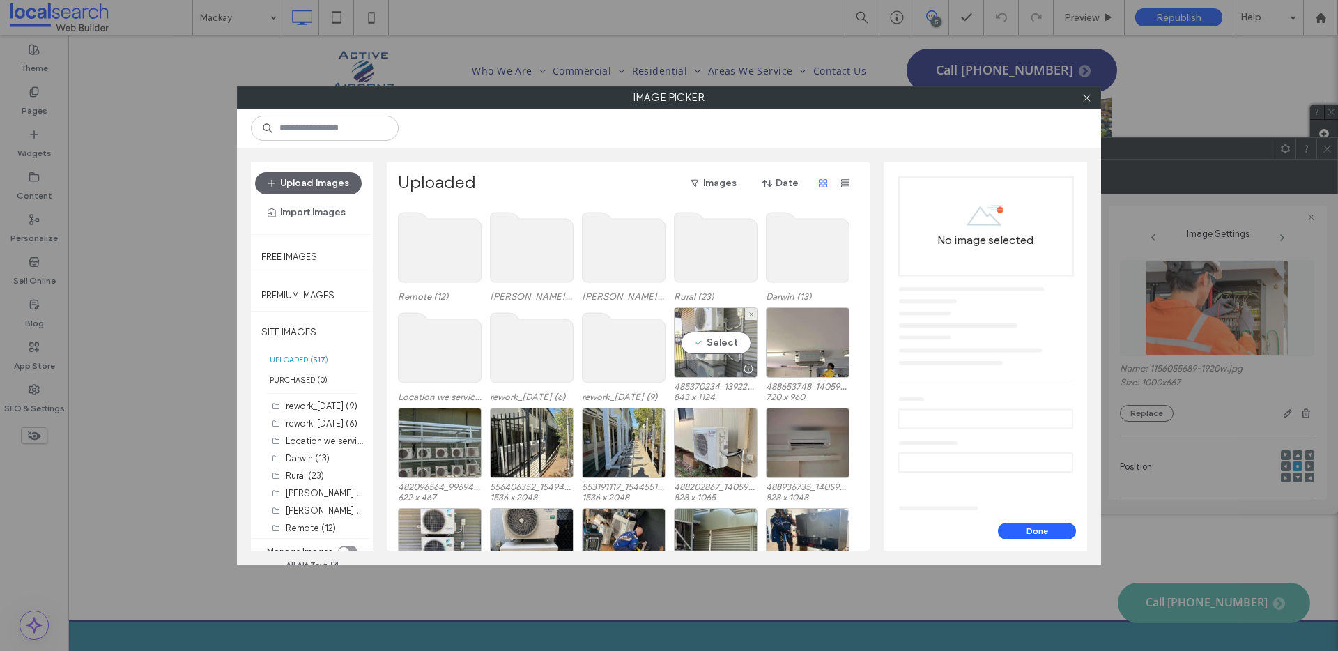
click at [727, 346] on div "Select" at bounding box center [716, 342] width 84 height 70
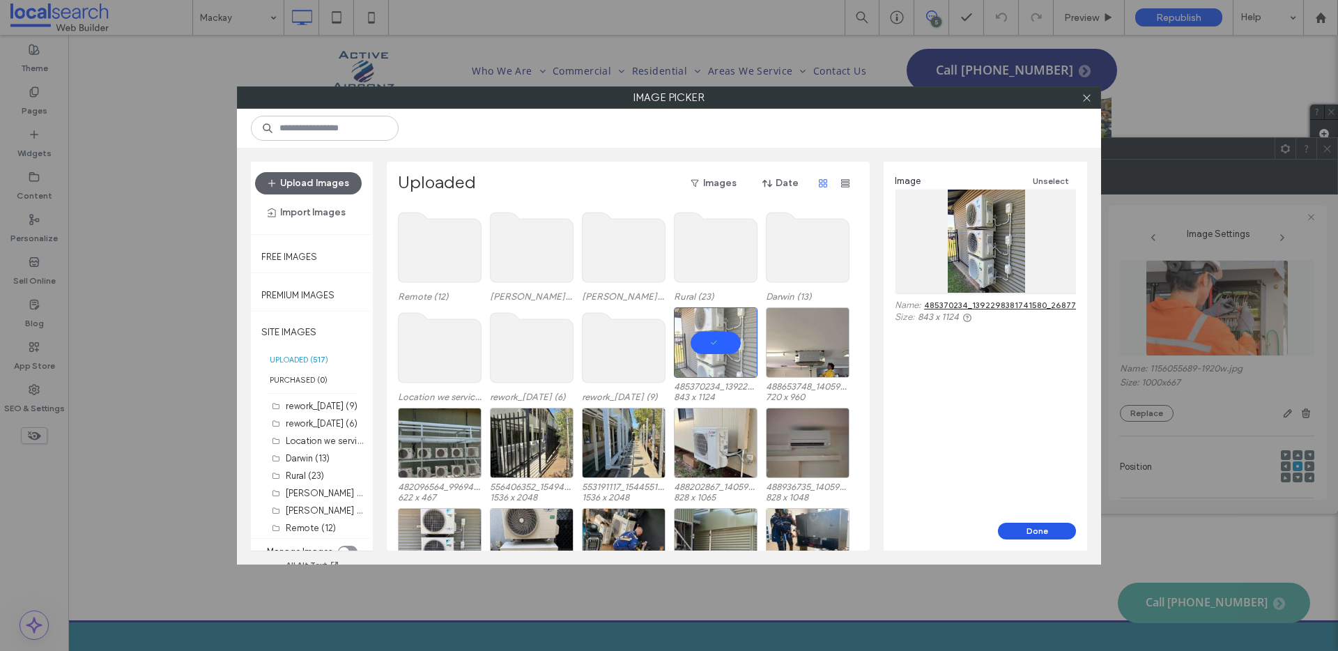
click at [1035, 532] on button "Done" at bounding box center [1037, 531] width 78 height 17
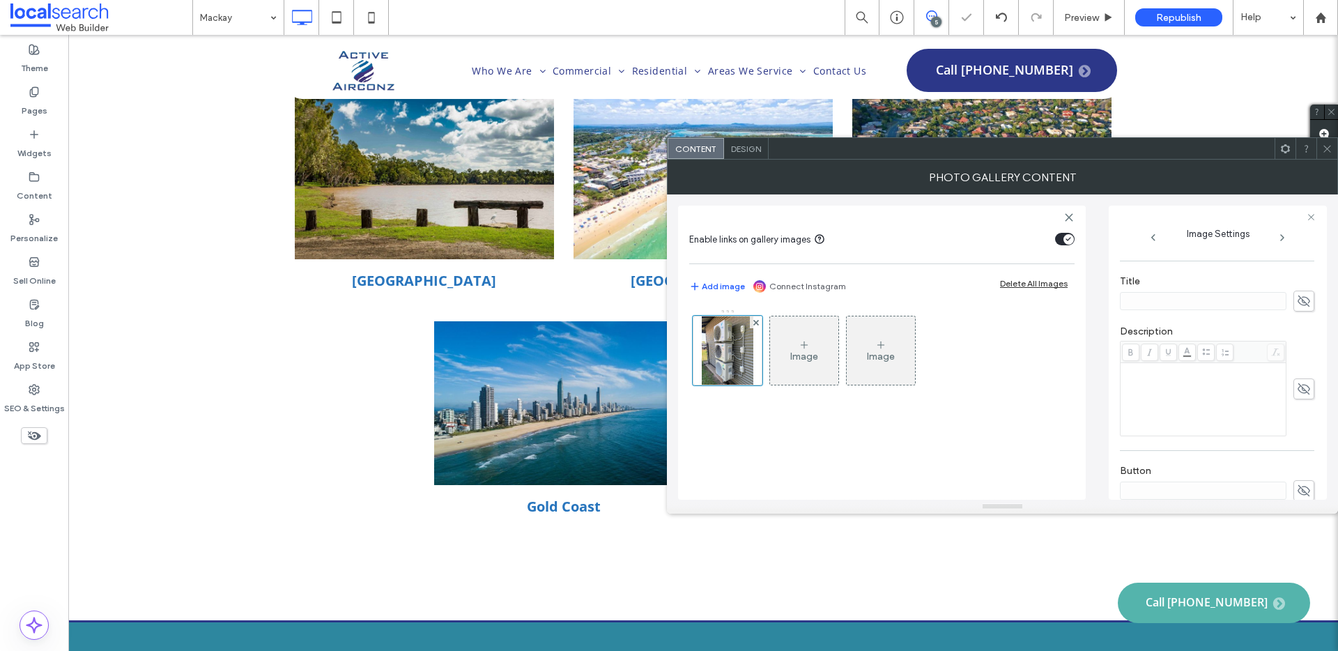
scroll to position [433, 0]
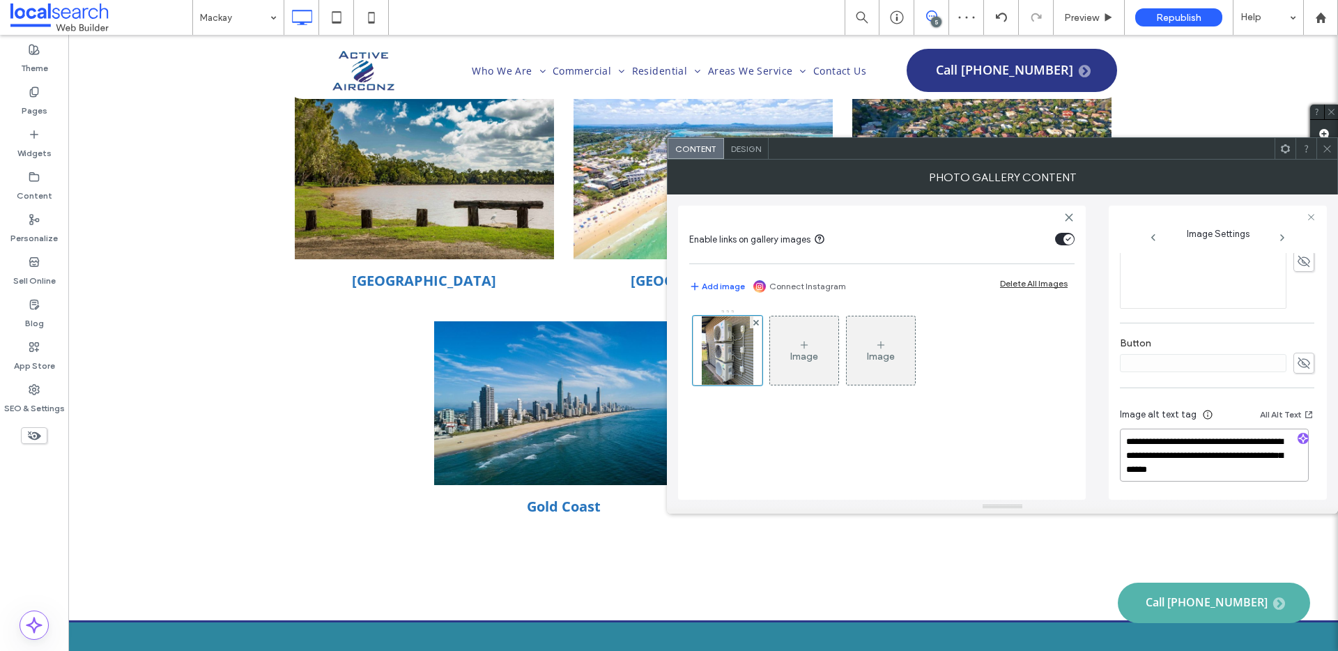
drag, startPoint x: 1255, startPoint y: 456, endPoint x: 1253, endPoint y: 485, distance: 28.7
click at [1253, 485] on div "**********" at bounding box center [1217, 446] width 194 height 103
click at [1298, 438] on icon "button" at bounding box center [1303, 438] width 10 height 10
click at [1283, 473] on textarea "**********" at bounding box center [1214, 454] width 189 height 53
paste textarea "**********"
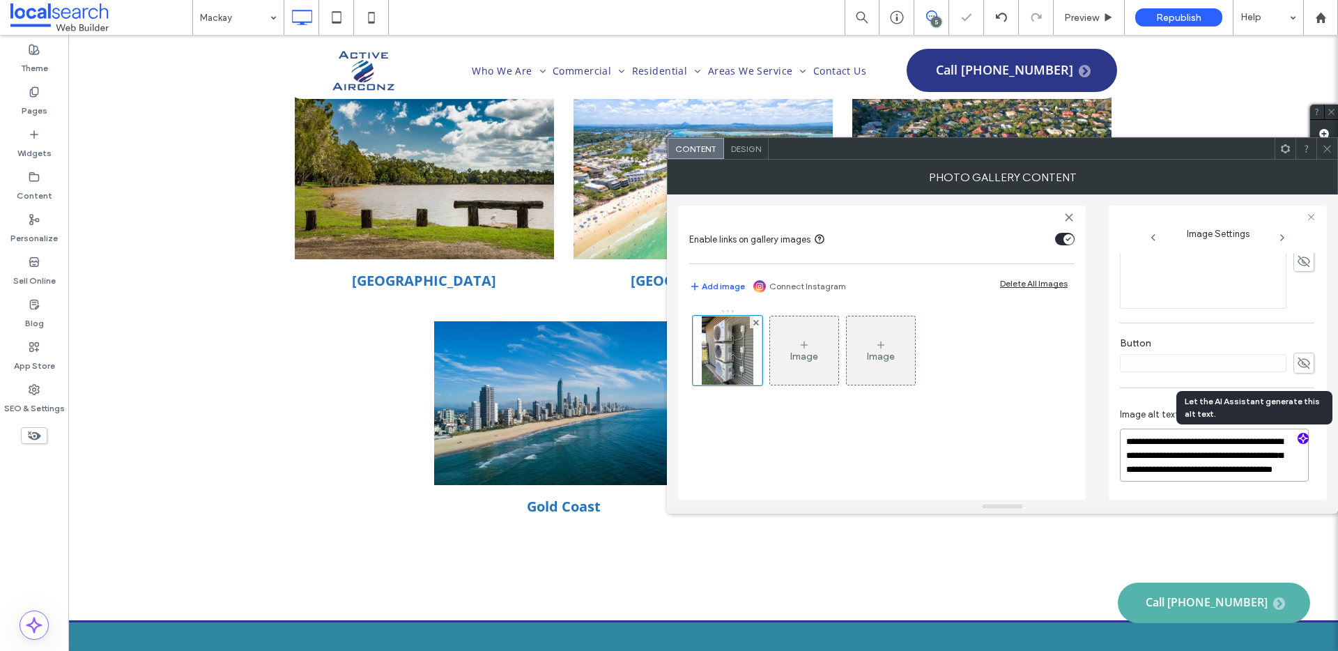
scroll to position [1, 0]
type textarea "**********"
drag, startPoint x: 1330, startPoint y: 149, endPoint x: 1322, endPoint y: 127, distance: 22.9
click at [1330, 149] on icon at bounding box center [1327, 149] width 10 height 10
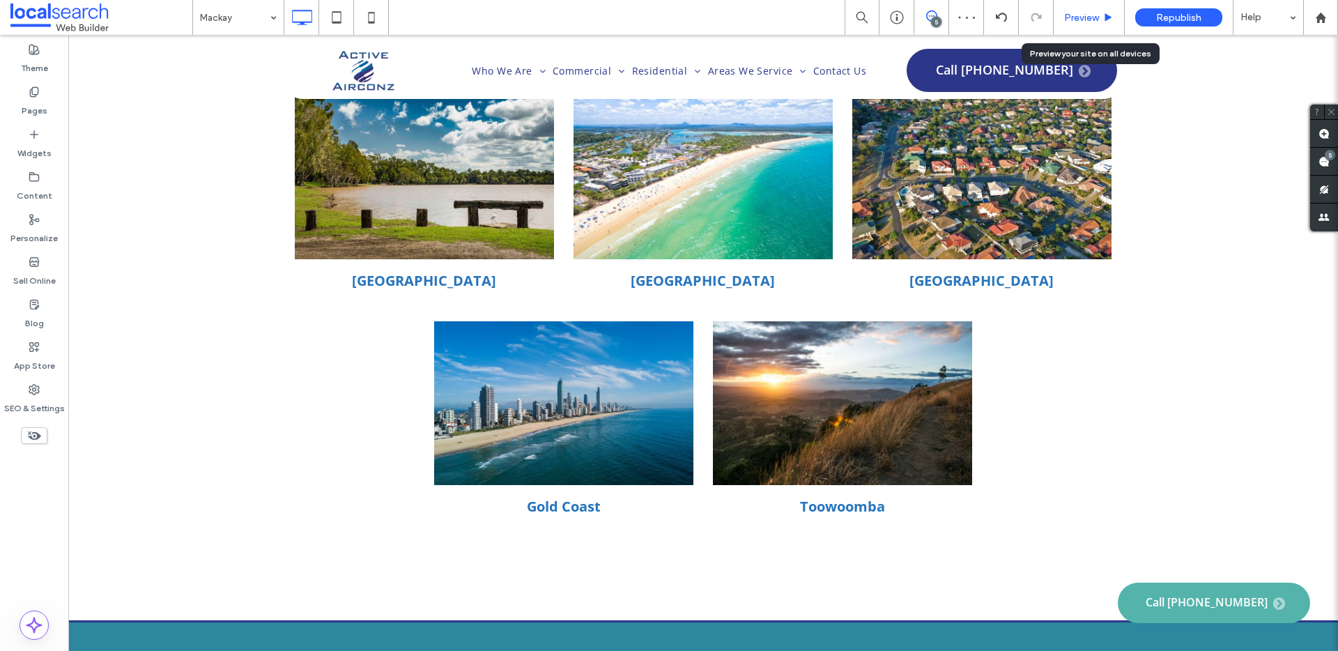
click at [1094, 10] on div "Preview" at bounding box center [1088, 17] width 71 height 35
click at [1083, 12] on span "Preview" at bounding box center [1081, 18] width 35 height 12
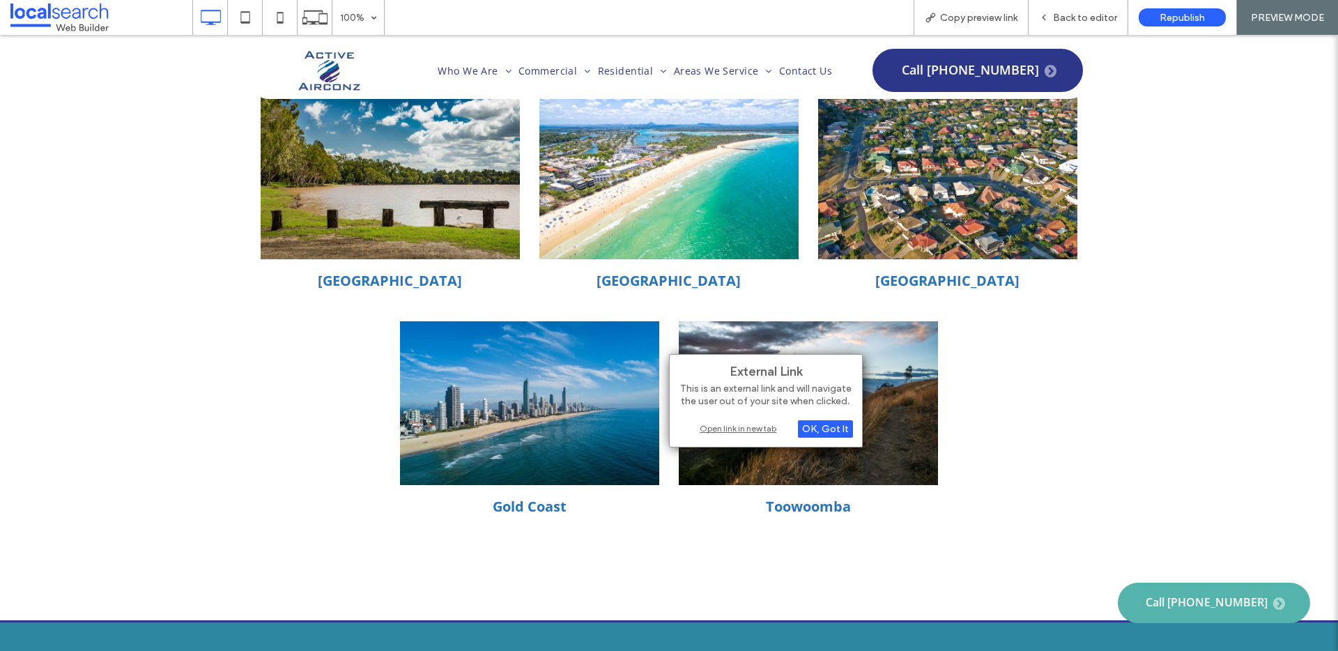
click at [741, 428] on div "Open link in new tab" at bounding box center [766, 428] width 174 height 15
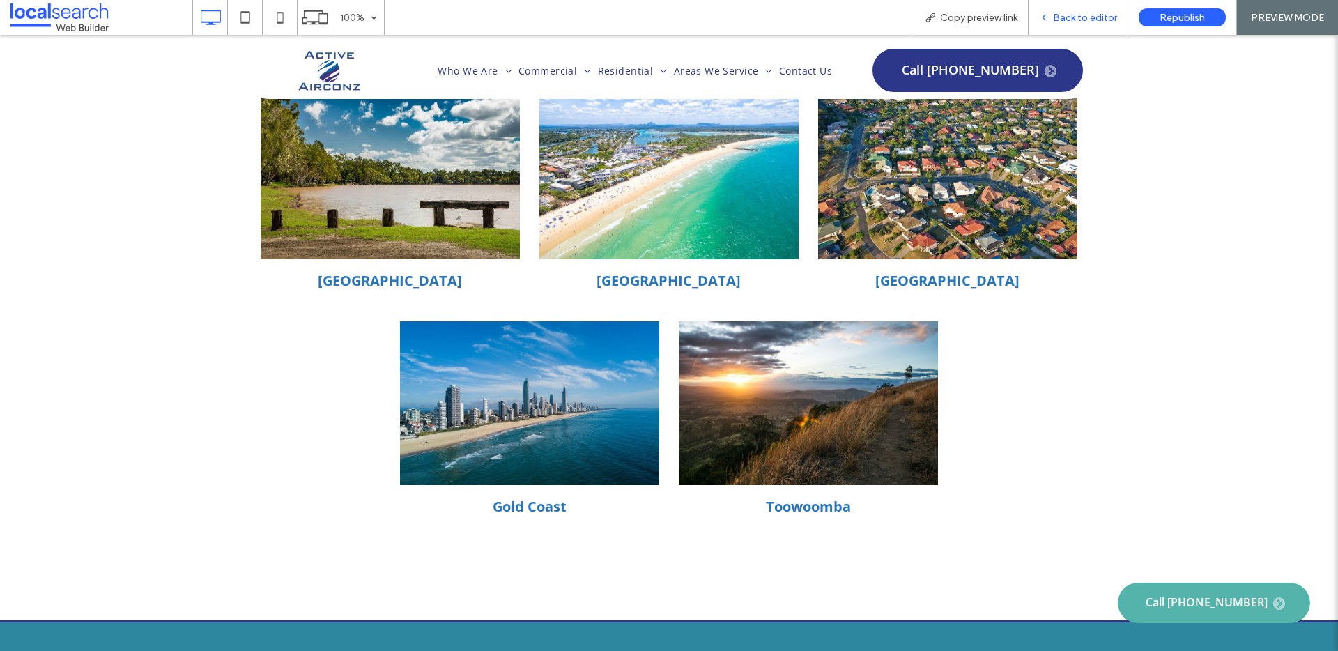
click at [1108, 15] on span "Back to editor" at bounding box center [1085, 18] width 64 height 12
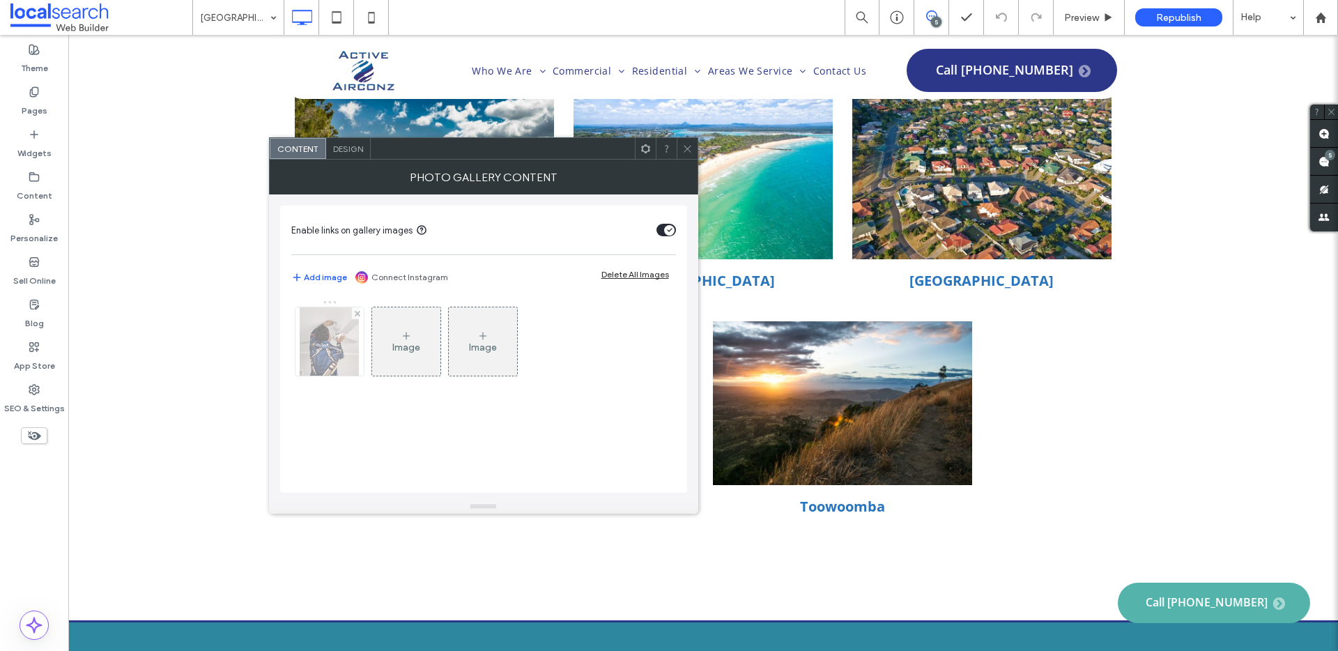
click at [306, 352] on img at bounding box center [329, 341] width 59 height 68
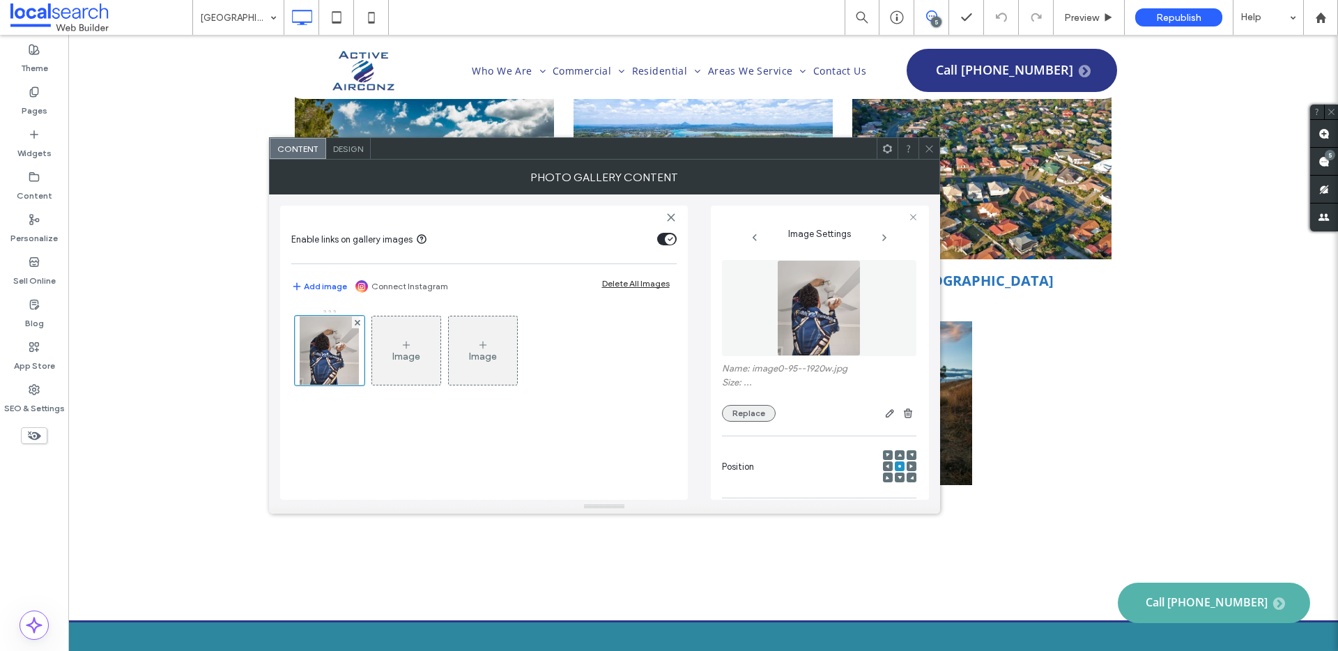
click at [771, 419] on div "Replace" at bounding box center [819, 413] width 194 height 17
click at [765, 421] on button "Replace" at bounding box center [749, 413] width 54 height 17
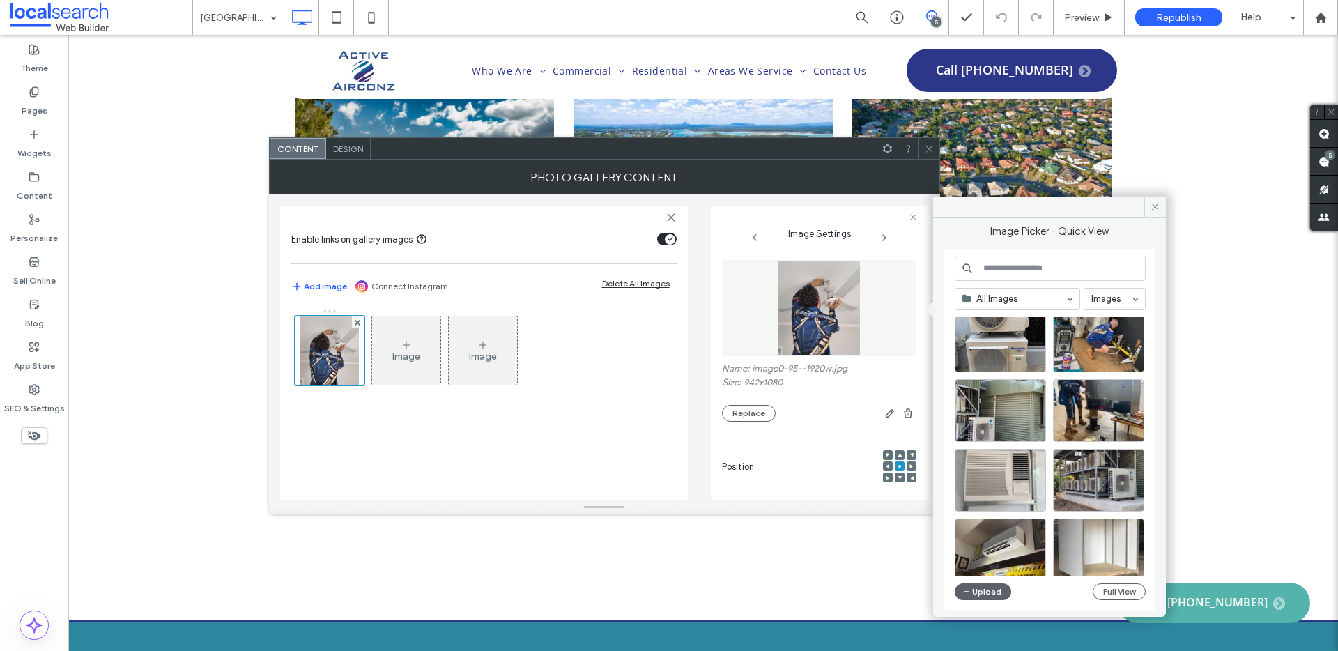
scroll to position [308, 0]
click at [1086, 415] on div "Select" at bounding box center [1098, 409] width 91 height 63
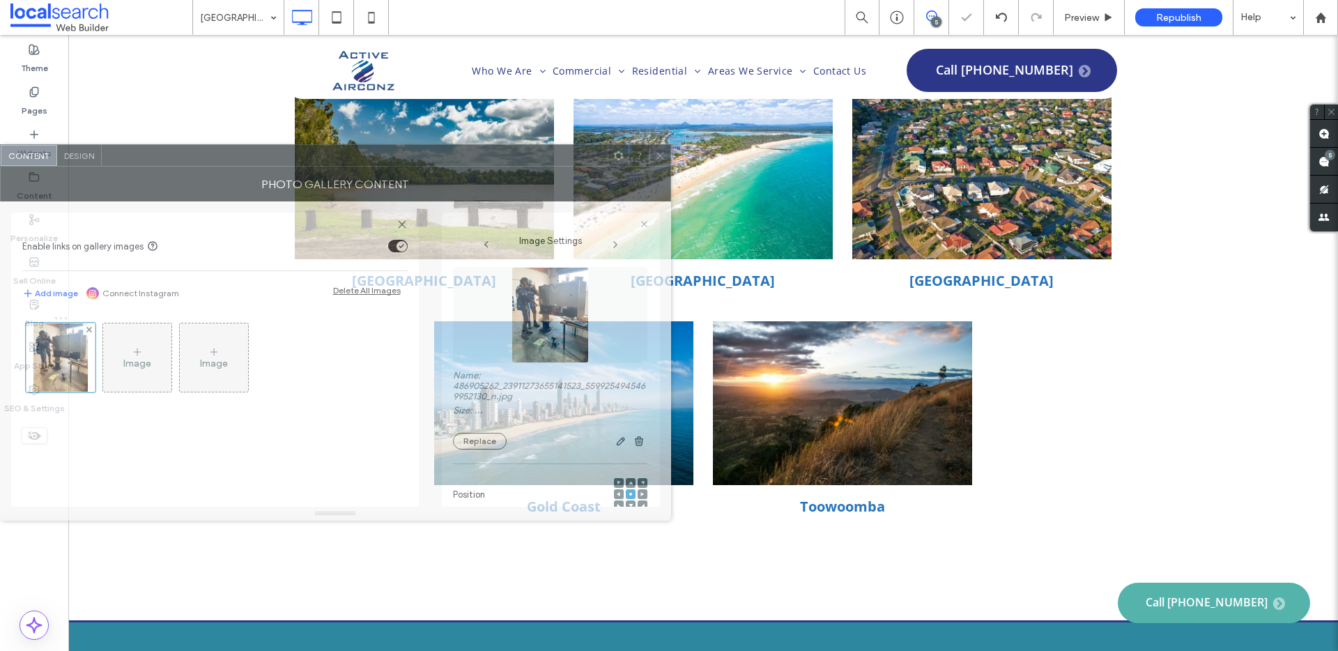
drag, startPoint x: 815, startPoint y: 166, endPoint x: 486, endPoint y: 173, distance: 328.9
click at [486, 173] on div "Photo Gallery Content" at bounding box center [335, 184] width 671 height 35
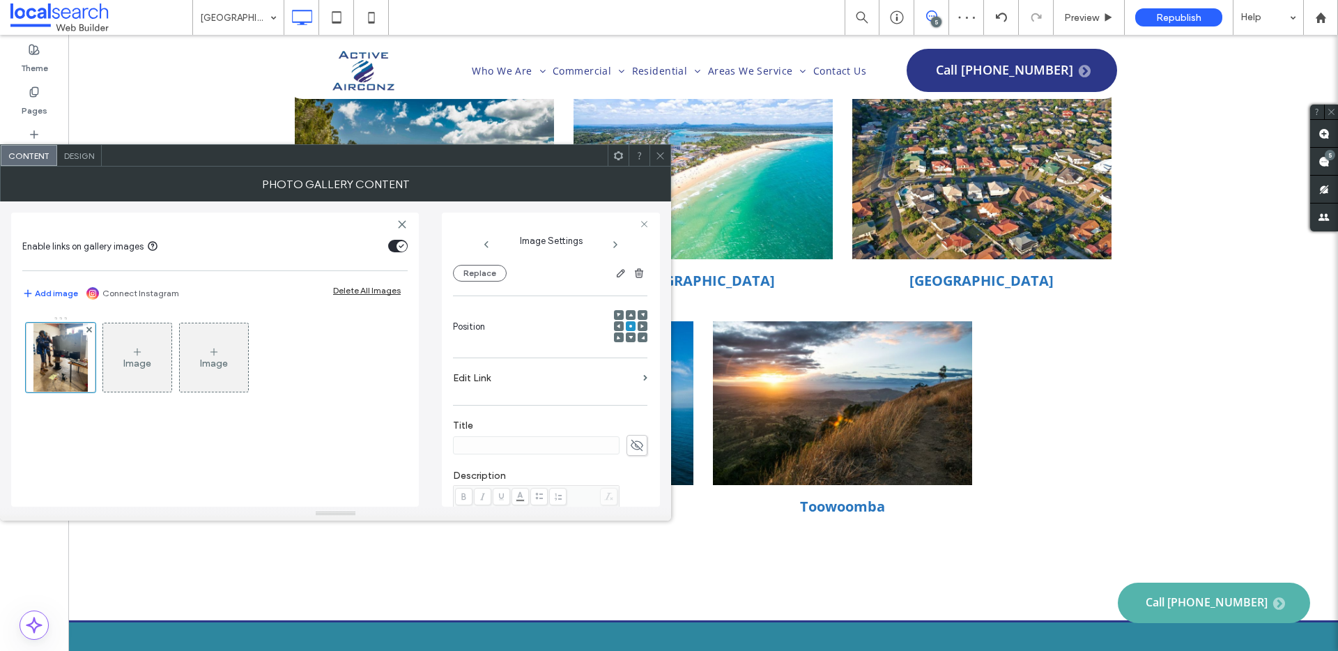
scroll to position [433, 0]
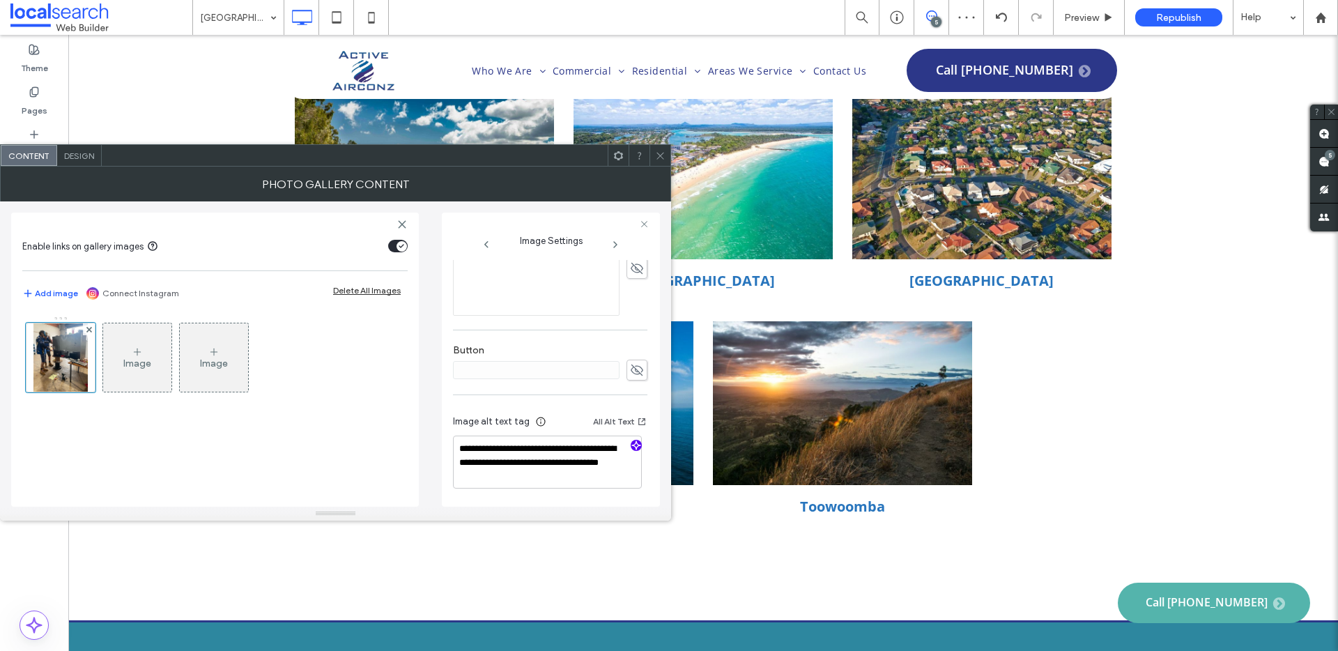
click at [631, 442] on icon "button" at bounding box center [636, 445] width 10 height 10
click at [605, 481] on textarea "**********" at bounding box center [547, 461] width 189 height 53
paste textarea "**********"
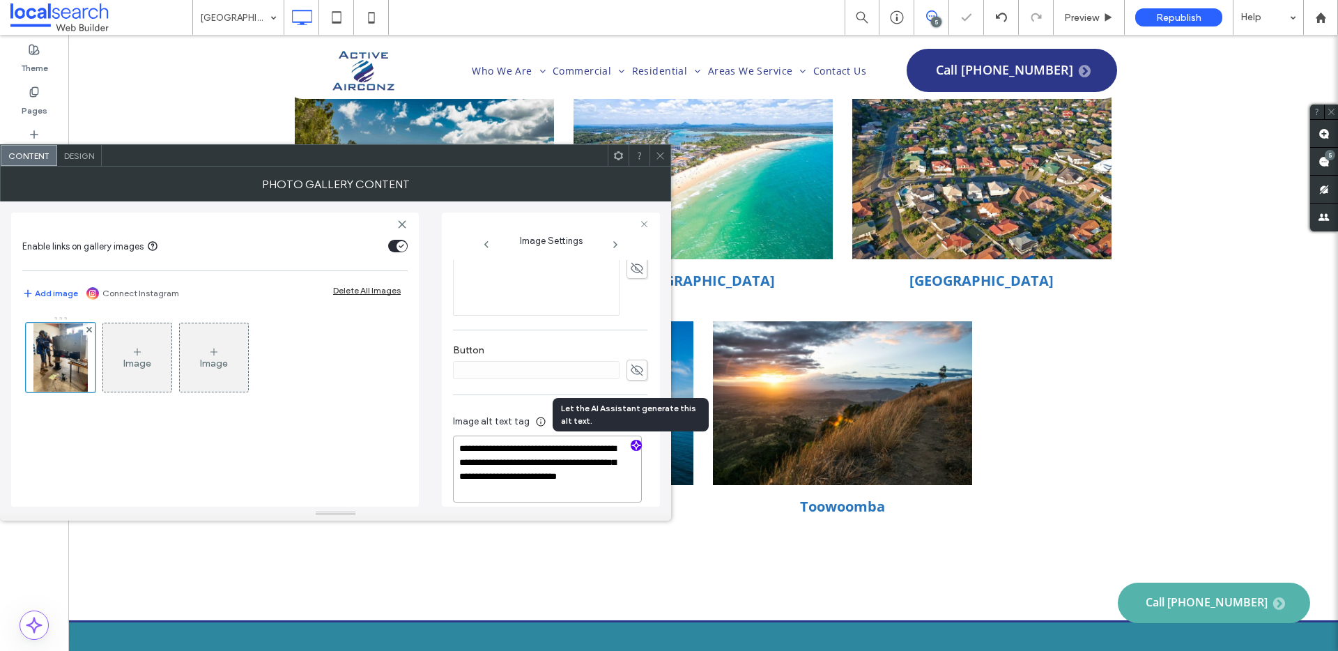
scroll to position [1, 0]
type textarea "**********"
click at [661, 157] on use at bounding box center [659, 155] width 7 height 7
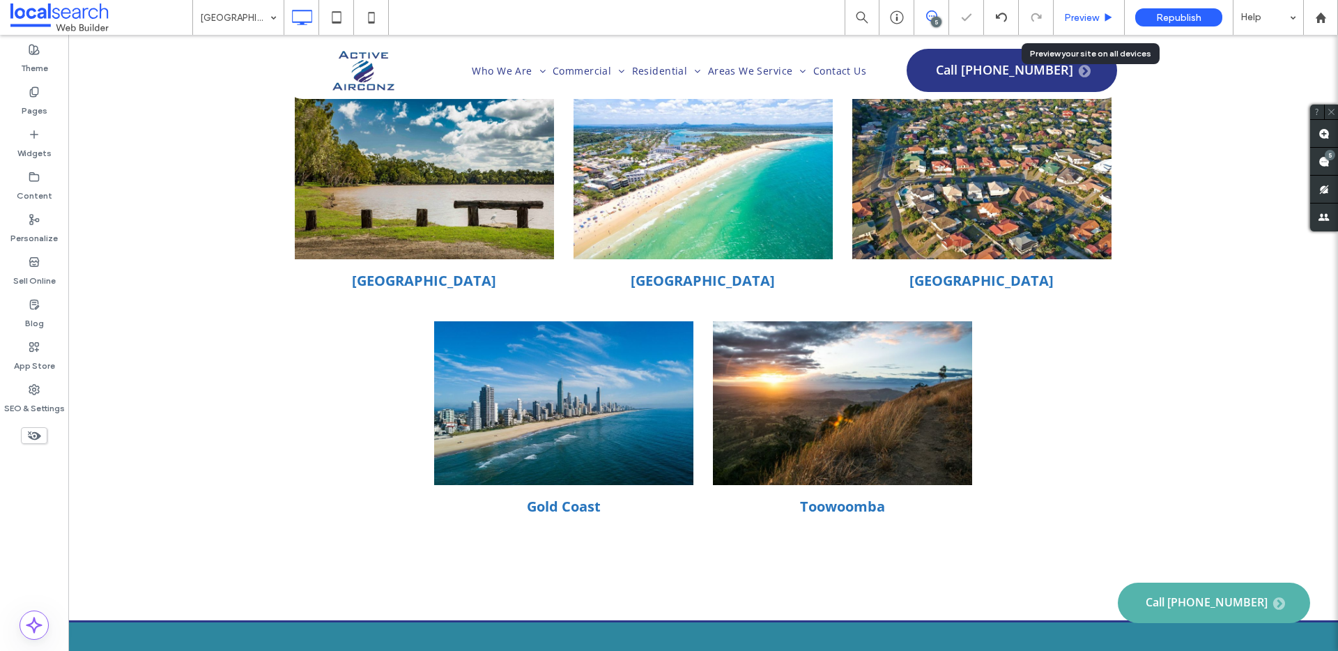
click at [1083, 12] on span "Preview" at bounding box center [1081, 18] width 35 height 12
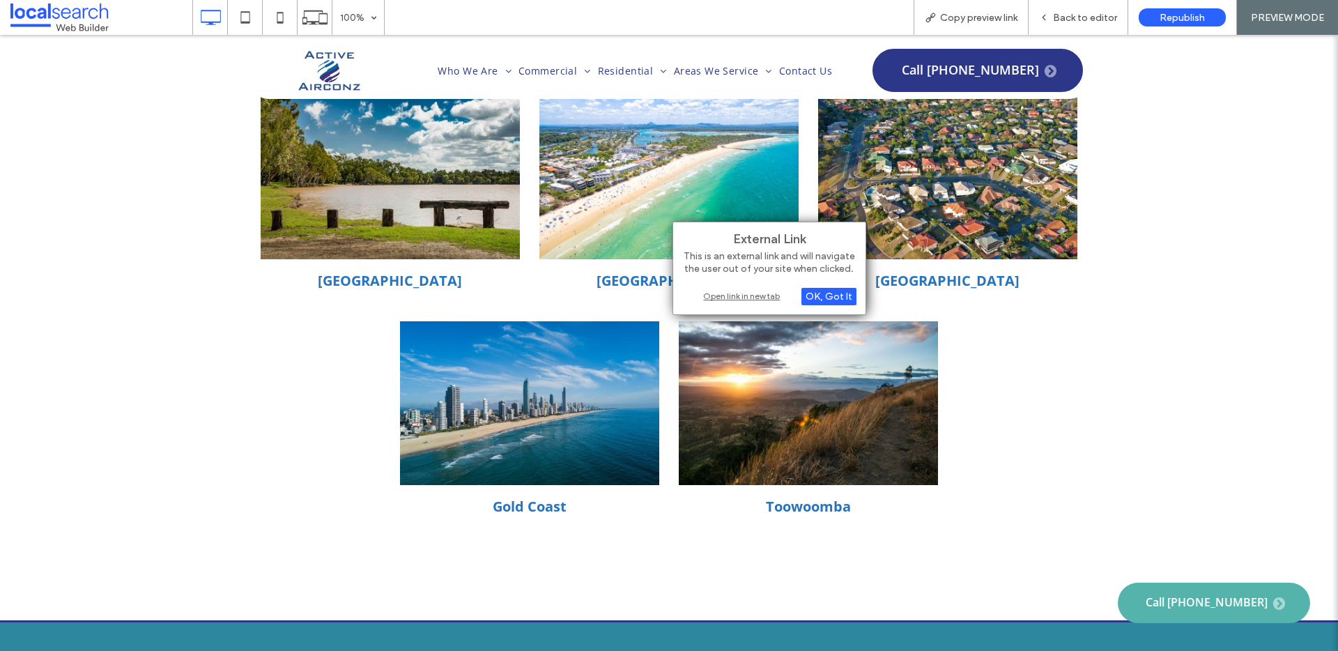
click at [717, 292] on div "Open link in new tab" at bounding box center [769, 295] width 174 height 15
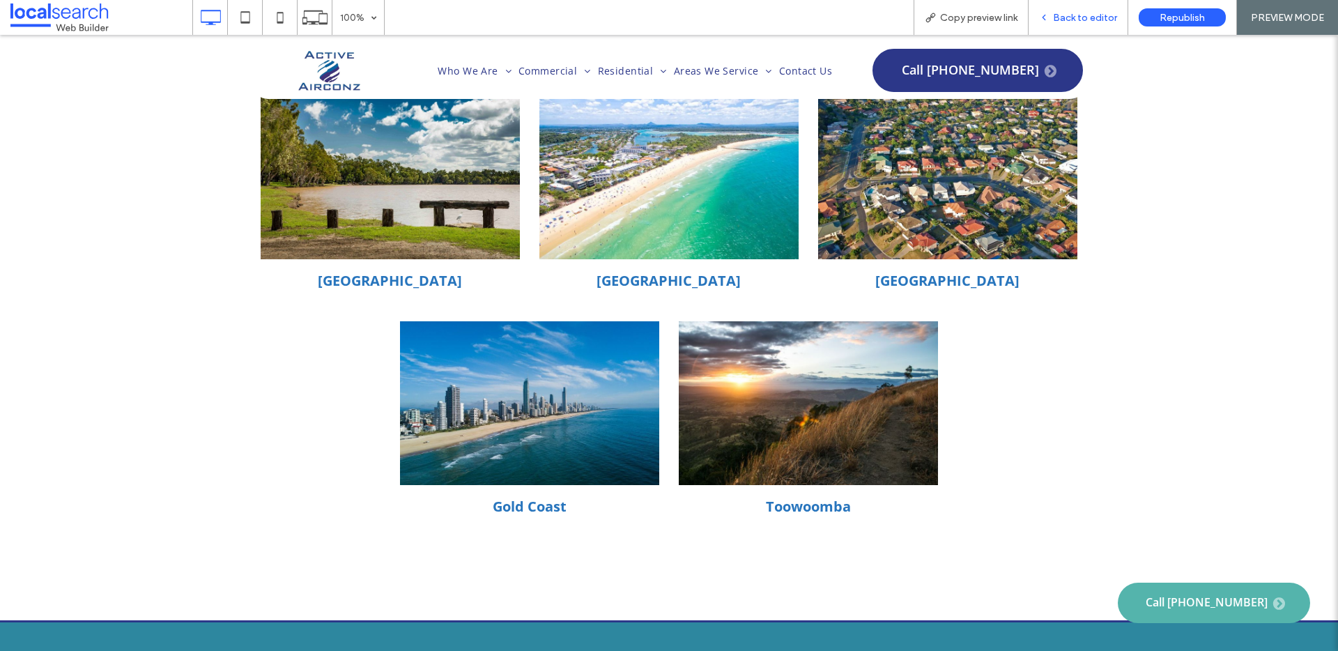
click at [1085, 12] on span "Back to editor" at bounding box center [1085, 18] width 64 height 12
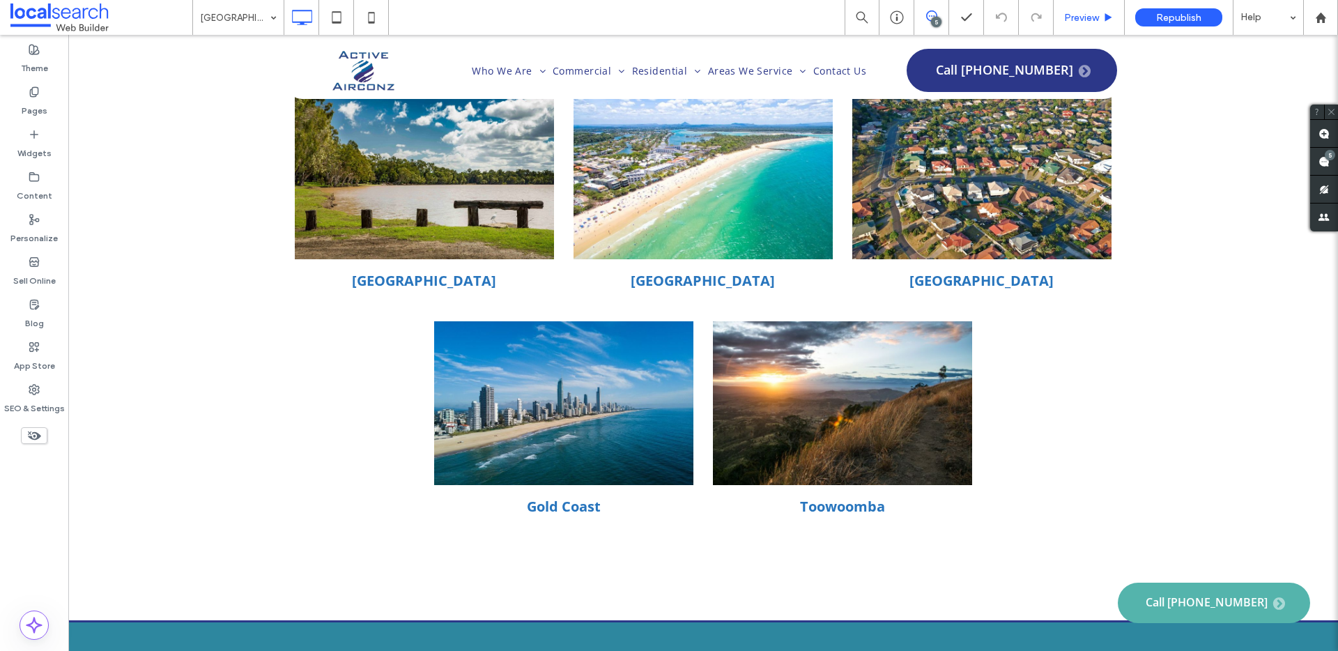
type input "*********"
type input "**"
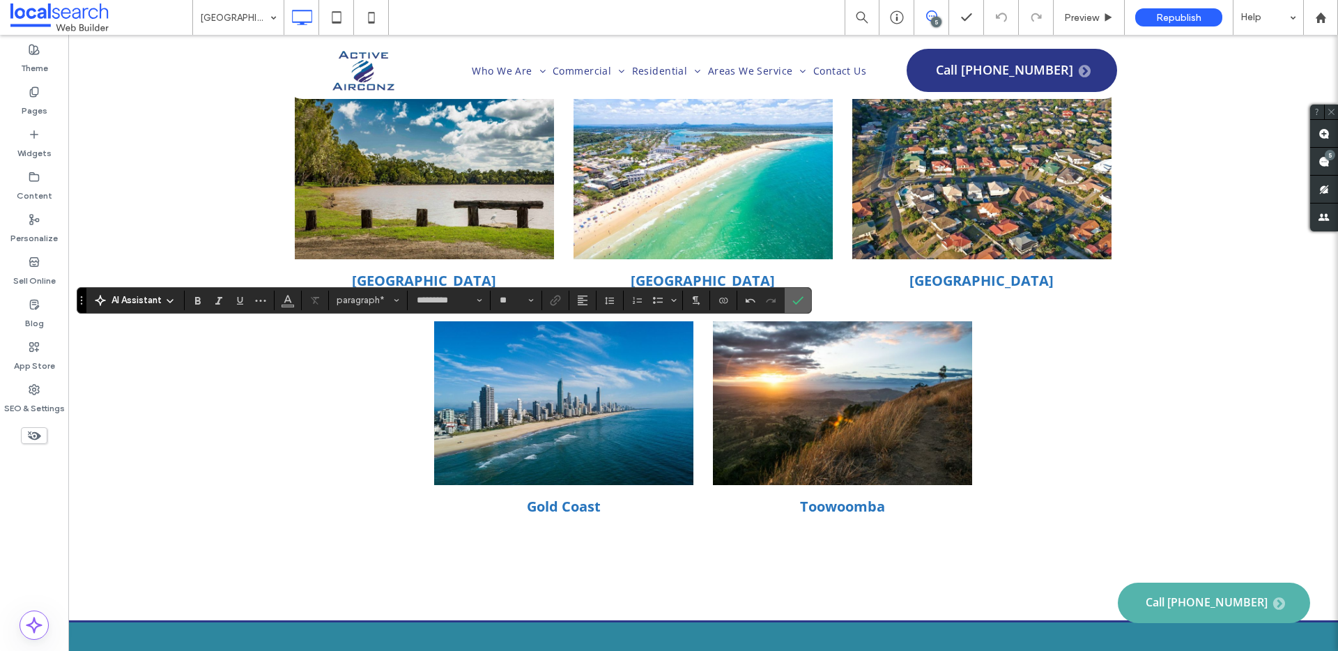
click at [791, 299] on label "Confirm" at bounding box center [797, 300] width 21 height 25
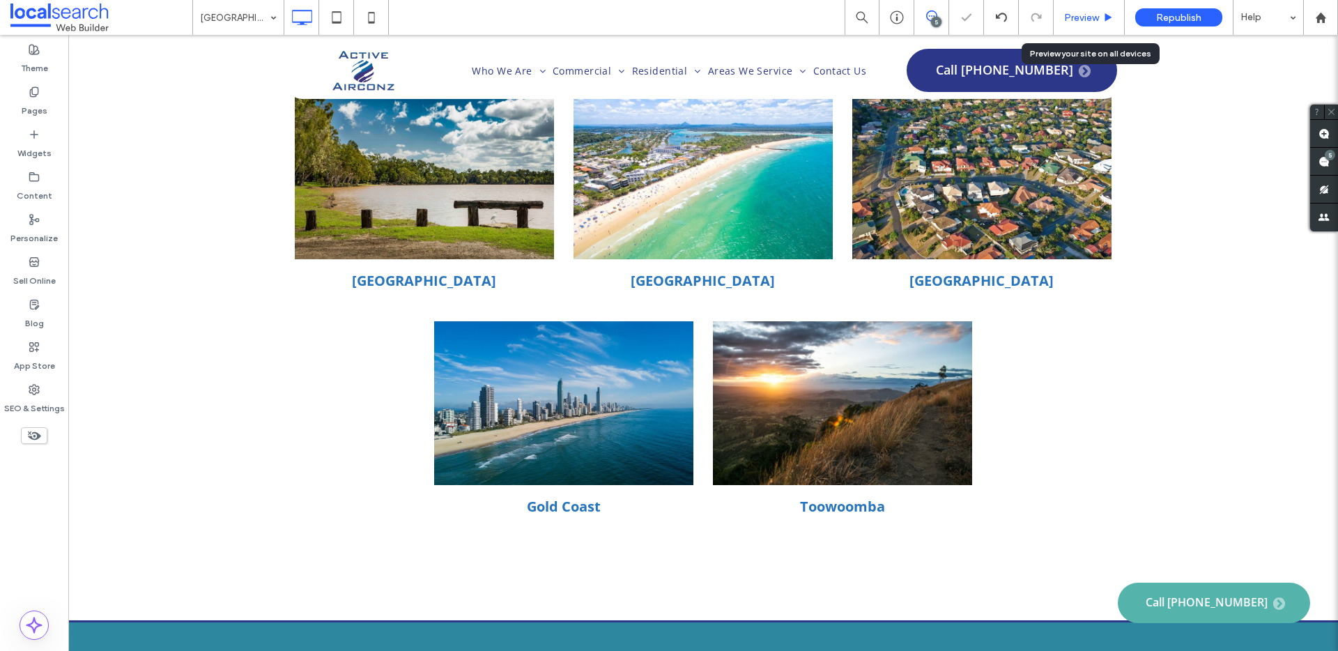
click at [1076, 17] on span "Preview" at bounding box center [1081, 18] width 35 height 12
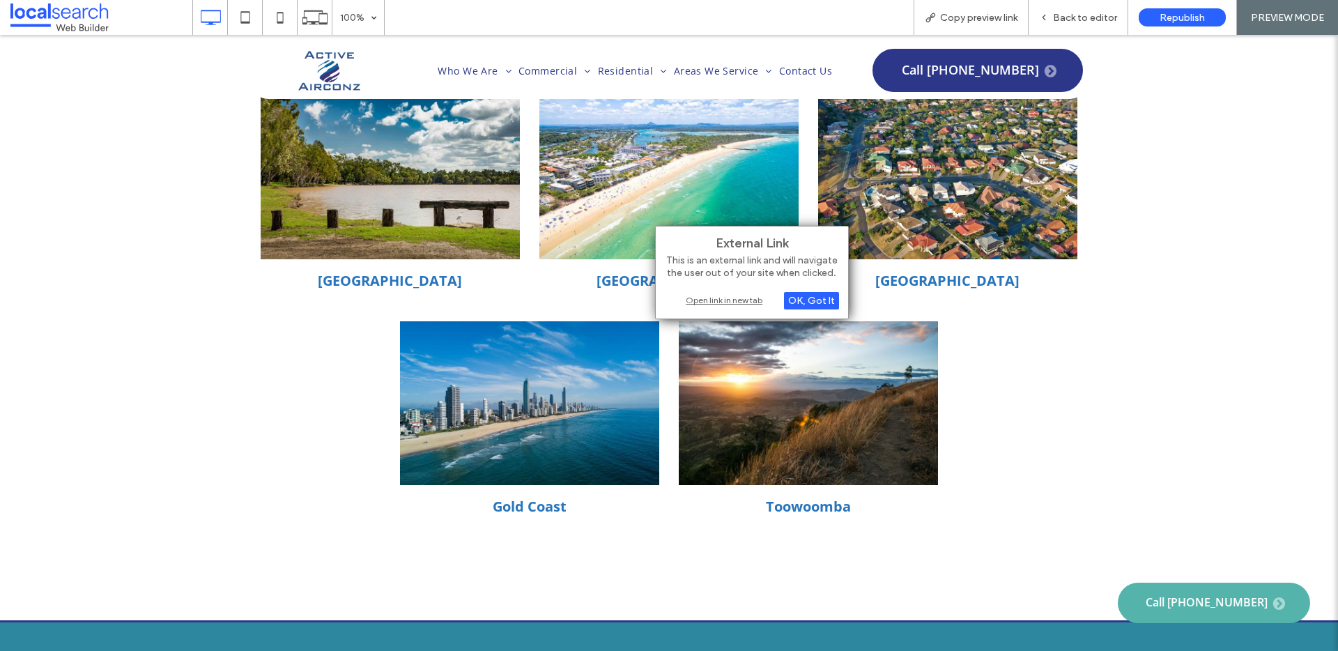
click at [688, 300] on div "Open link in new tab" at bounding box center [752, 300] width 174 height 15
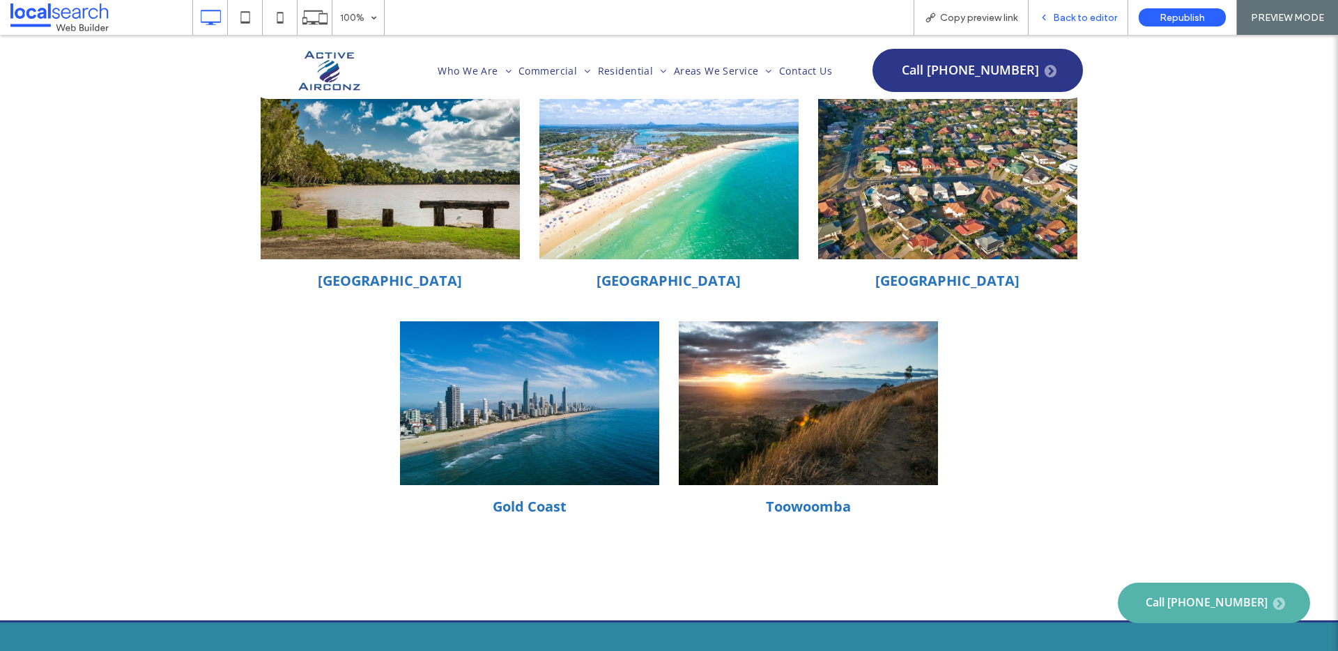
click at [1096, 22] on span "Back to editor" at bounding box center [1085, 18] width 64 height 12
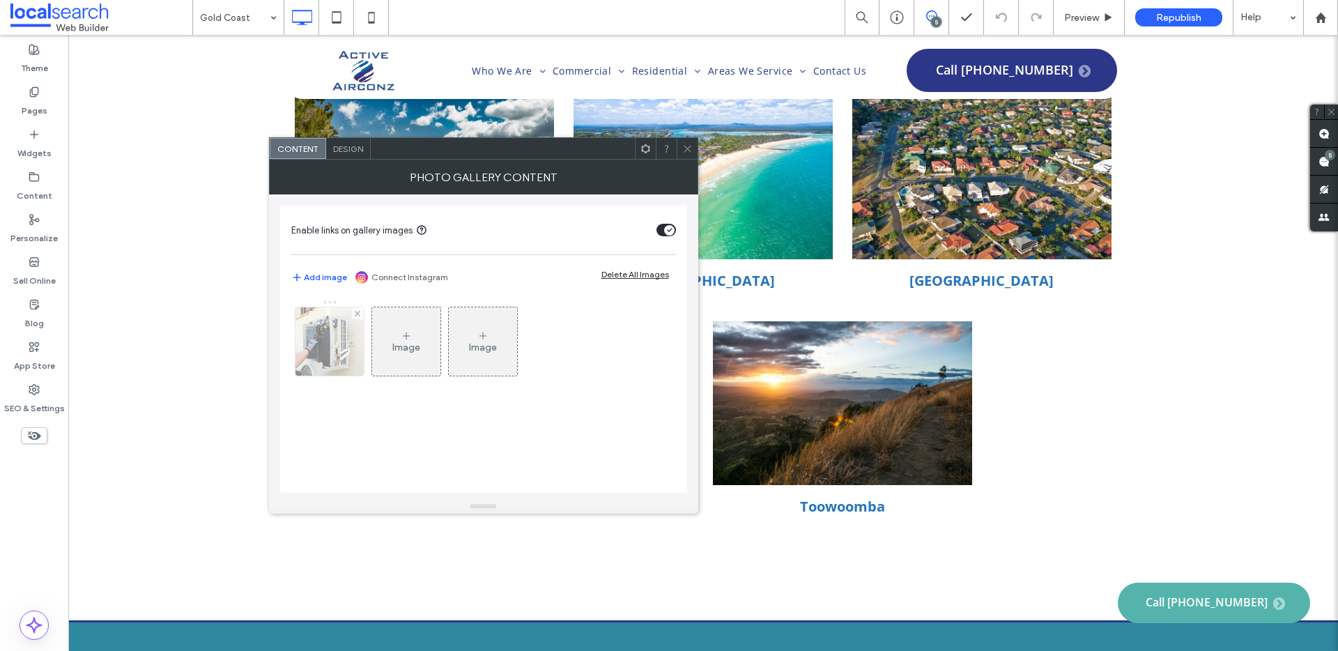
click at [357, 351] on div at bounding box center [329, 341] width 68 height 68
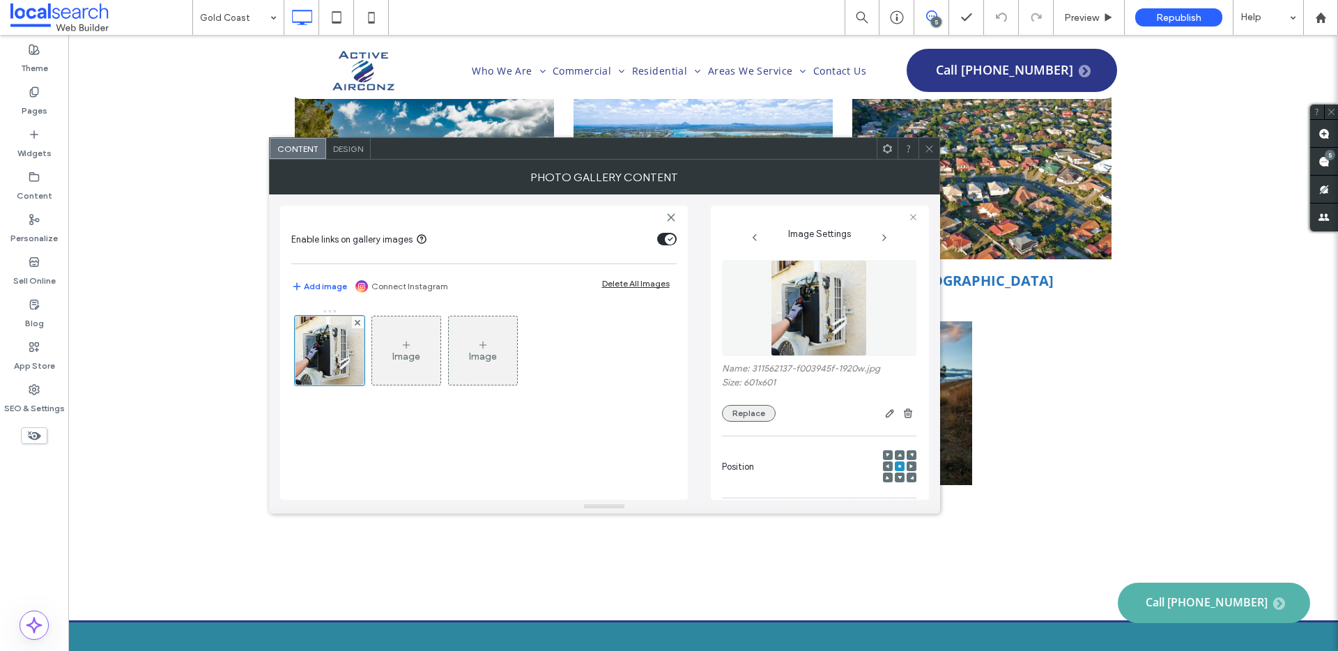
click at [765, 415] on button "Replace" at bounding box center [749, 413] width 54 height 17
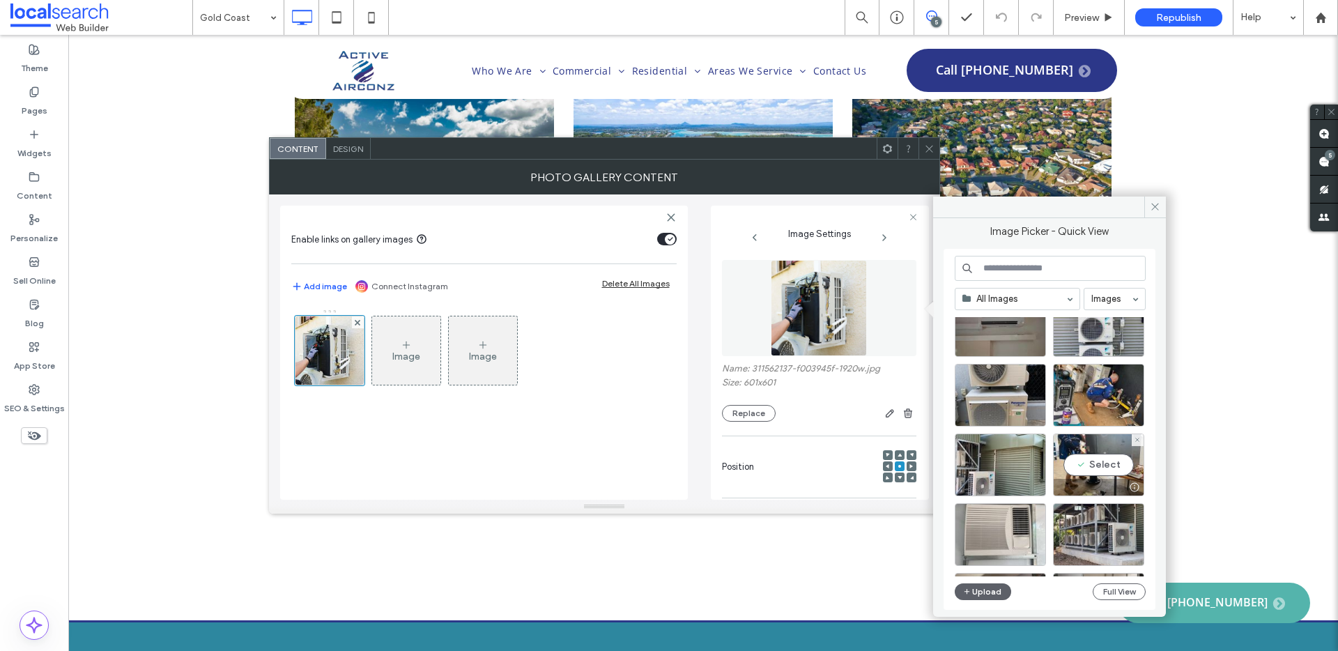
scroll to position [278, 0]
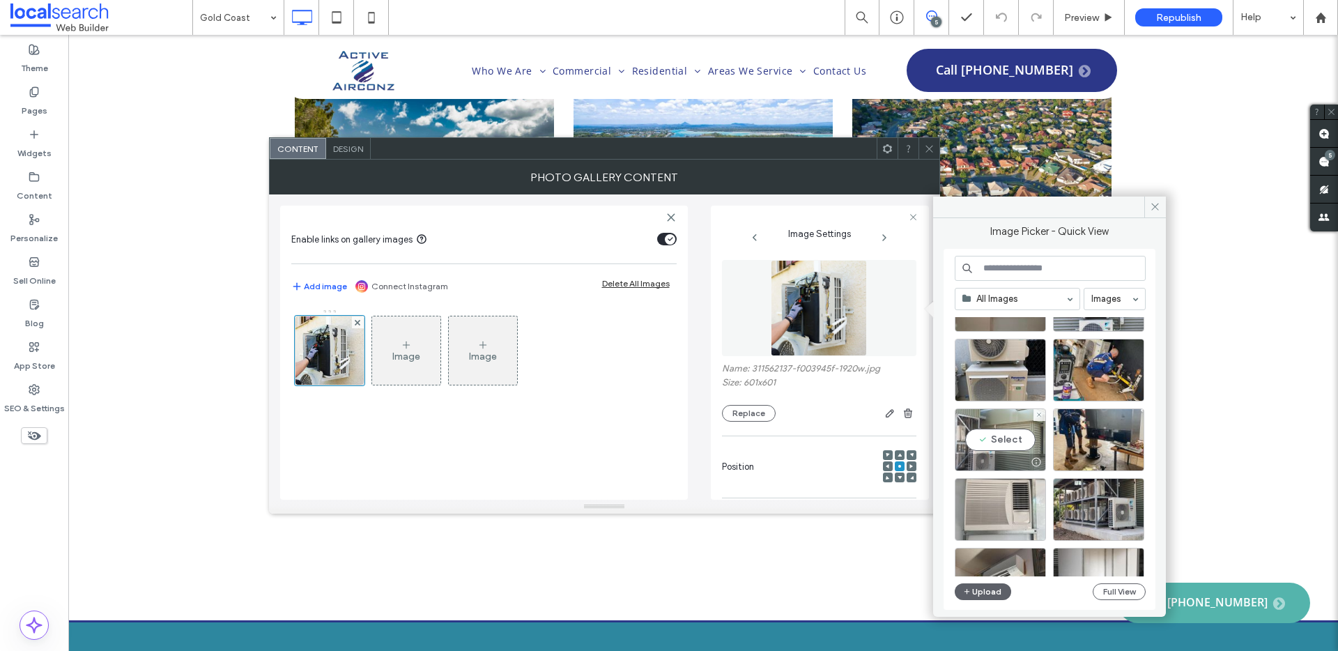
click at [996, 448] on div "Select" at bounding box center [999, 439] width 91 height 63
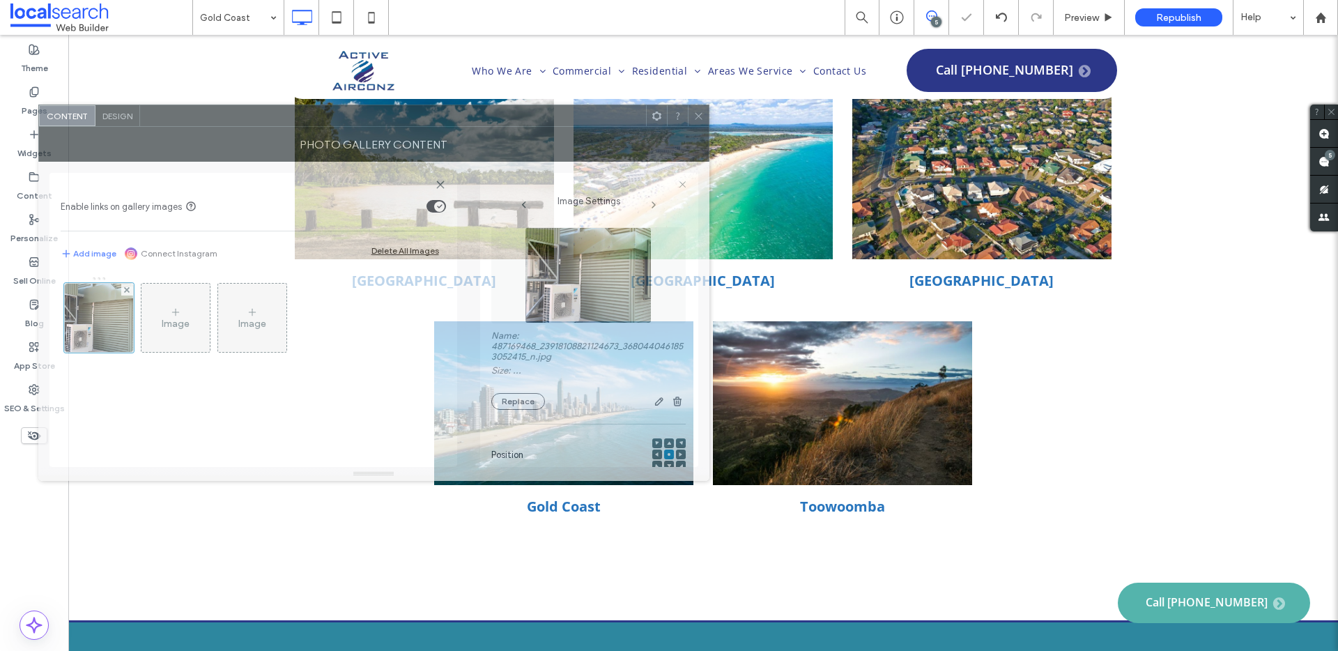
drag, startPoint x: 810, startPoint y: 175, endPoint x: 570, endPoint y: 140, distance: 242.2
click at [570, 140] on div "Photo Gallery Content" at bounding box center [373, 144] width 671 height 35
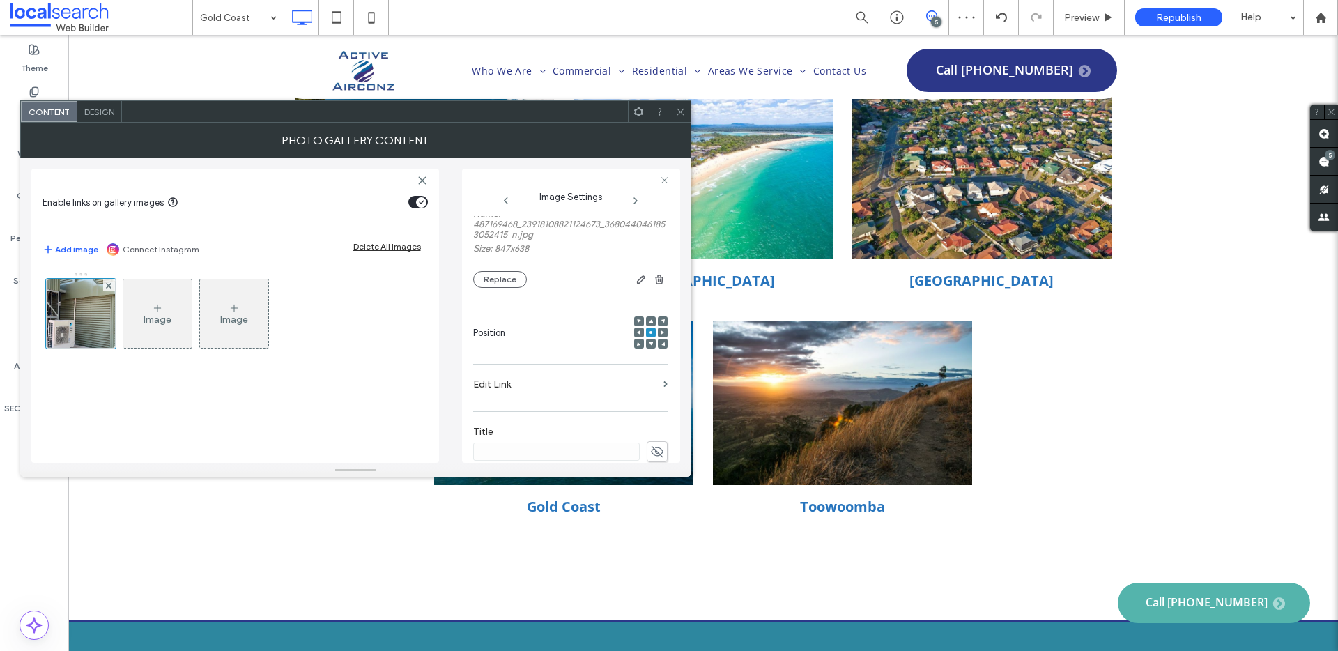
scroll to position [123, 0]
click at [649, 337] on div at bounding box center [651, 339] width 10 height 10
click at [649, 341] on span at bounding box center [651, 339] width 4 height 10
click at [649, 327] on icon at bounding box center [651, 327] width 4 height 4
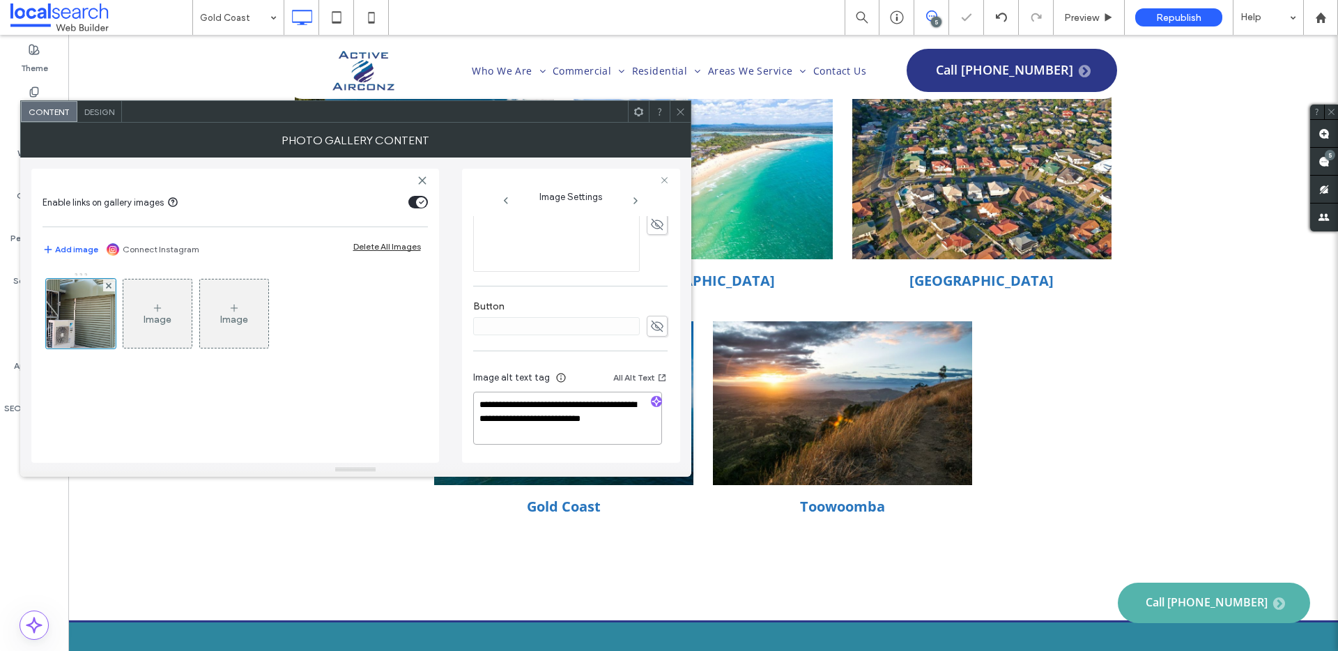
drag, startPoint x: 532, startPoint y: 415, endPoint x: 530, endPoint y: 450, distance: 35.6
click at [530, 449] on div "**********" at bounding box center [570, 409] width 194 height 103
click at [653, 396] on icon "button" at bounding box center [656, 401] width 10 height 10
click at [608, 442] on textarea "**********" at bounding box center [567, 418] width 189 height 53
paste textarea "**********"
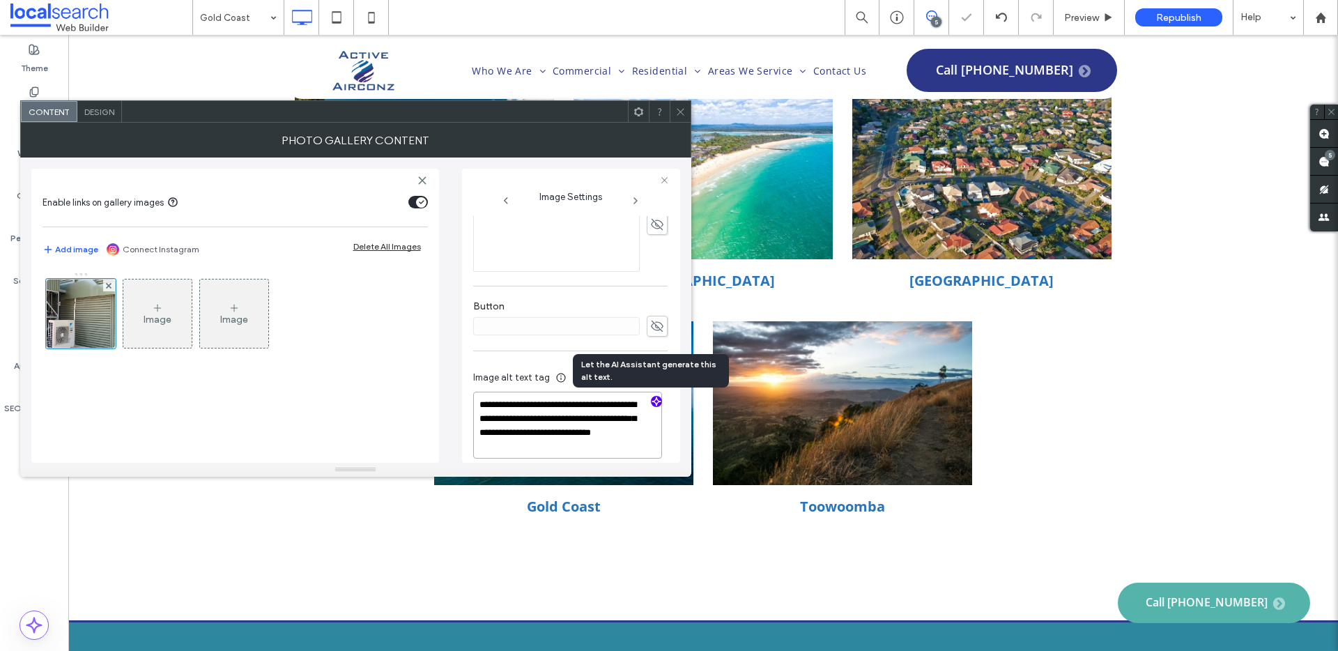
scroll to position [1, 0]
type textarea "**********"
click at [681, 116] on span at bounding box center [680, 111] width 10 height 21
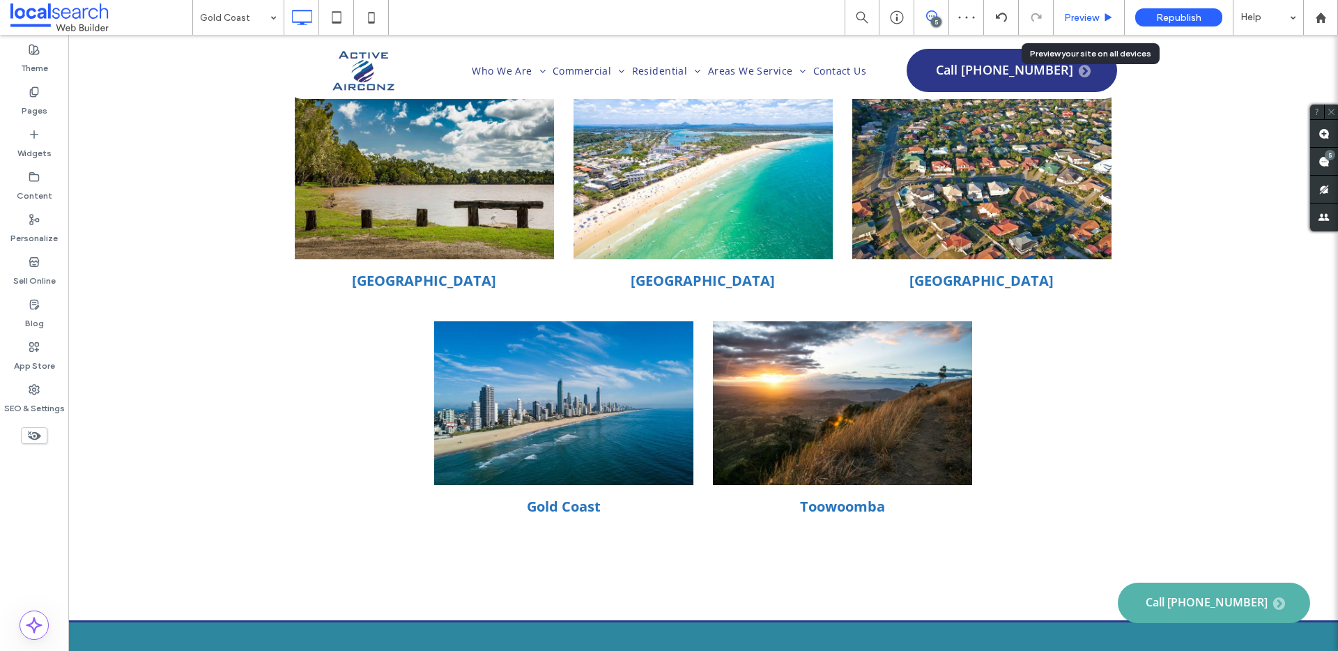
click at [1097, 24] on div "Preview" at bounding box center [1088, 17] width 71 height 35
click at [1087, 15] on span "Preview" at bounding box center [1081, 18] width 35 height 12
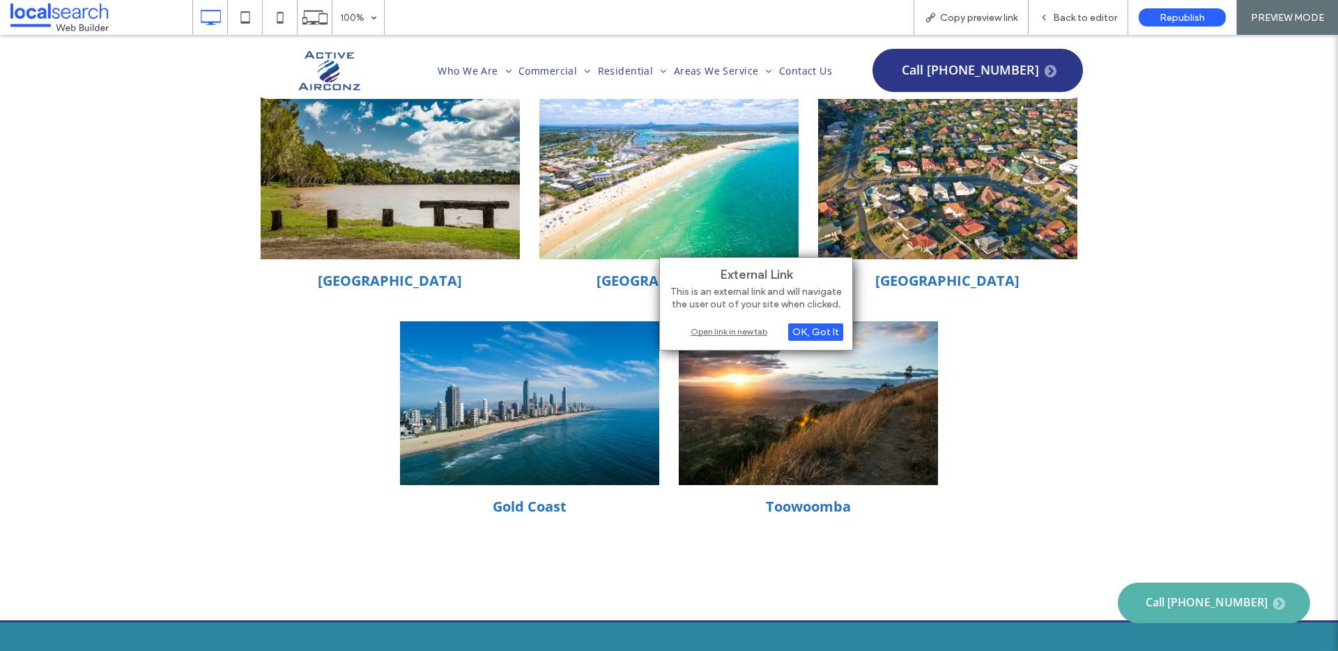
click at [709, 333] on div "Open link in new tab" at bounding box center [756, 331] width 174 height 15
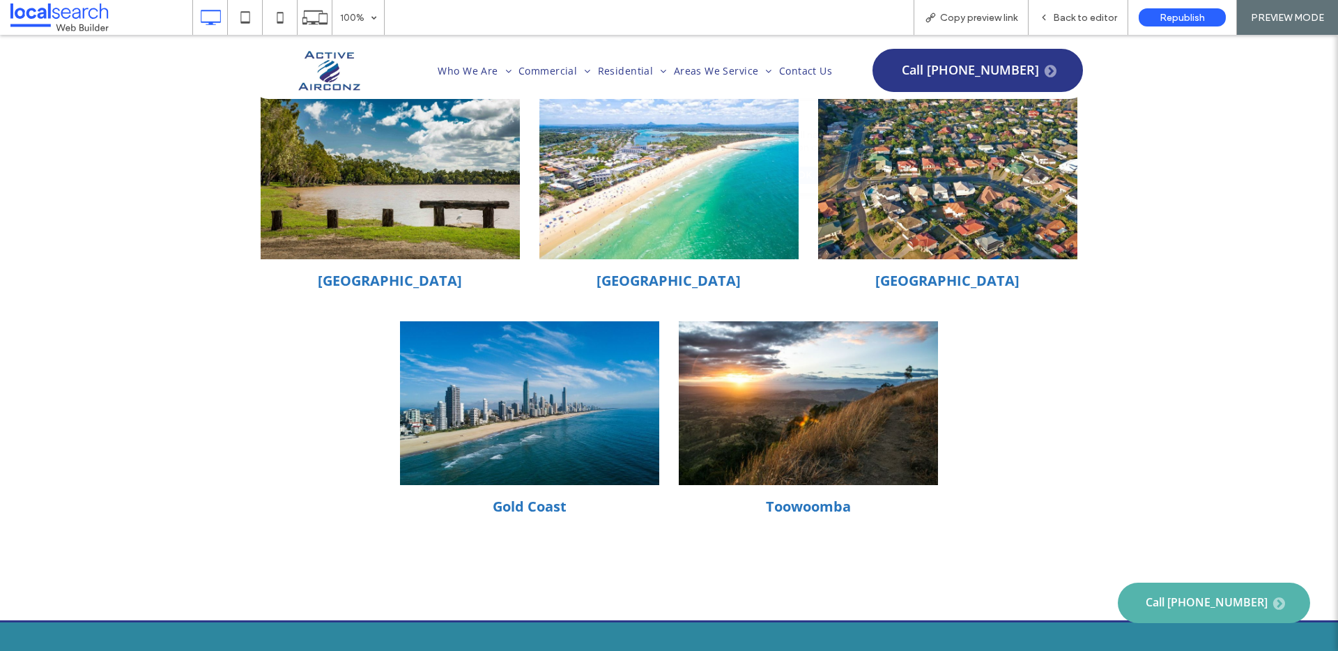
click at [727, 180] on div "Open link in new tab" at bounding box center [761, 174] width 174 height 15
click at [1089, 15] on span "Back to editor" at bounding box center [1085, 18] width 64 height 12
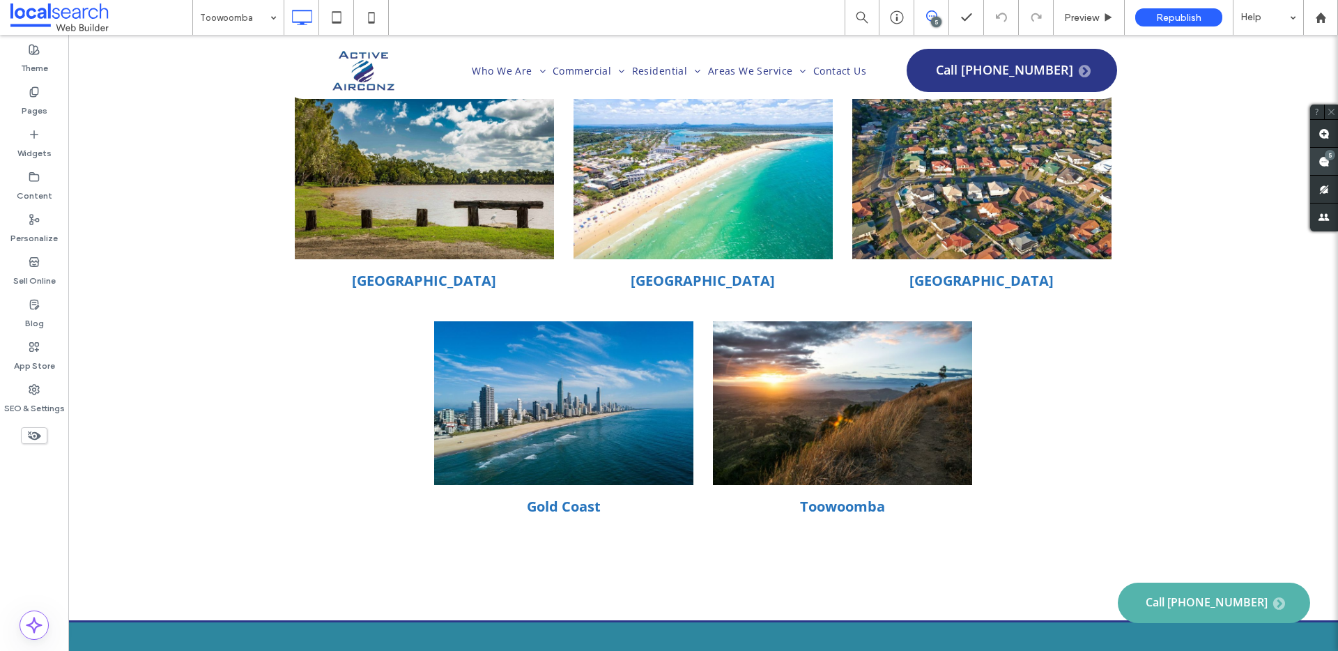
click at [1326, 154] on div "5" at bounding box center [1329, 155] width 10 height 10
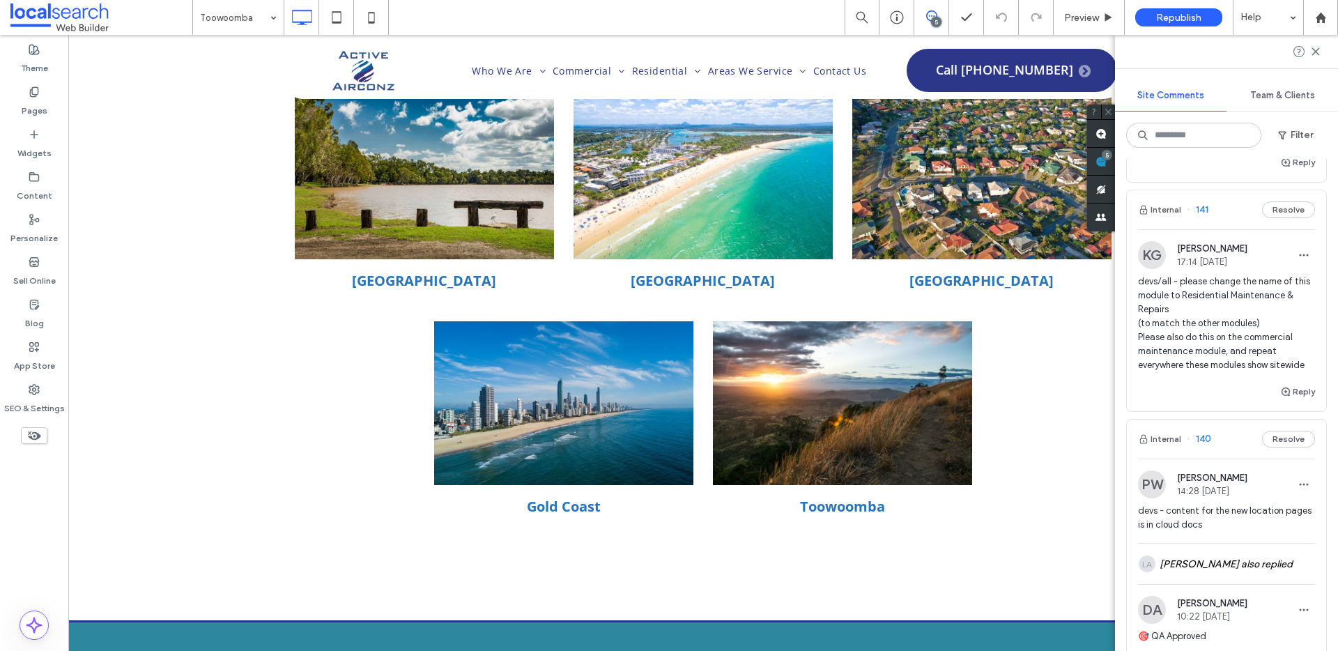
scroll to position [518, 0]
click at [1298, 255] on icon "button" at bounding box center [1303, 251] width 11 height 11
click at [1274, 314] on div "Delete" at bounding box center [1241, 314] width 124 height 26
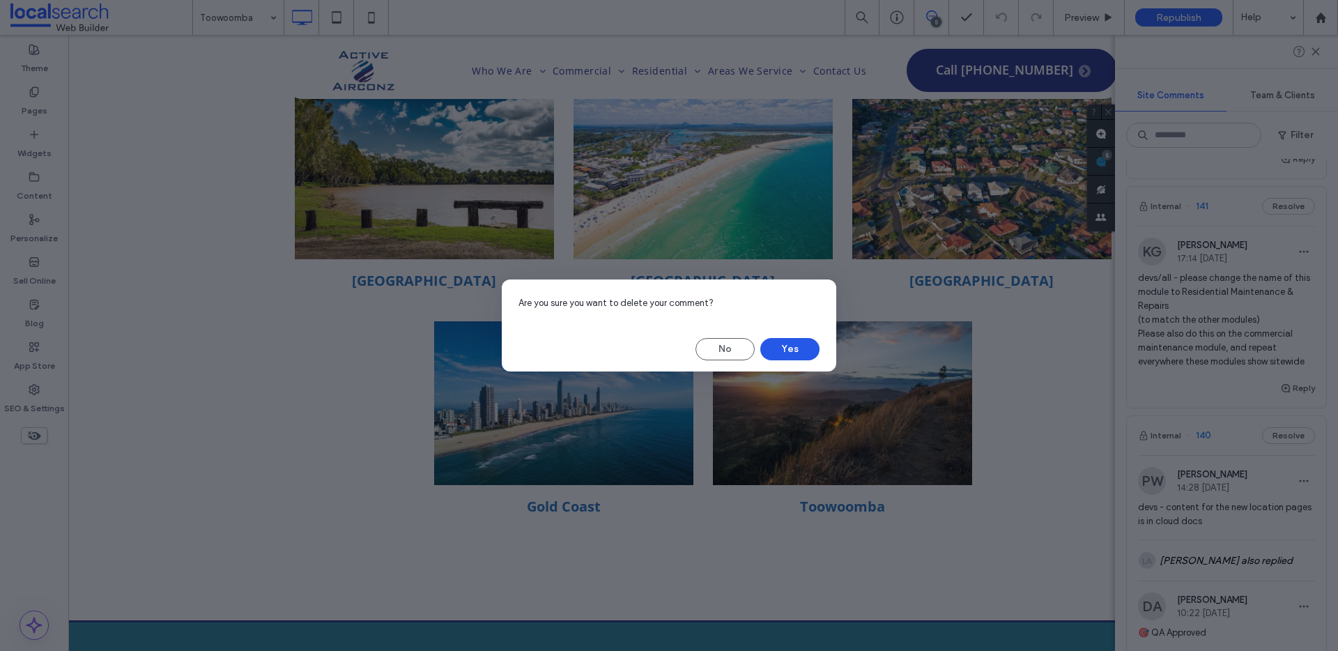
click at [803, 345] on button "Yes" at bounding box center [789, 349] width 59 height 22
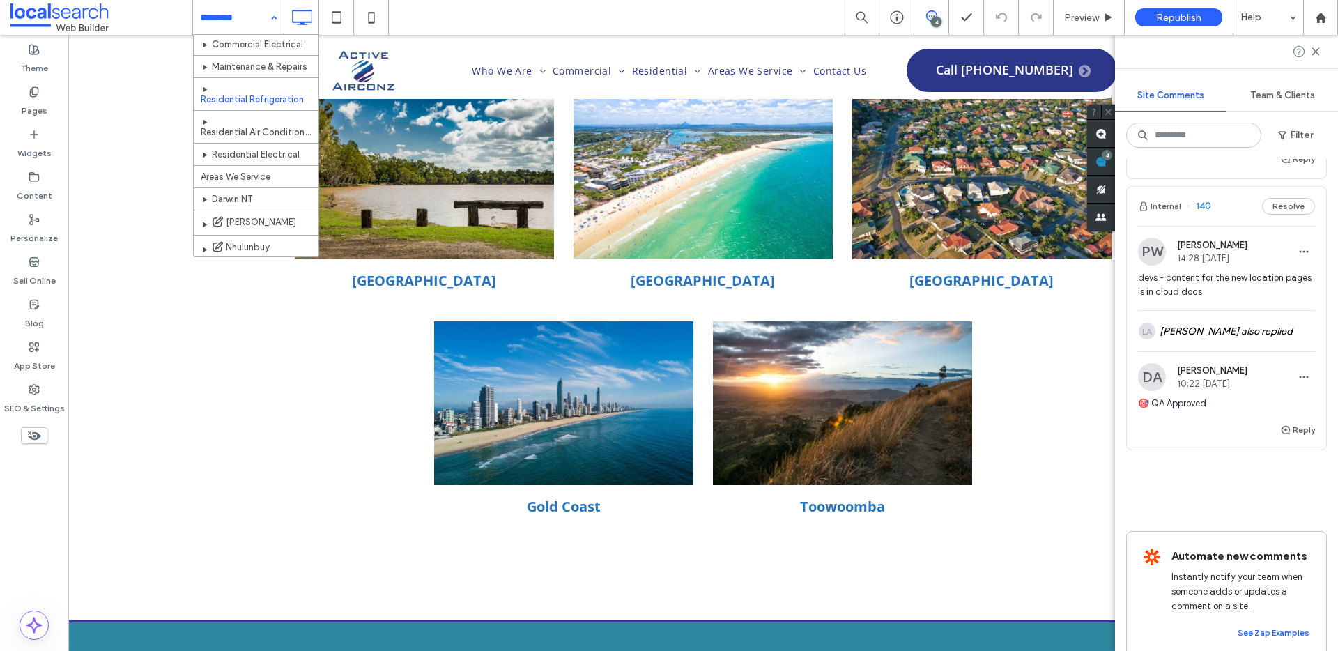
scroll to position [111, 0]
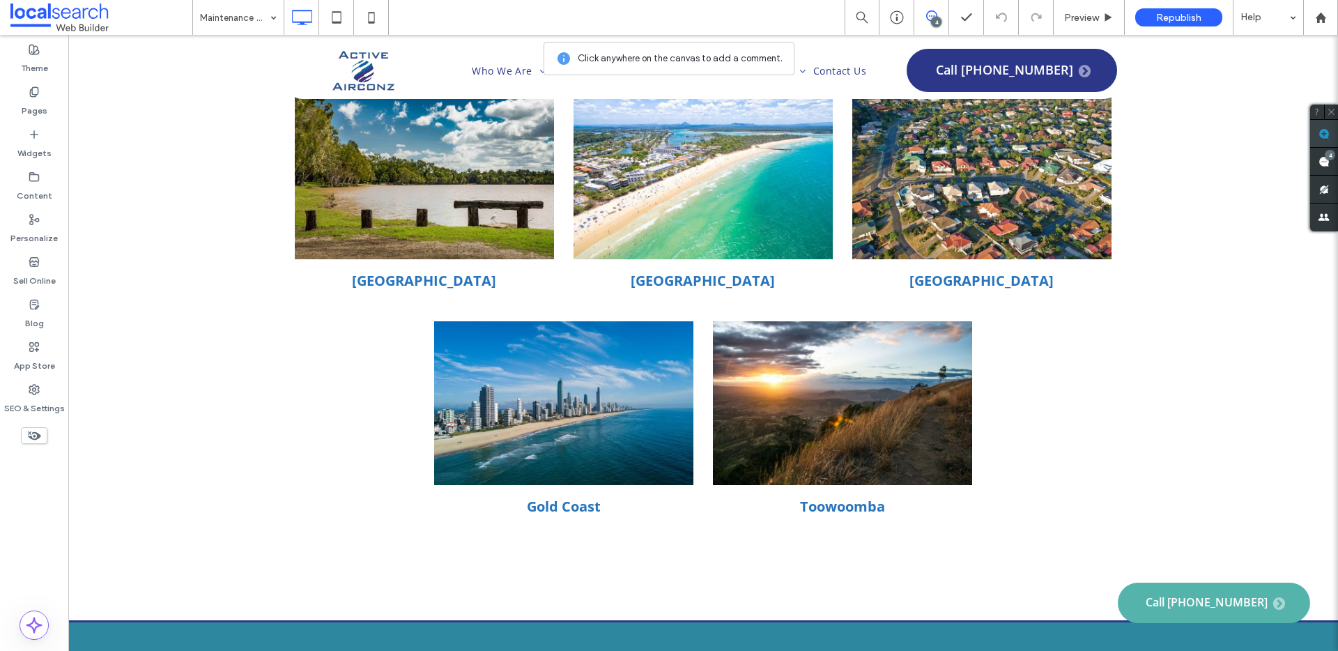
click at [1318, 133] on use at bounding box center [1323, 133] width 11 height 11
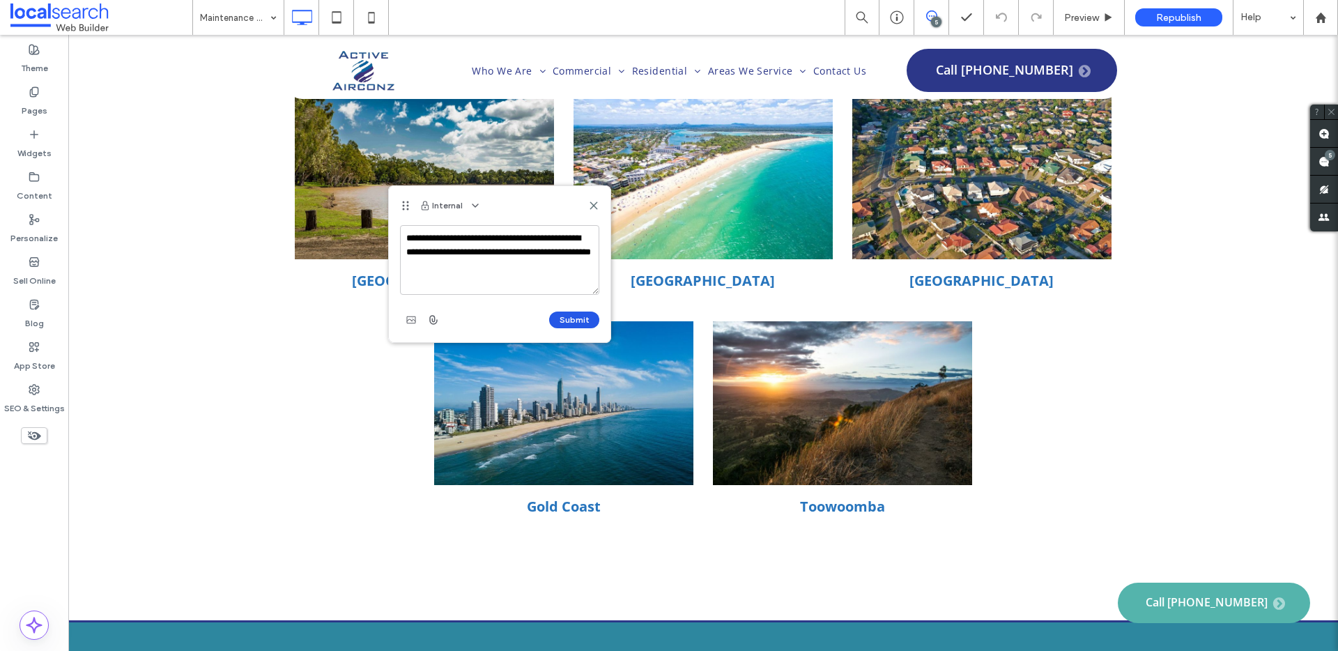
type textarea "**********"
click at [561, 318] on button "Submit" at bounding box center [574, 319] width 50 height 17
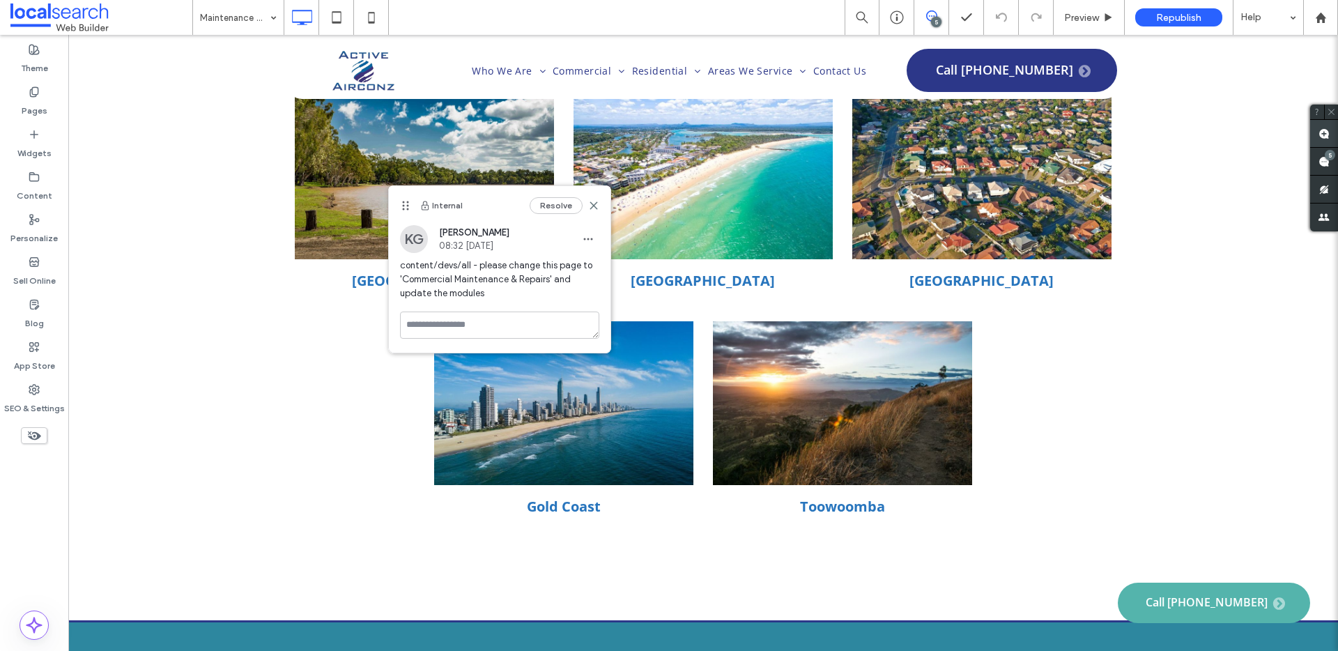
click at [1323, 135] on use at bounding box center [1323, 133] width 11 height 11
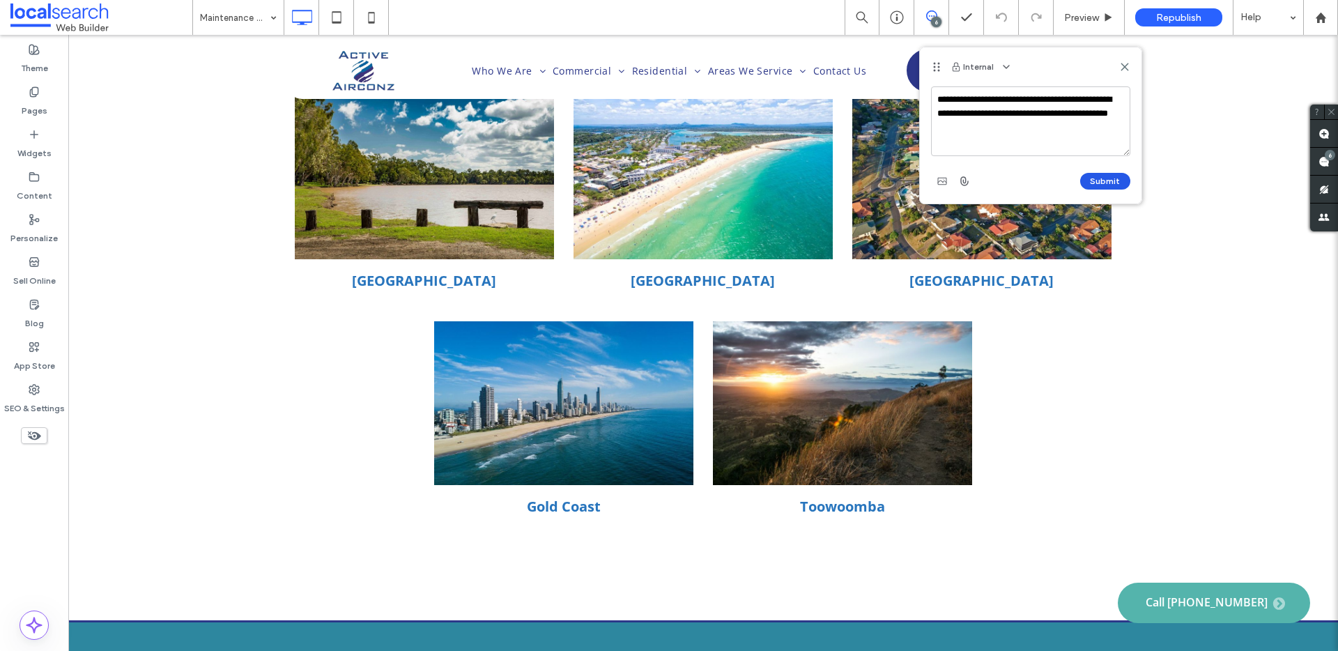
type textarea "**********"
click at [1127, 178] on button "Submit" at bounding box center [1105, 181] width 50 height 17
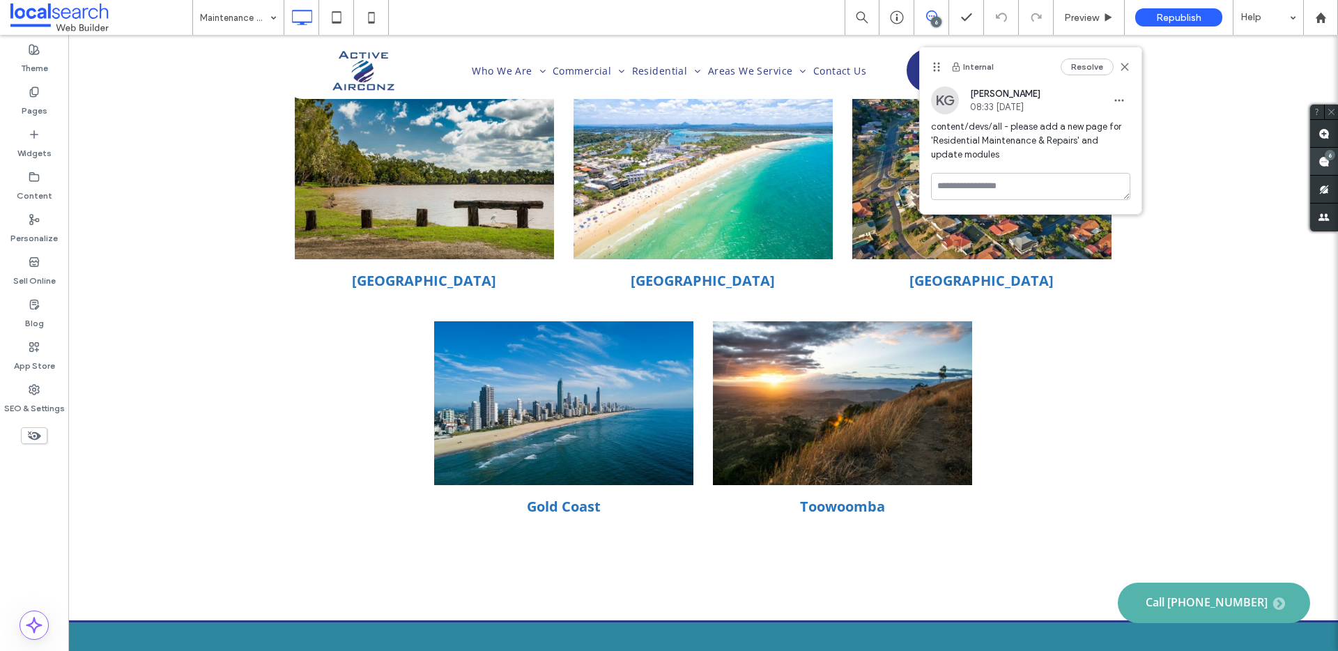
click at [1328, 162] on use at bounding box center [1323, 161] width 11 height 11
